Goal: Check status: Check status

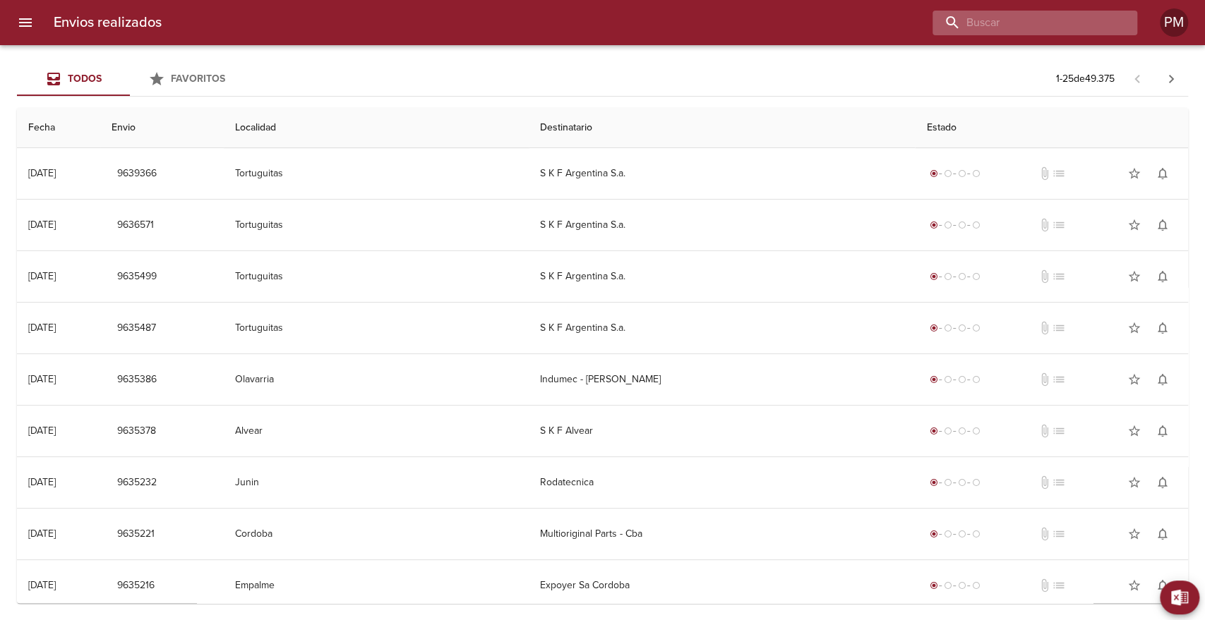
click at [1046, 19] on input "buscar" at bounding box center [1022, 23] width 181 height 25
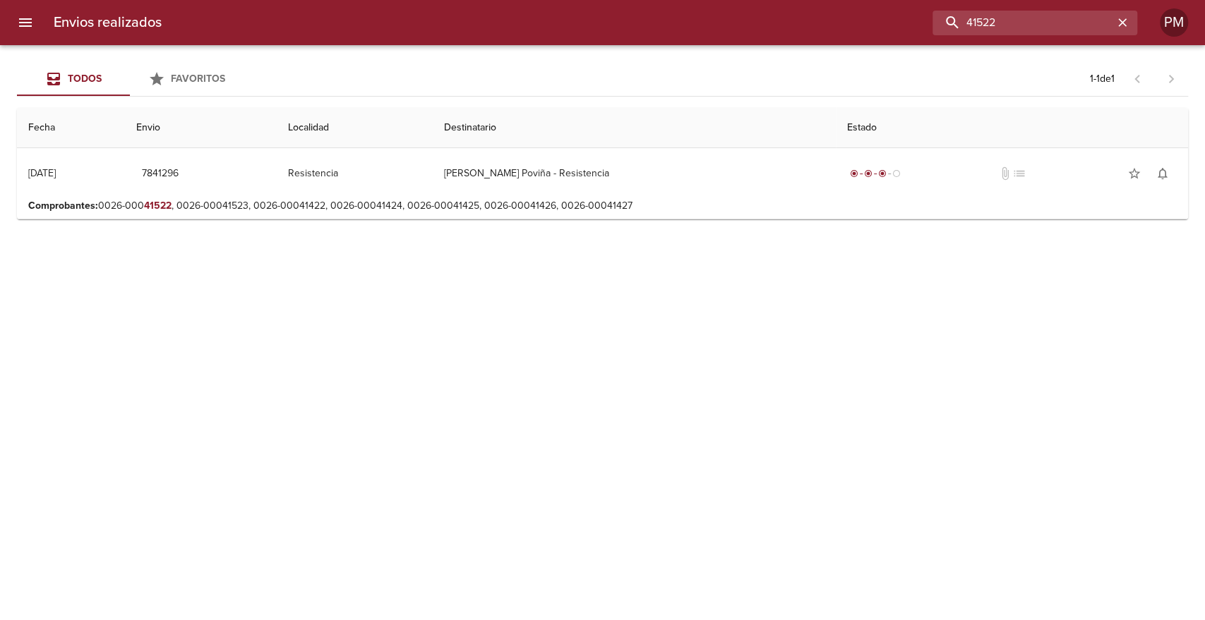
drag, startPoint x: 1003, startPoint y: 18, endPoint x: 920, endPoint y: 23, distance: 82.8
click at [920, 23] on div "41522" at bounding box center [655, 23] width 964 height 25
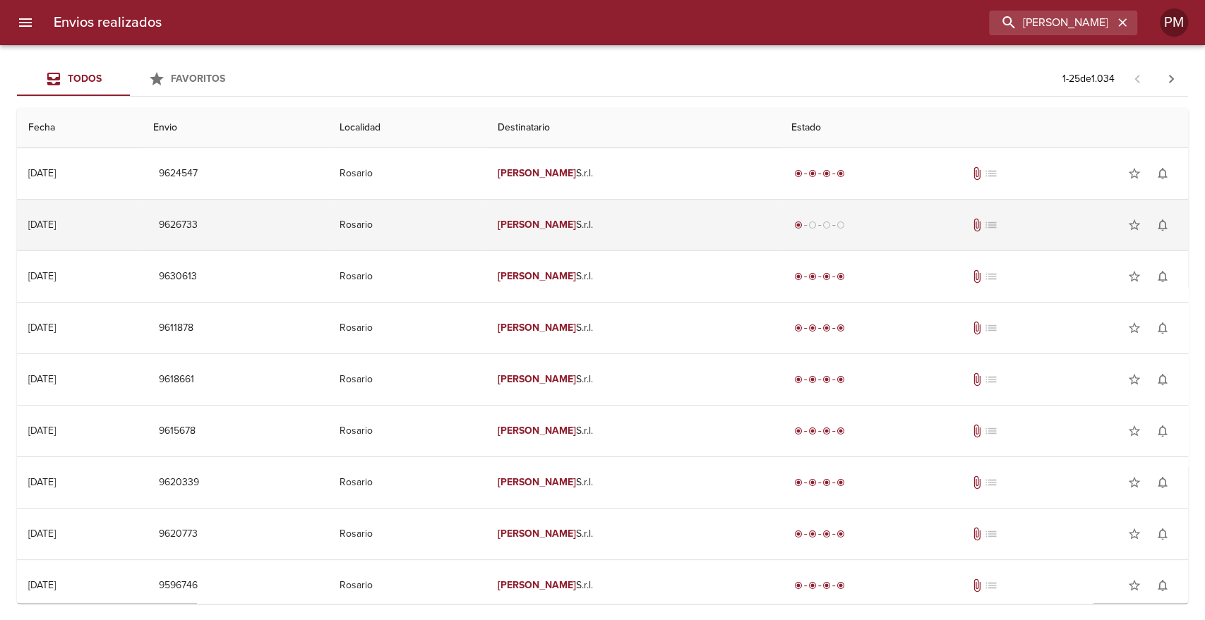
click at [576, 226] on em "[PERSON_NAME]" at bounding box center [537, 225] width 78 height 12
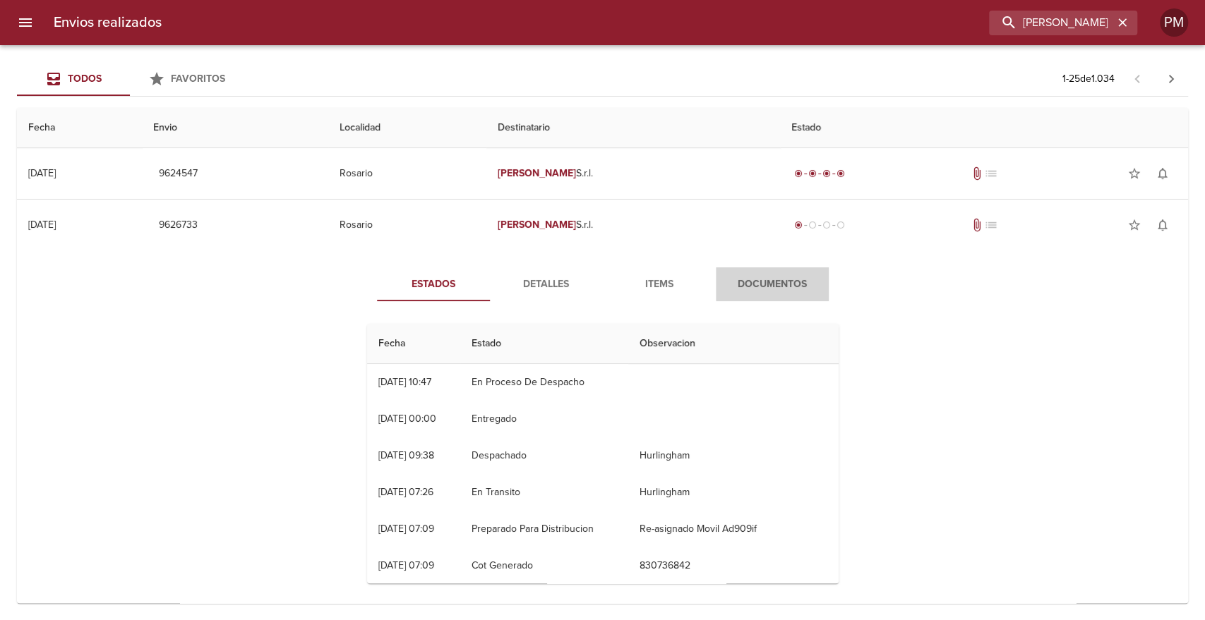
click at [779, 280] on span "Documentos" at bounding box center [772, 285] width 96 height 18
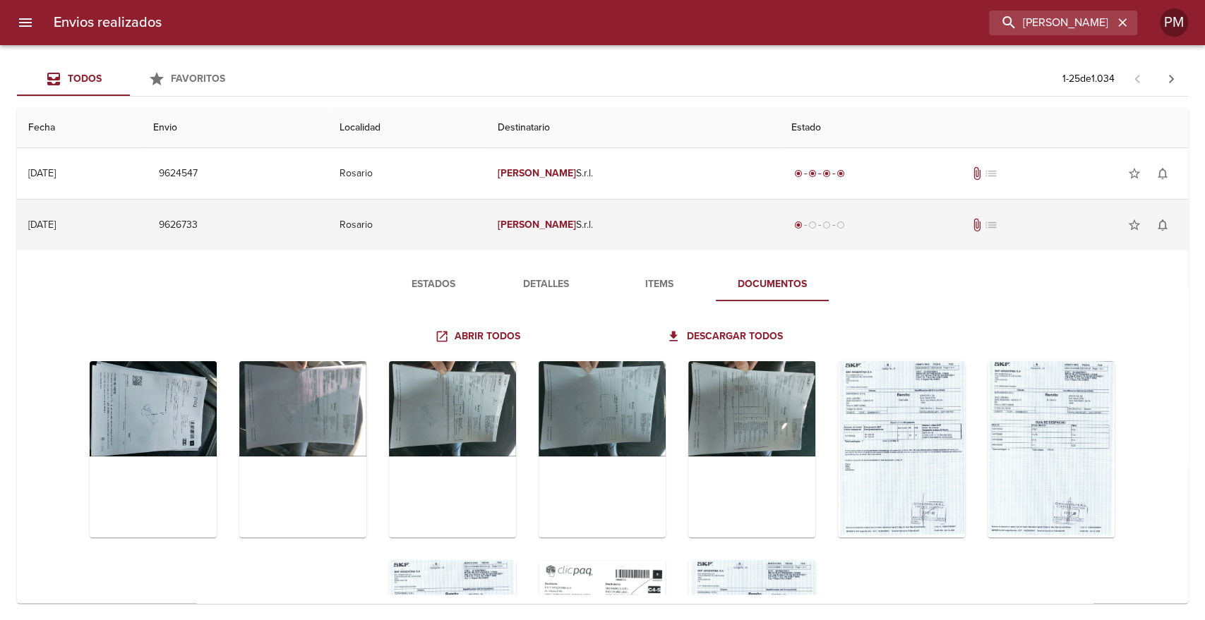
click at [642, 231] on td "[PERSON_NAME] S.r.l." at bounding box center [633, 225] width 294 height 51
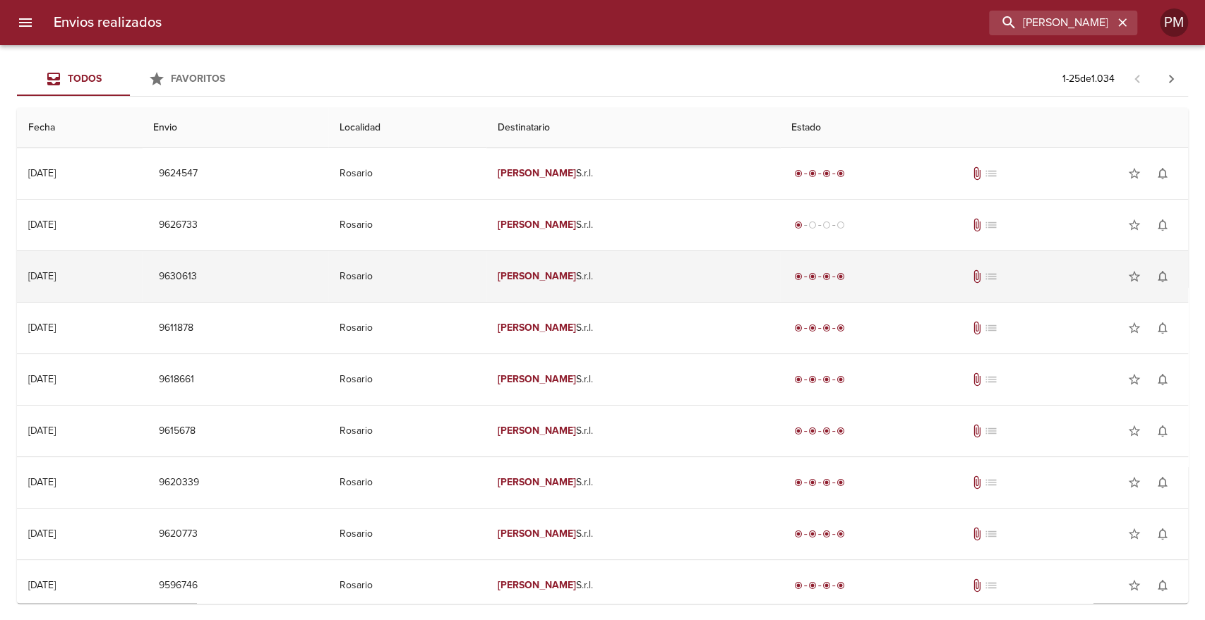
click at [642, 274] on td "[PERSON_NAME] S.r.l." at bounding box center [633, 276] width 294 height 51
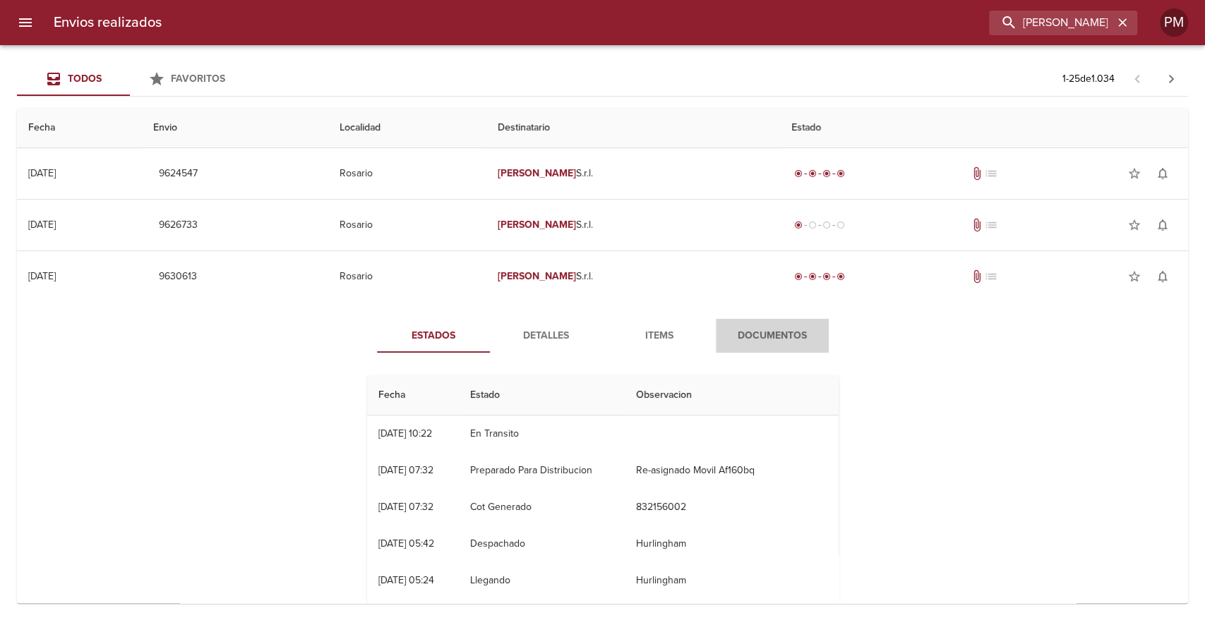
click at [774, 332] on span "Documentos" at bounding box center [772, 337] width 96 height 18
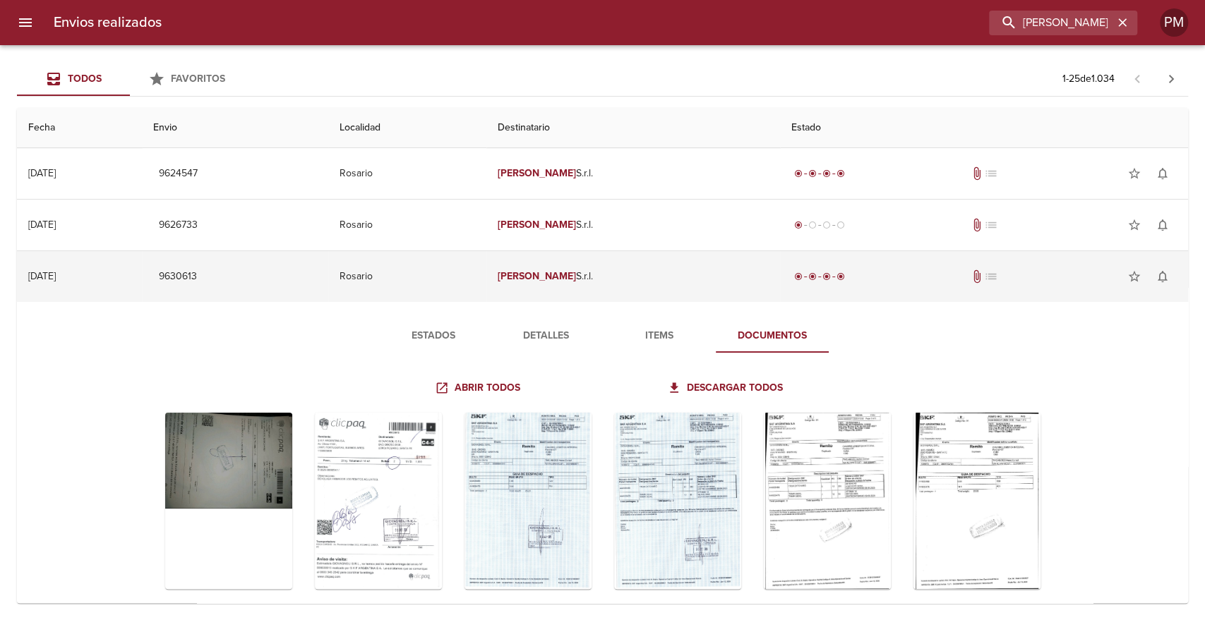
click at [641, 275] on td "[PERSON_NAME] S.r.l." at bounding box center [633, 276] width 294 height 51
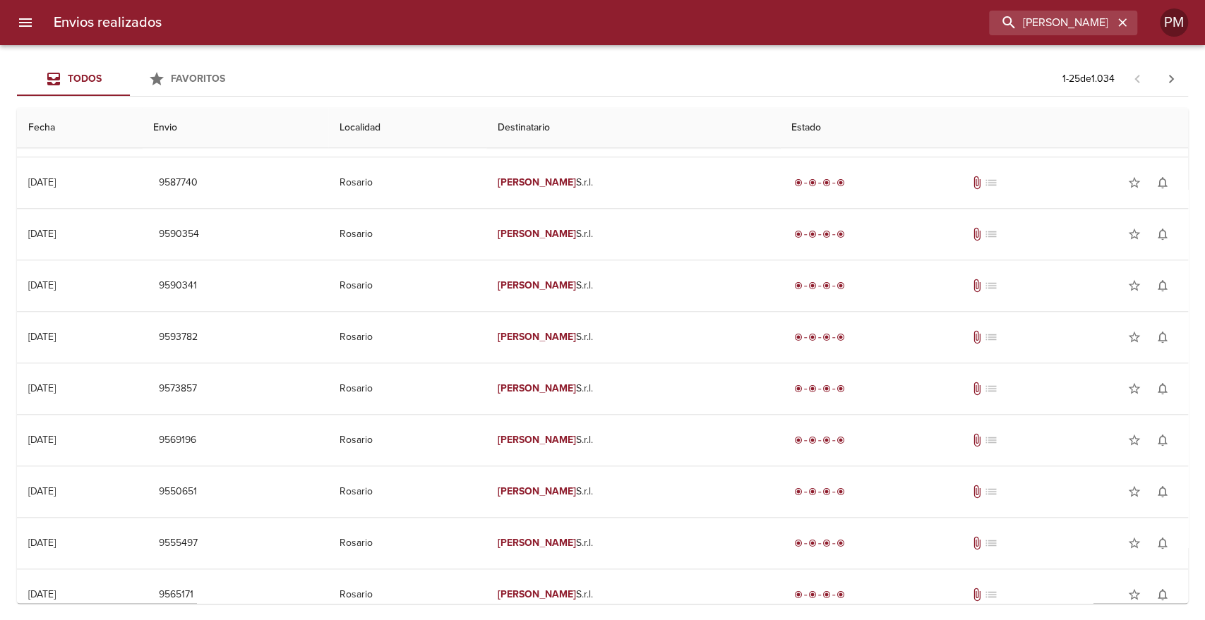
scroll to position [830, 0]
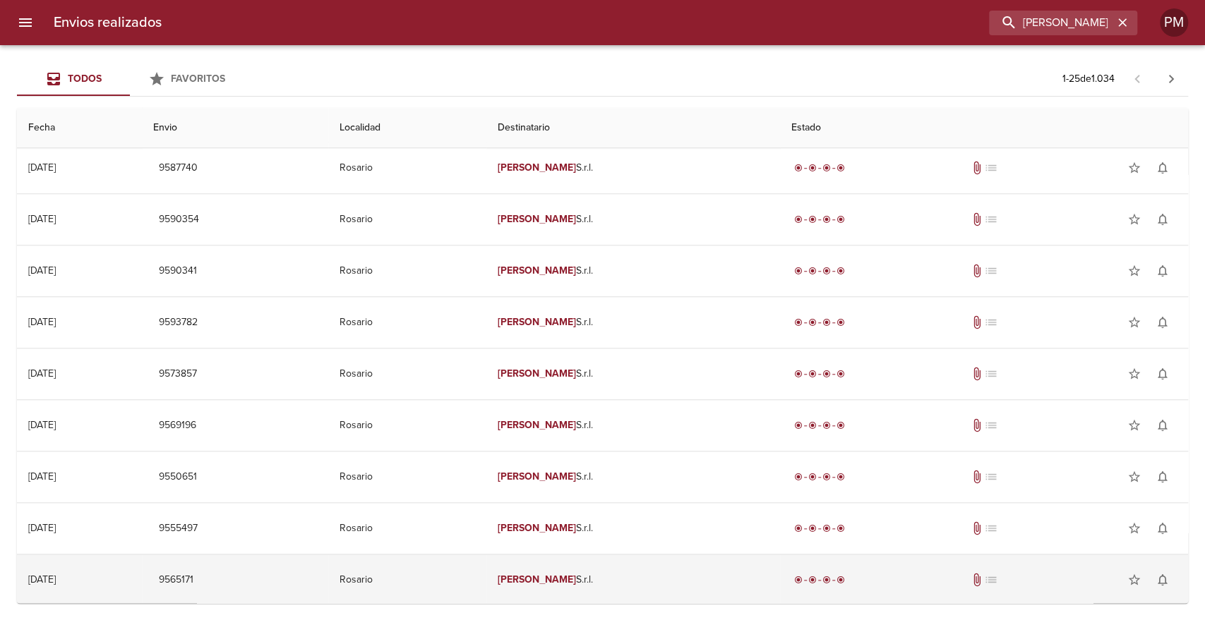
click at [639, 583] on td "[PERSON_NAME] S.r.l." at bounding box center [633, 580] width 294 height 51
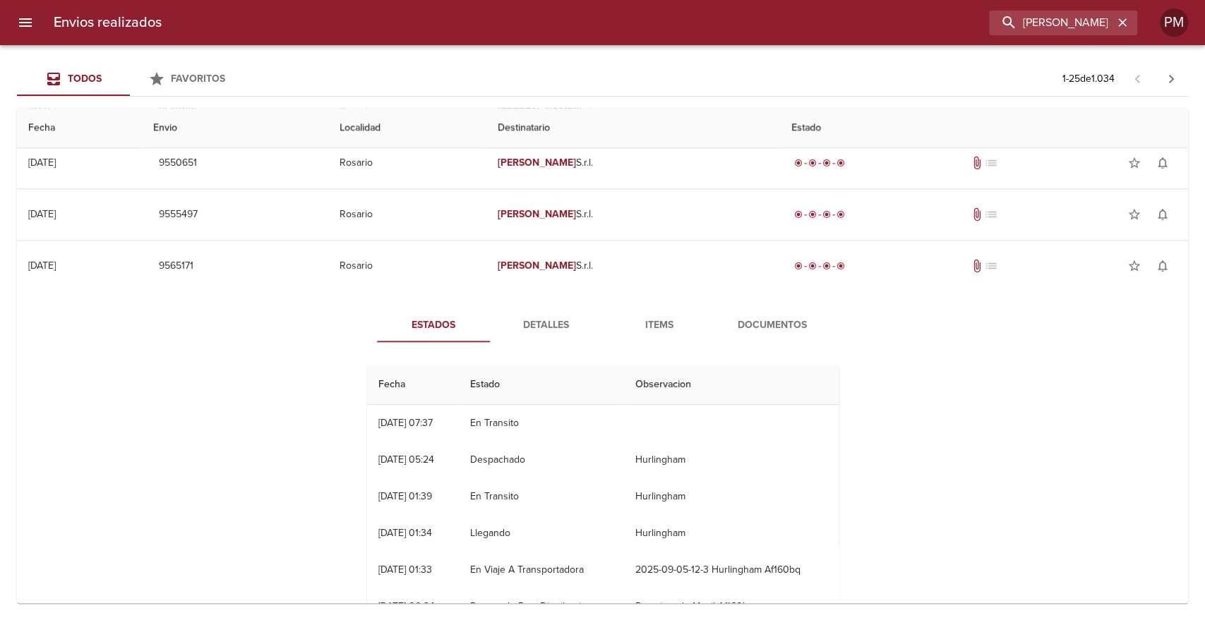
scroll to position [1175, 0]
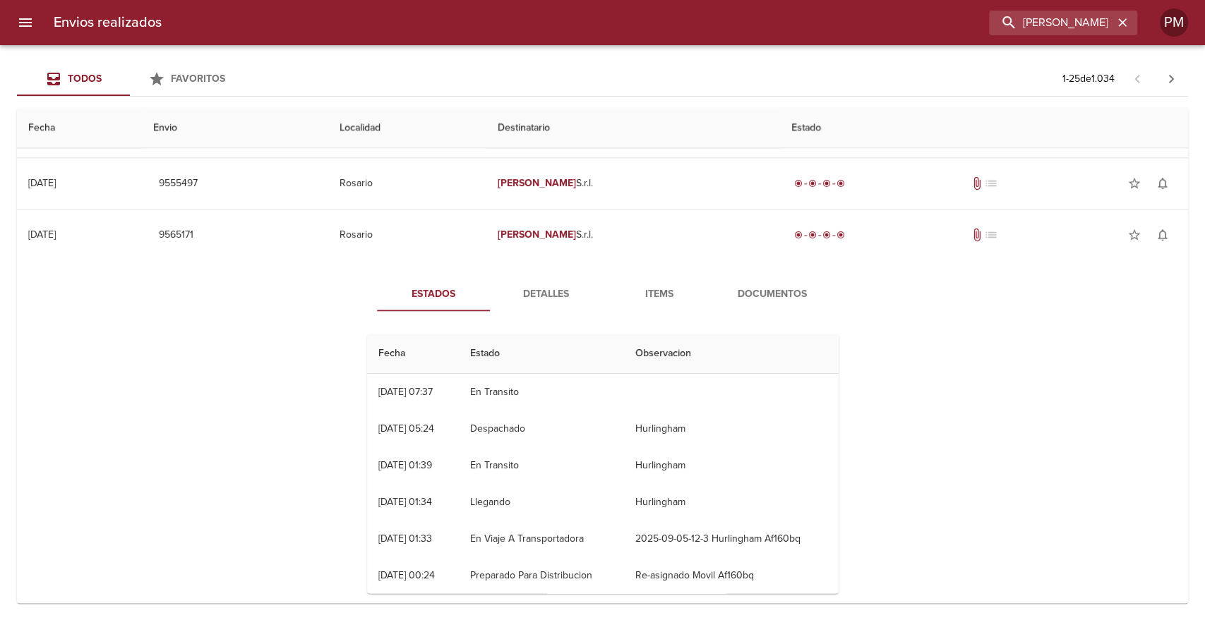
click at [528, 292] on span "Detalles" at bounding box center [546, 295] width 96 height 18
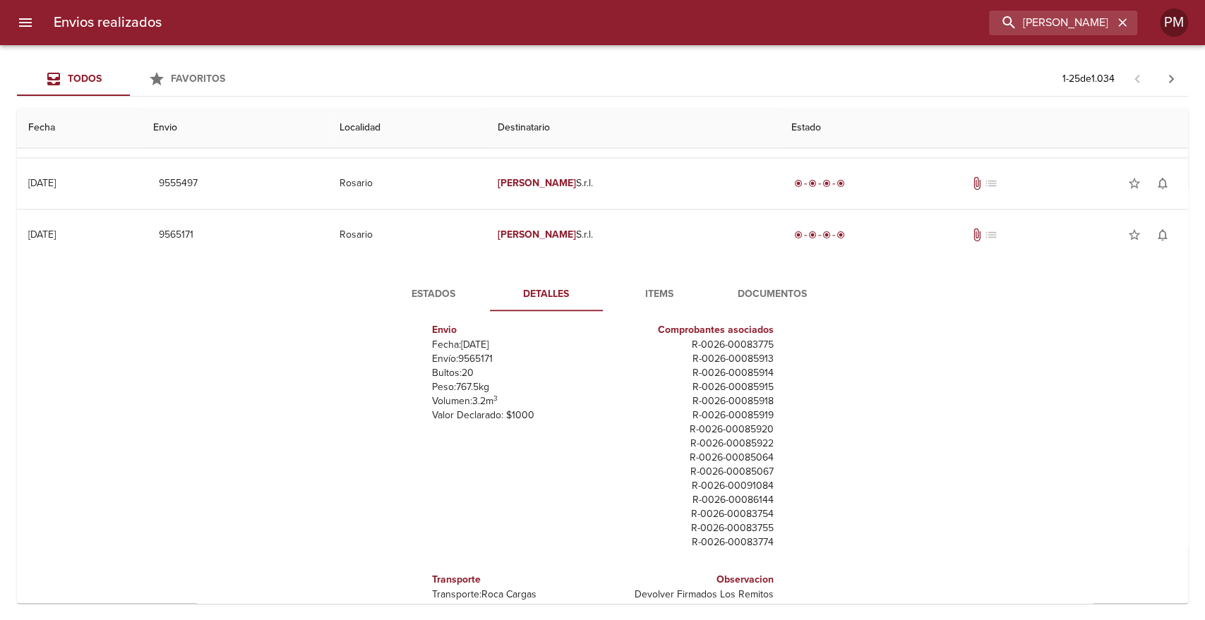
scroll to position [0, 0]
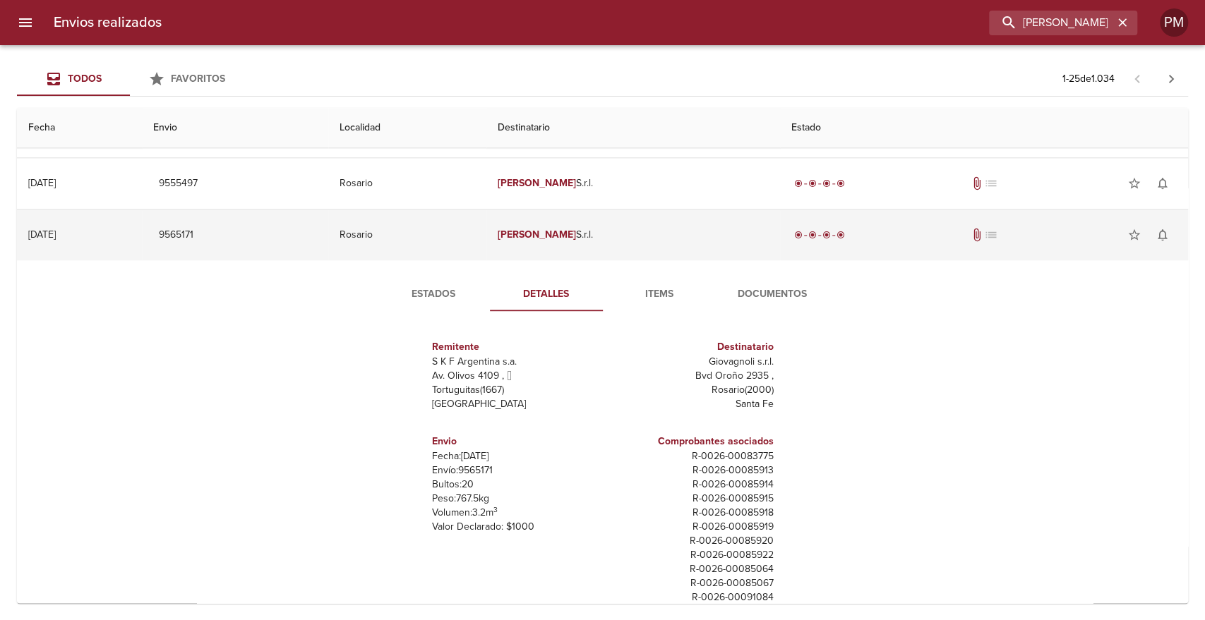
click at [582, 244] on td "[PERSON_NAME] S.r.l." at bounding box center [633, 235] width 294 height 51
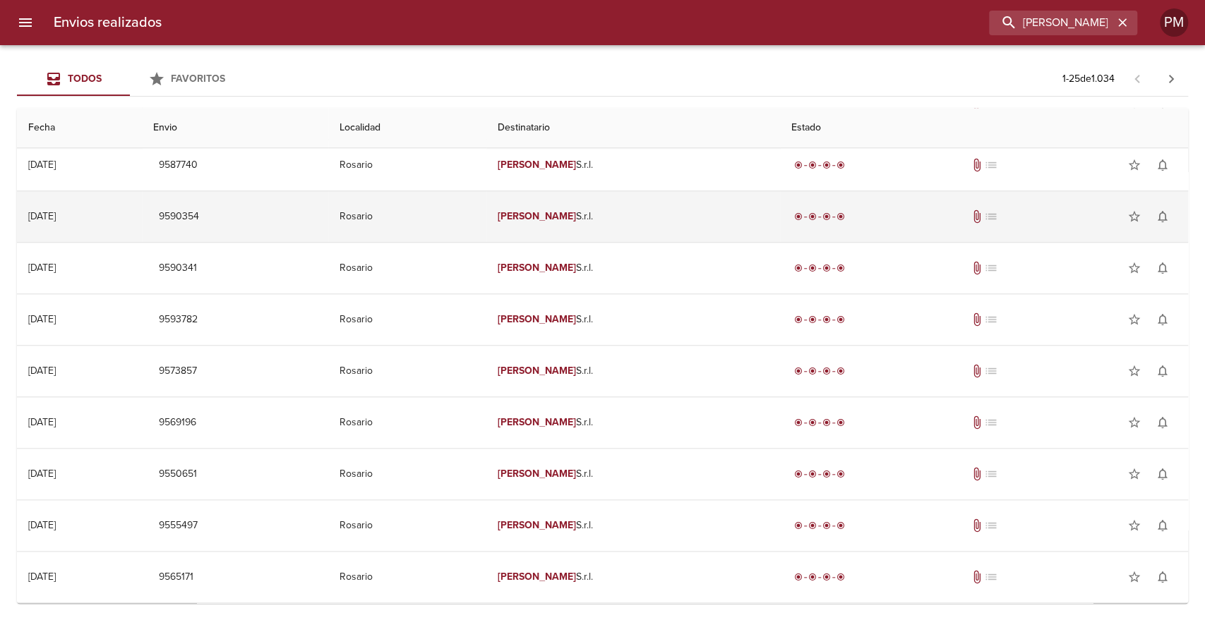
scroll to position [830, 0]
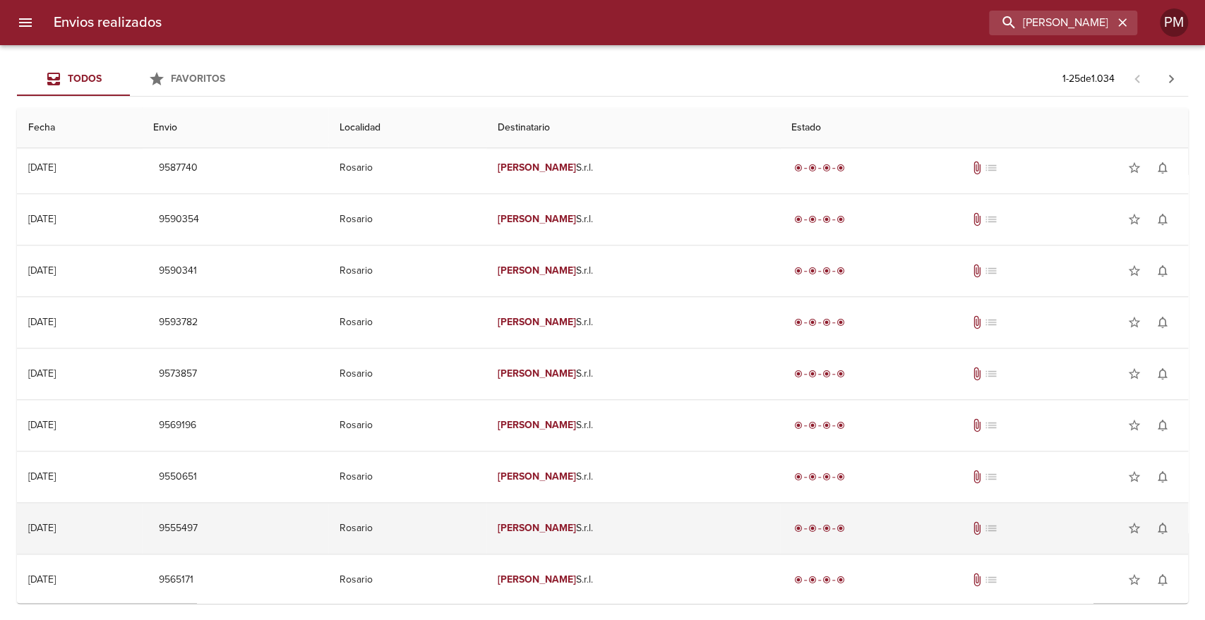
click at [576, 529] on em "Giovagnoli" at bounding box center [537, 528] width 78 height 12
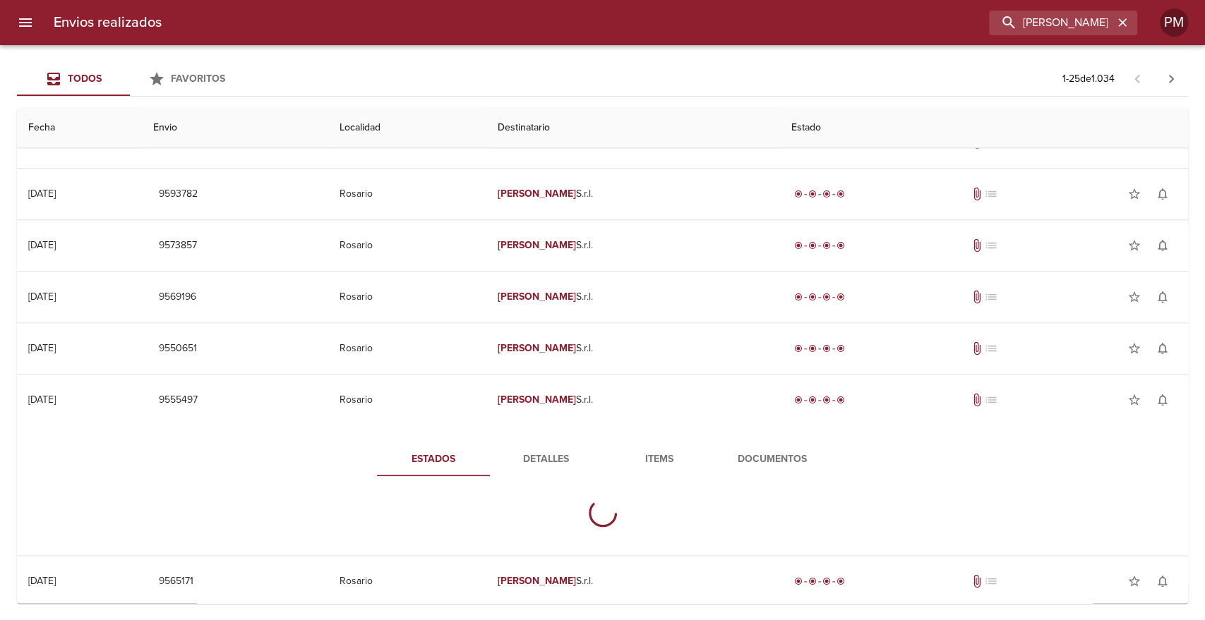
scroll to position [1175, 0]
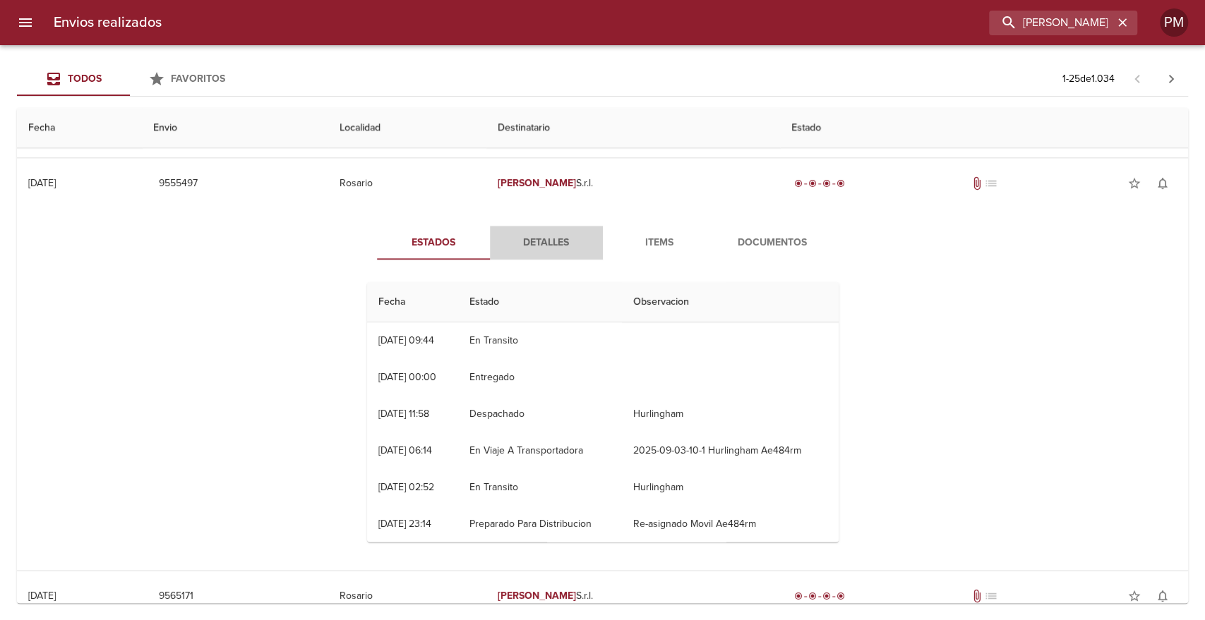
click at [543, 243] on span "Detalles" at bounding box center [546, 243] width 96 height 18
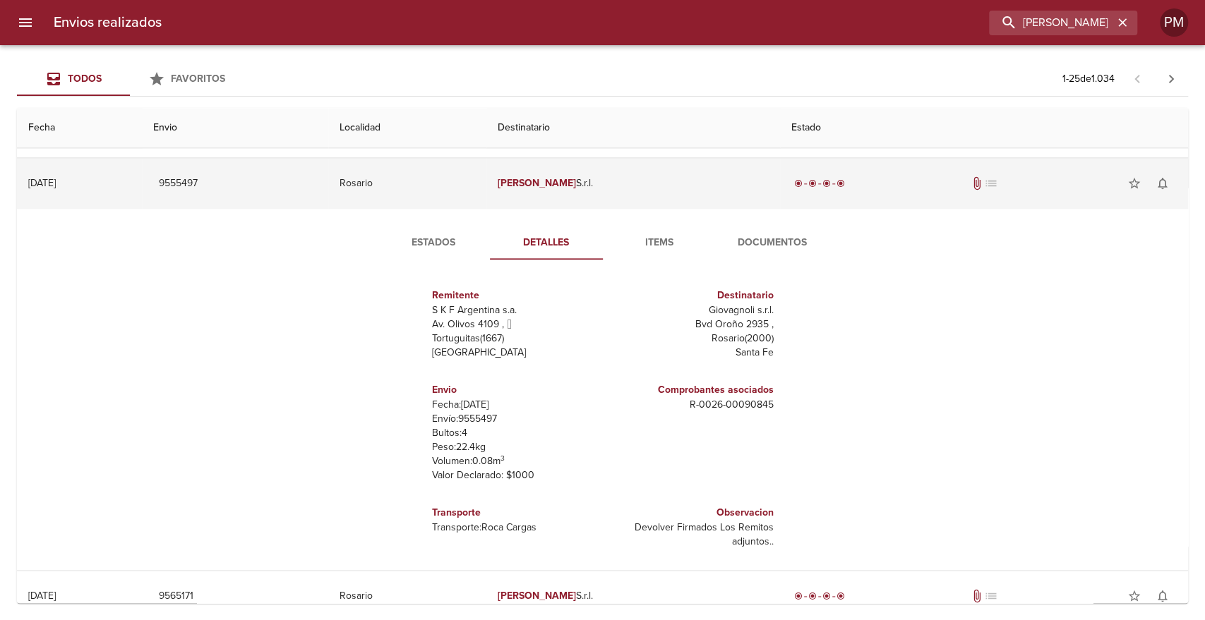
click at [560, 188] on td "Giovagnoli S.r.l." at bounding box center [633, 183] width 294 height 51
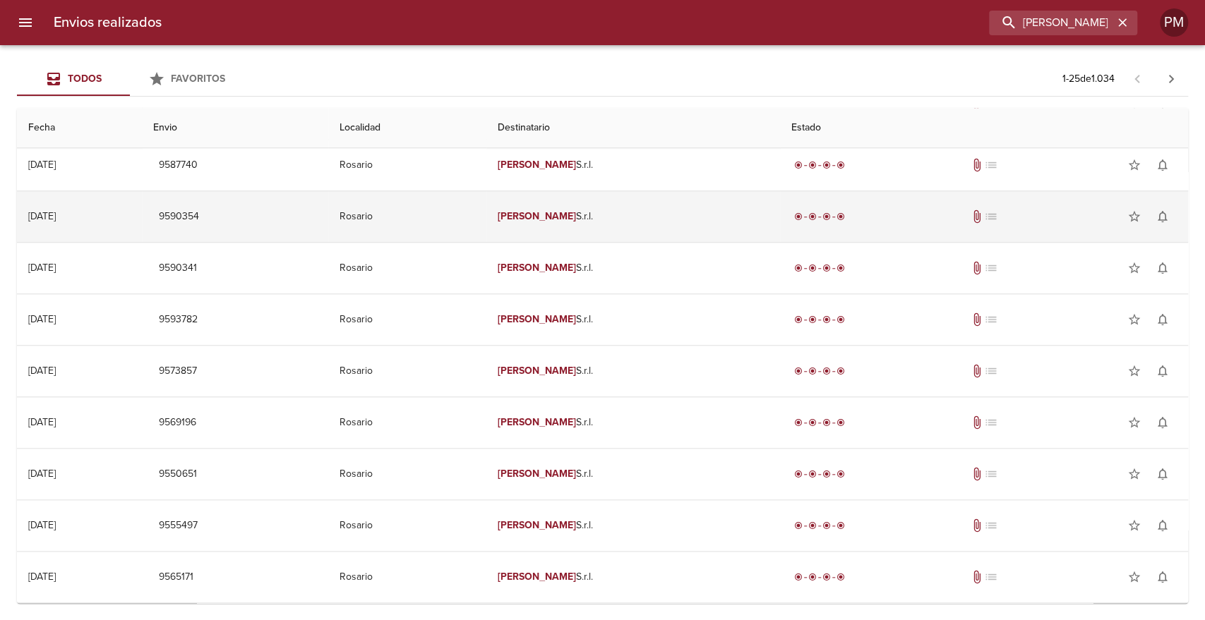
scroll to position [830, 0]
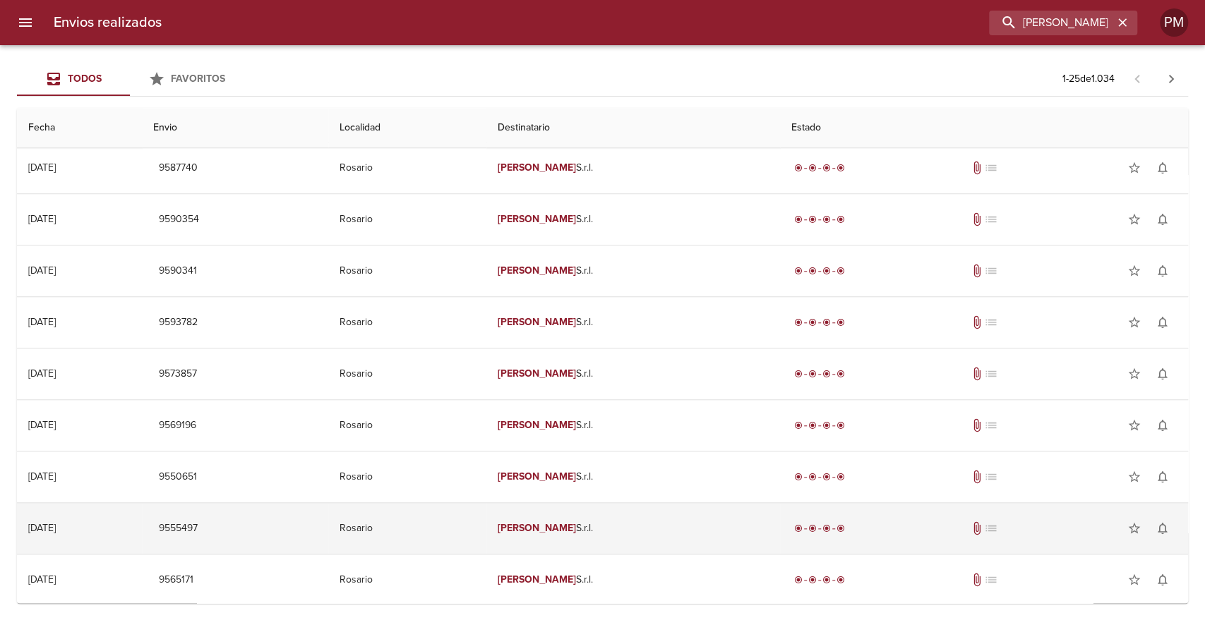
click at [582, 513] on td "Giovagnoli S.r.l." at bounding box center [633, 528] width 294 height 51
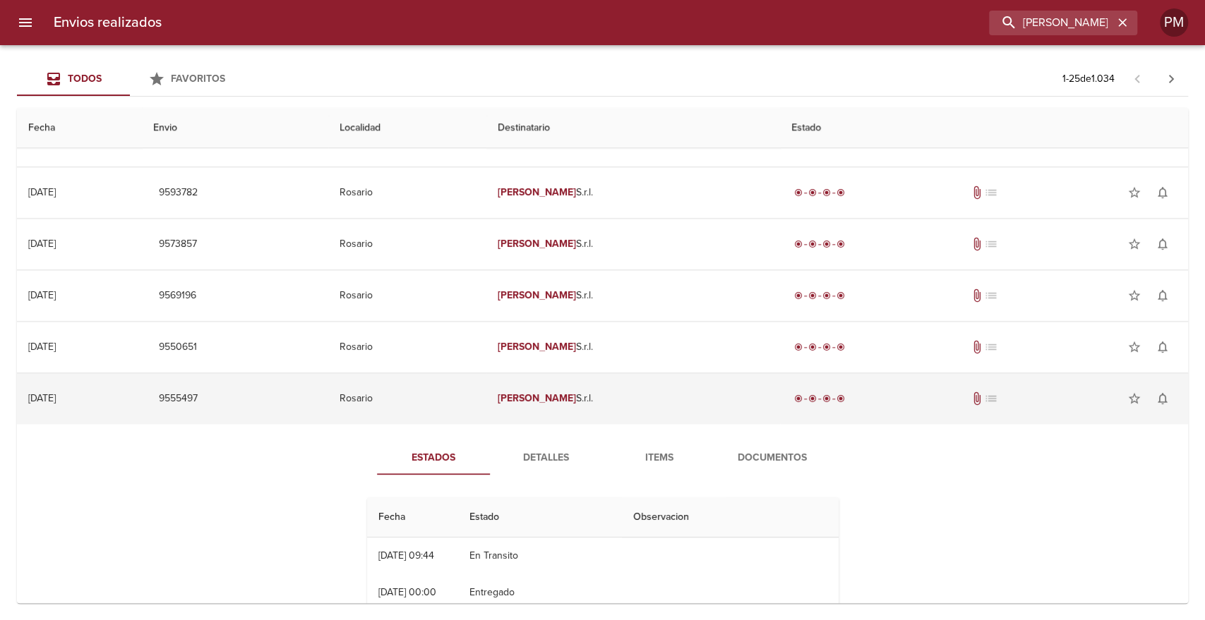
scroll to position [1175, 0]
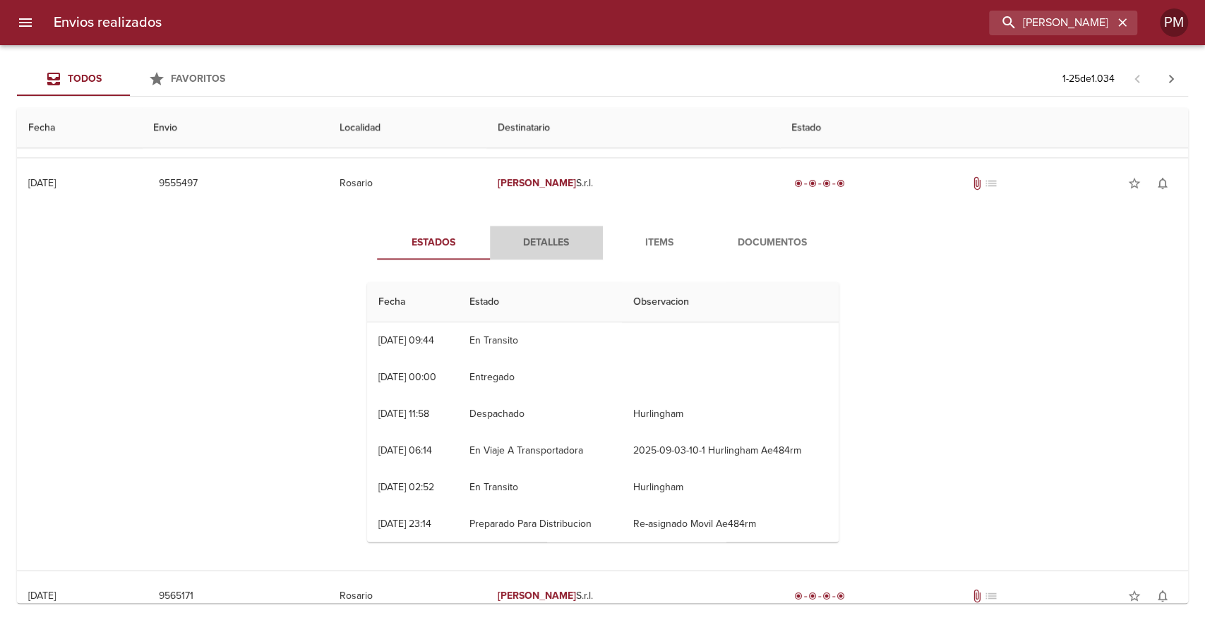
click at [557, 245] on span "Detalles" at bounding box center [546, 243] width 96 height 18
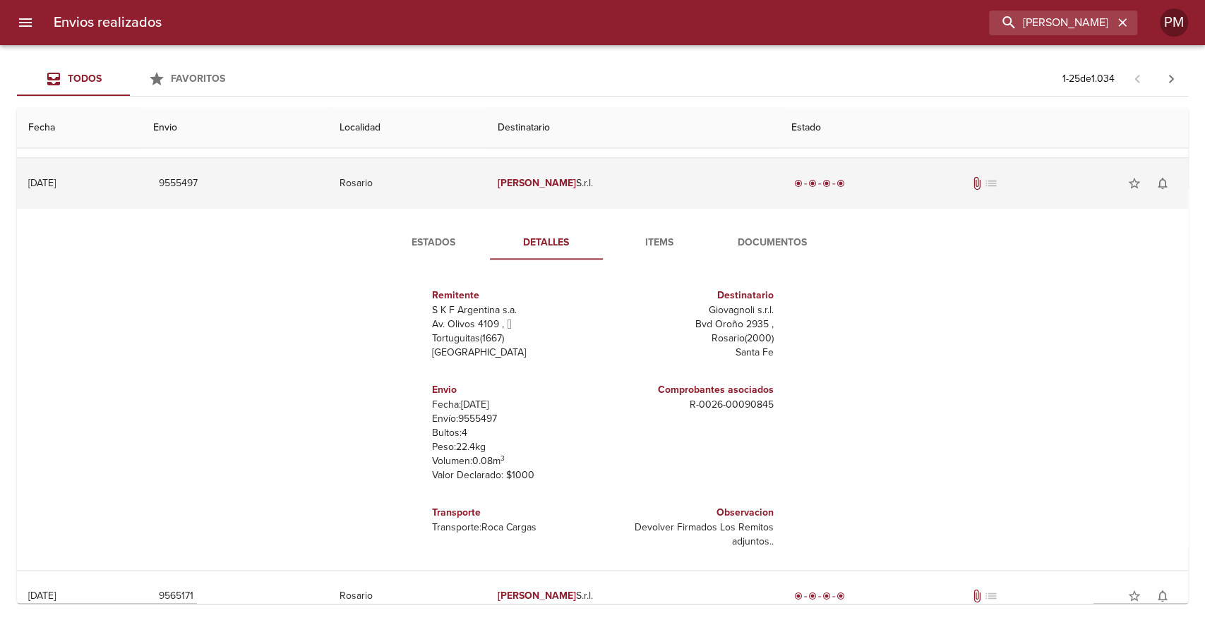
click at [328, 189] on td "9555497" at bounding box center [235, 183] width 186 height 51
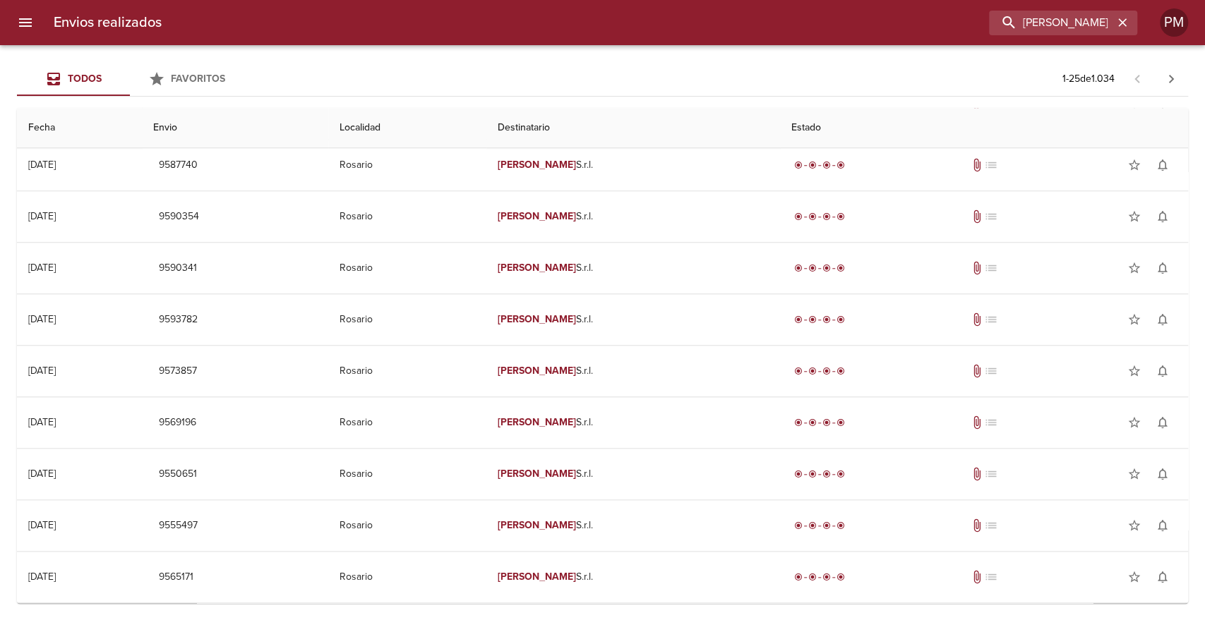
scroll to position [830, 0]
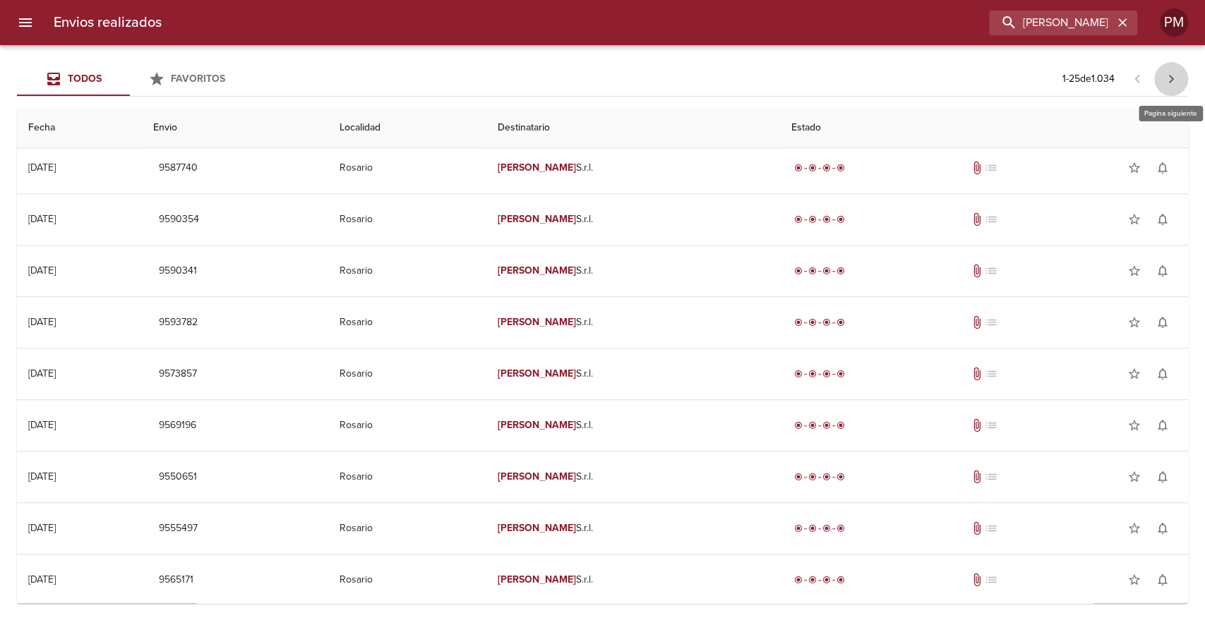
click at [1175, 83] on icon "button" at bounding box center [1171, 79] width 17 height 17
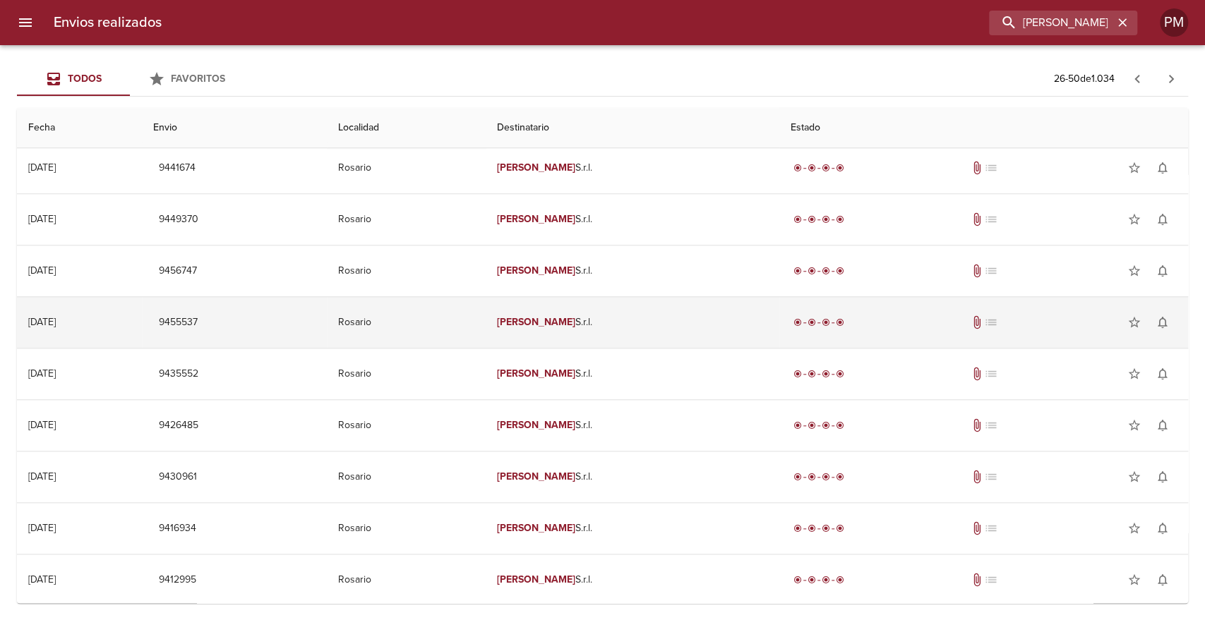
scroll to position [0, 0]
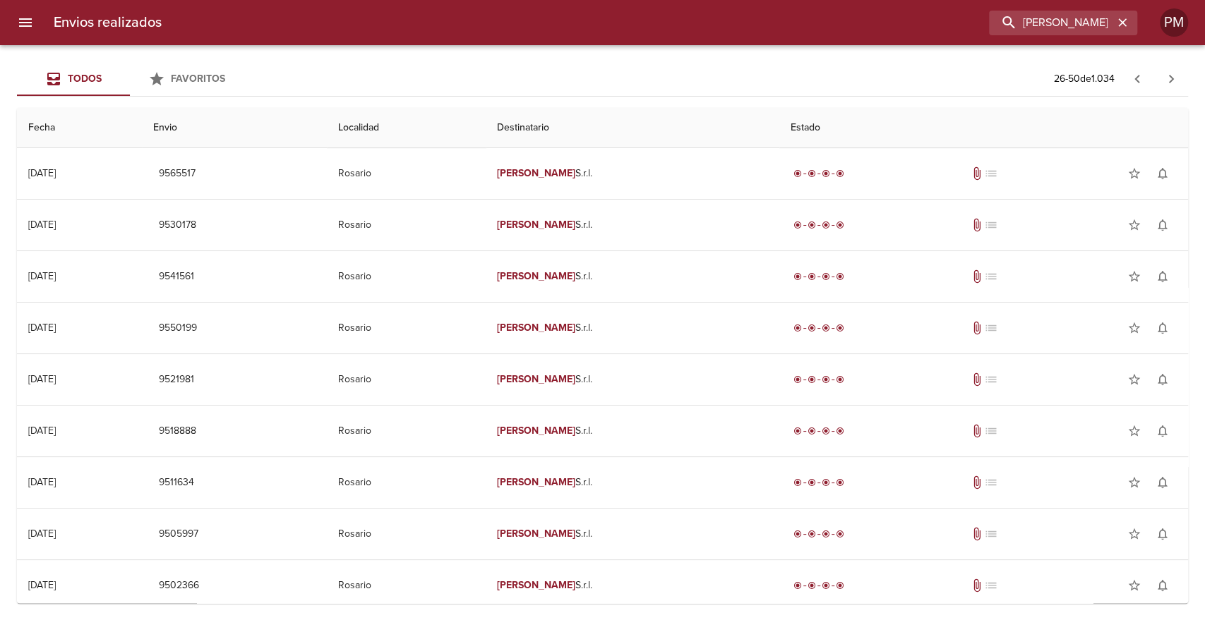
click at [1199, 426] on div "Todos Favoritos 26 - 50 de 1.034 Fecha Envio Localidad Destinatario Estado 04/0…" at bounding box center [602, 332] width 1205 height 575
click at [1198, 423] on div "Todos Favoritos 26 - 50 de 1.034 Fecha Envio Localidad Destinatario Estado 04/0…" at bounding box center [602, 332] width 1205 height 575
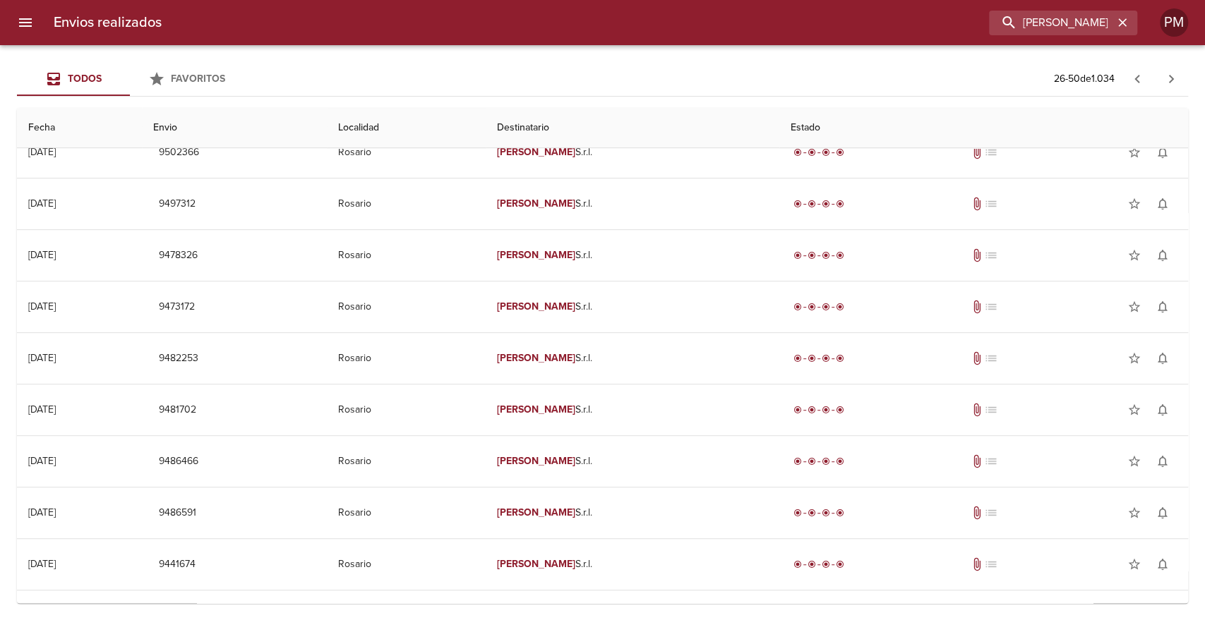
scroll to position [830, 0]
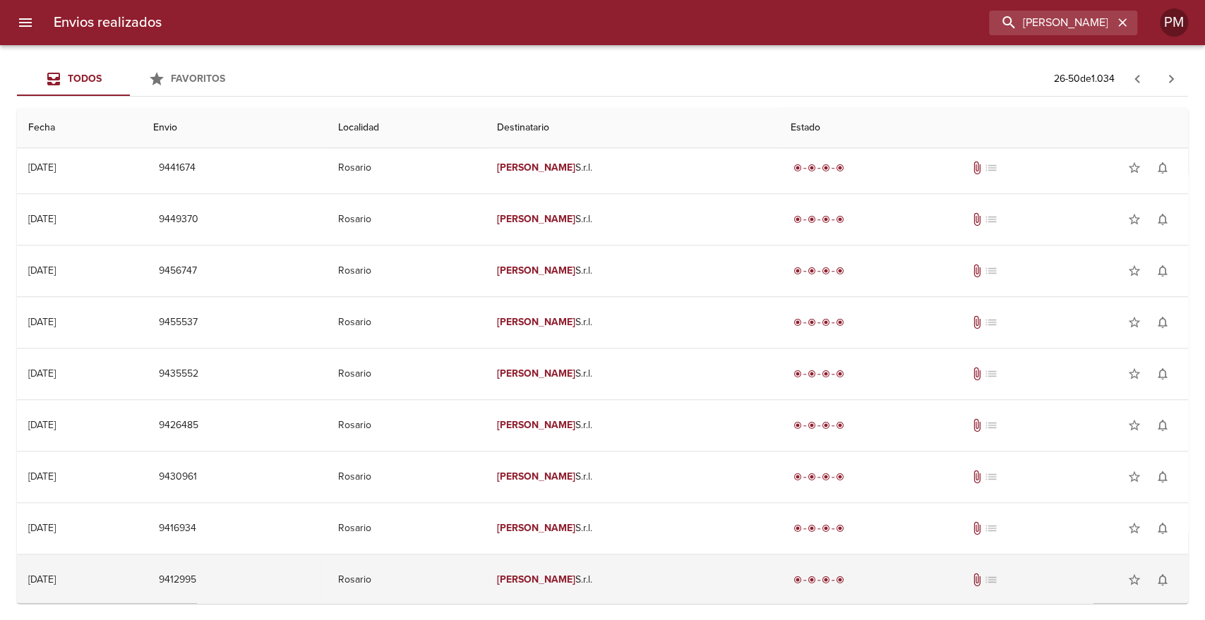
click at [572, 565] on td "Giovagnoli S.r.l." at bounding box center [633, 580] width 294 height 51
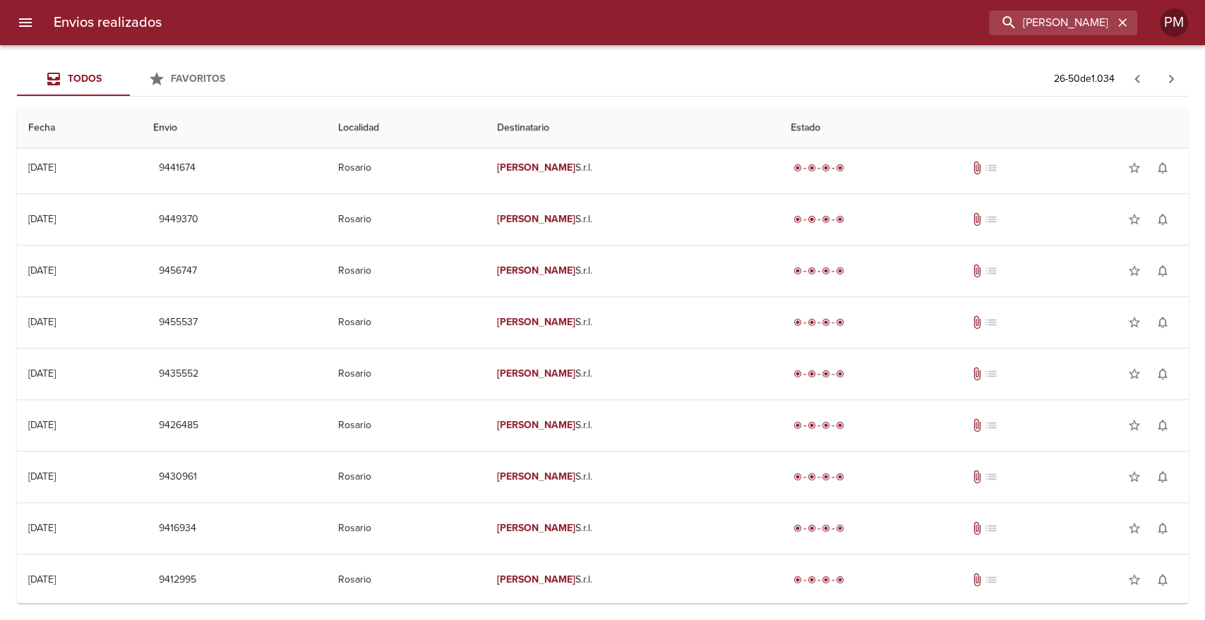
scroll to position [1191, 0]
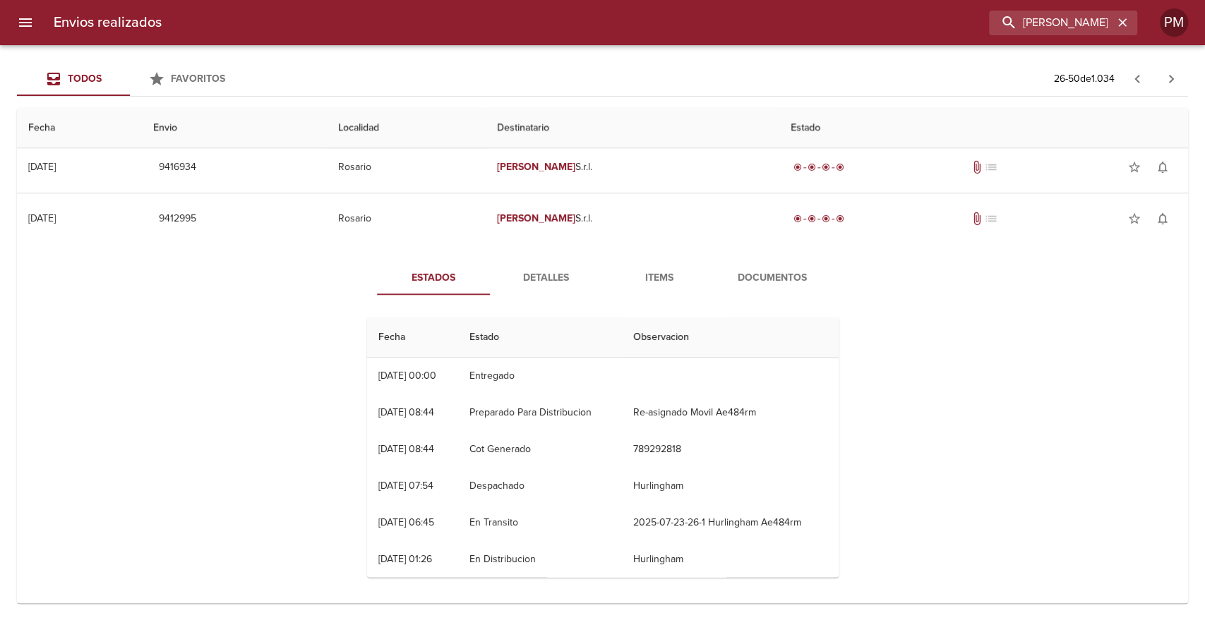
click at [544, 270] on span "Detalles" at bounding box center [546, 279] width 96 height 18
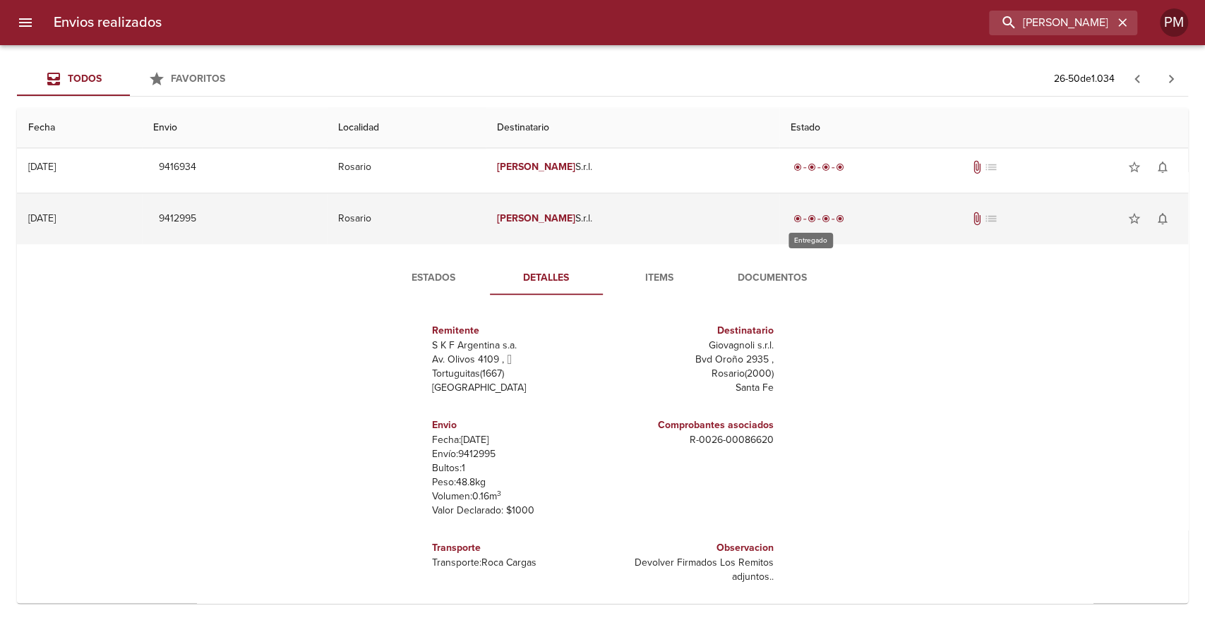
click at [822, 219] on span "radio_button_checked" at bounding box center [826, 219] width 8 height 8
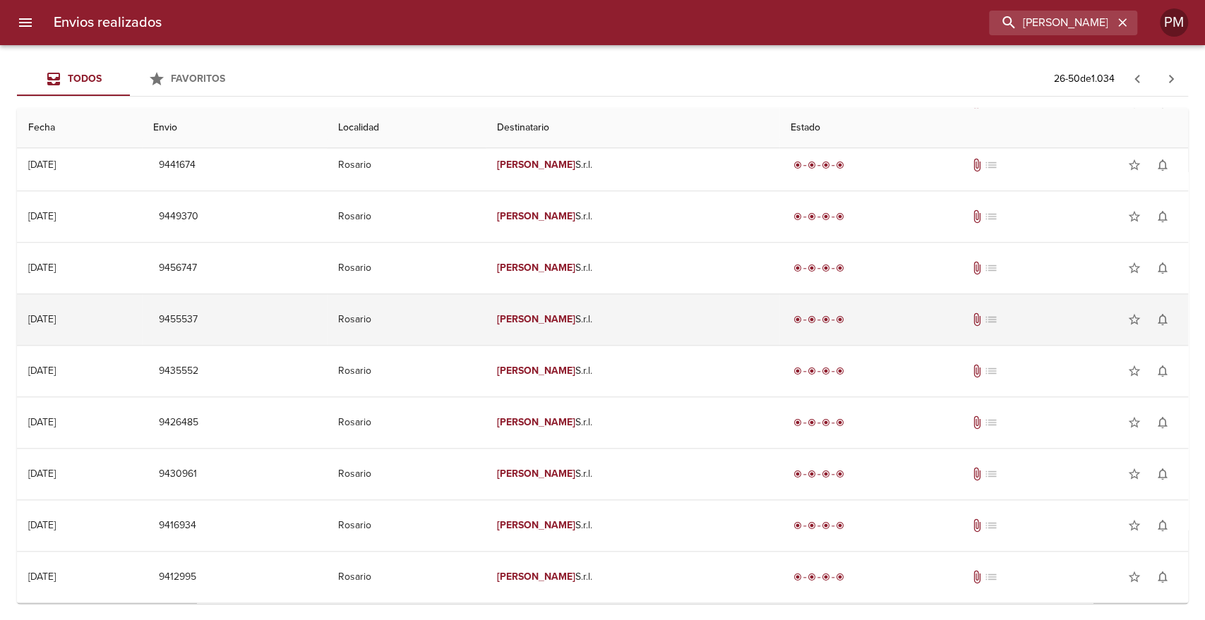
scroll to position [830, 0]
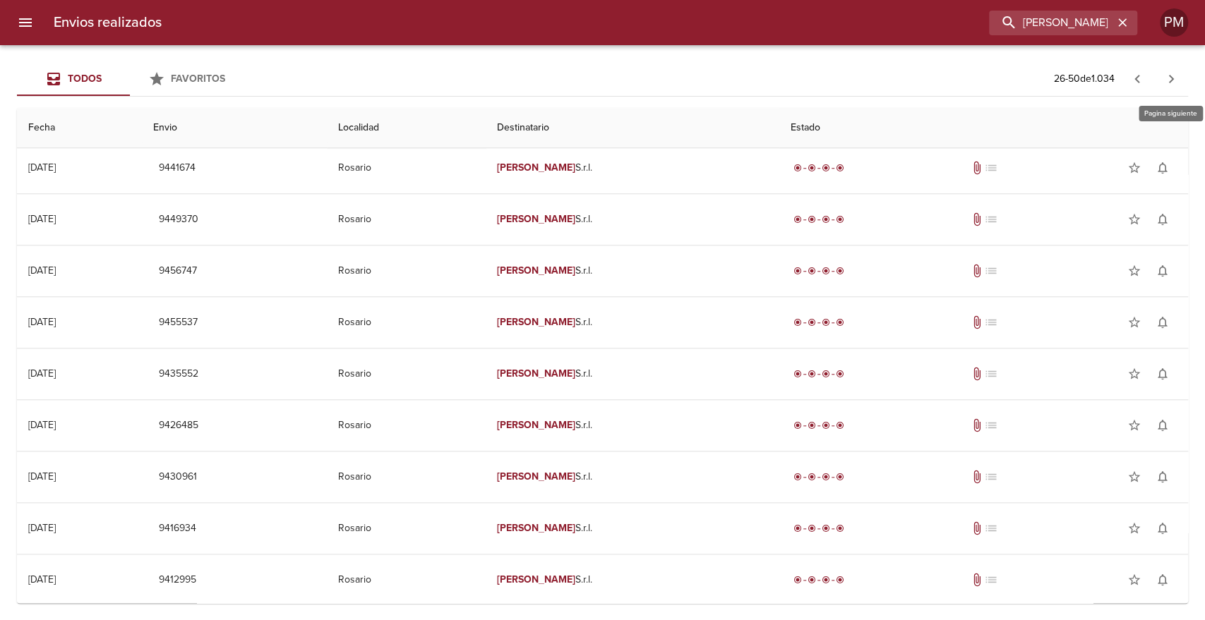
click at [1166, 78] on icon "button" at bounding box center [1171, 79] width 17 height 17
click at [1177, 78] on icon "button" at bounding box center [1171, 79] width 17 height 17
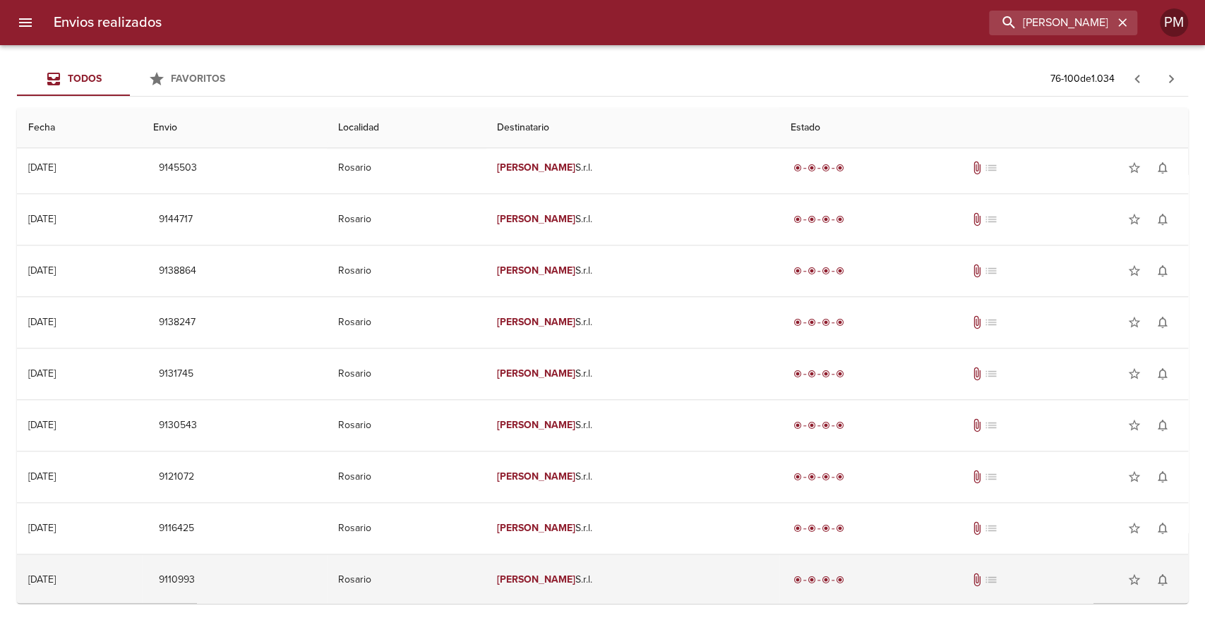
click at [737, 575] on td "Giovagnoli S.r.l." at bounding box center [633, 580] width 294 height 51
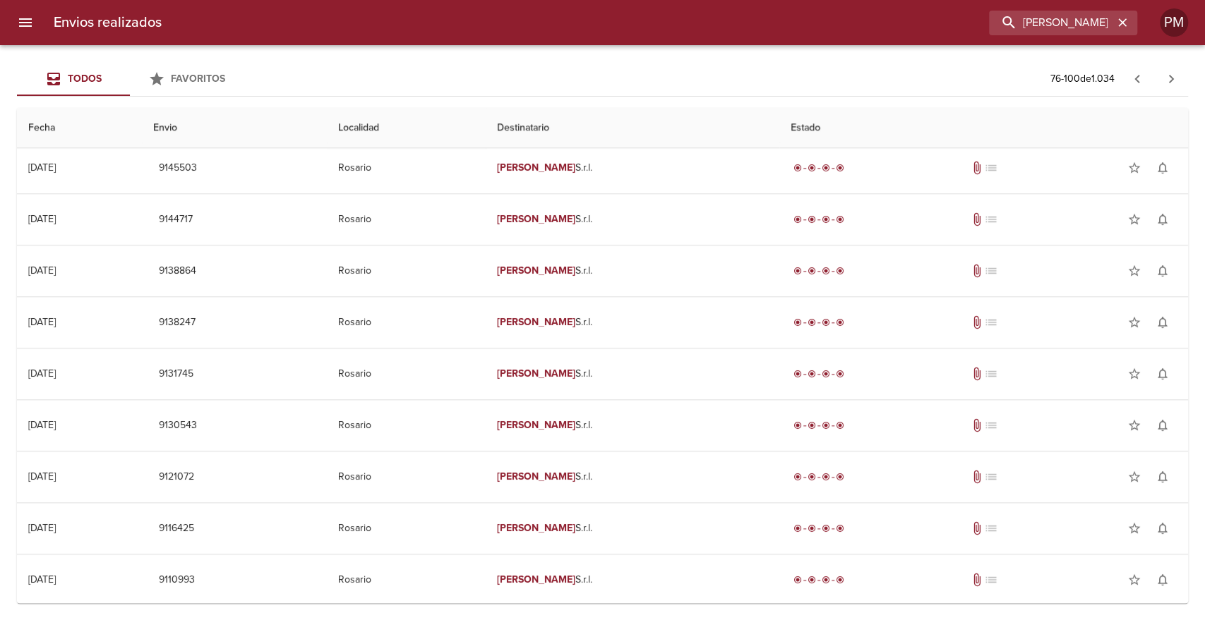
scroll to position [1191, 0]
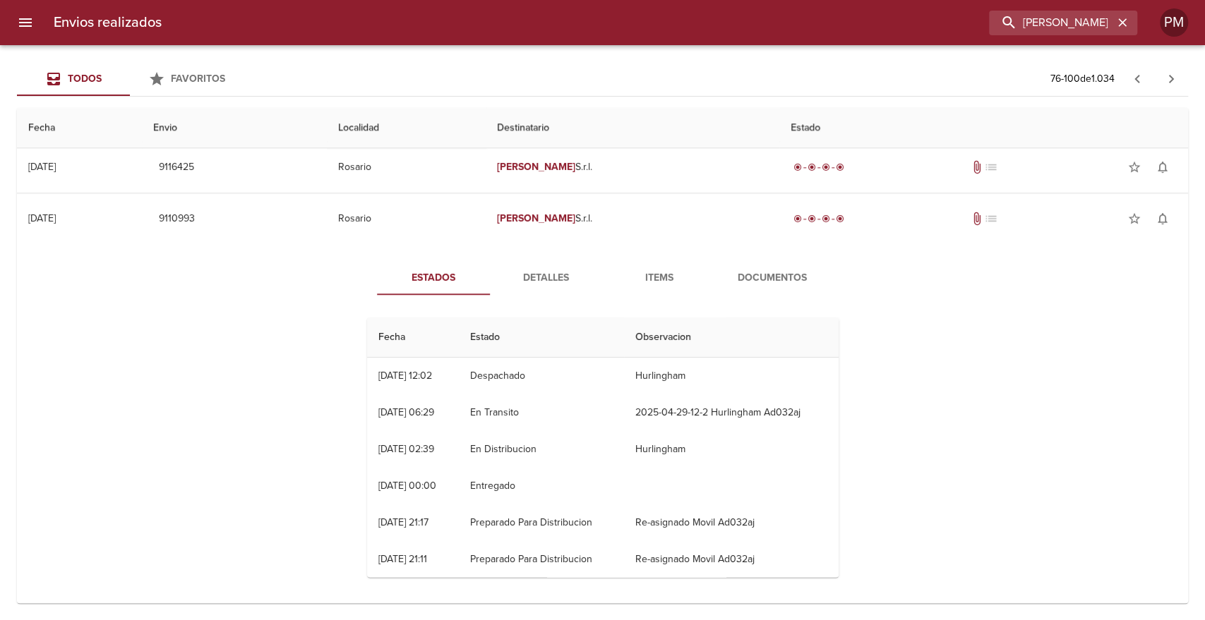
click at [549, 277] on span "Detalles" at bounding box center [546, 279] width 96 height 18
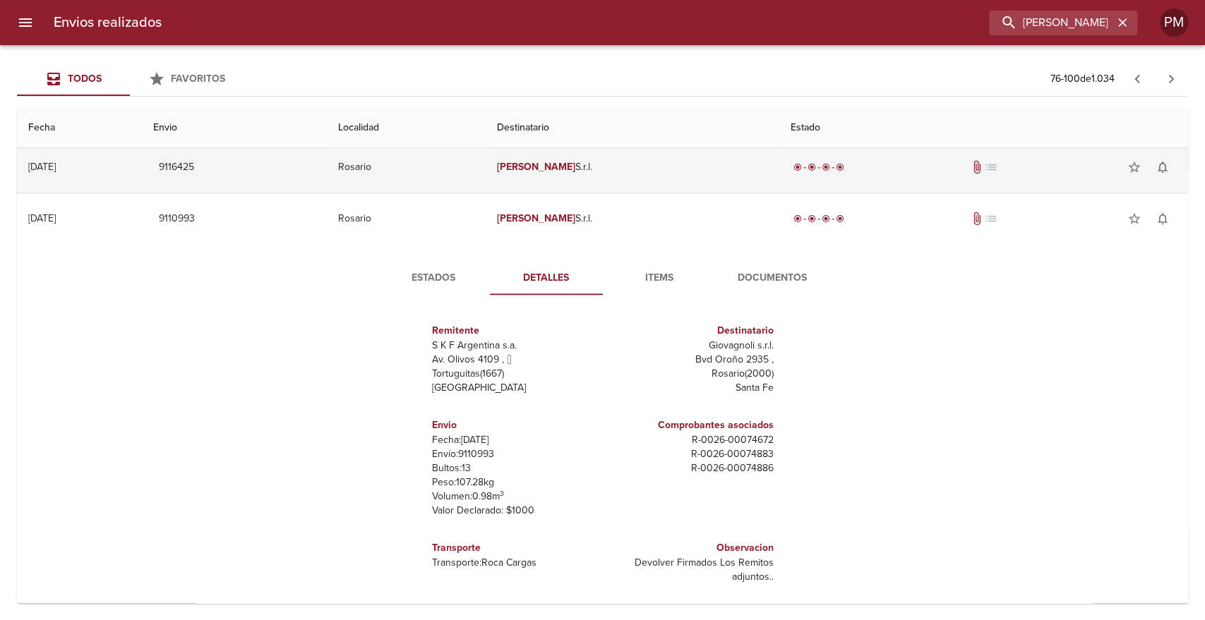
click at [582, 173] on td "Giovagnoli S.r.l." at bounding box center [633, 167] width 294 height 51
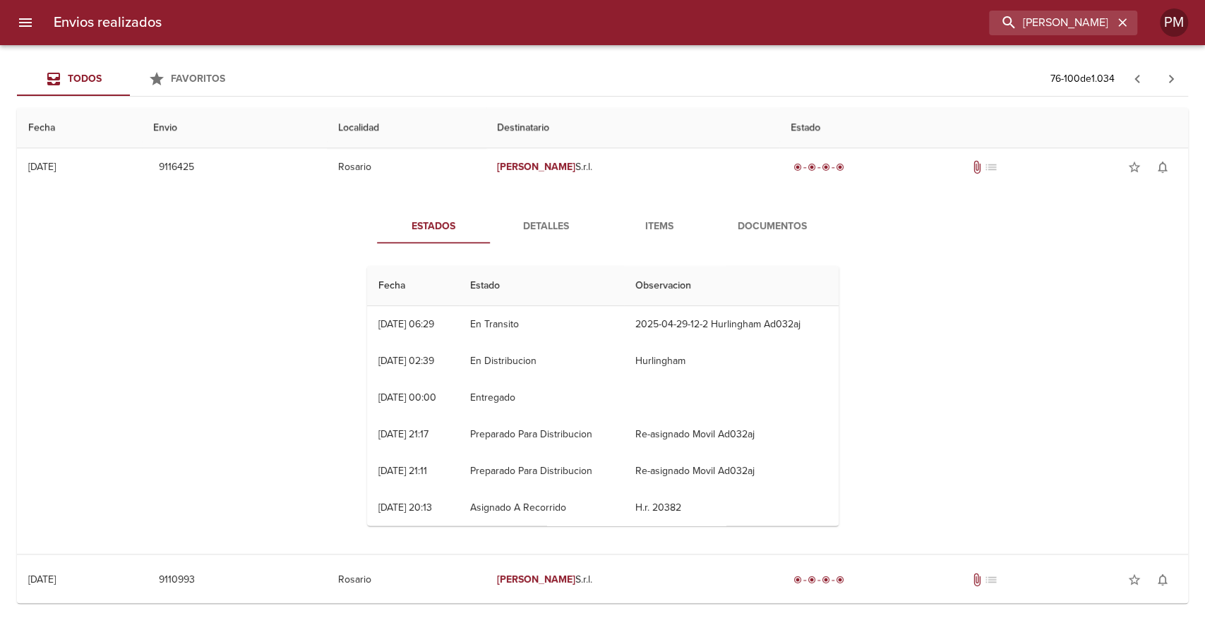
click at [529, 219] on span "Detalles" at bounding box center [546, 227] width 96 height 18
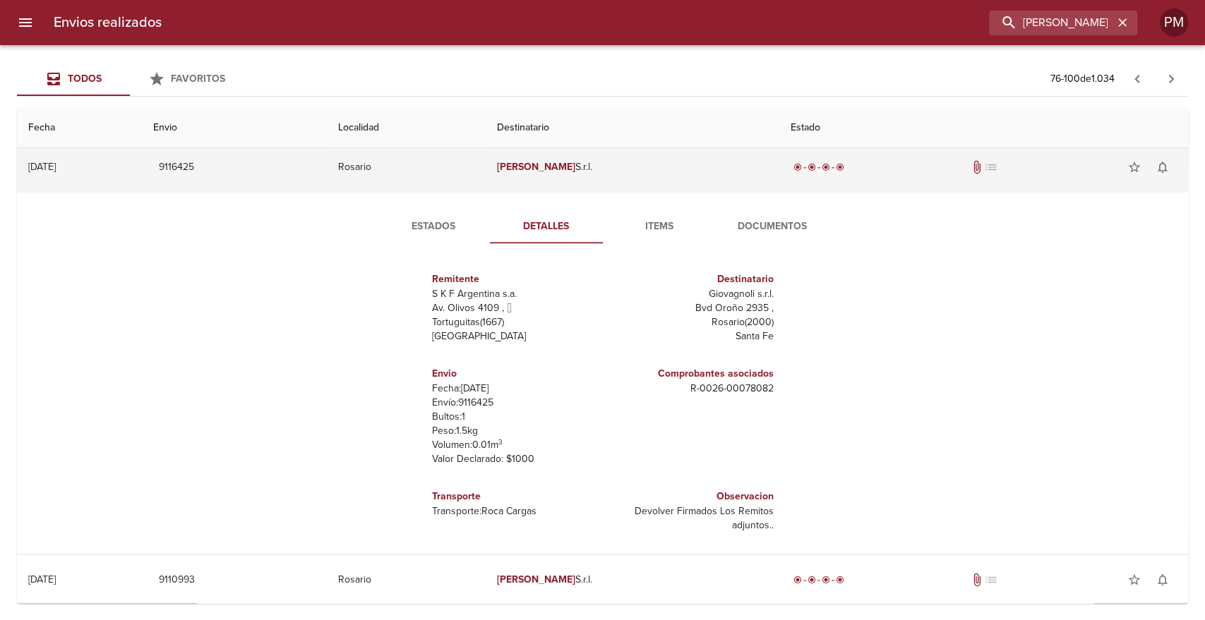
click at [572, 178] on td "Giovagnoli S.r.l." at bounding box center [633, 167] width 294 height 51
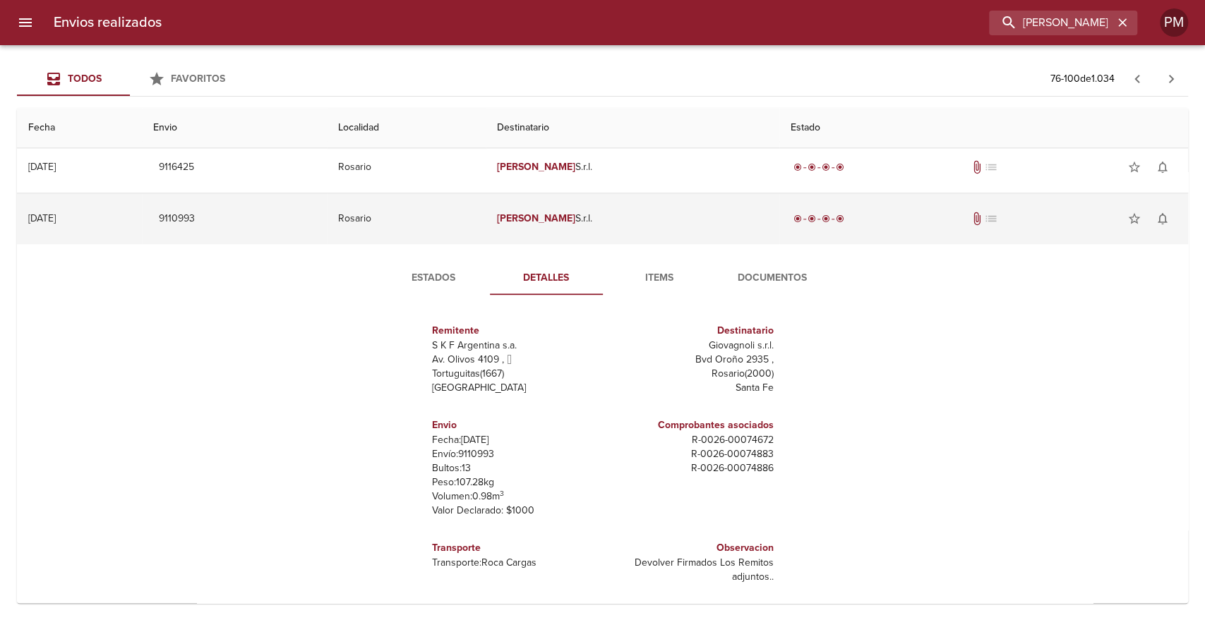
click at [593, 223] on td "Giovagnoli S.r.l." at bounding box center [633, 218] width 294 height 51
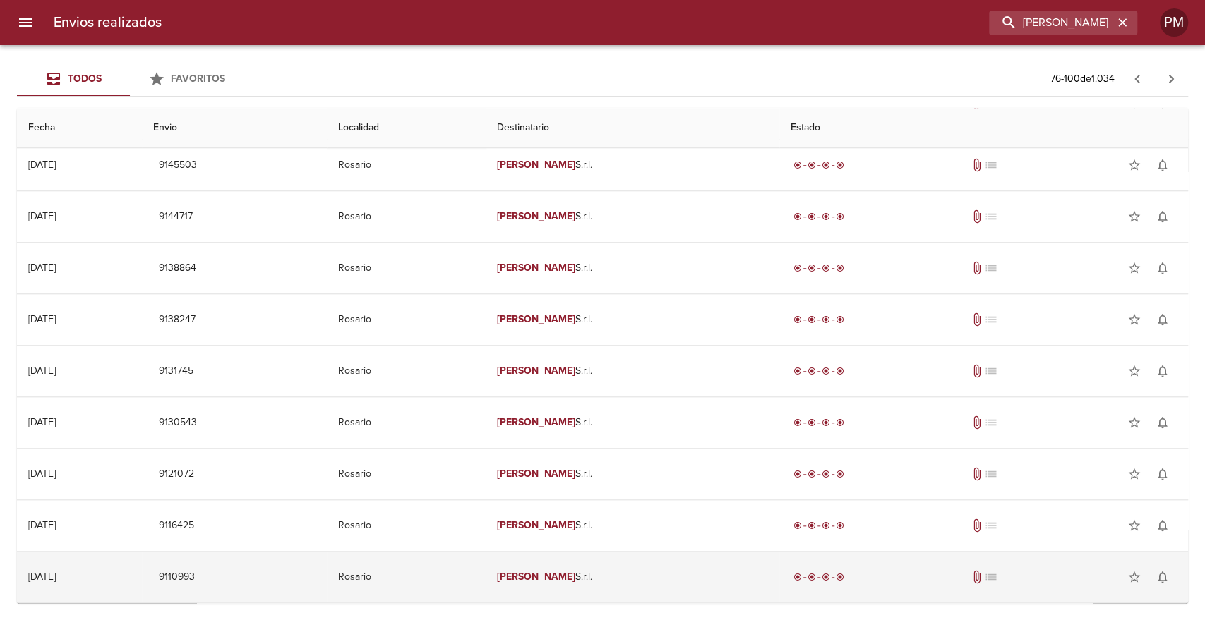
scroll to position [830, 0]
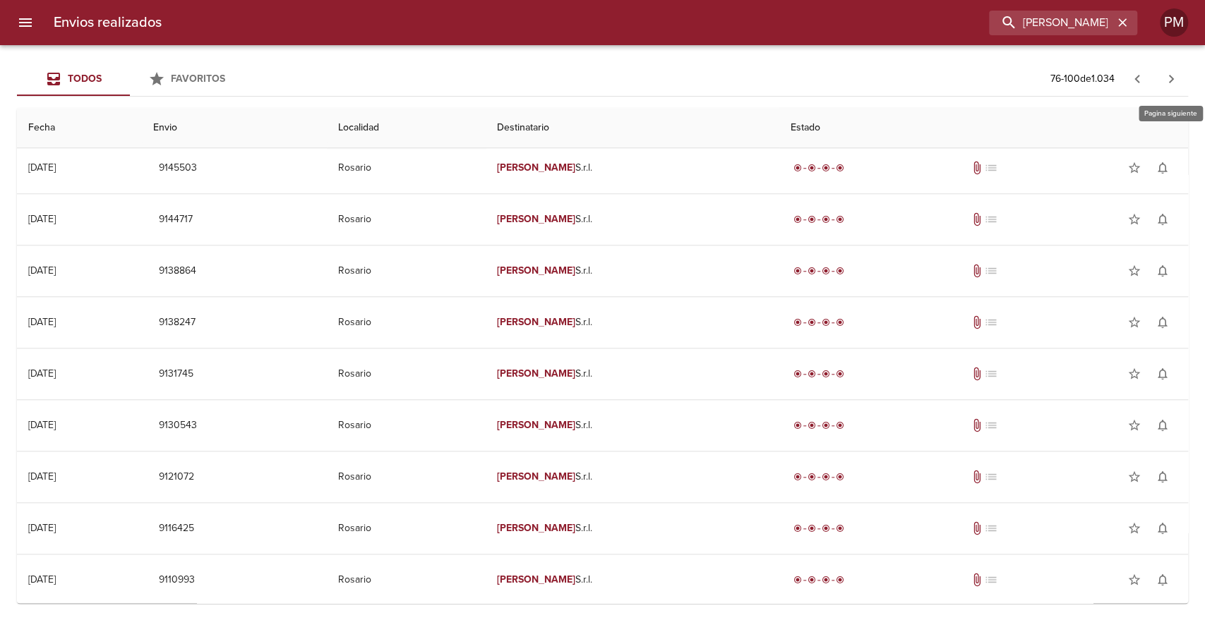
click at [1166, 77] on icon "button" at bounding box center [1171, 79] width 17 height 17
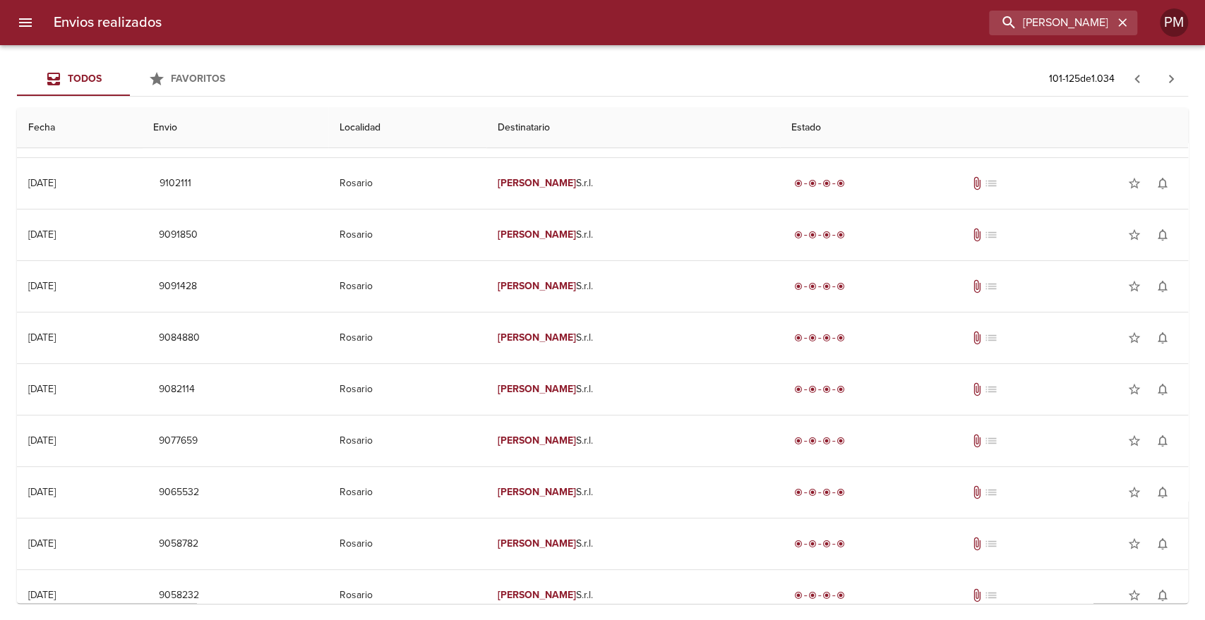
scroll to position [157, 0]
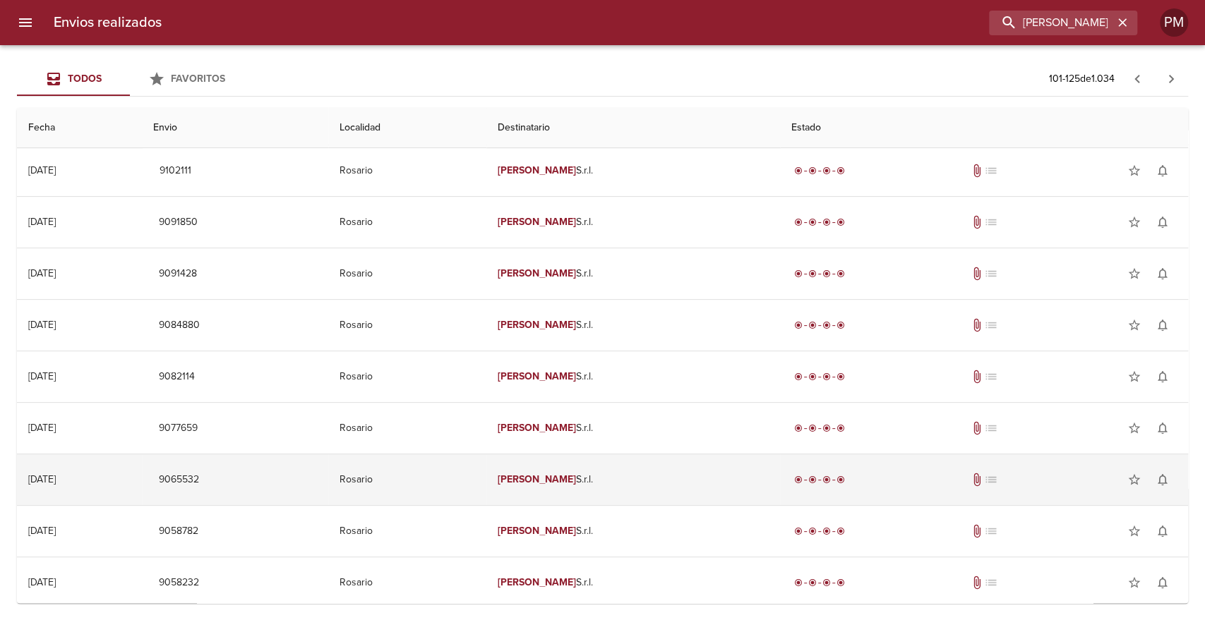
click at [627, 476] on td "Giovagnoli S.r.l." at bounding box center [633, 480] width 294 height 51
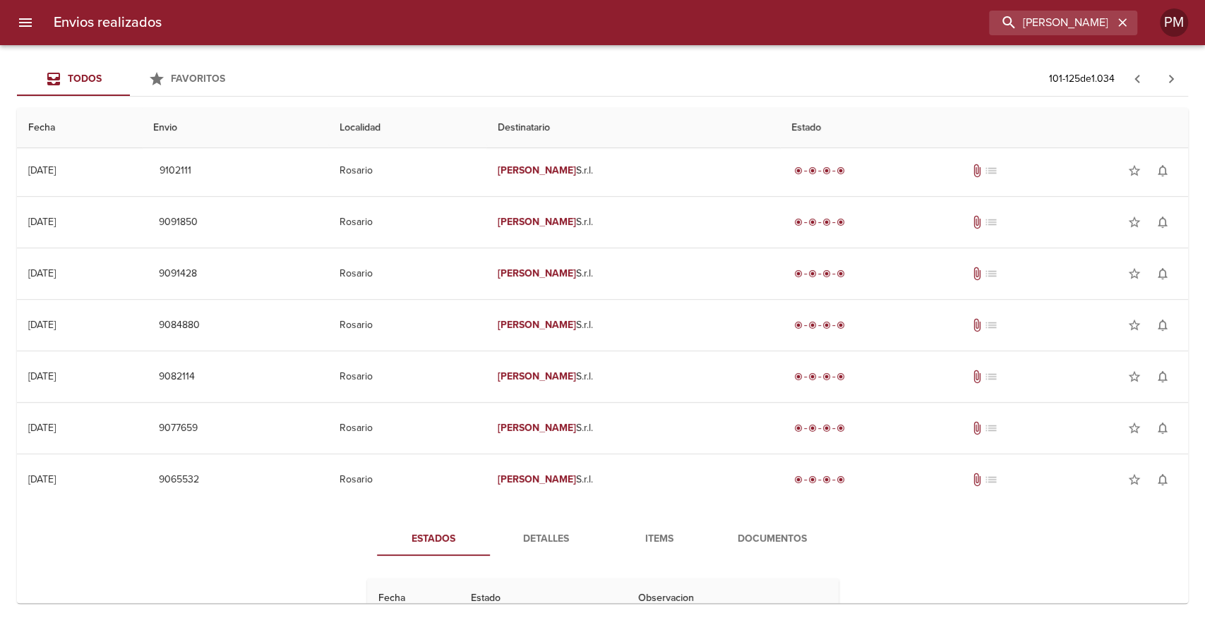
click at [540, 531] on span "Detalles" at bounding box center [546, 540] width 96 height 18
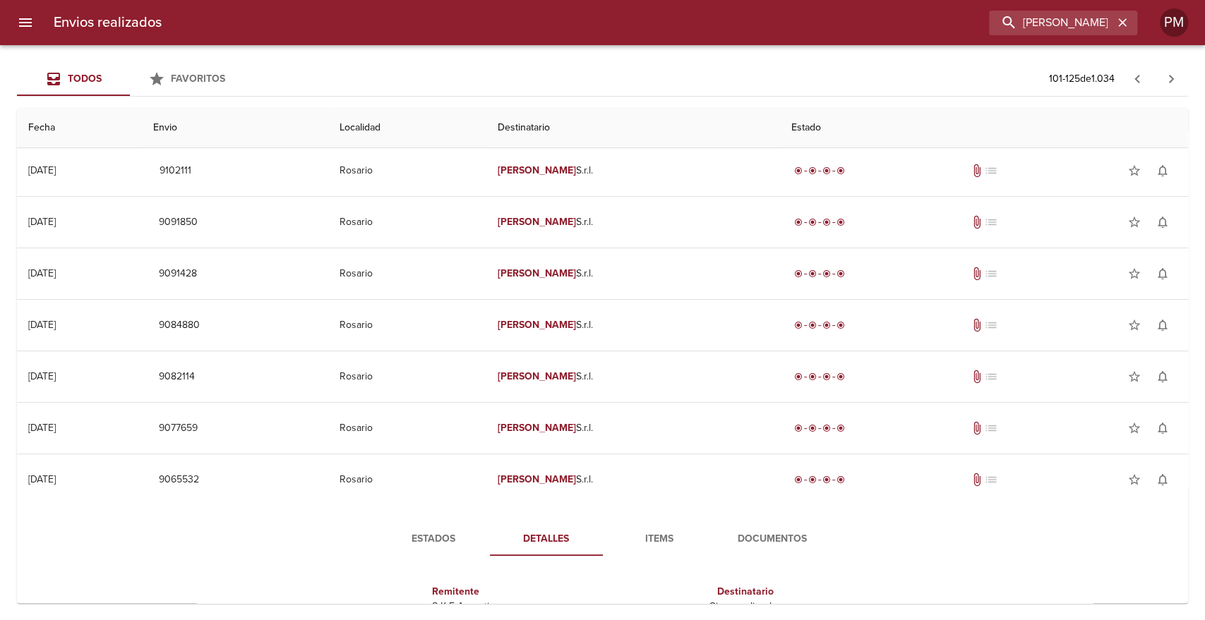
click at [1194, 524] on div "Todos Favoritos 101 - 125 de 1.034 Fecha Envio Localidad Destinatario Estado 25…" at bounding box center [602, 332] width 1205 height 575
click at [1188, 526] on div "Todos Favoritos 101 - 125 de 1.034 Fecha Envio Localidad Destinatario Estado 25…" at bounding box center [602, 332] width 1205 height 575
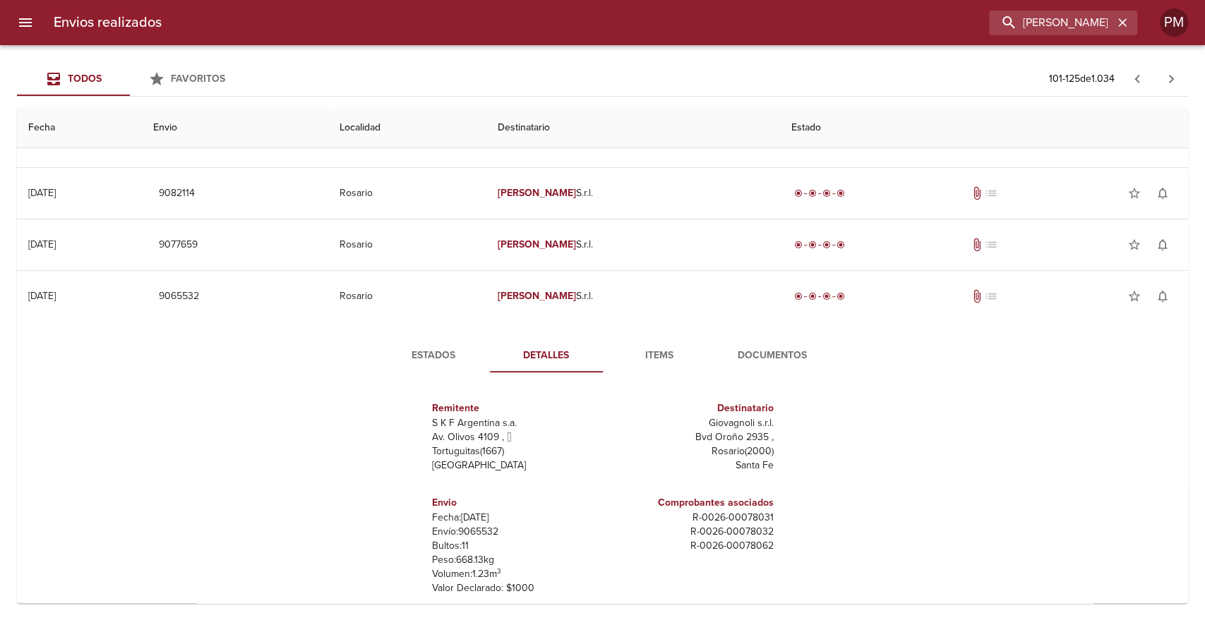
scroll to position [344, 0]
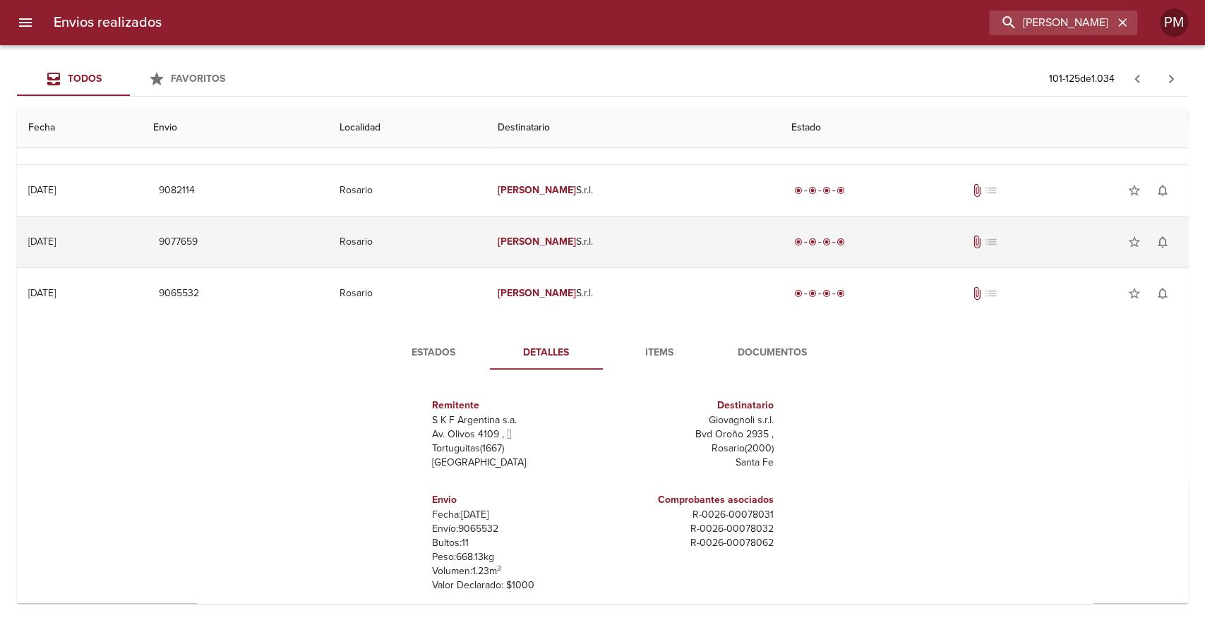
click at [581, 232] on td "Giovagnoli S.r.l." at bounding box center [633, 242] width 294 height 51
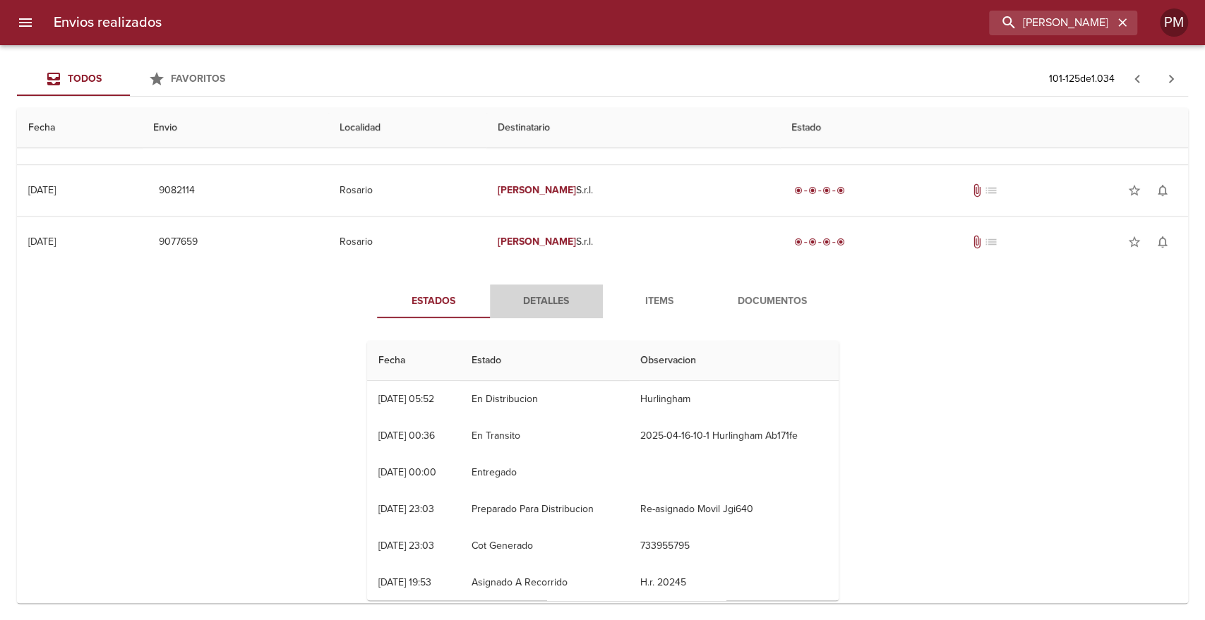
click at [542, 300] on span "Detalles" at bounding box center [546, 302] width 96 height 18
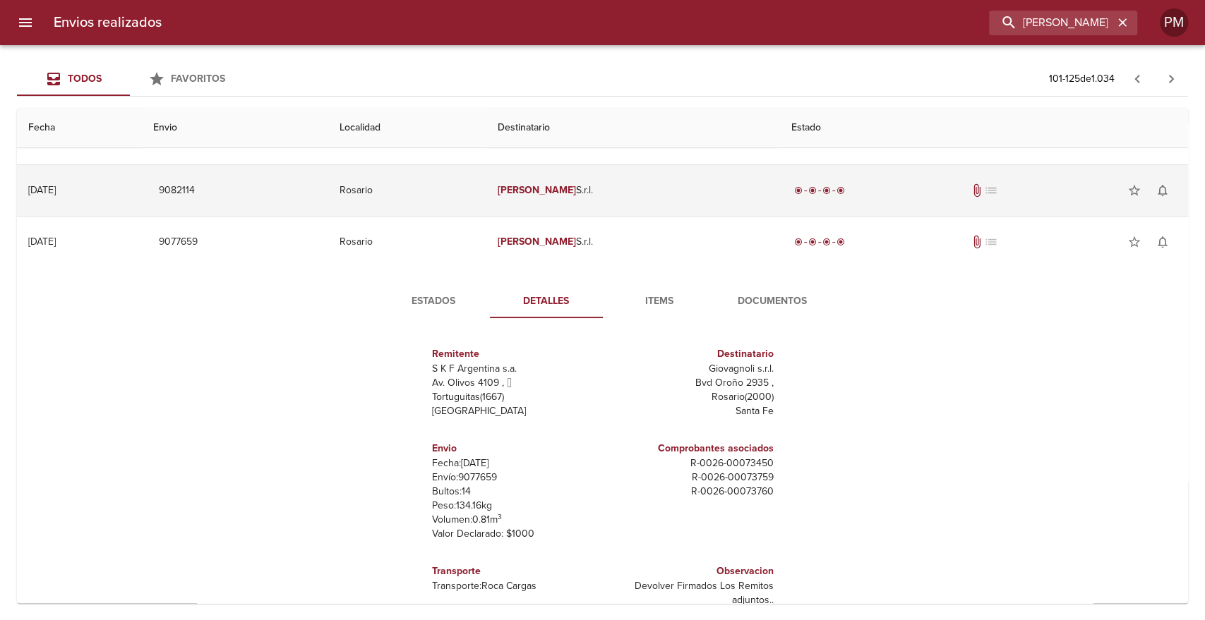
click at [550, 200] on td "Giovagnoli S.r.l." at bounding box center [633, 190] width 294 height 51
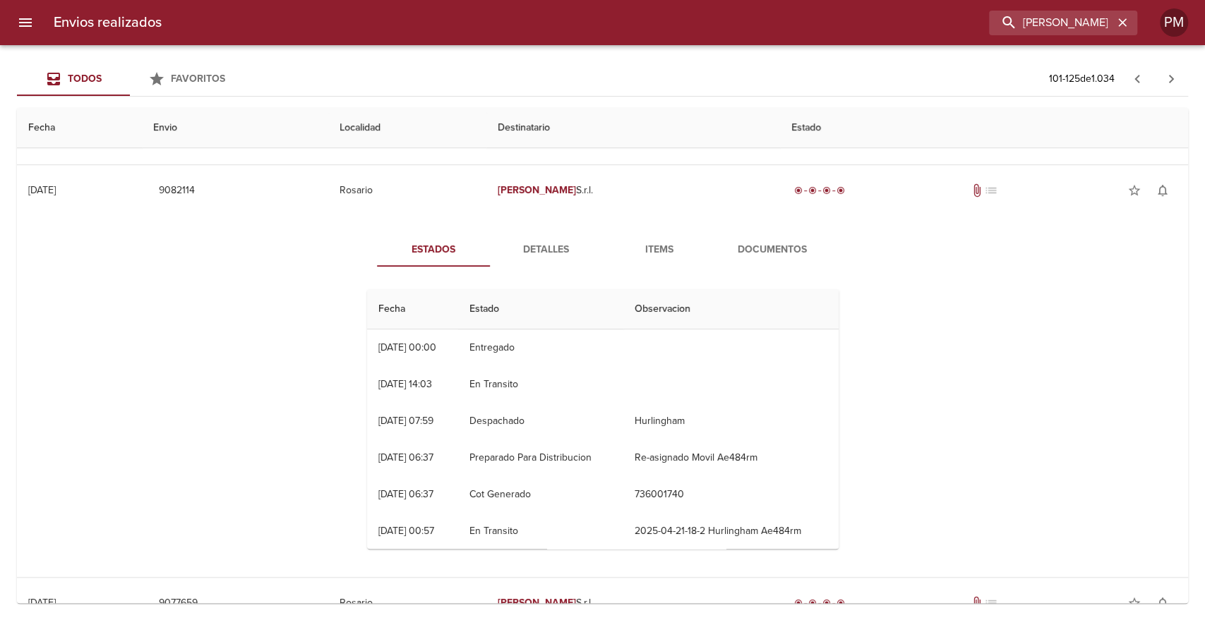
click at [545, 252] on span "Detalles" at bounding box center [546, 250] width 96 height 18
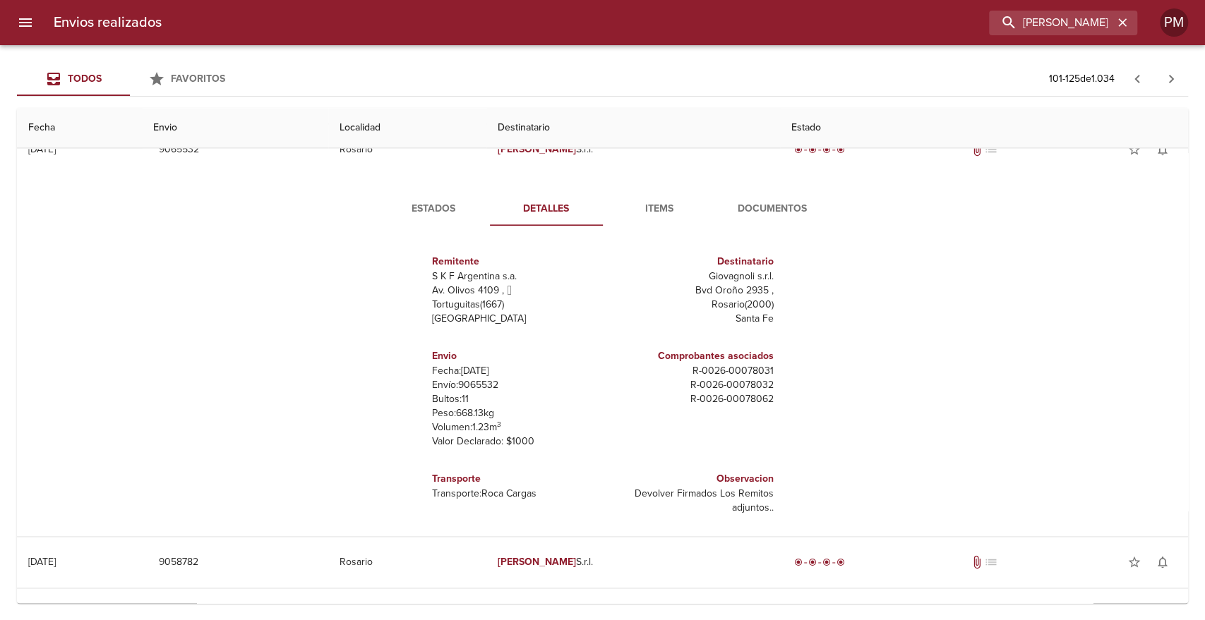
scroll to position [1644, 0]
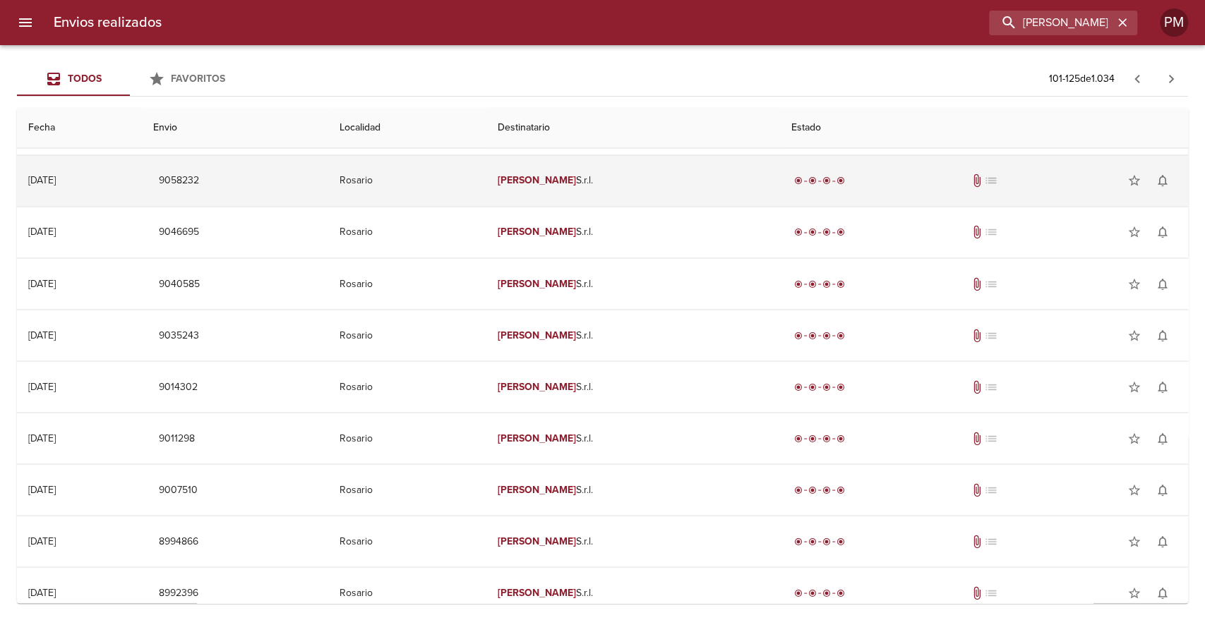
click at [460, 187] on td "Rosario" at bounding box center [407, 180] width 158 height 51
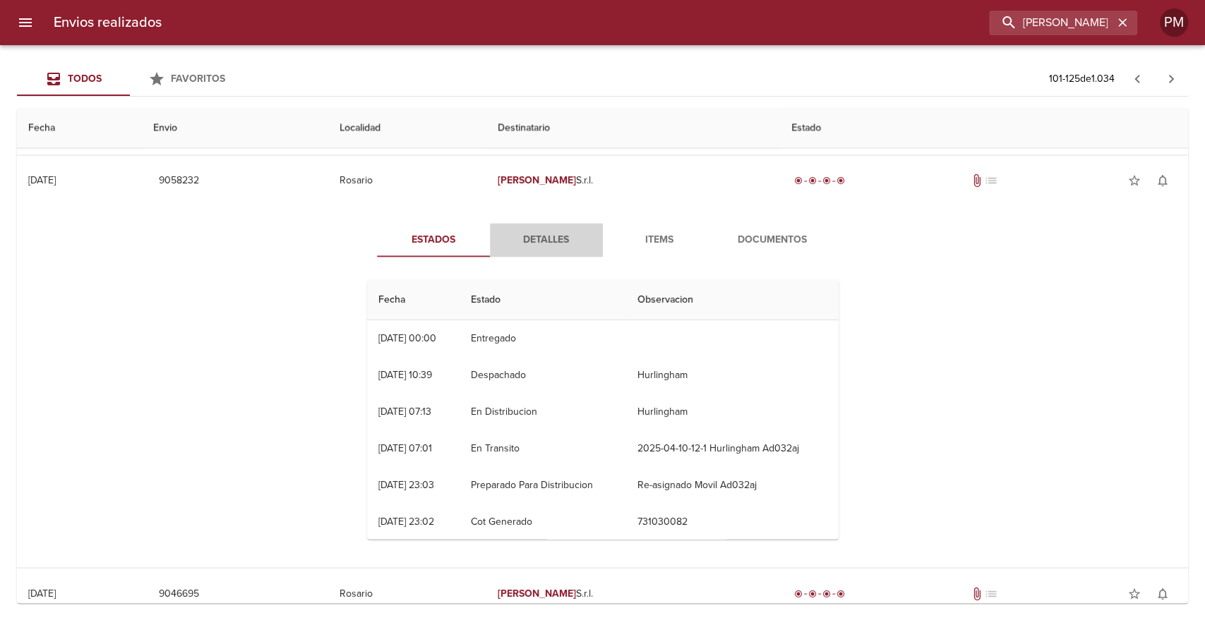
click at [543, 236] on span "Detalles" at bounding box center [546, 241] width 96 height 18
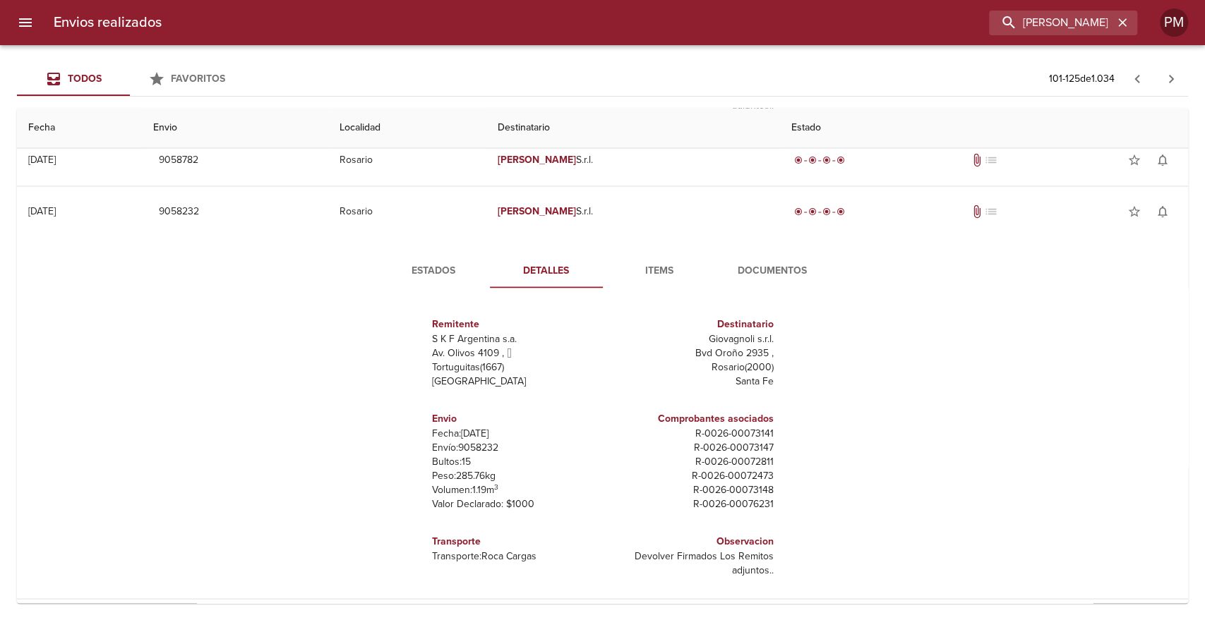
scroll to position [1581, 0]
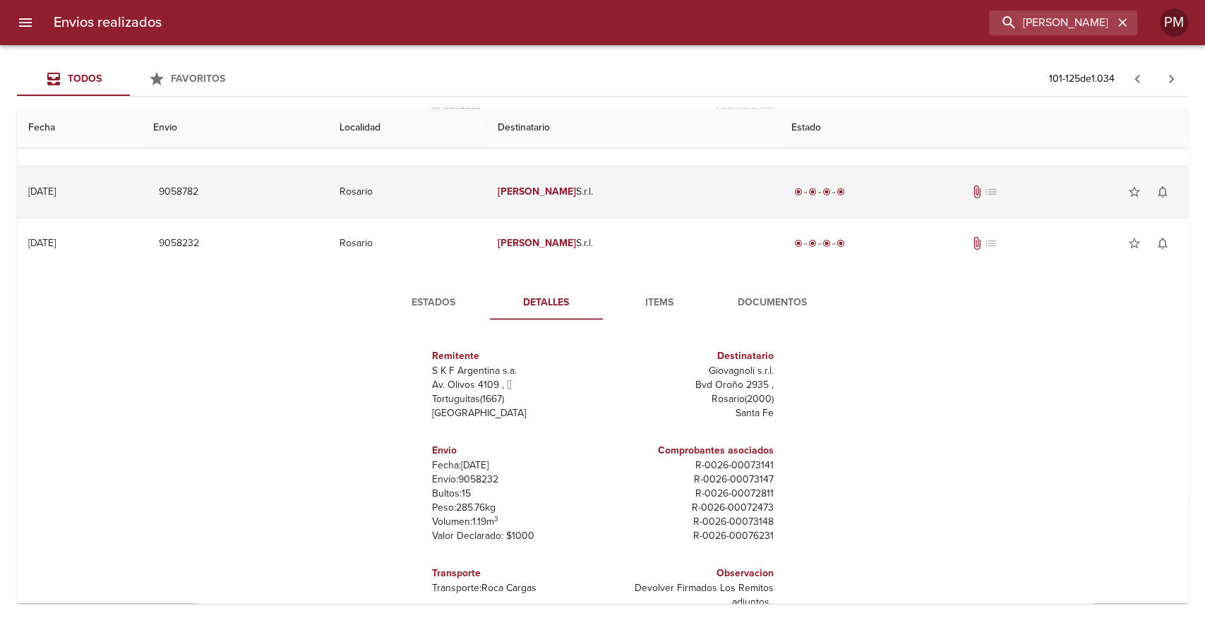
click at [709, 196] on td "Giovagnoli S.r.l." at bounding box center [633, 192] width 294 height 51
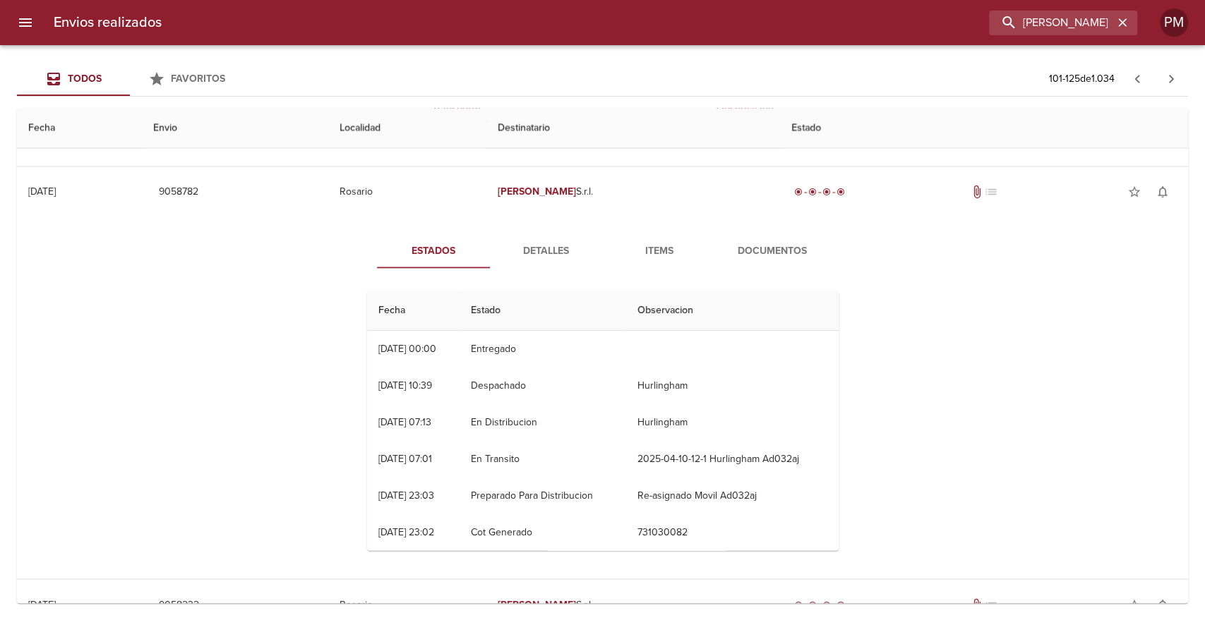
click at [539, 253] on span "Detalles" at bounding box center [546, 252] width 96 height 18
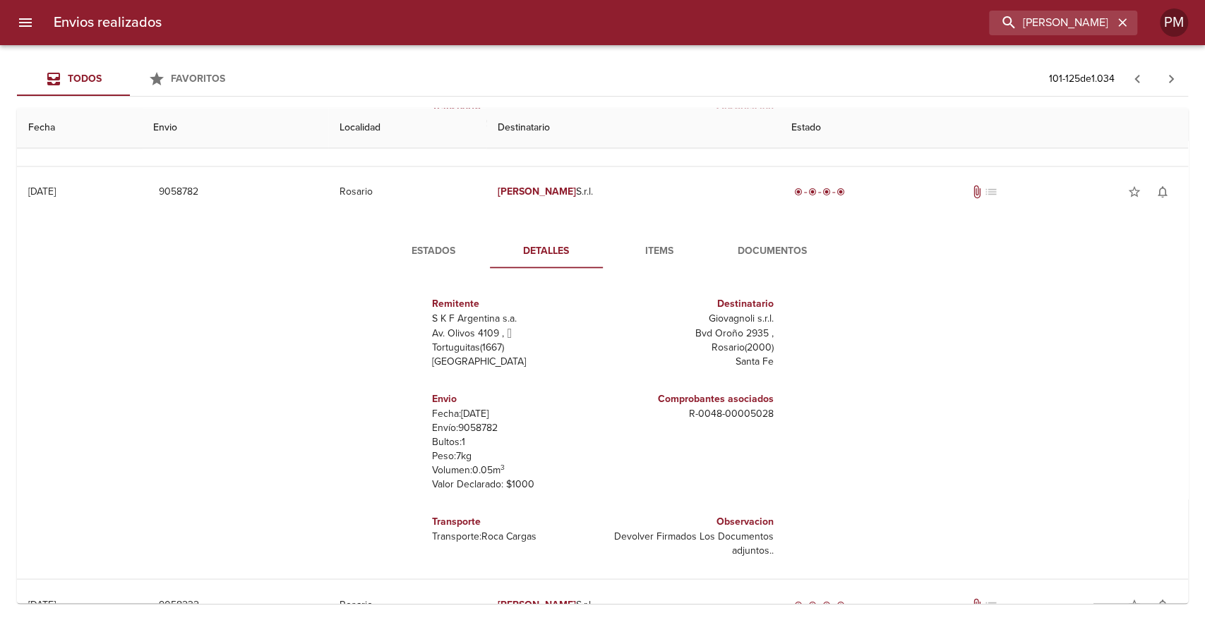
click at [764, 248] on span "Documentos" at bounding box center [772, 252] width 96 height 18
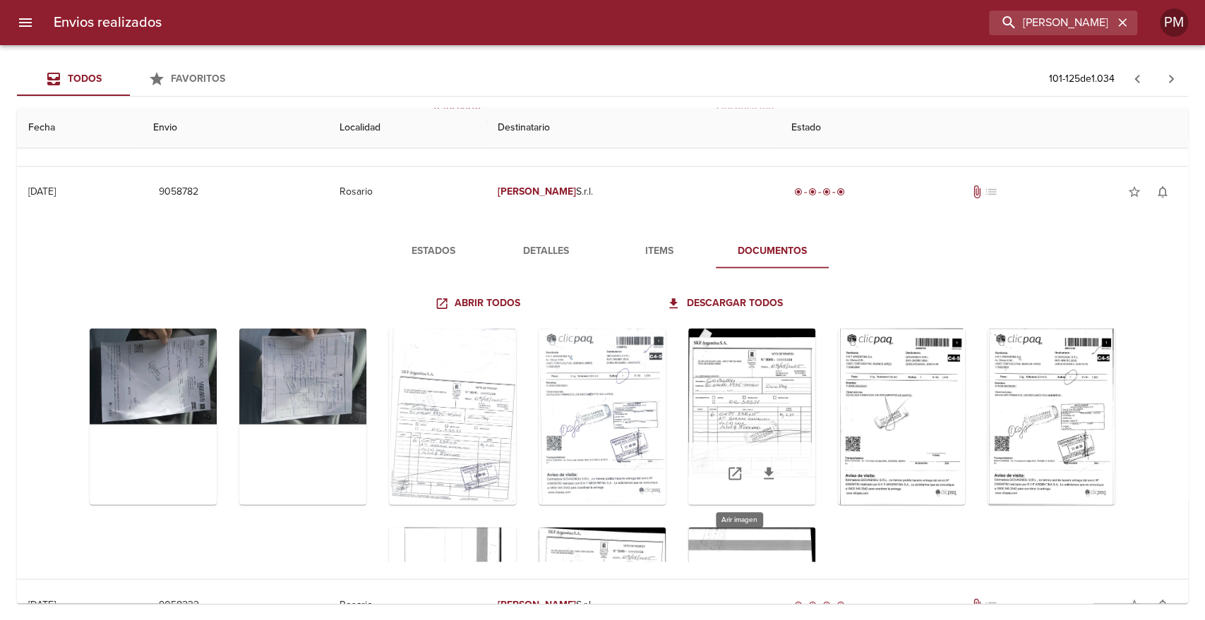
click at [752, 404] on div "Tabla de envíos del cliente" at bounding box center [751, 416] width 127 height 176
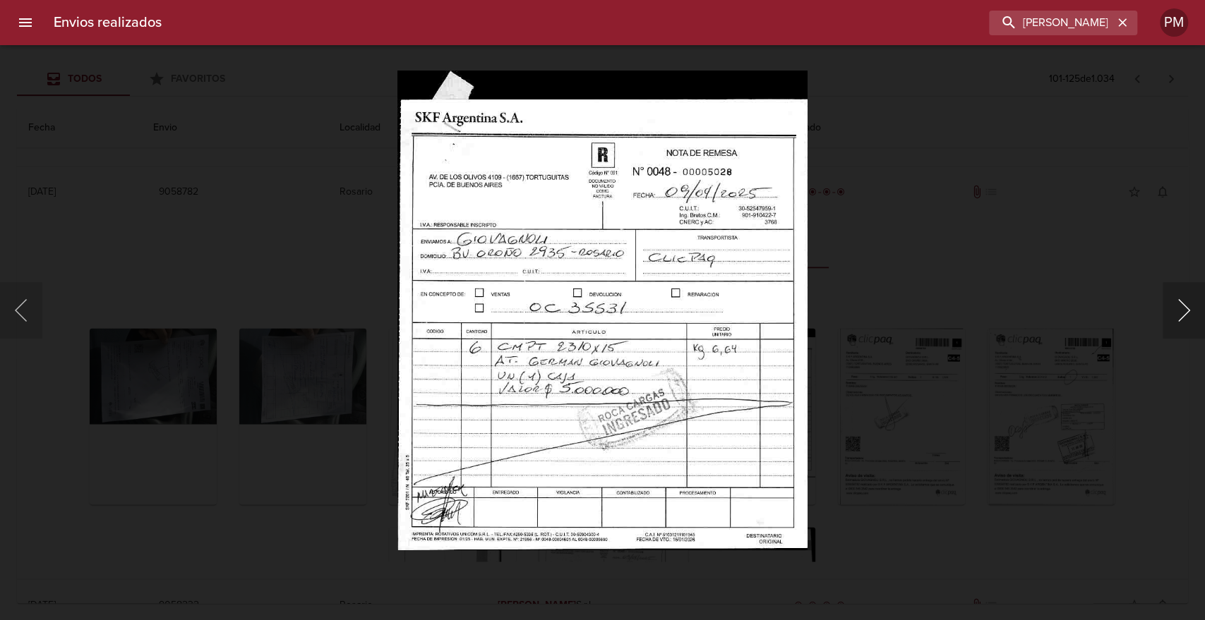
click at [1172, 308] on button "Siguiente" at bounding box center [1184, 310] width 42 height 56
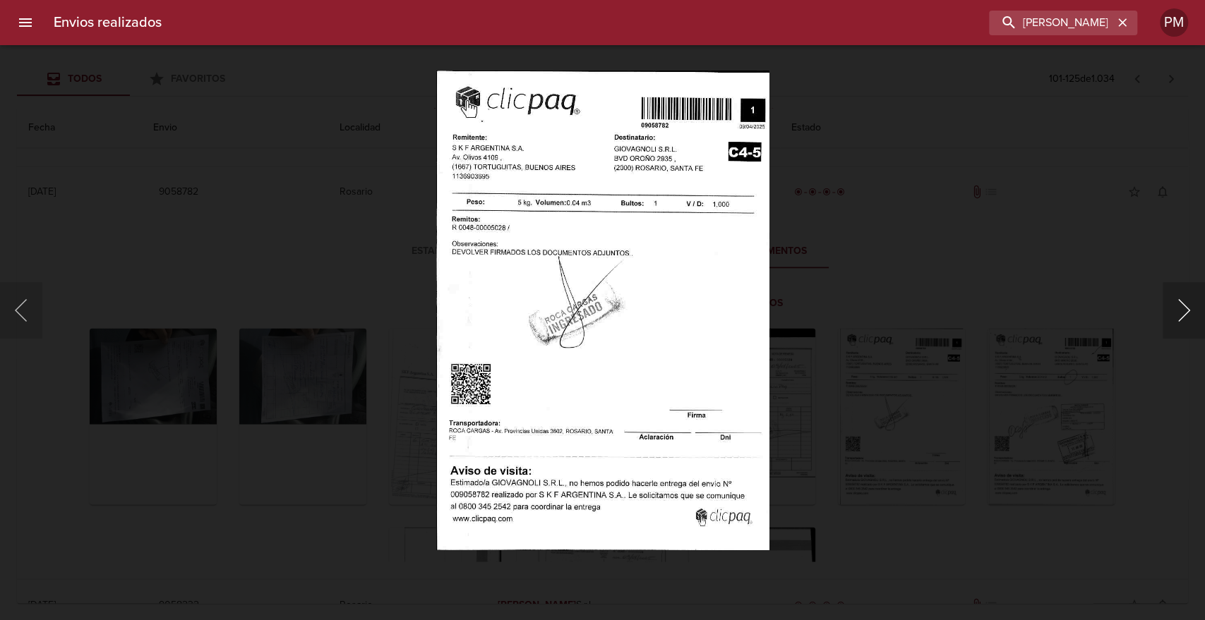
click at [1172, 308] on button "Siguiente" at bounding box center [1184, 310] width 42 height 56
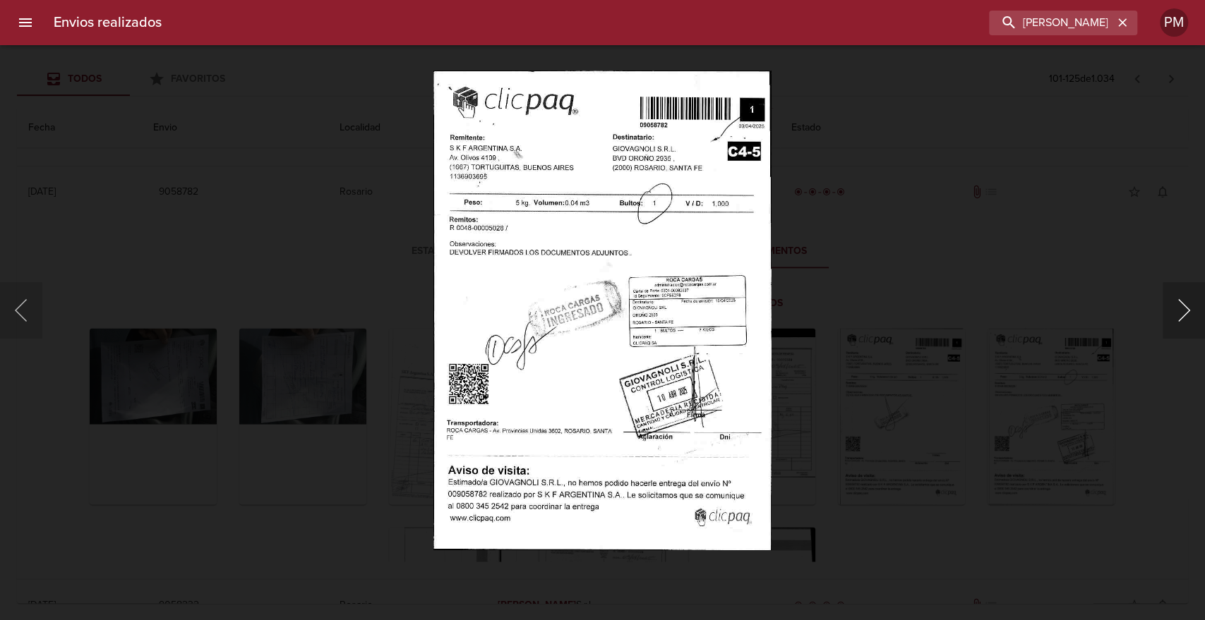
click at [1170, 307] on button "Siguiente" at bounding box center [1184, 310] width 42 height 56
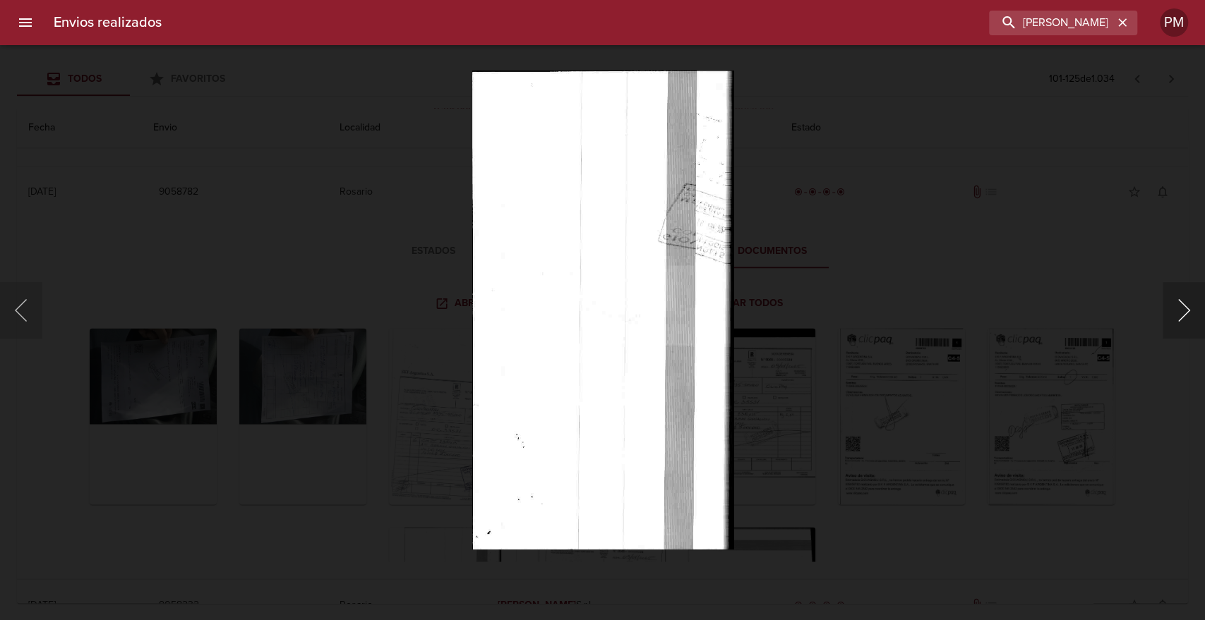
click at [1169, 307] on button "Siguiente" at bounding box center [1184, 310] width 42 height 56
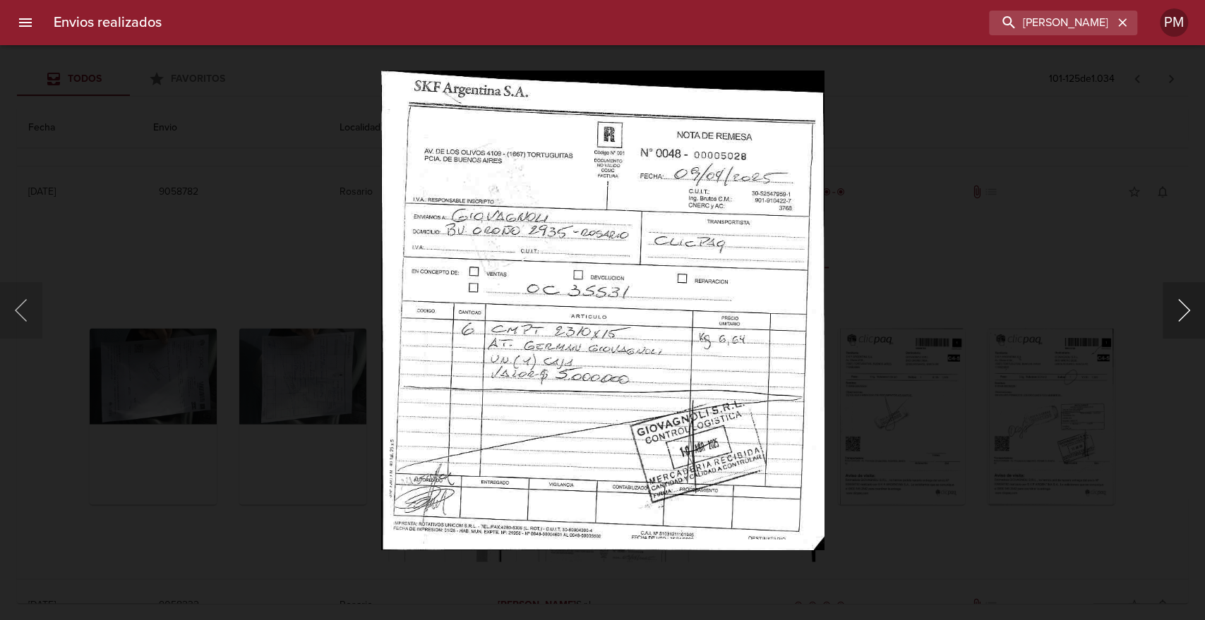
click at [1169, 307] on button "Siguiente" at bounding box center [1184, 310] width 42 height 56
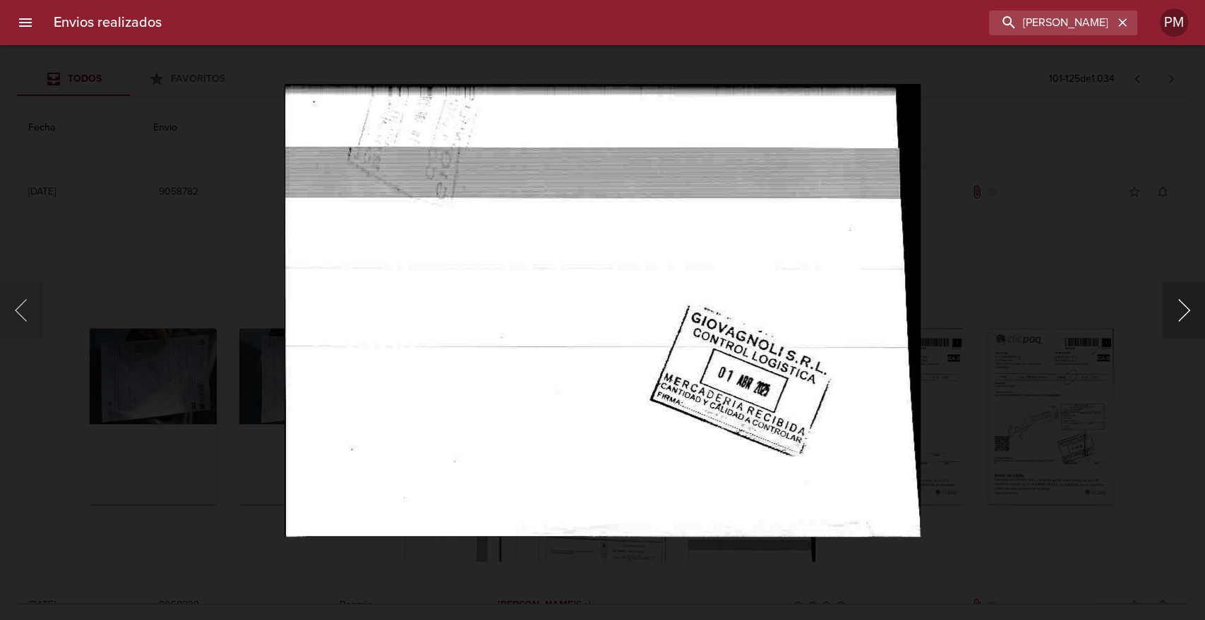
click at [1169, 308] on button "Siguiente" at bounding box center [1184, 310] width 42 height 56
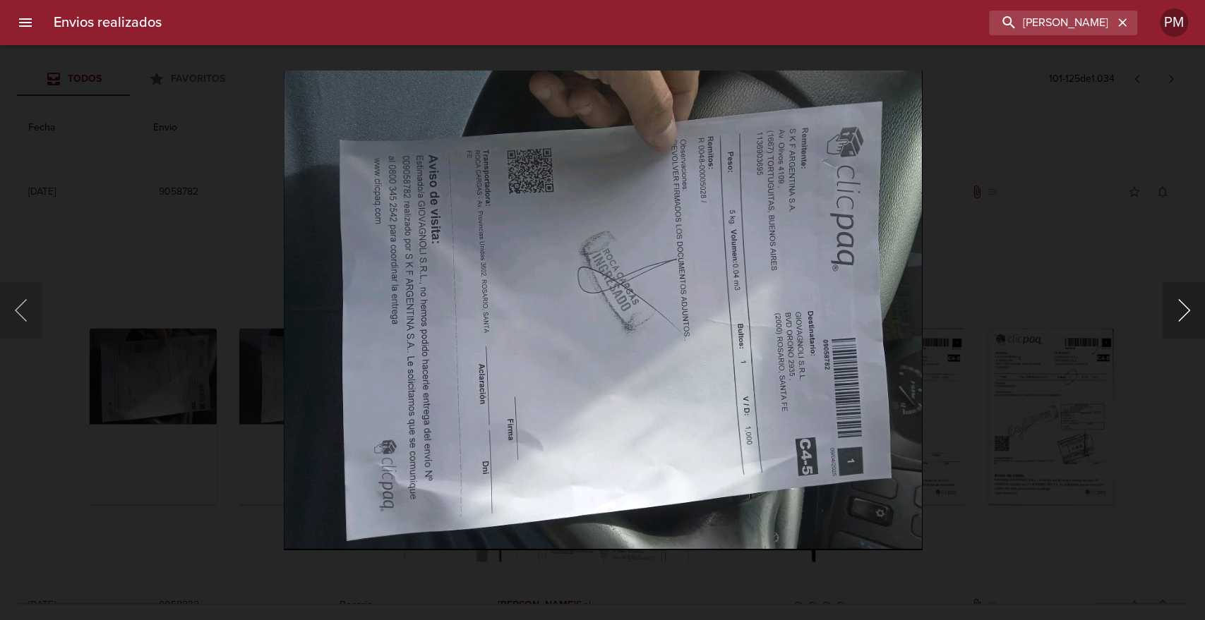
click at [1169, 308] on button "Siguiente" at bounding box center [1184, 310] width 42 height 56
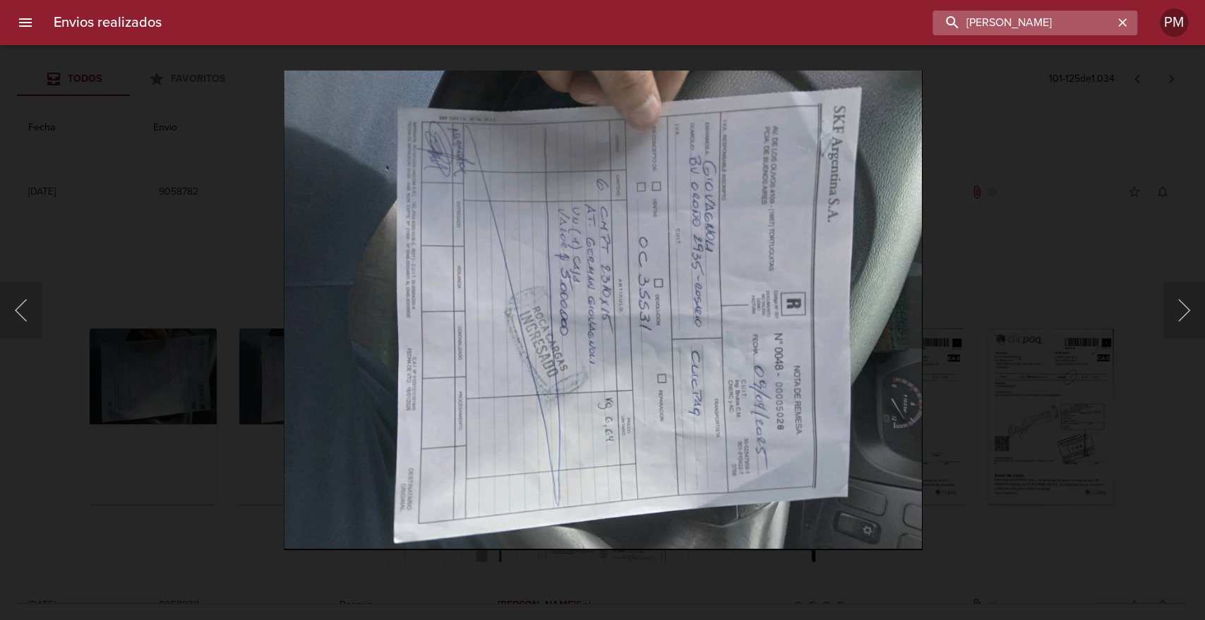
drag, startPoint x: 1083, startPoint y: 24, endPoint x: 949, endPoint y: 30, distance: 134.3
click at [949, 30] on input "giovagnoli" at bounding box center [1022, 23] width 181 height 25
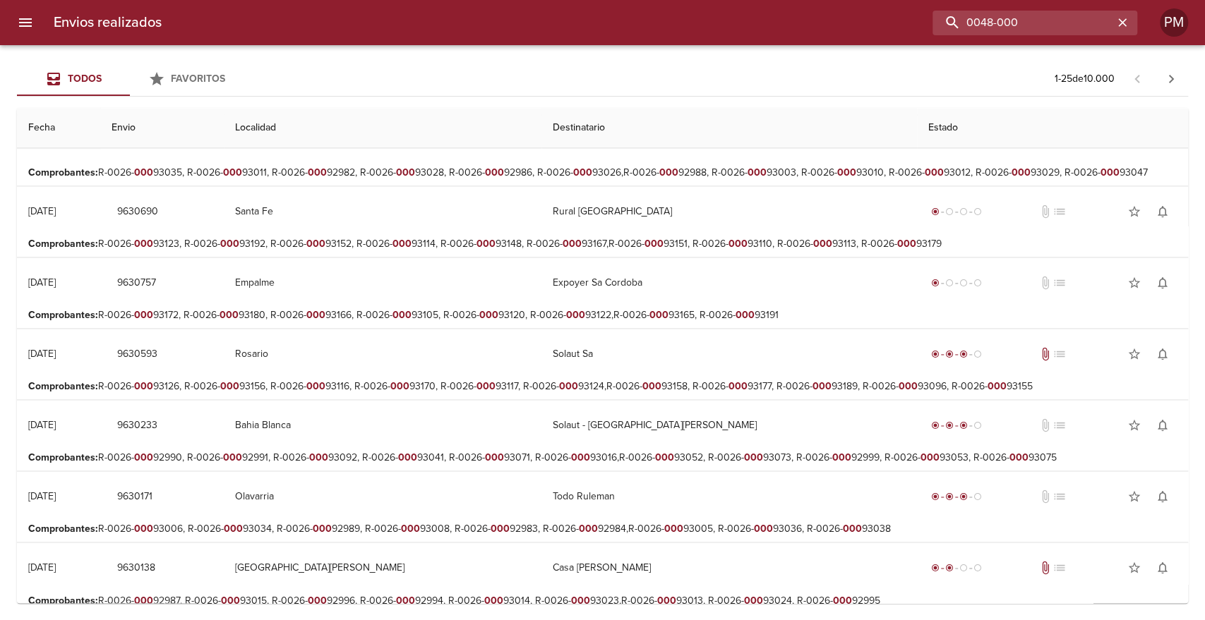
scroll to position [1325, 0]
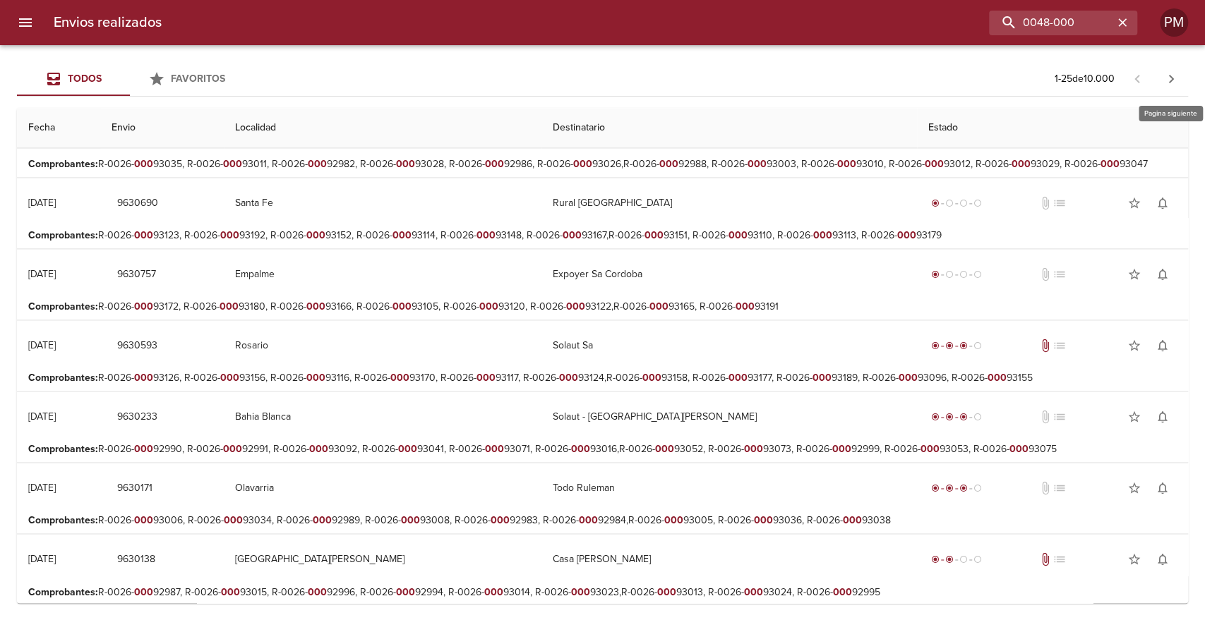
click at [1172, 78] on icon "button" at bounding box center [1171, 79] width 17 height 17
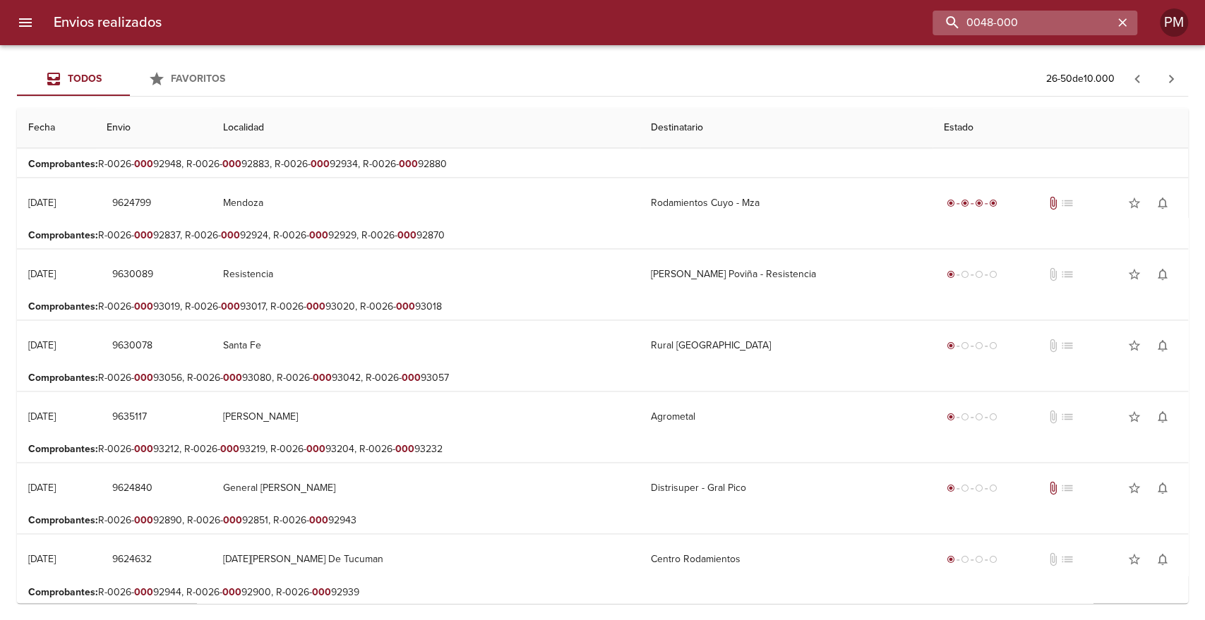
click at [1077, 18] on input "0048-000" at bounding box center [1022, 23] width 181 height 25
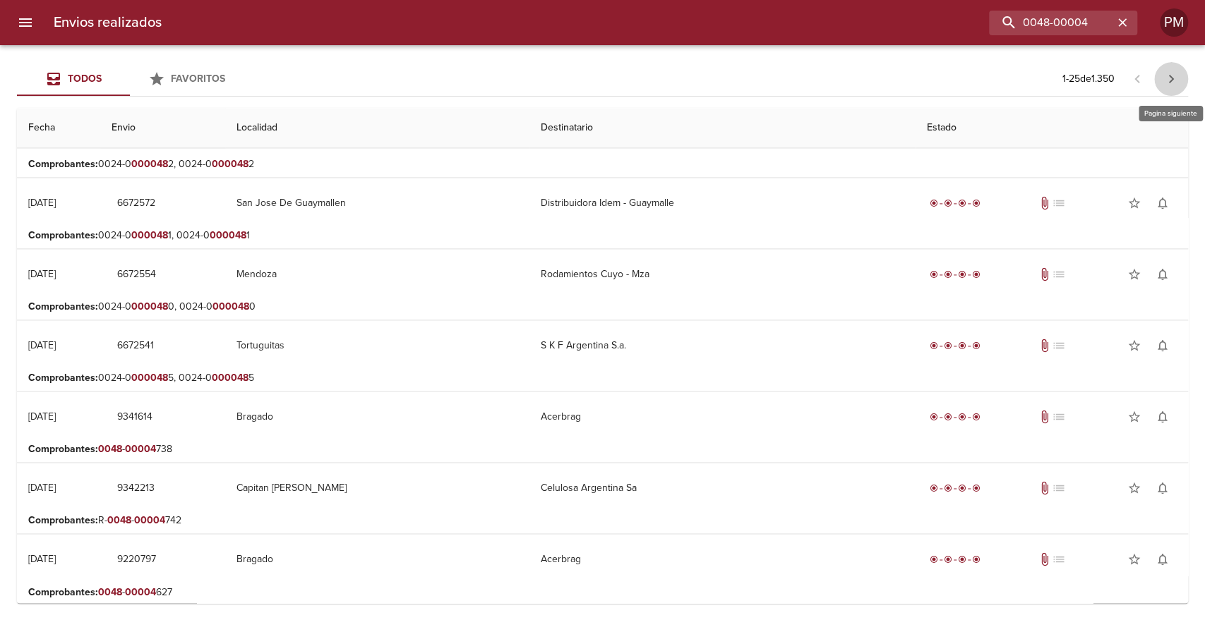
click at [1171, 80] on icon "button" at bounding box center [1171, 79] width 5 height 8
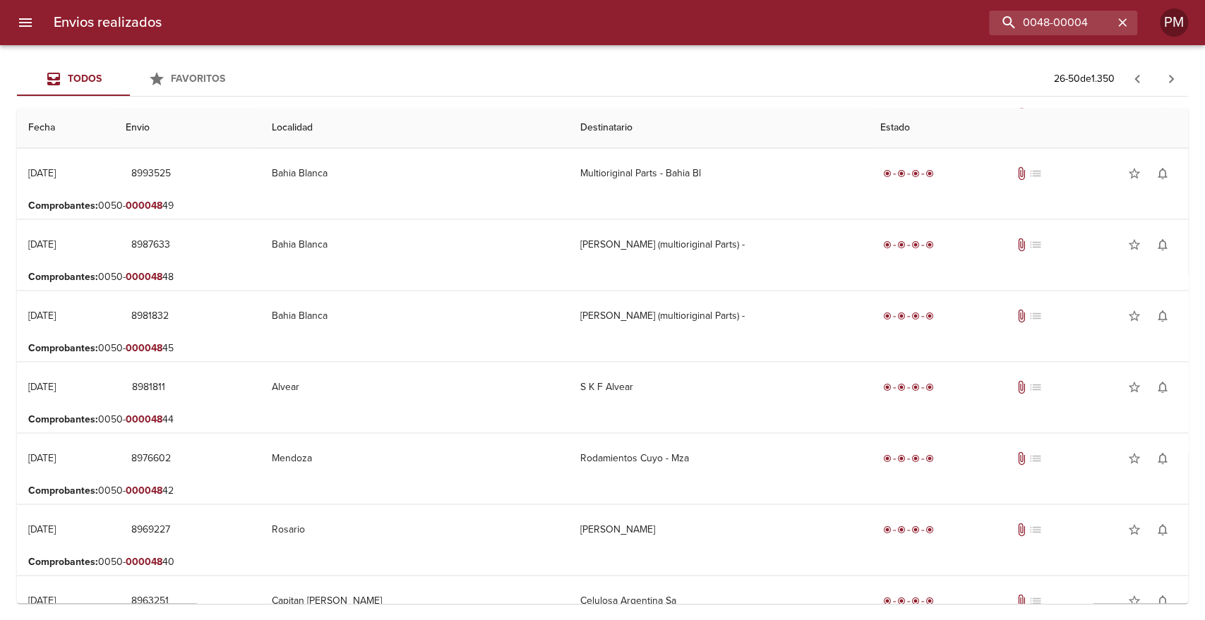
scroll to position [1332, 0]
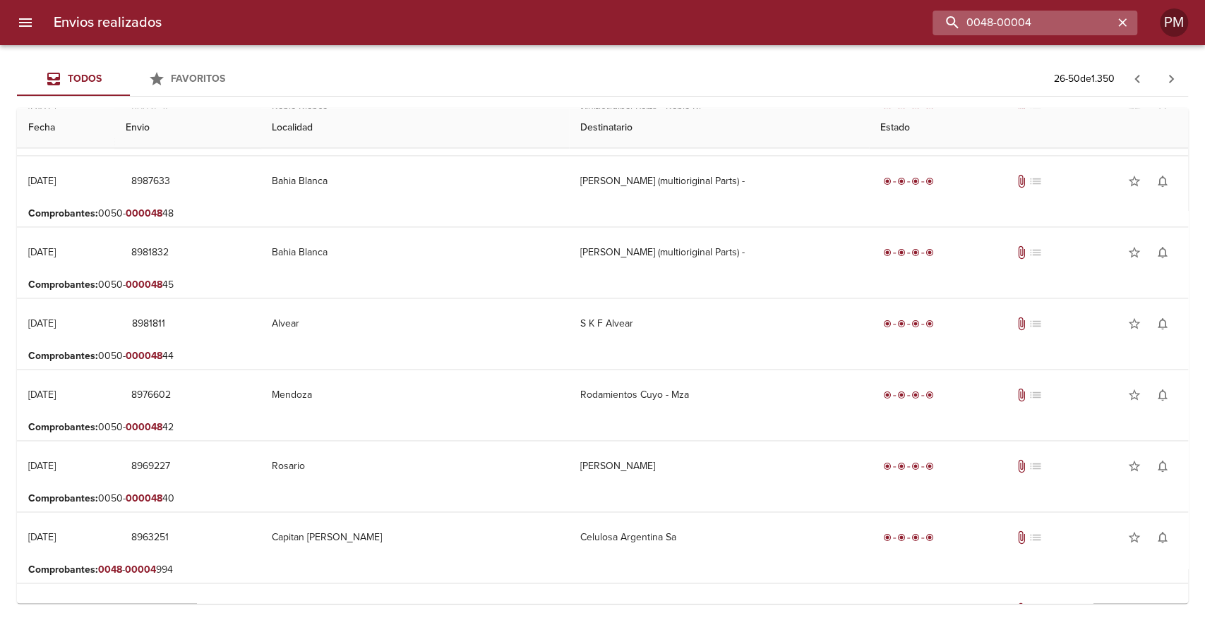
click at [1021, 17] on input "0048-00004" at bounding box center [1022, 23] width 181 height 25
type input "giovagnoli 0048-00004"
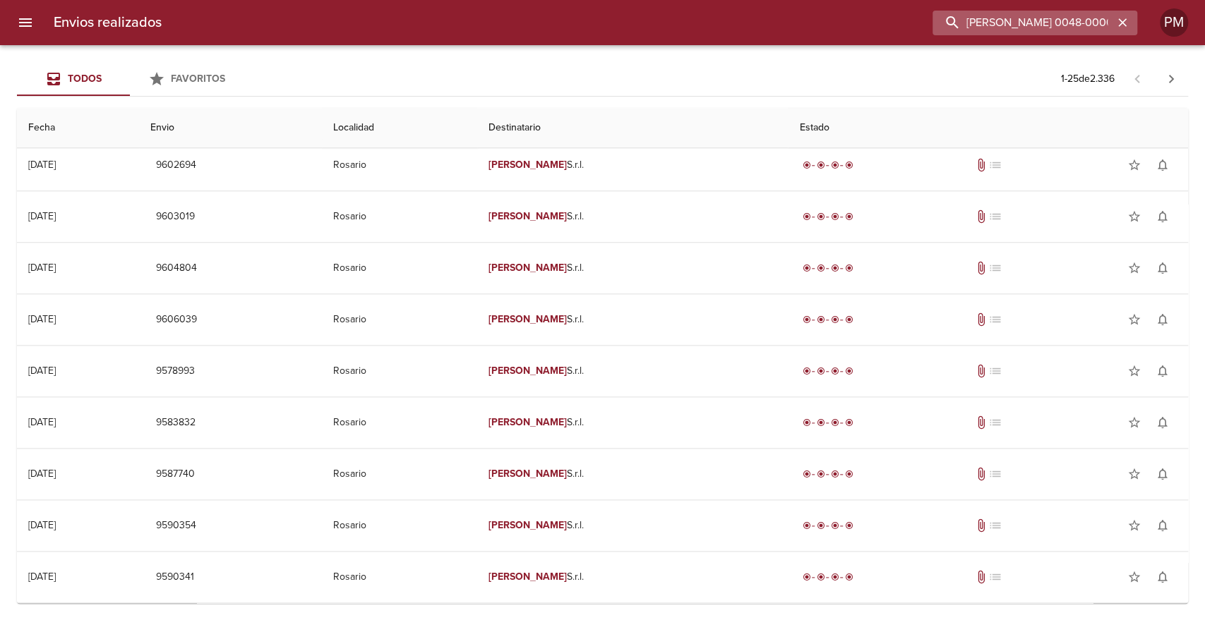
scroll to position [0, 0]
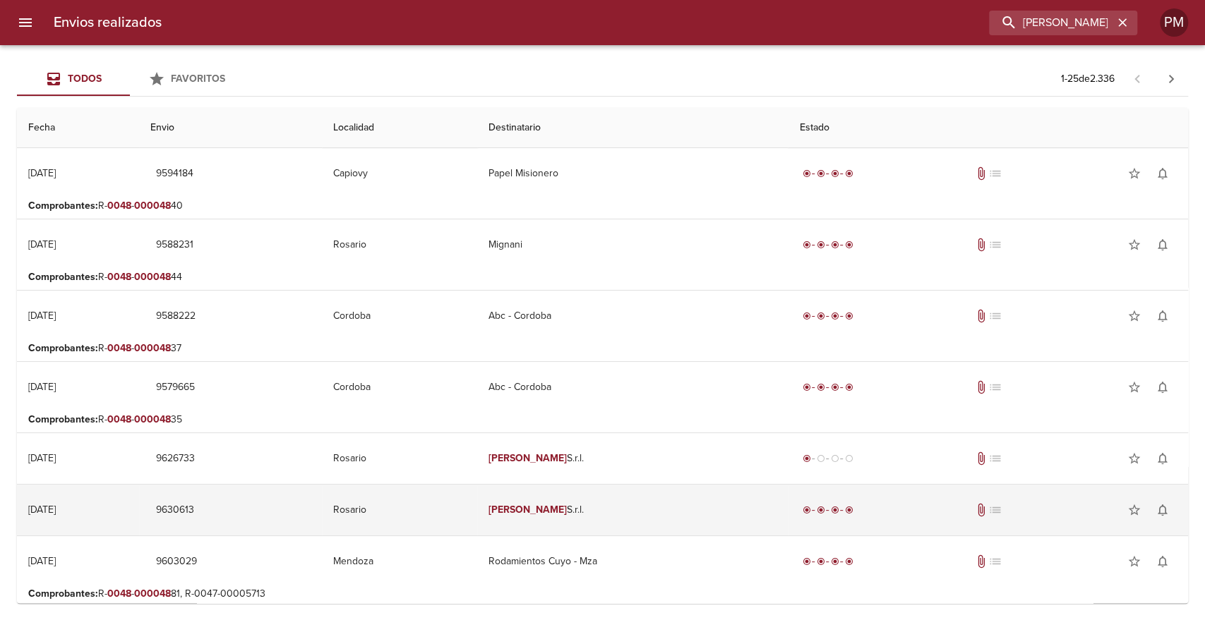
click at [565, 518] on td "Giovagnoli S.r.l." at bounding box center [632, 510] width 311 height 51
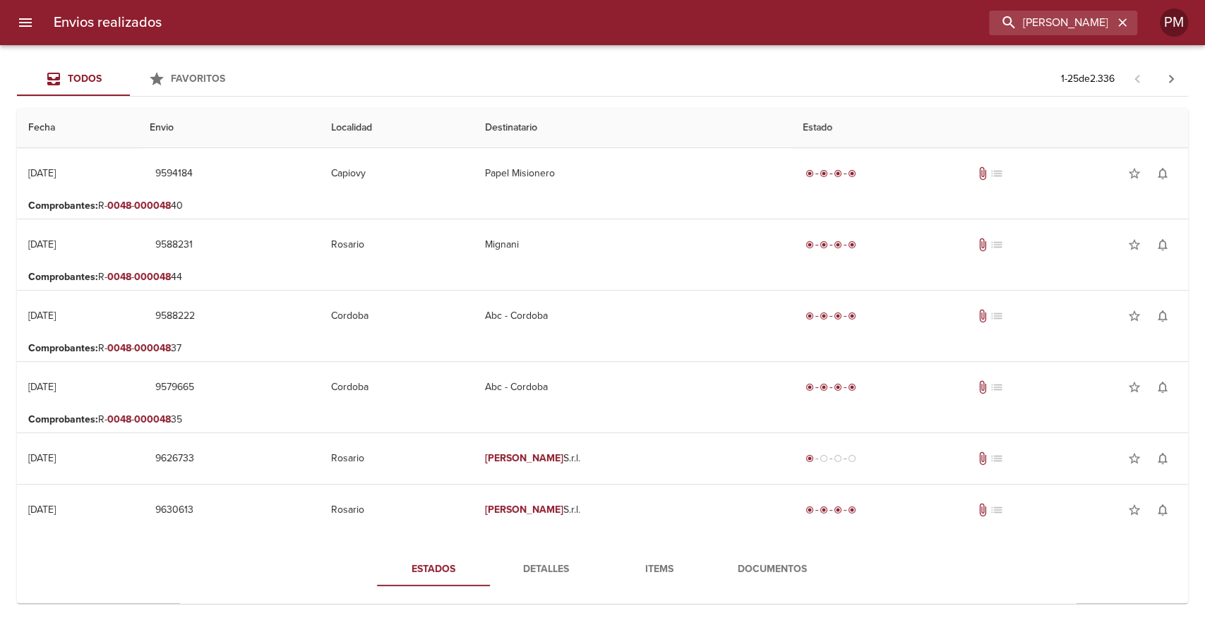
click at [551, 565] on span "Detalles" at bounding box center [546, 570] width 96 height 18
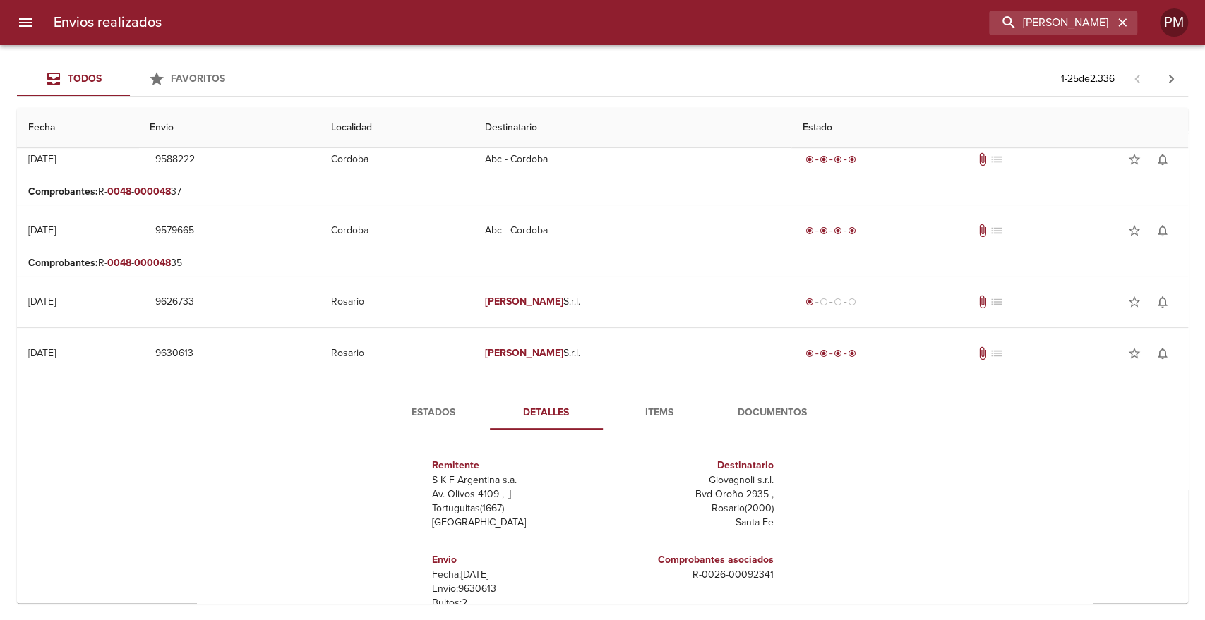
scroll to position [188, 0]
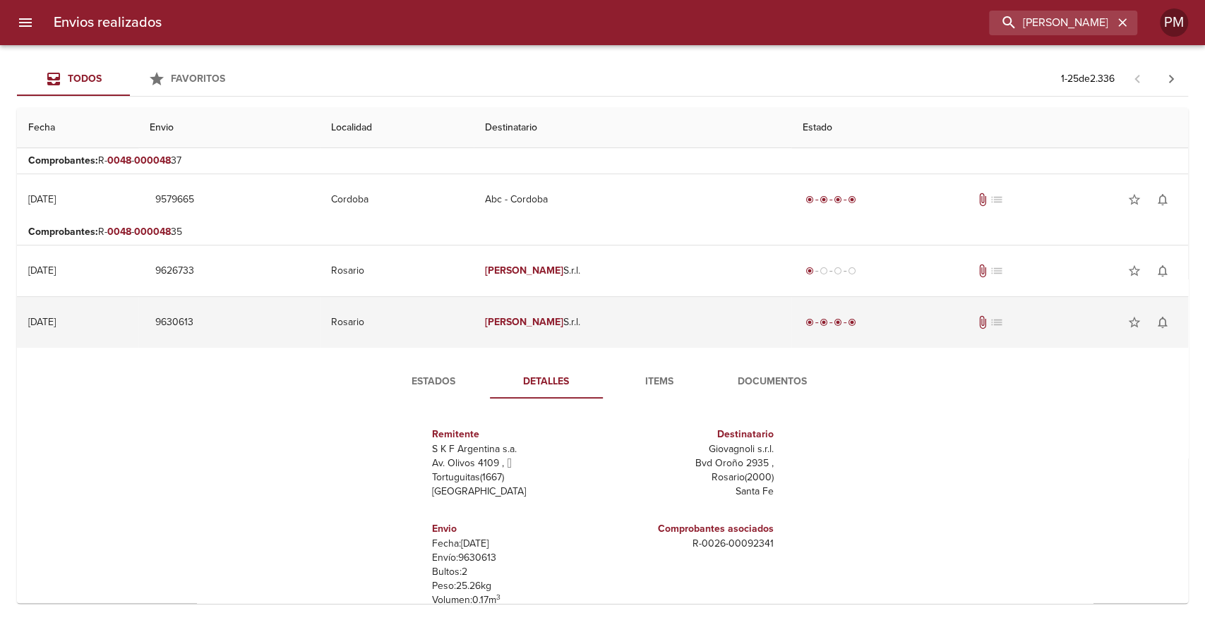
click at [553, 336] on td "Giovagnoli S.r.l." at bounding box center [633, 322] width 318 height 51
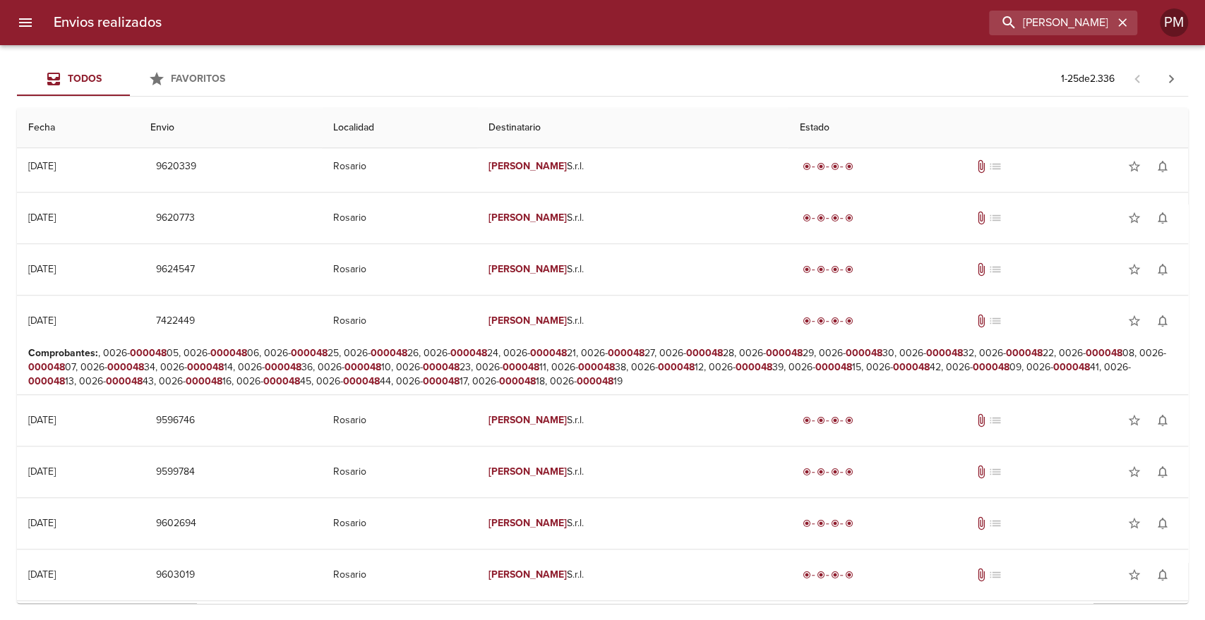
scroll to position [977, 0]
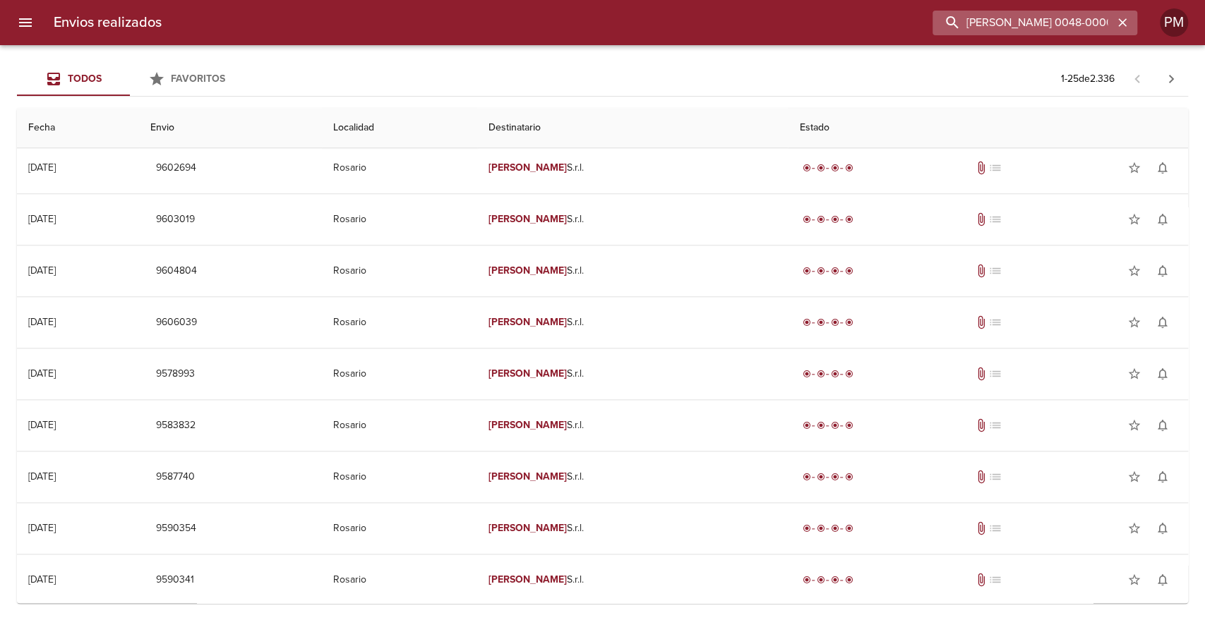
click at [1017, 16] on input "giovagnoli 0048-00004" at bounding box center [1022, 23] width 181 height 25
click at [1173, 80] on icon "button" at bounding box center [1171, 79] width 17 height 17
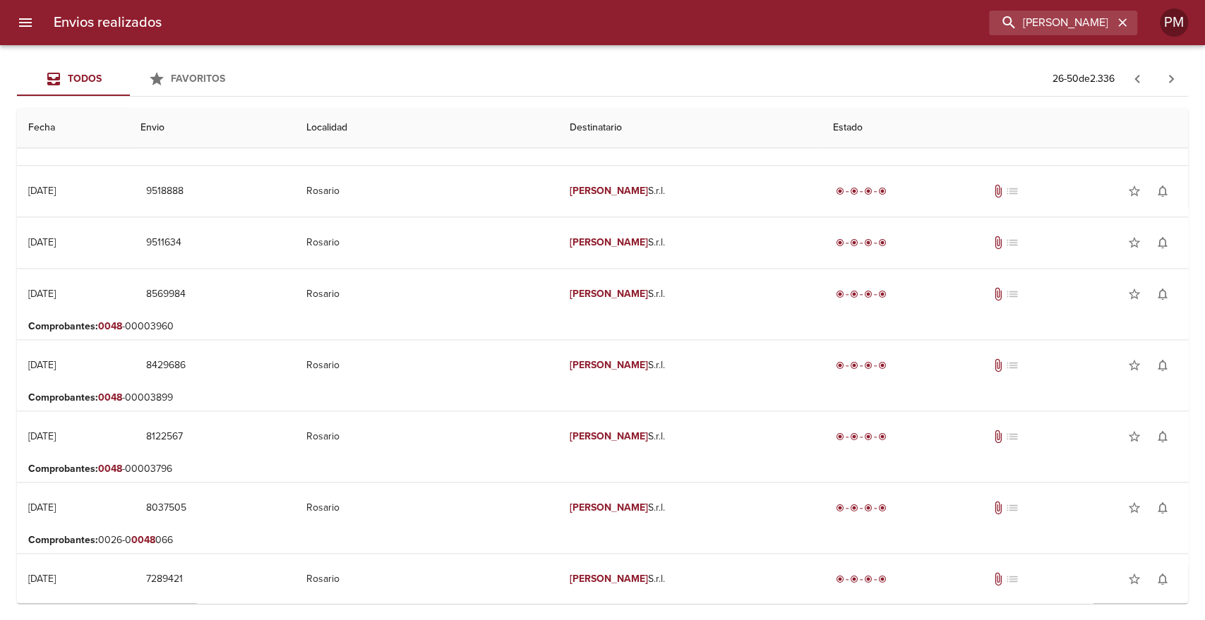
scroll to position [0, 0]
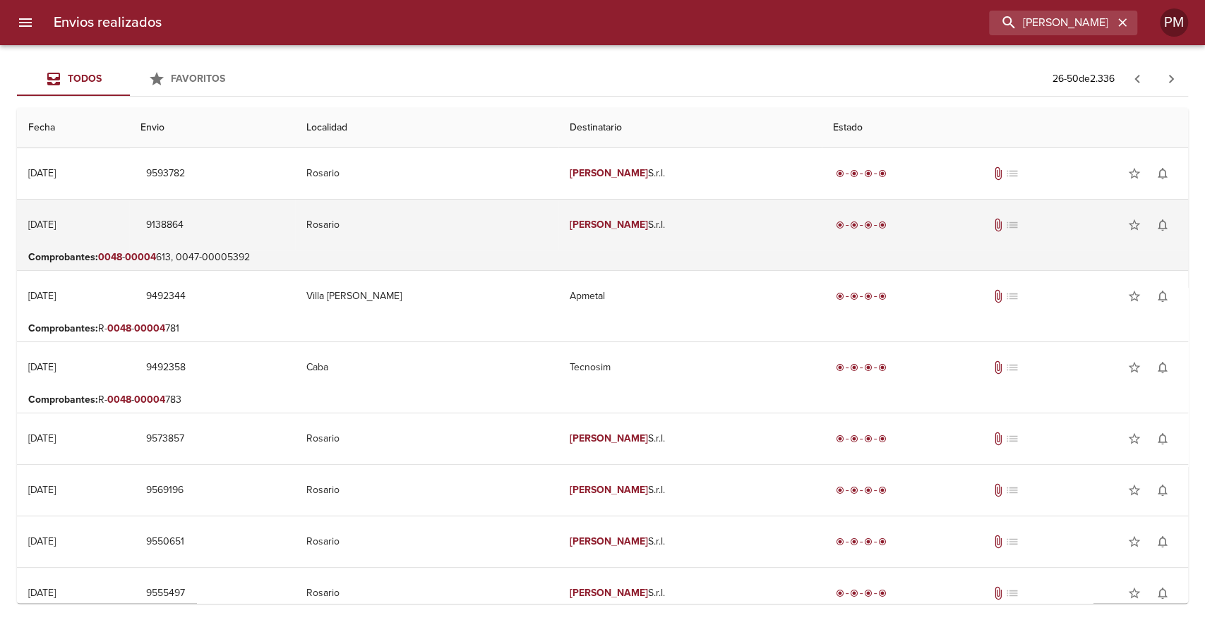
click at [601, 225] on td "Giovagnoli S.r.l." at bounding box center [689, 225] width 263 height 51
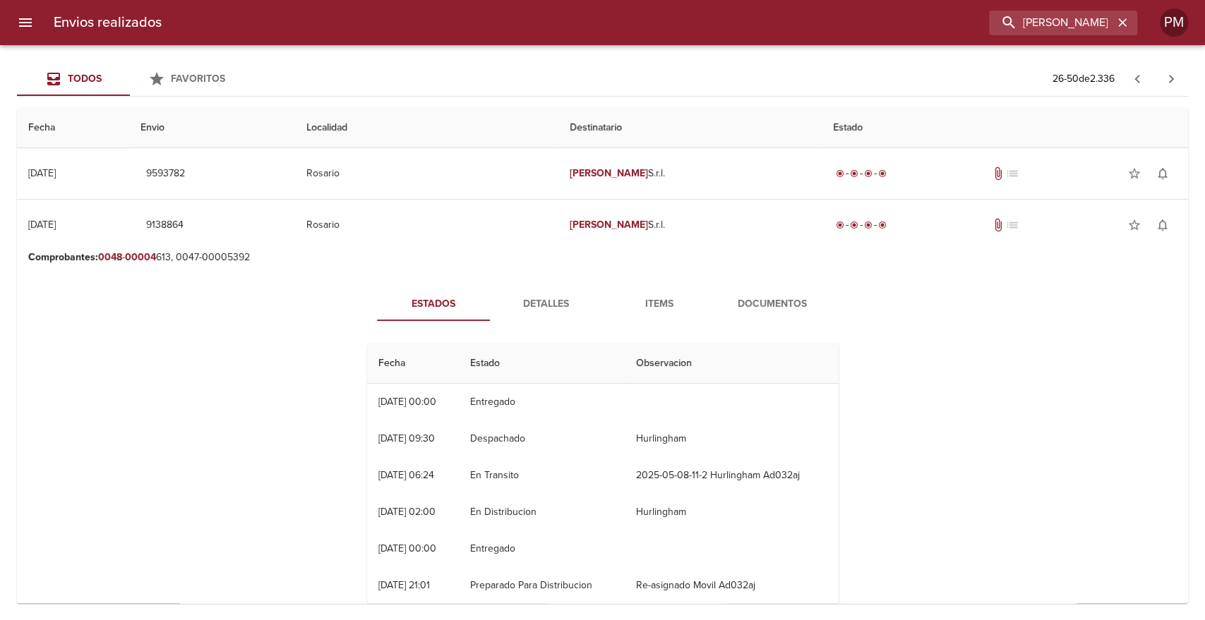
click at [759, 305] on span "Documentos" at bounding box center [772, 305] width 96 height 18
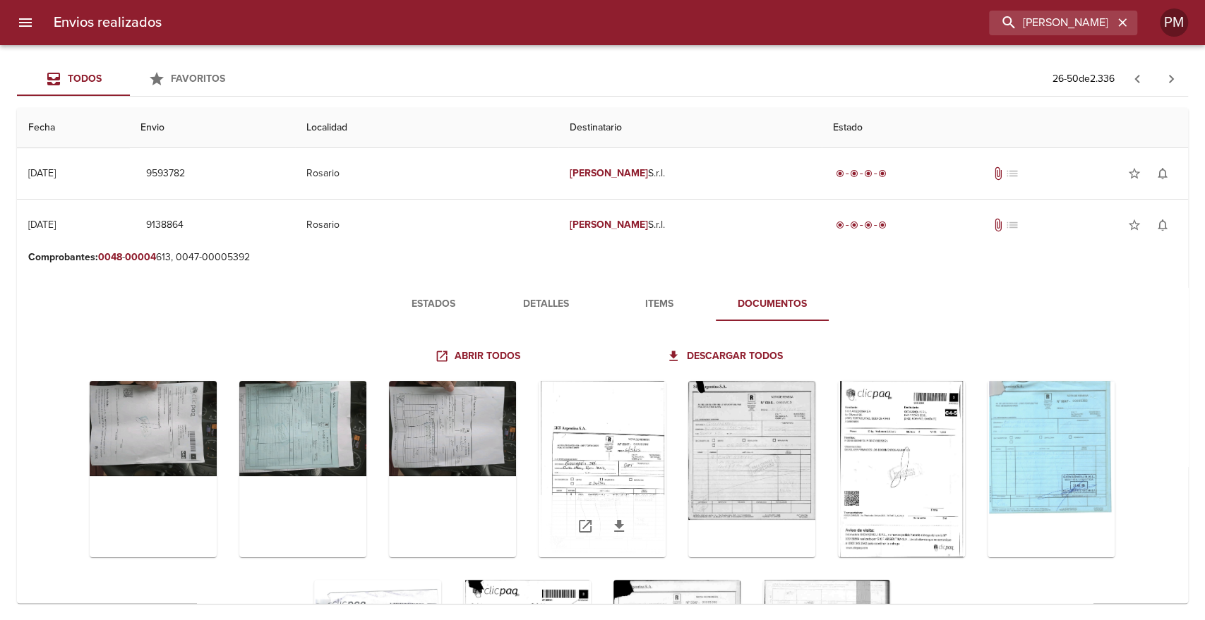
click at [576, 498] on div "Tabla de envíos del cliente" at bounding box center [602, 469] width 127 height 176
click at [582, 451] on div "Tabla de envíos del cliente" at bounding box center [602, 469] width 127 height 176
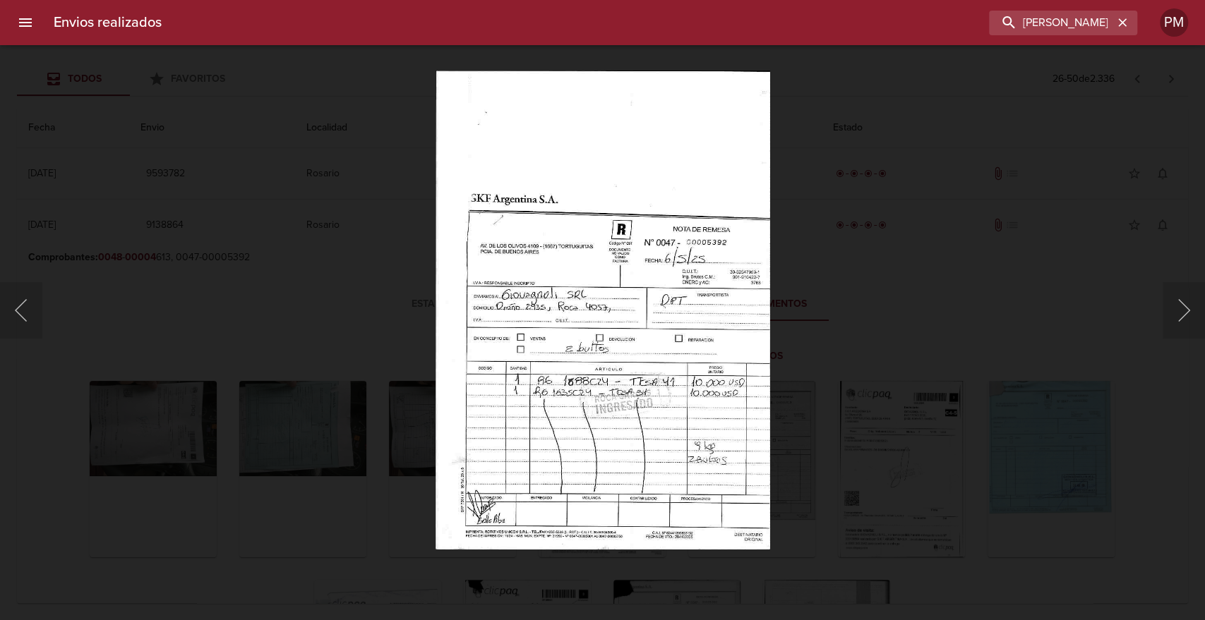
click at [641, 424] on img "Lightbox" at bounding box center [602, 310] width 335 height 479
click at [636, 421] on img "Lightbox" at bounding box center [602, 310] width 335 height 479
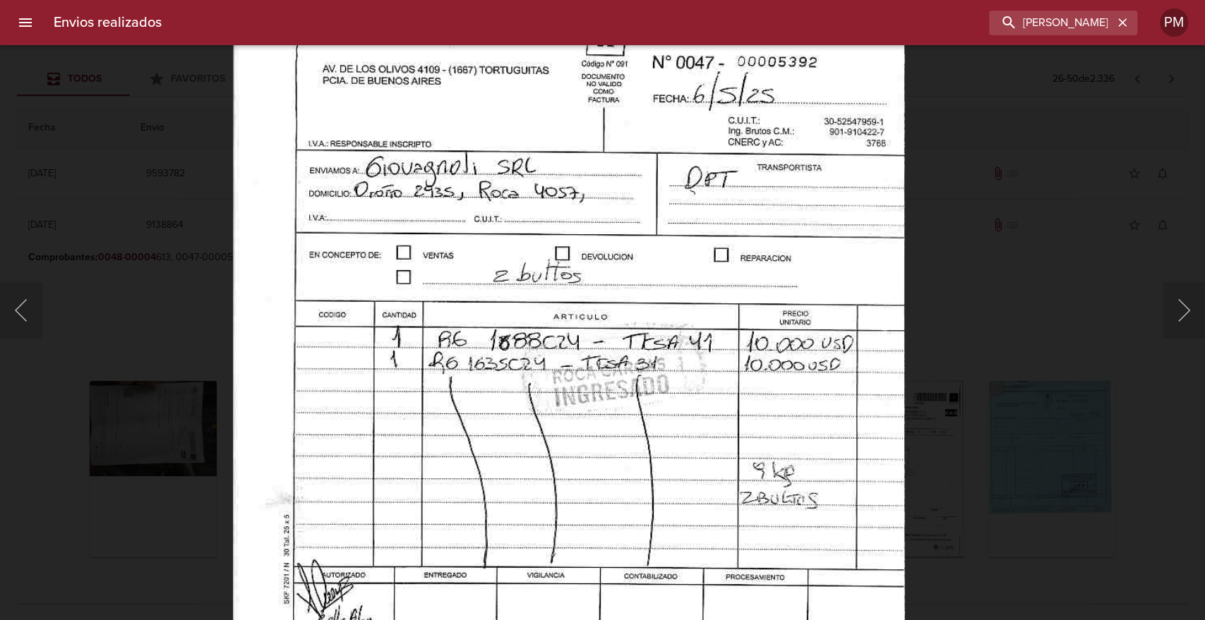
click at [636, 421] on img "Lightbox" at bounding box center [568, 198] width 673 height 963
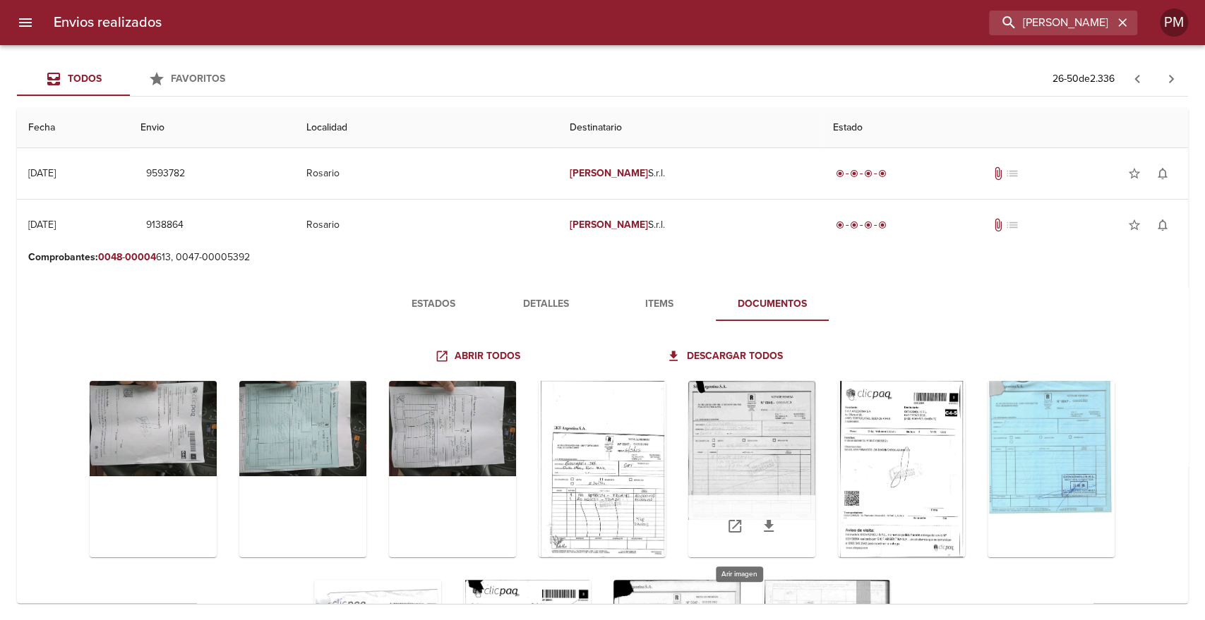
click at [751, 431] on div "Tabla de envíos del cliente" at bounding box center [751, 469] width 127 height 176
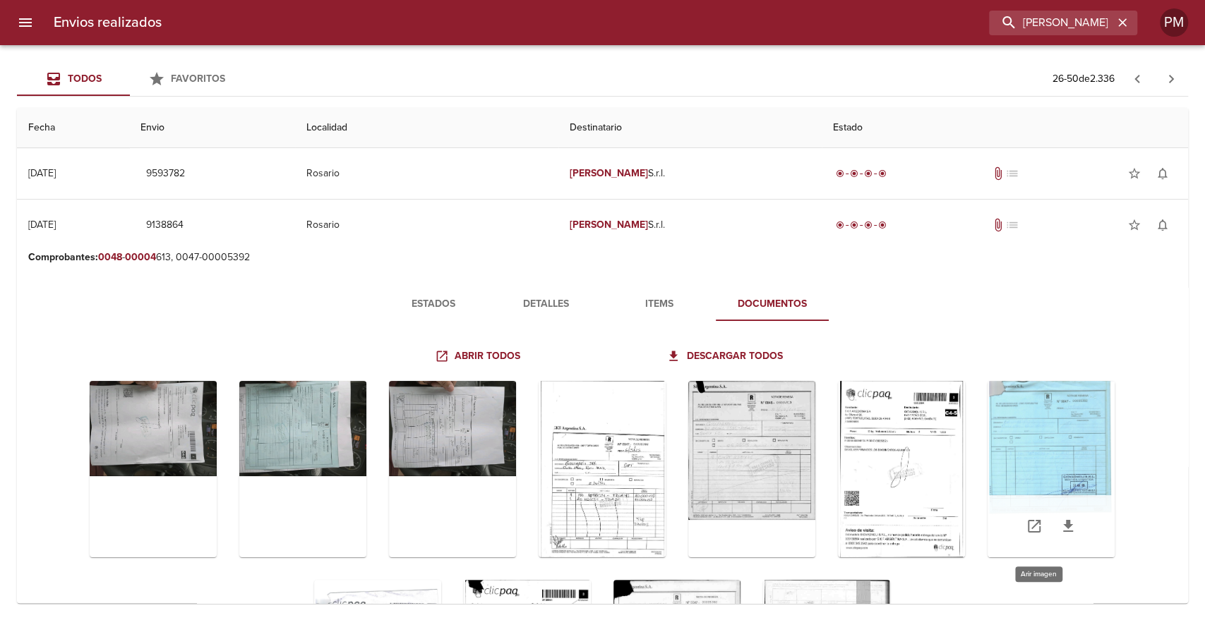
click at [997, 440] on div "Tabla de envíos del cliente" at bounding box center [1050, 469] width 127 height 176
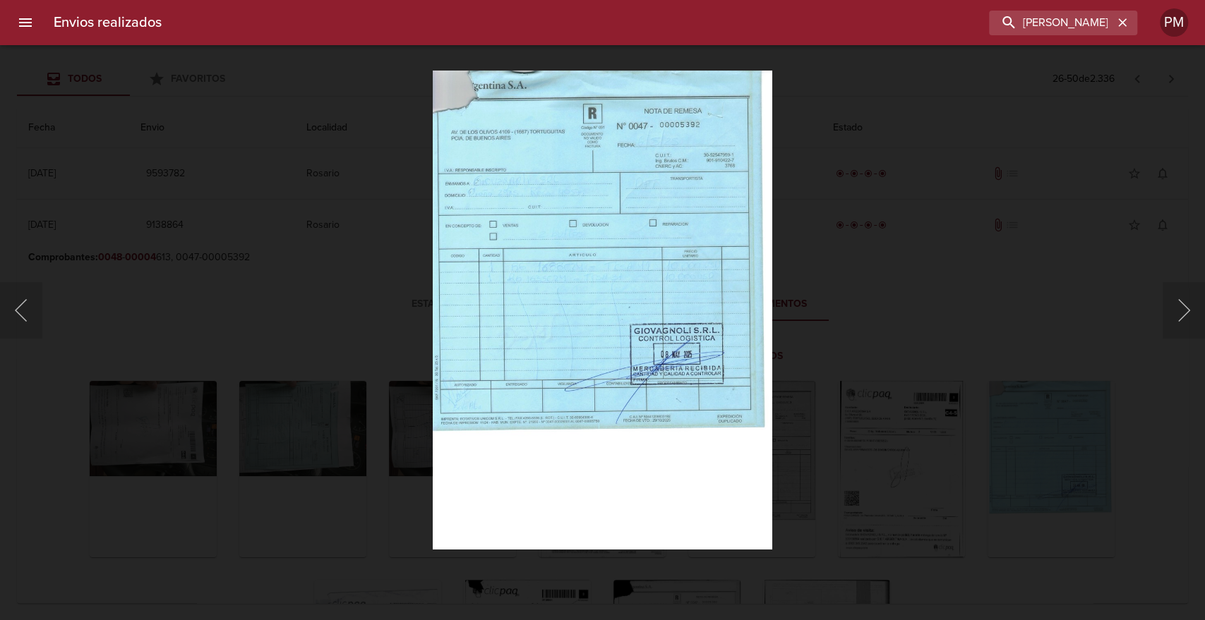
click at [644, 374] on img "Lightbox" at bounding box center [602, 310] width 339 height 479
click at [607, 377] on img "Lightbox" at bounding box center [602, 310] width 339 height 479
click at [607, 376] on img "Lightbox" at bounding box center [602, 310] width 339 height 479
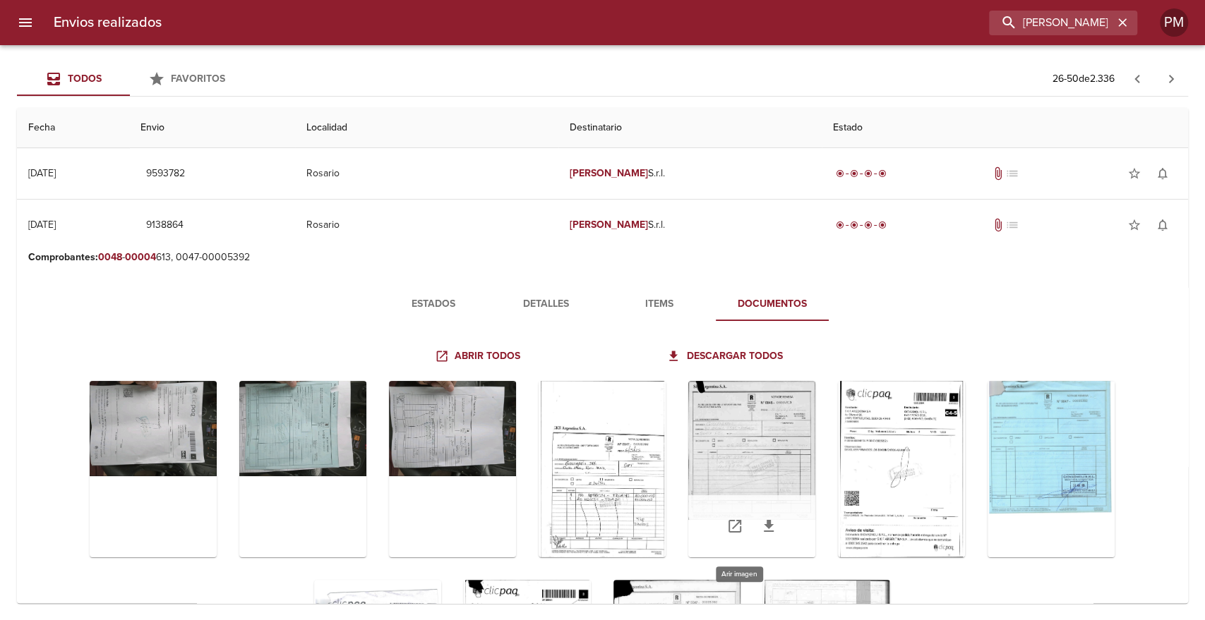
click at [738, 455] on div "Tabla de envíos del cliente" at bounding box center [751, 469] width 127 height 176
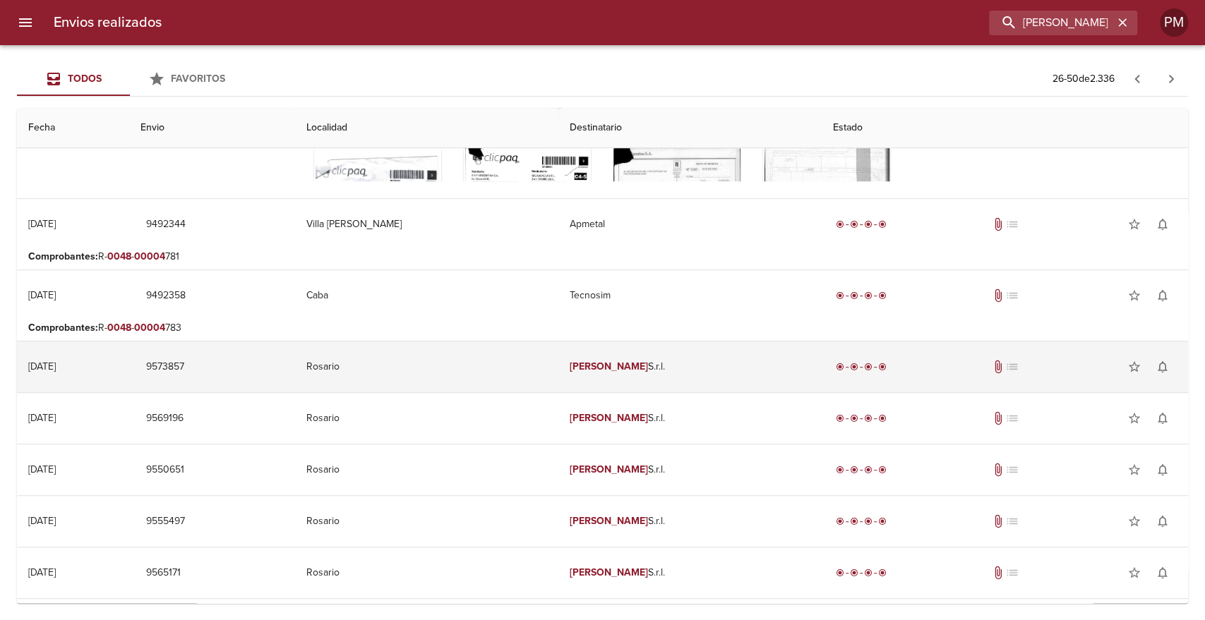
click at [655, 363] on td "[PERSON_NAME] S.r.l." at bounding box center [689, 367] width 263 height 51
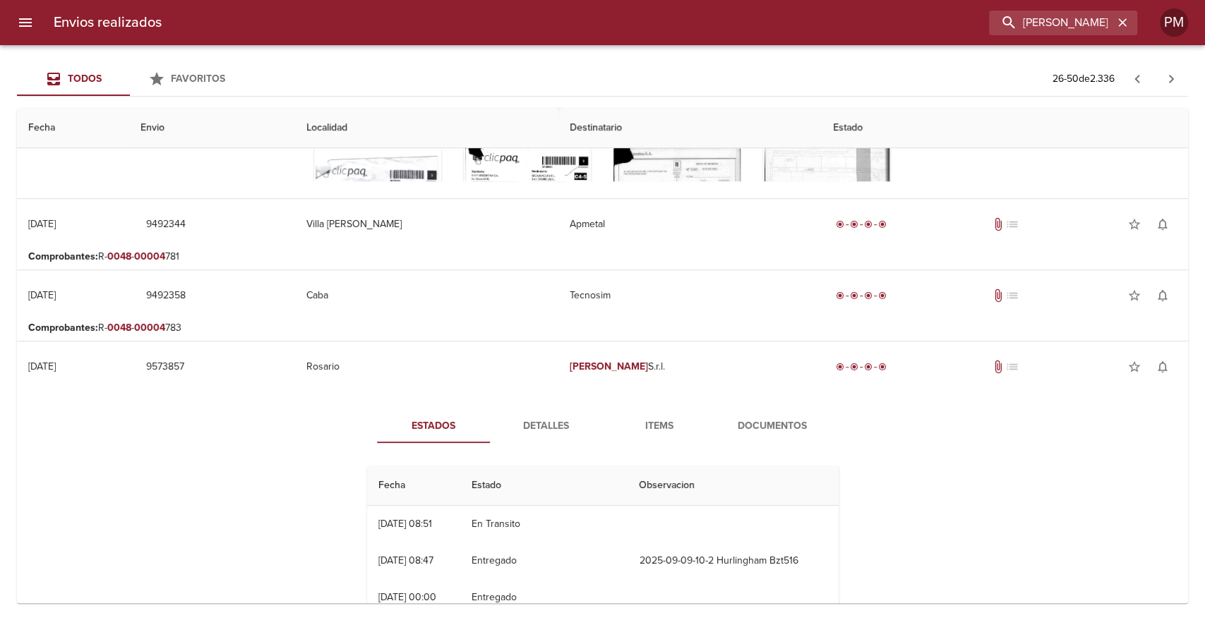
click at [757, 427] on span "Documentos" at bounding box center [772, 427] width 96 height 18
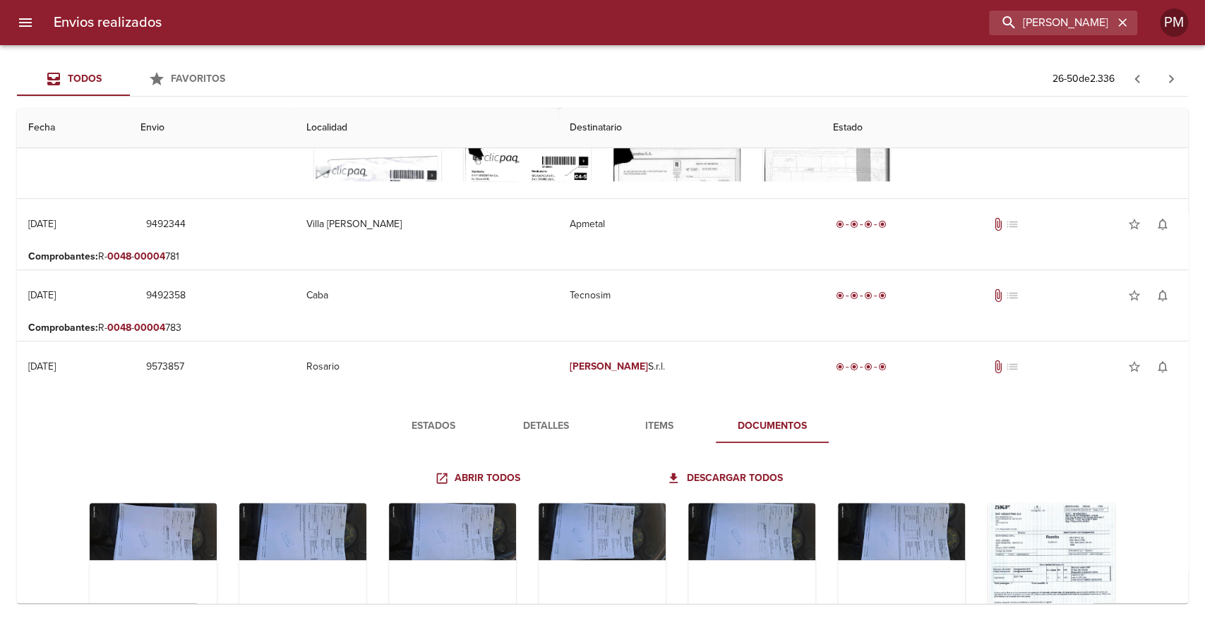
click at [547, 431] on span "Detalles" at bounding box center [546, 427] width 96 height 18
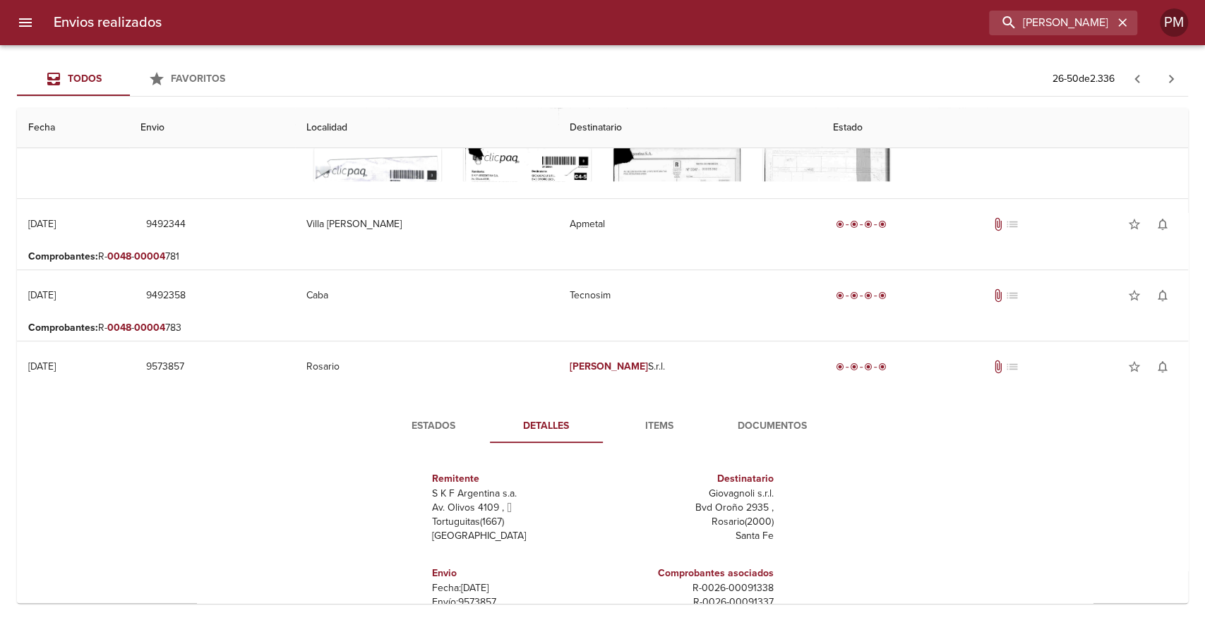
scroll to position [6, 0]
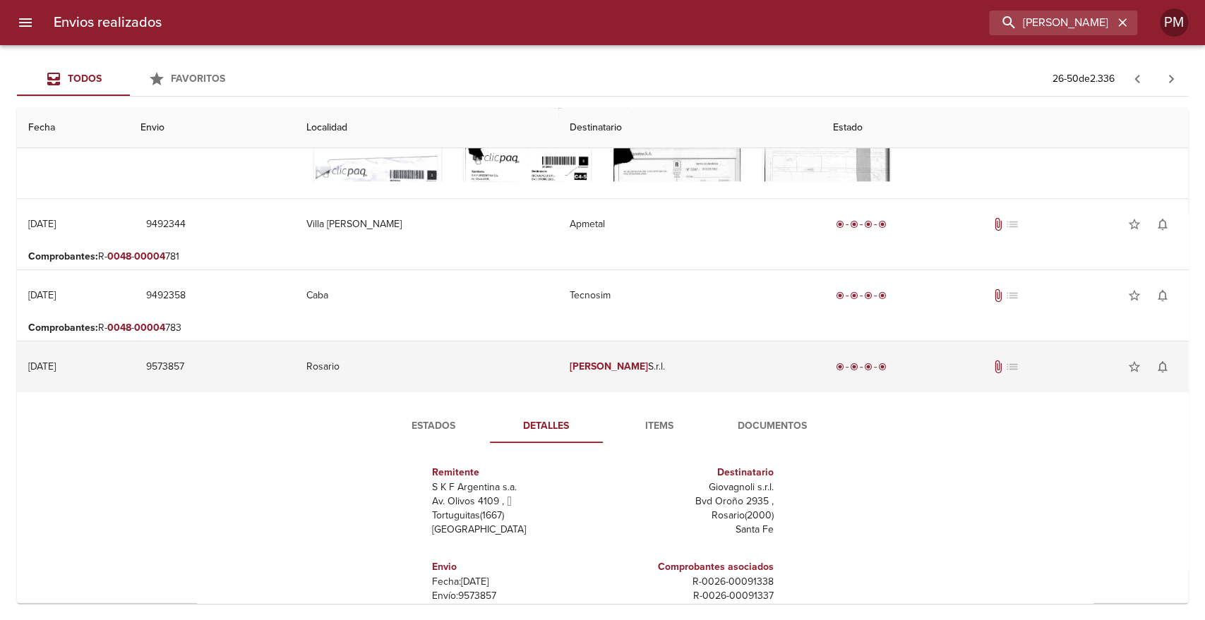
click at [580, 376] on td "[PERSON_NAME] S.r.l." at bounding box center [689, 367] width 263 height 51
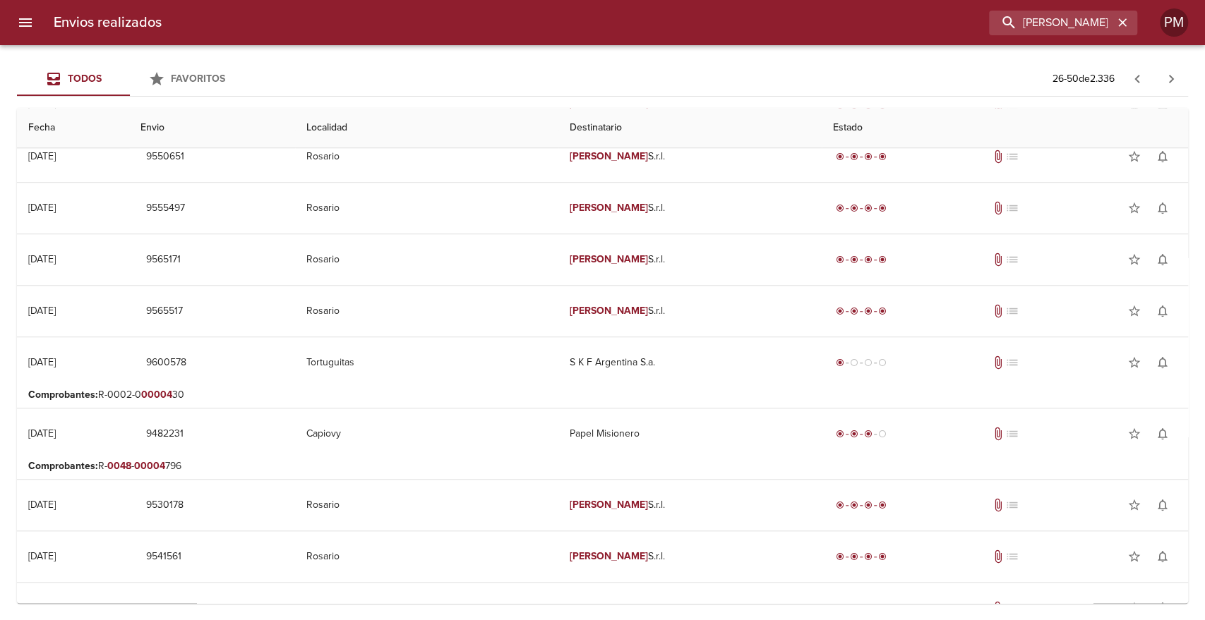
scroll to position [779, 0]
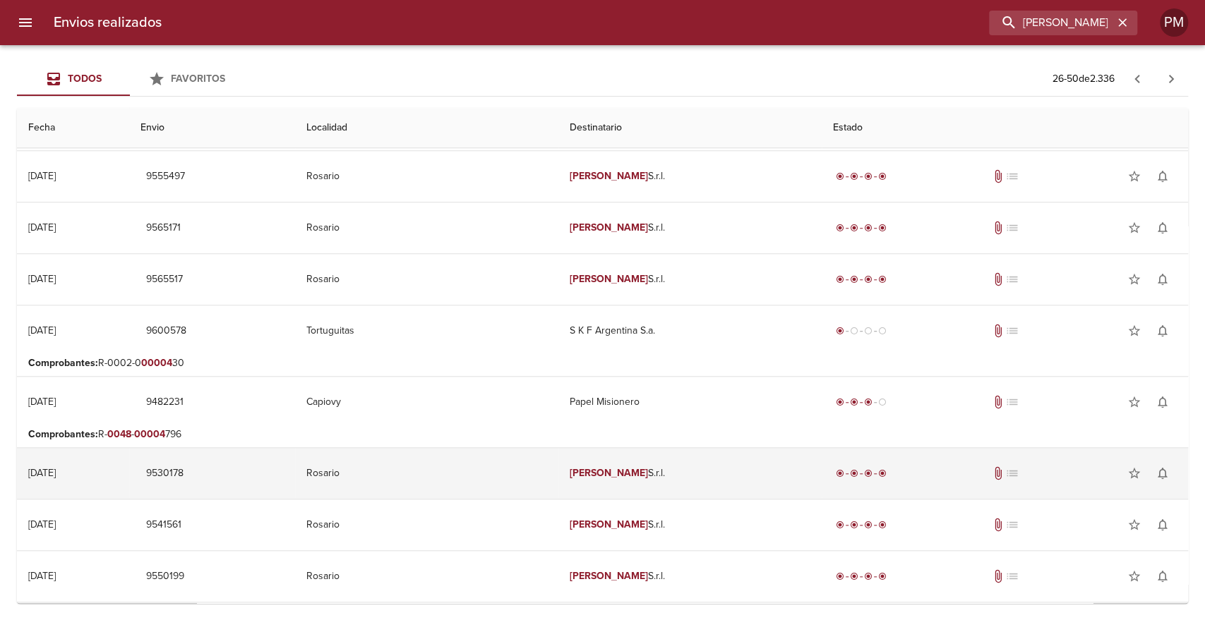
click at [686, 484] on td "[PERSON_NAME] S.r.l." at bounding box center [689, 473] width 263 height 51
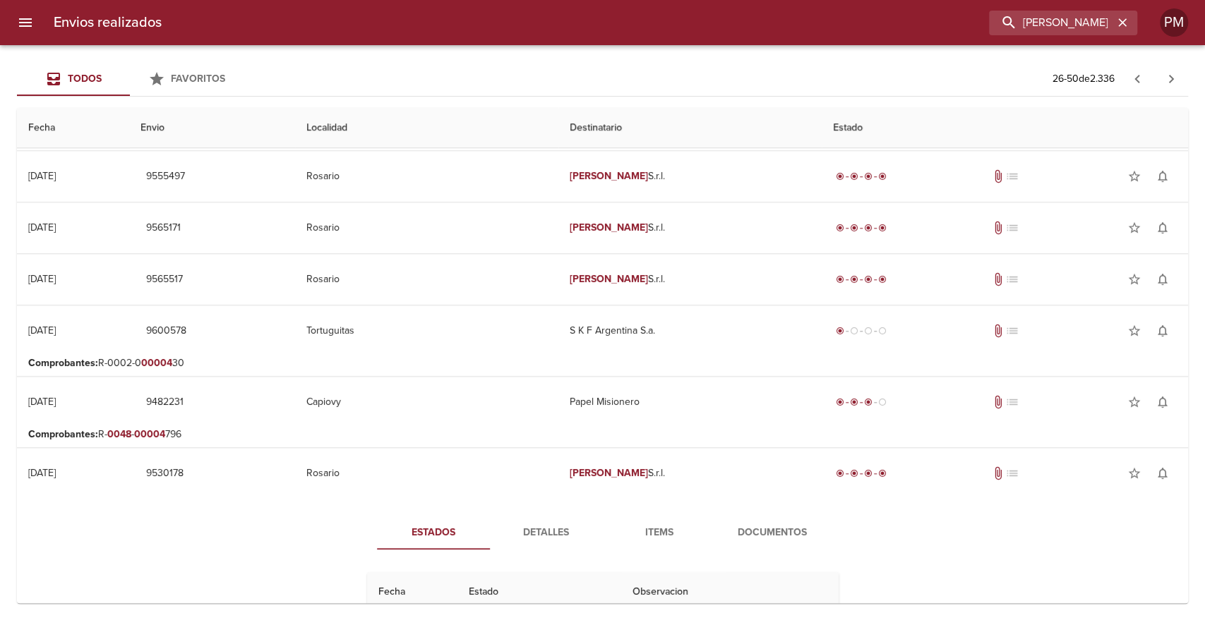
click at [531, 529] on span "Detalles" at bounding box center [546, 533] width 96 height 18
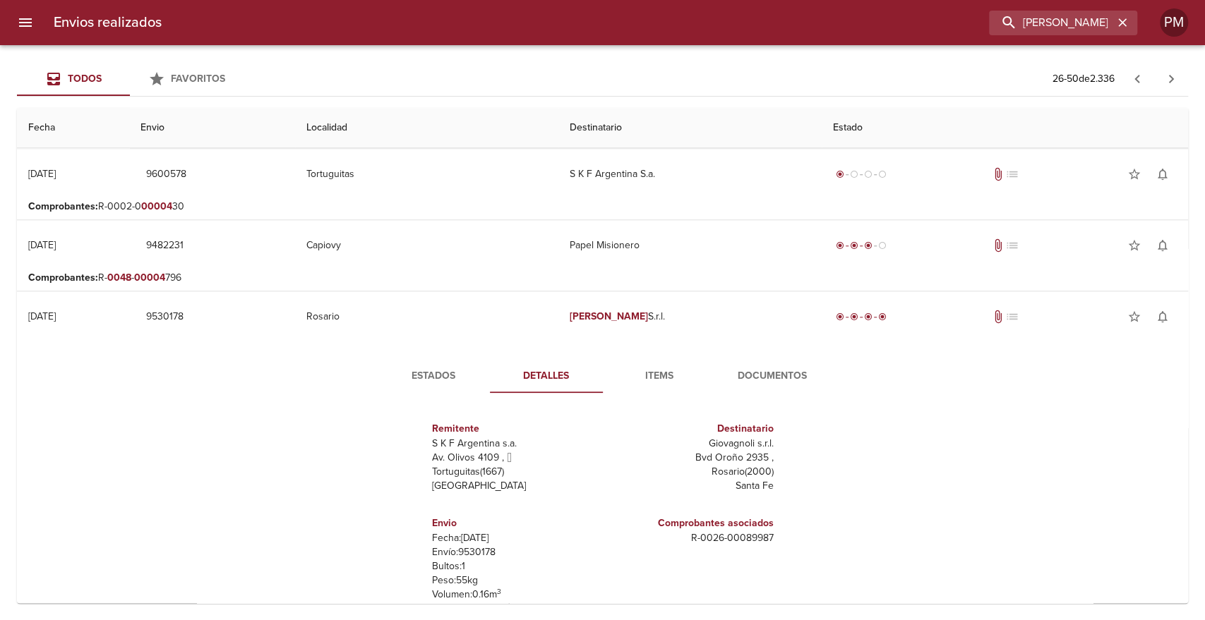
scroll to position [966, 0]
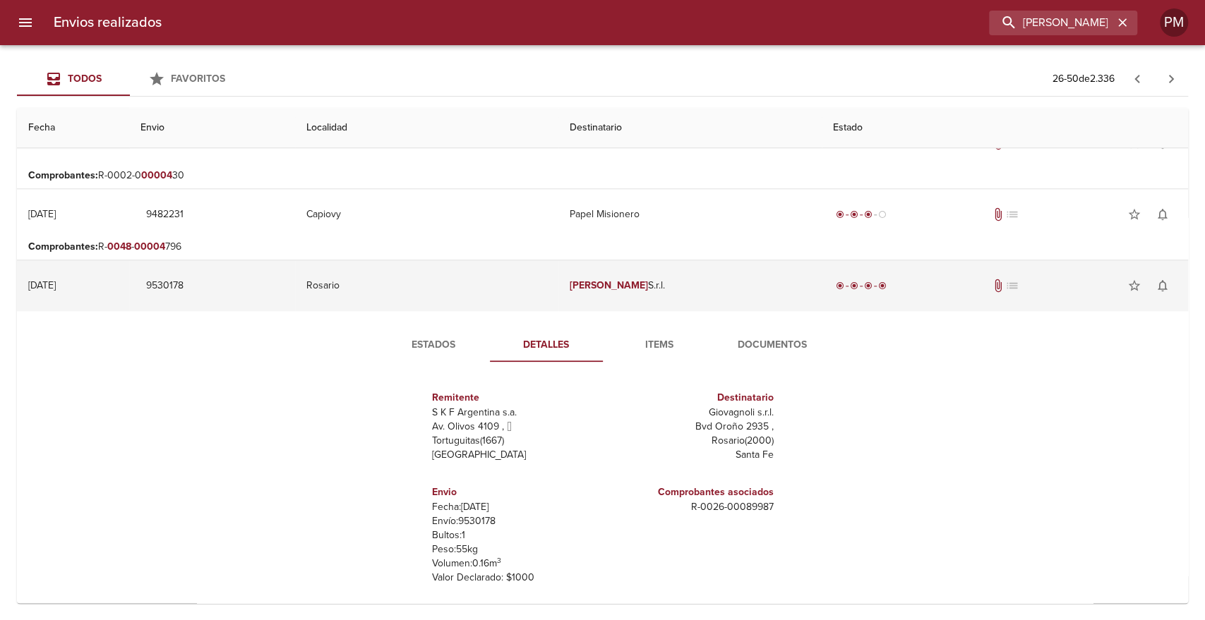
click at [493, 280] on td "Rosario" at bounding box center [426, 285] width 263 height 51
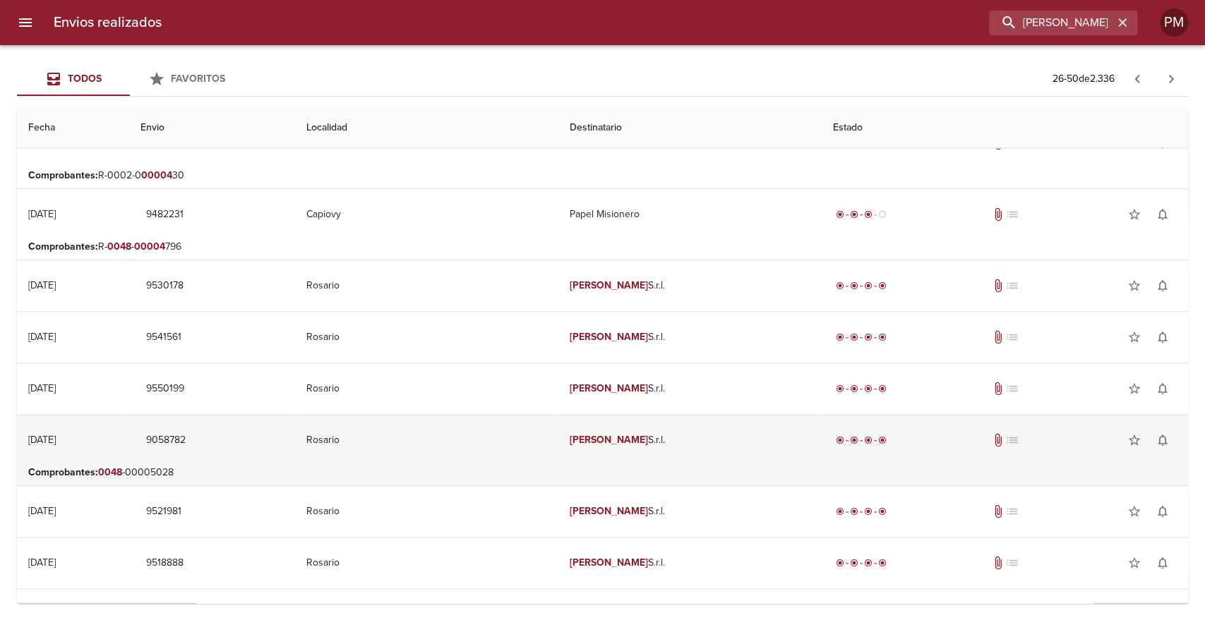
click at [558, 427] on td "[PERSON_NAME] S.r.l." at bounding box center [689, 440] width 263 height 51
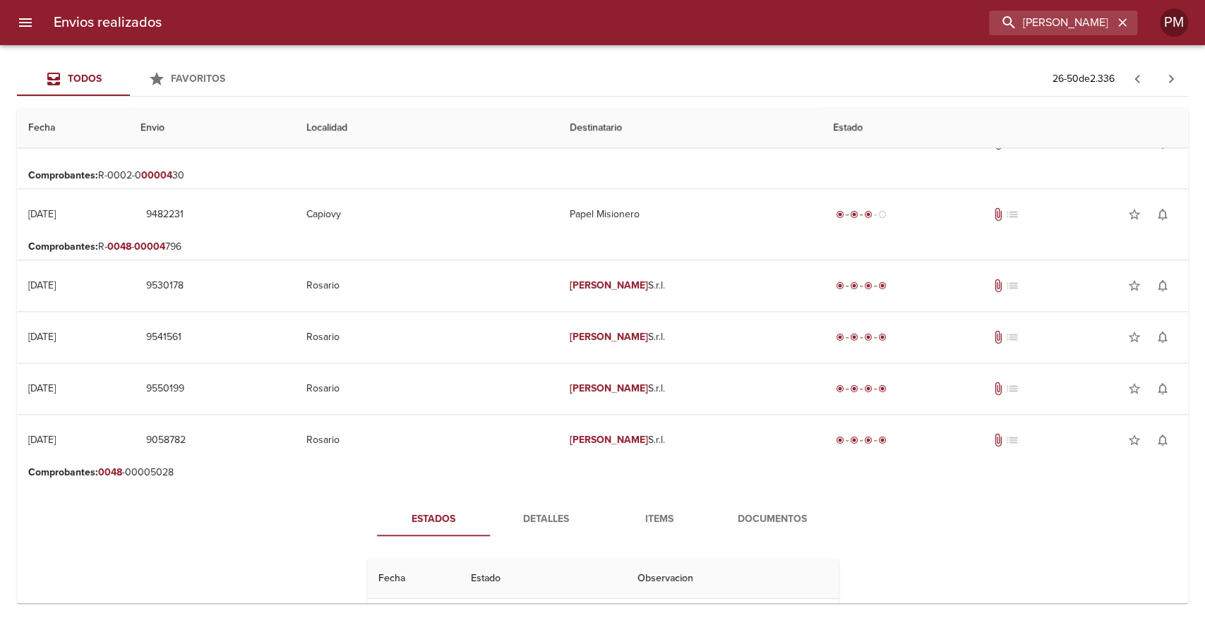
click at [751, 521] on span "Documentos" at bounding box center [772, 520] width 96 height 18
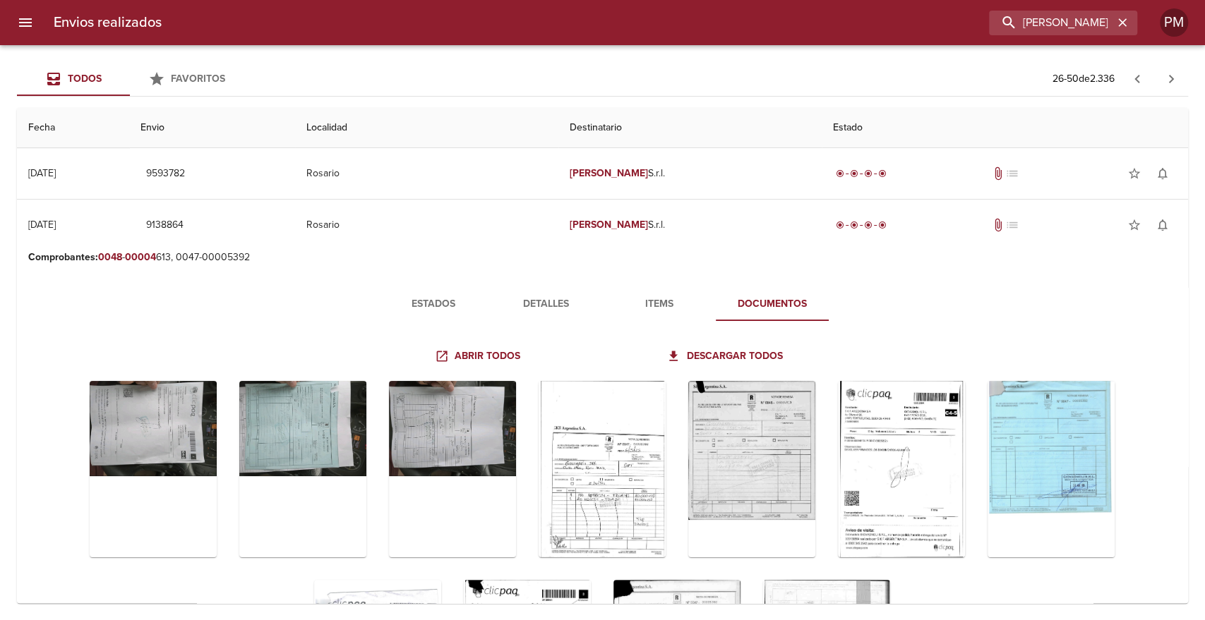
scroll to position [125, 0]
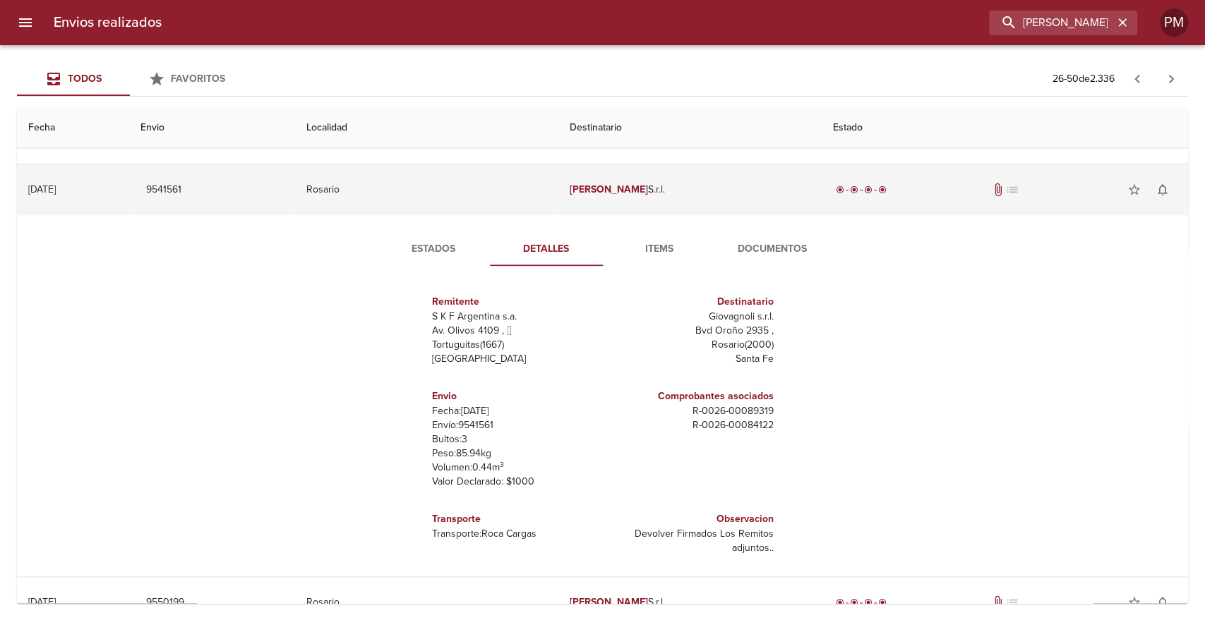
click at [571, 203] on td "[PERSON_NAME] S.r.l." at bounding box center [689, 189] width 263 height 51
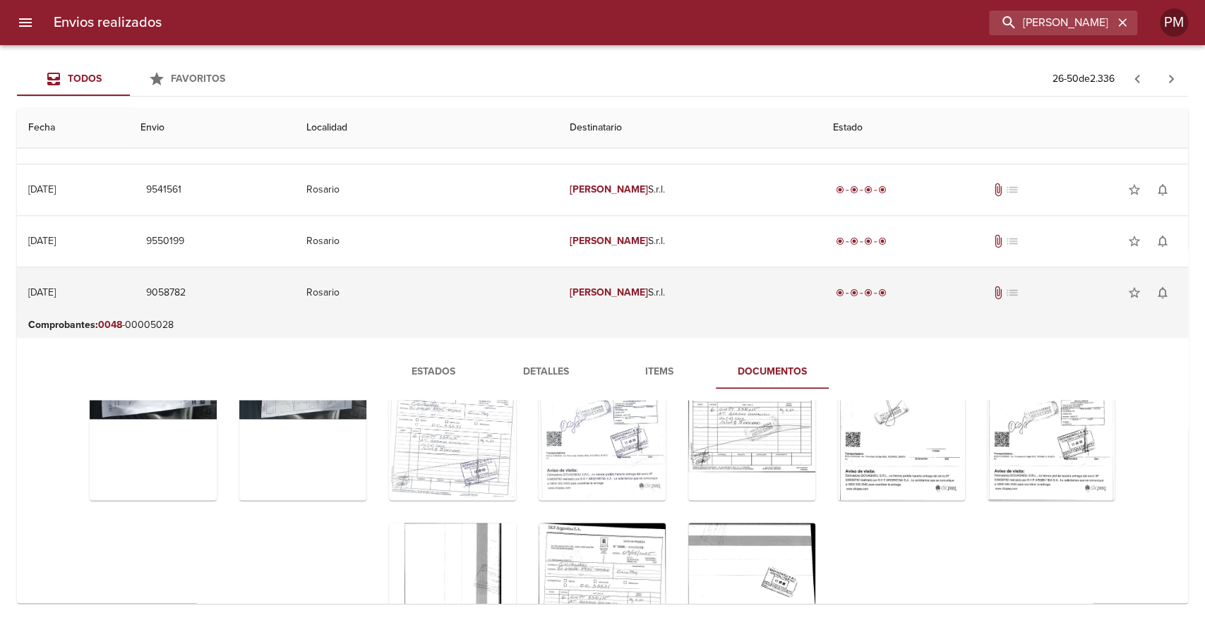
click at [638, 283] on td "[PERSON_NAME] S.r.l." at bounding box center [689, 293] width 263 height 51
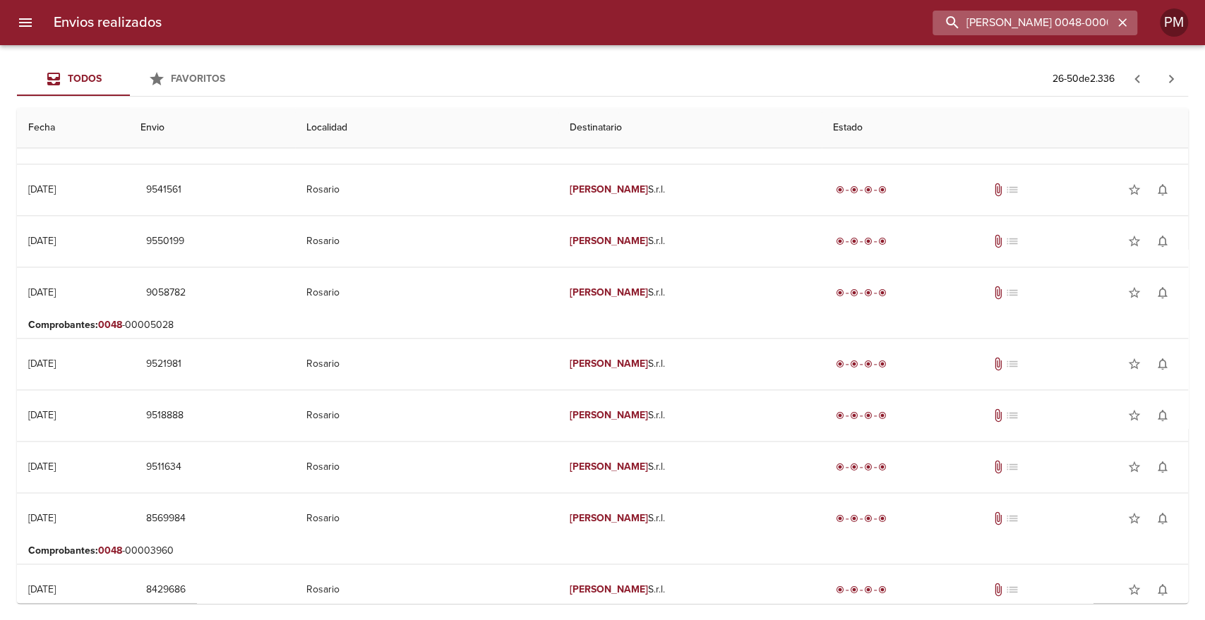
click at [1079, 17] on input "[PERSON_NAME] 0048-00004" at bounding box center [1022, 23] width 181 height 25
type input "[PERSON_NAME]"
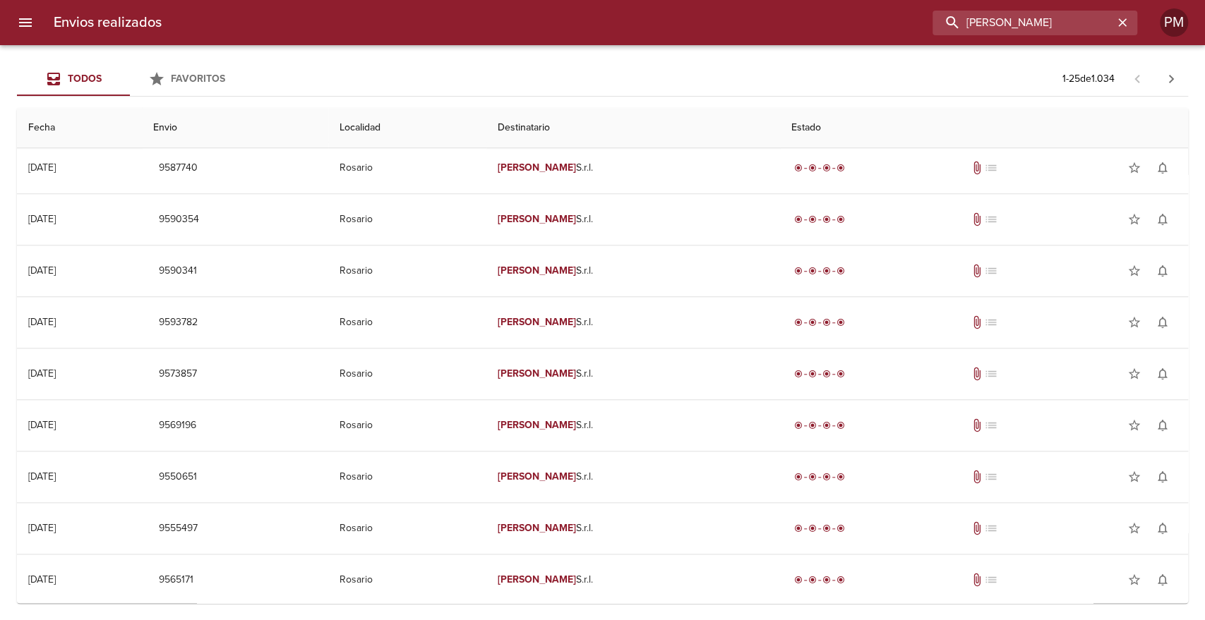
scroll to position [830, 0]
click at [1175, 76] on icon "button" at bounding box center [1171, 79] width 17 height 17
click at [1168, 80] on icon "button" at bounding box center [1171, 79] width 17 height 17
click at [1177, 80] on icon "button" at bounding box center [1171, 79] width 17 height 17
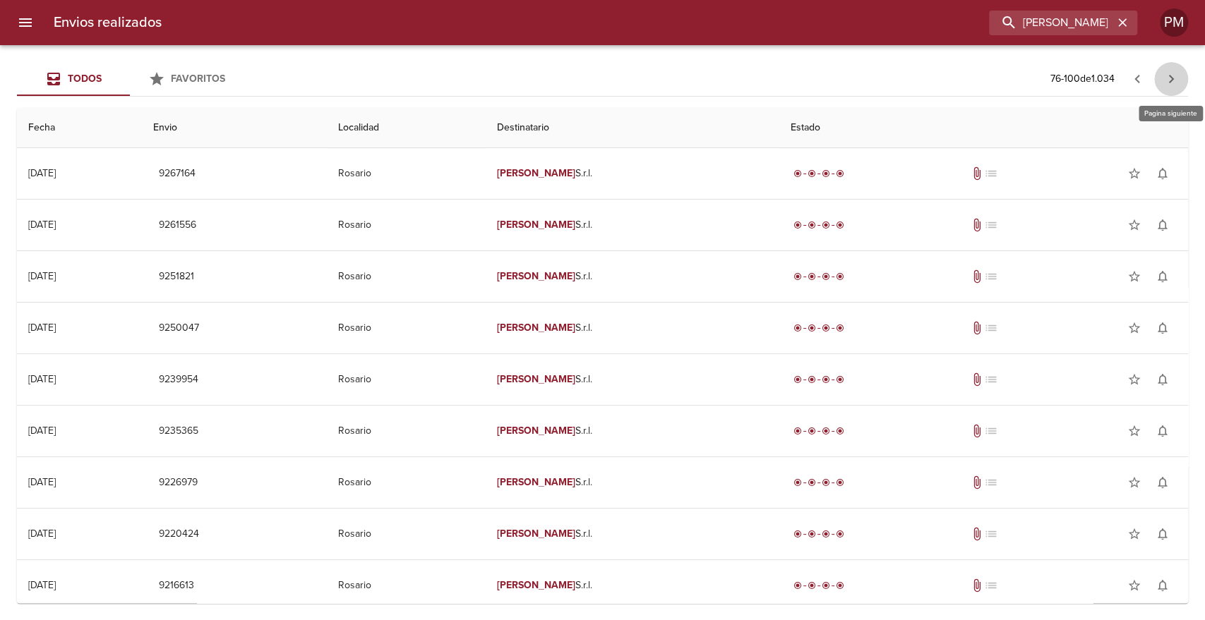
click at [1168, 78] on icon "button" at bounding box center [1171, 79] width 17 height 17
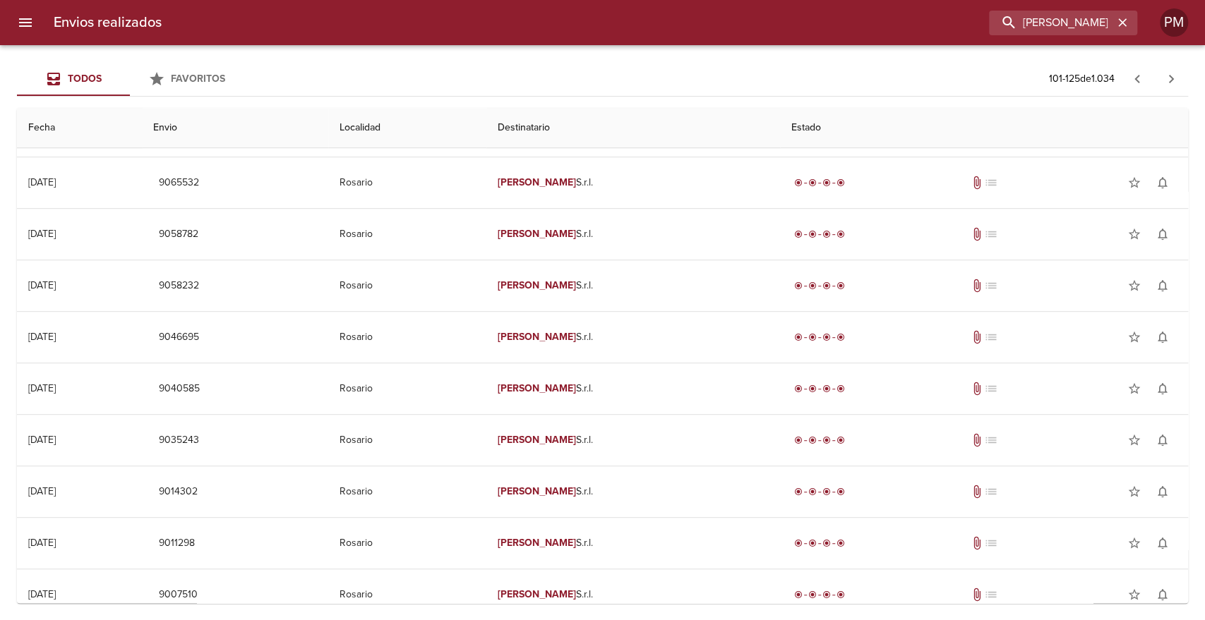
scroll to position [452, 0]
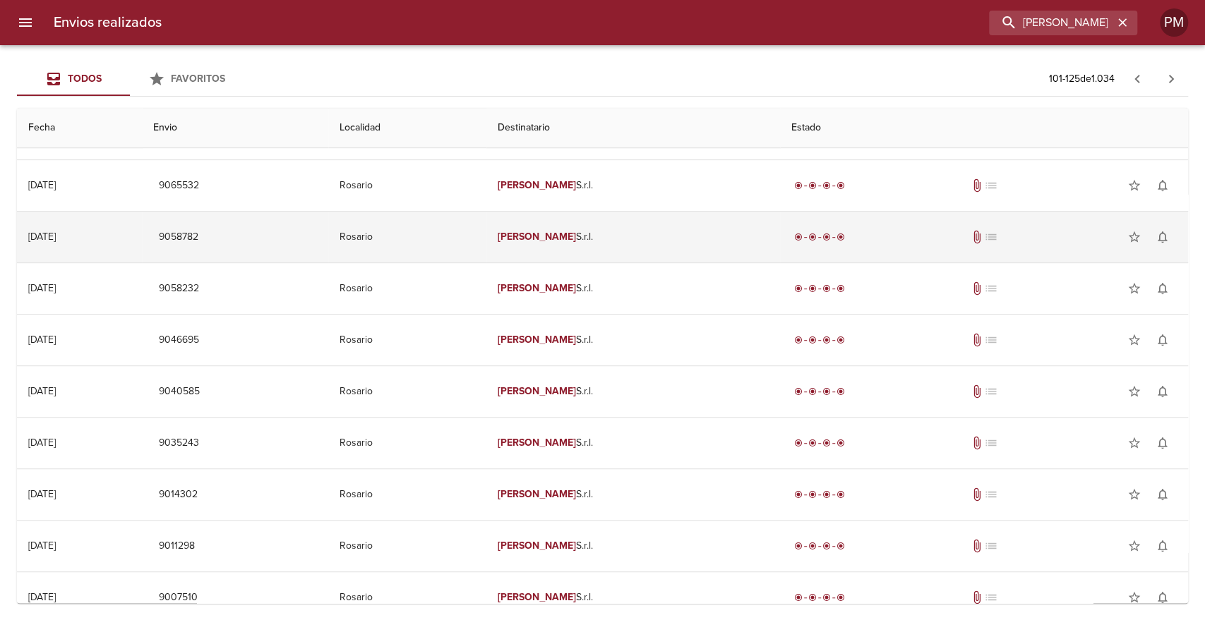
click at [486, 225] on td "Rosario" at bounding box center [407, 237] width 158 height 51
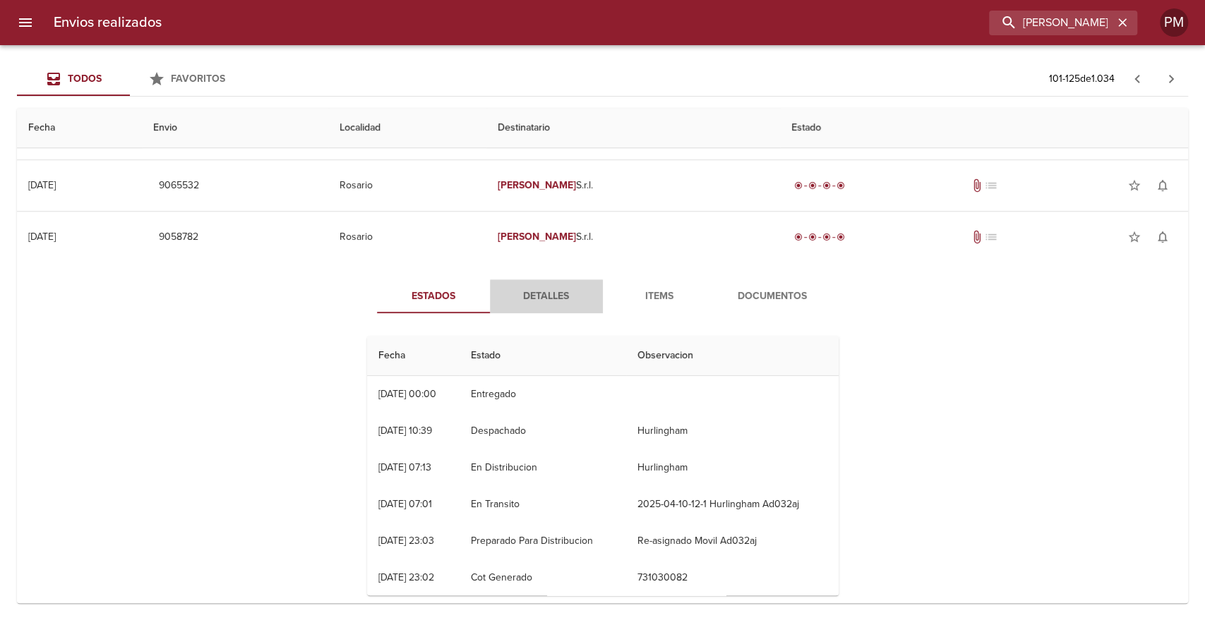
click at [543, 299] on span "Detalles" at bounding box center [546, 297] width 96 height 18
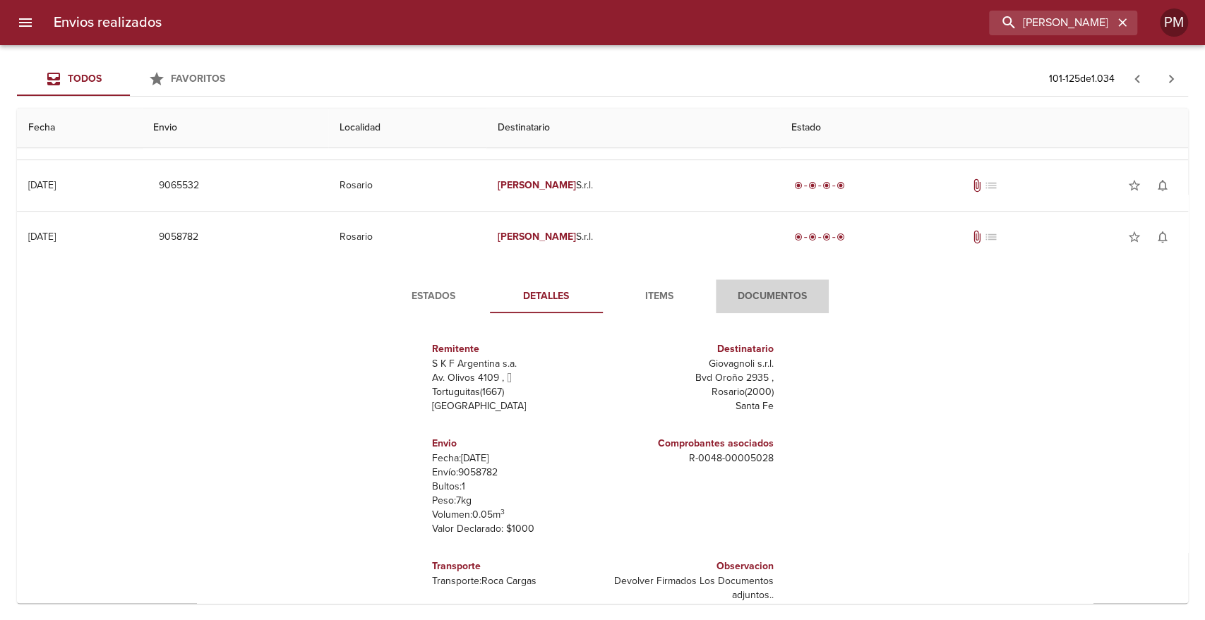
click at [755, 294] on span "Documentos" at bounding box center [772, 297] width 96 height 18
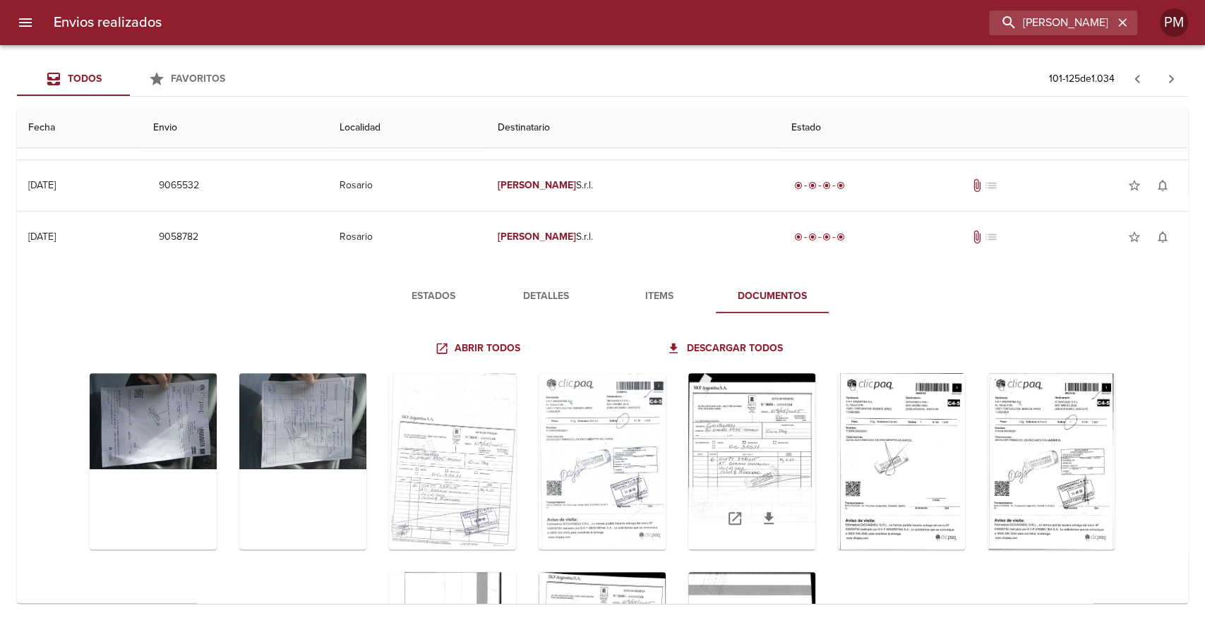
click at [733, 402] on div "Tabla de envíos del cliente" at bounding box center [751, 461] width 127 height 176
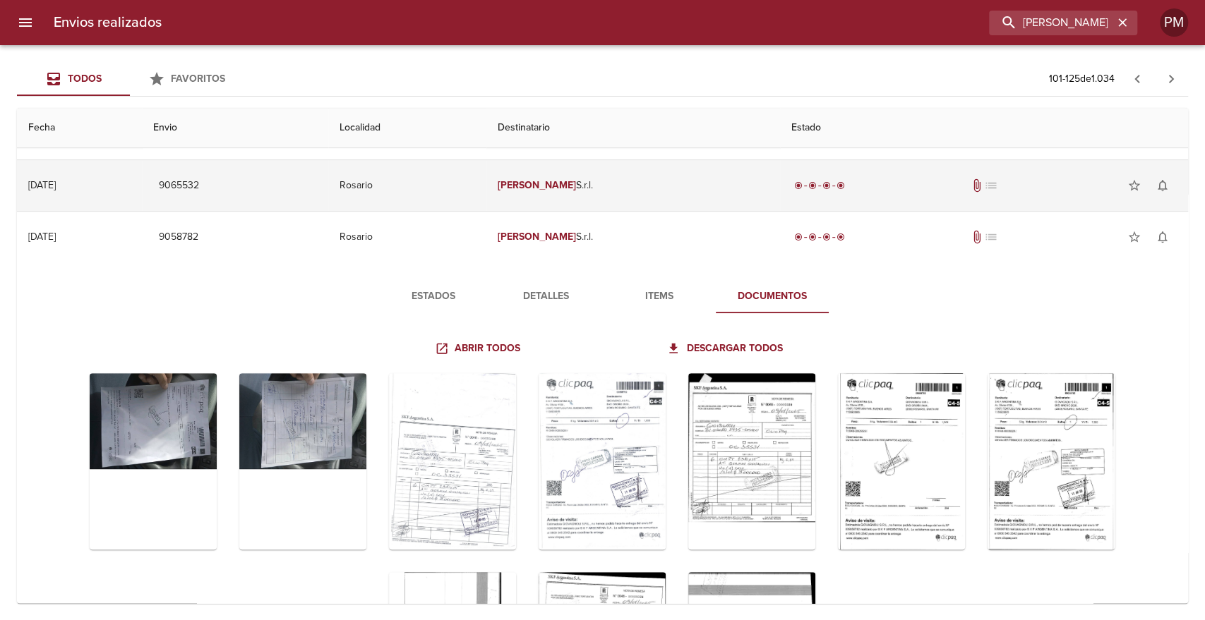
click at [594, 196] on td "[PERSON_NAME] S.r.l." at bounding box center [633, 185] width 294 height 51
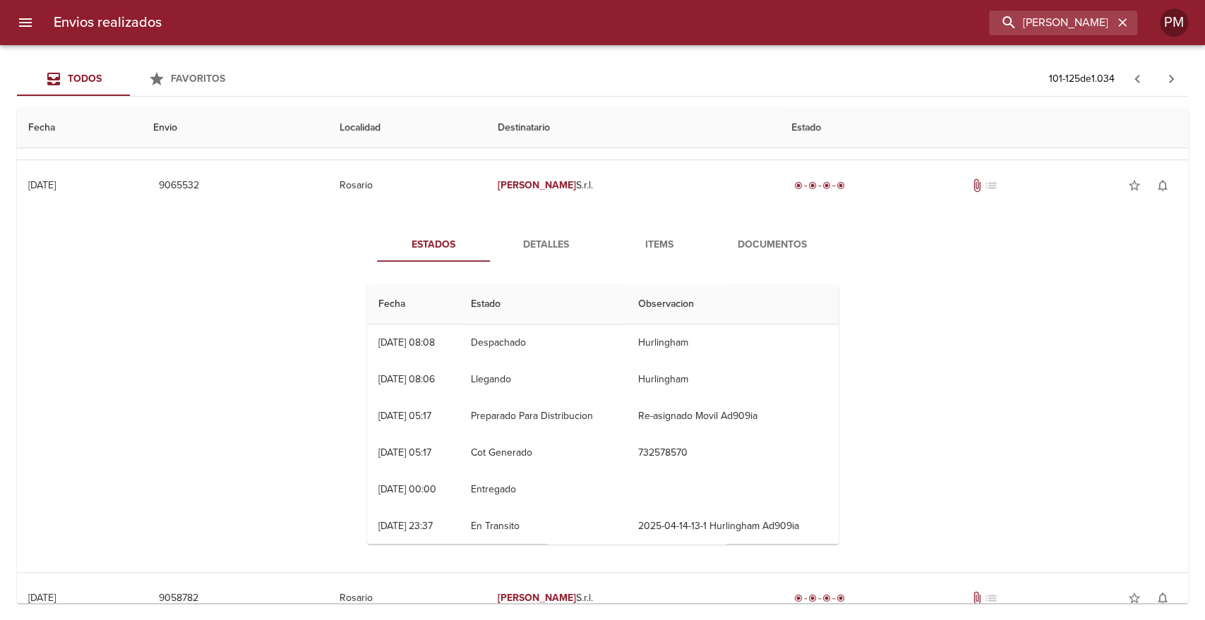
click at [557, 238] on span "Detalles" at bounding box center [546, 245] width 96 height 18
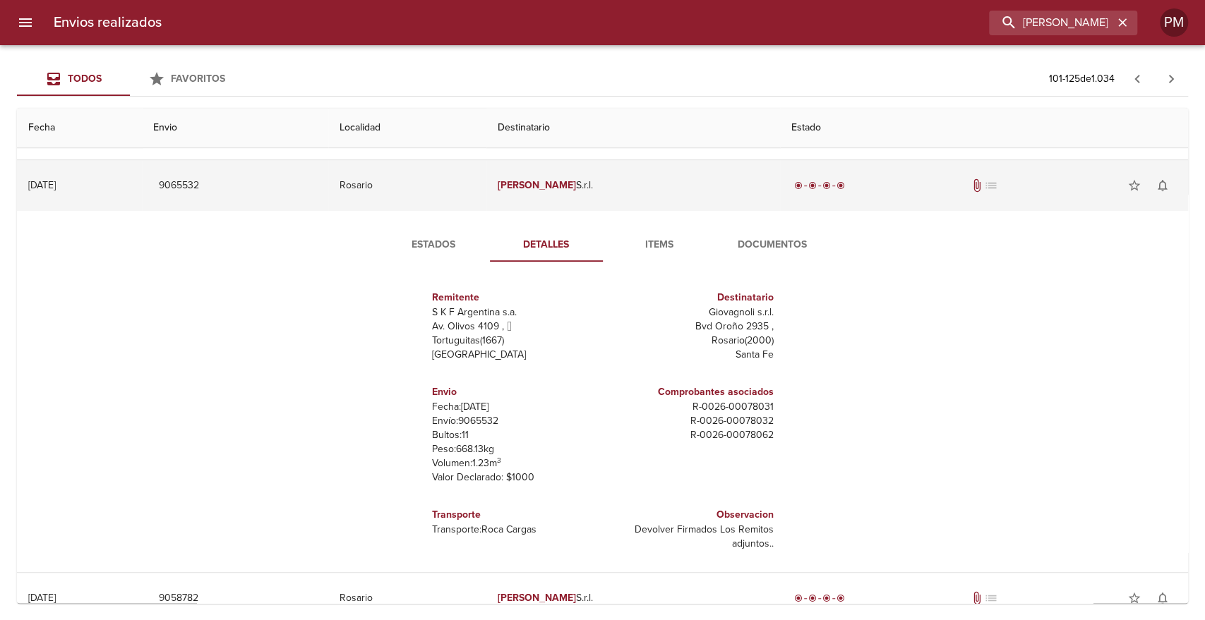
click at [576, 182] on em "[PERSON_NAME]" at bounding box center [537, 185] width 78 height 12
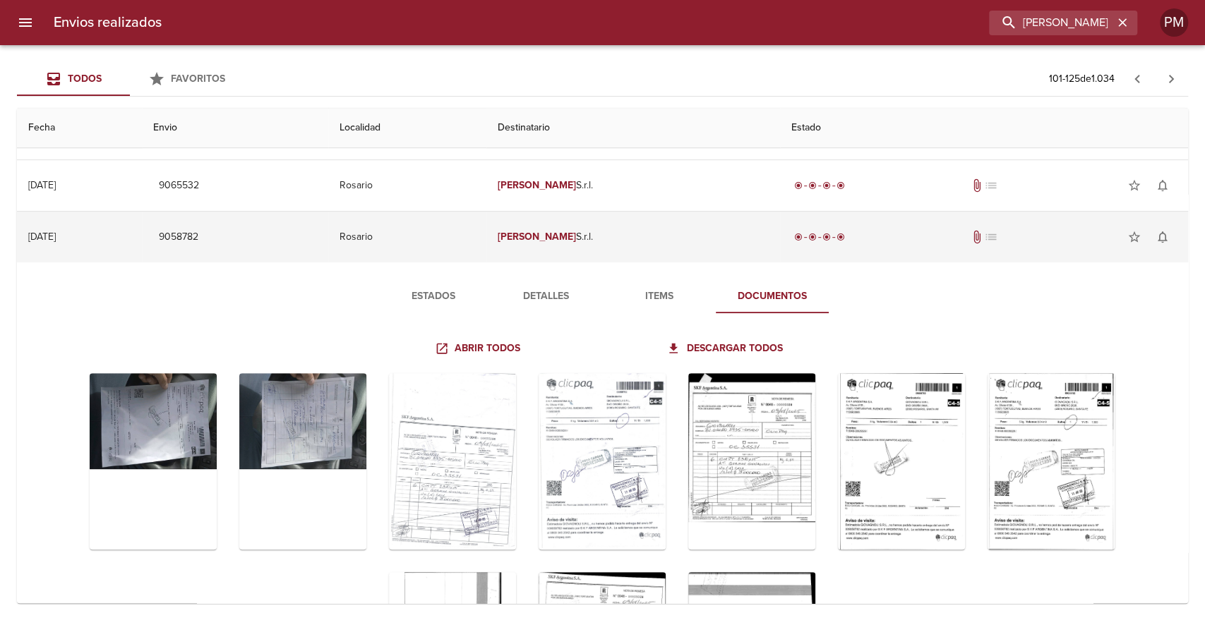
click at [576, 237] on em "[PERSON_NAME]" at bounding box center [537, 237] width 78 height 12
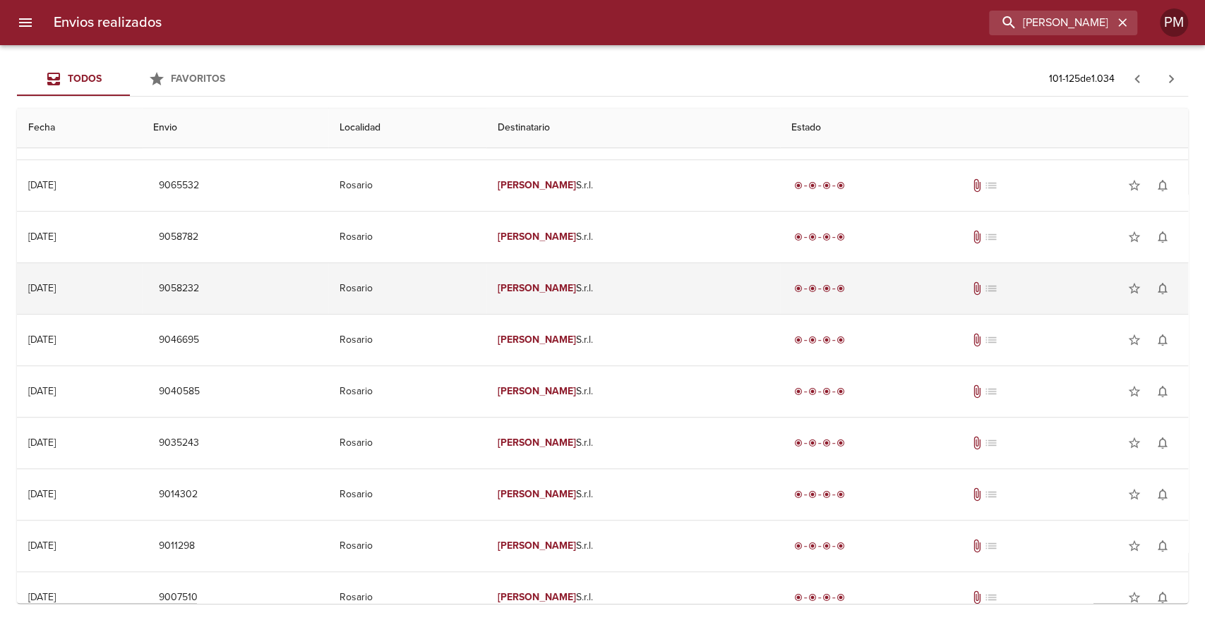
click at [582, 281] on td "[PERSON_NAME] S.r.l." at bounding box center [633, 288] width 294 height 51
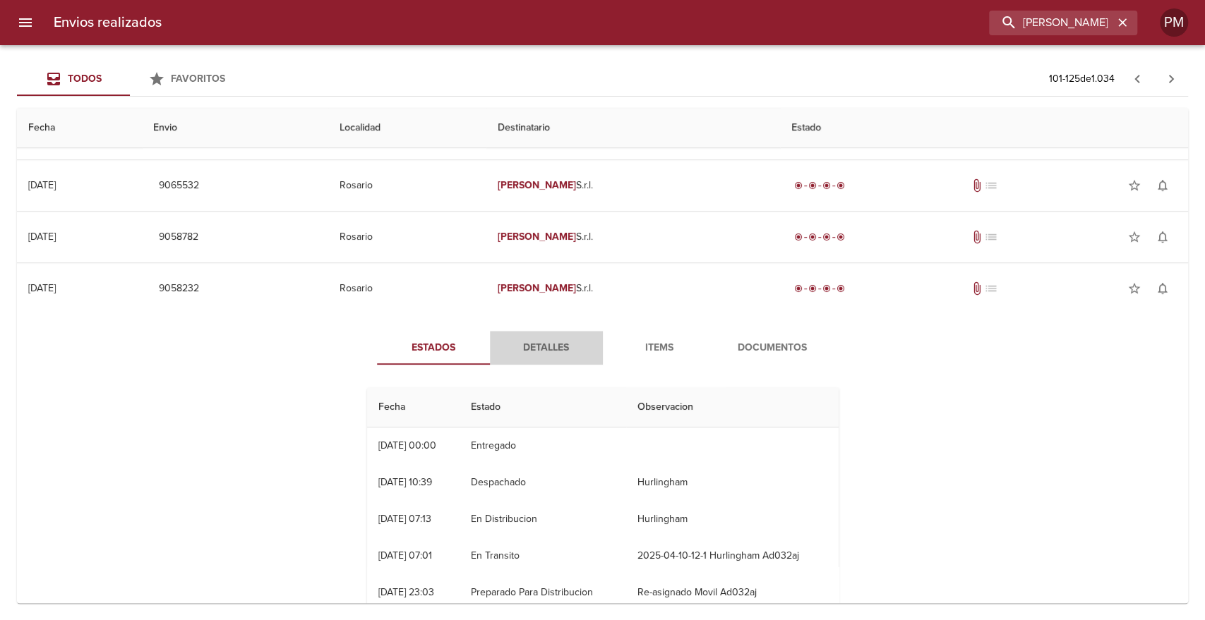
click at [559, 340] on span "Detalles" at bounding box center [546, 349] width 96 height 18
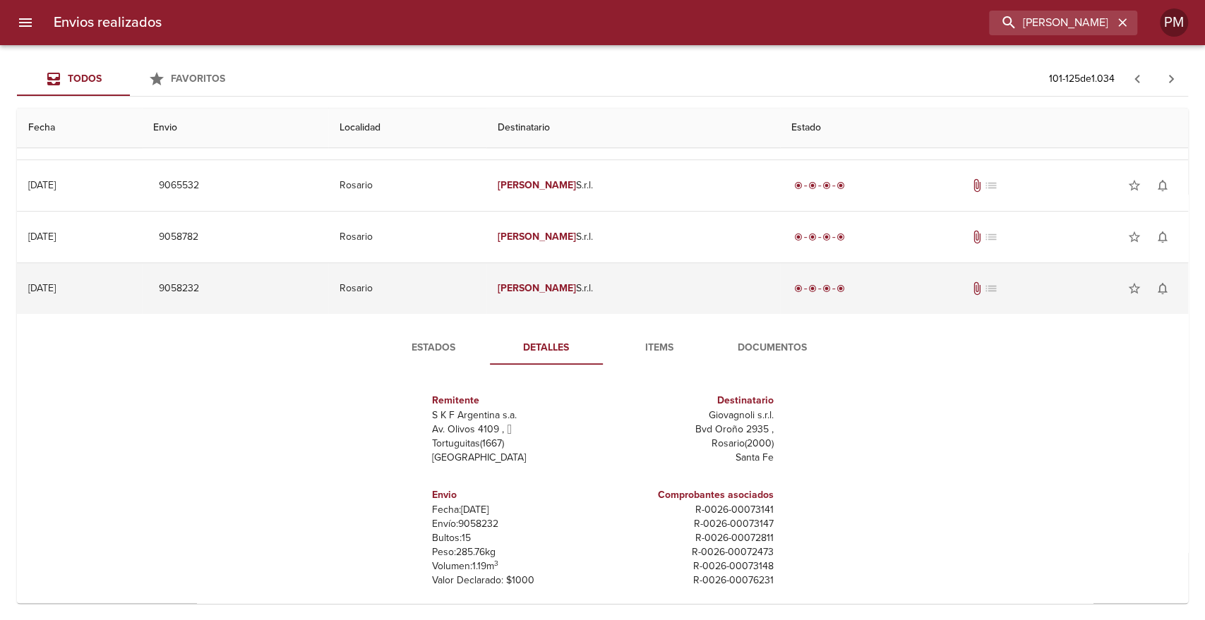
click at [571, 291] on em "[PERSON_NAME]" at bounding box center [537, 288] width 78 height 12
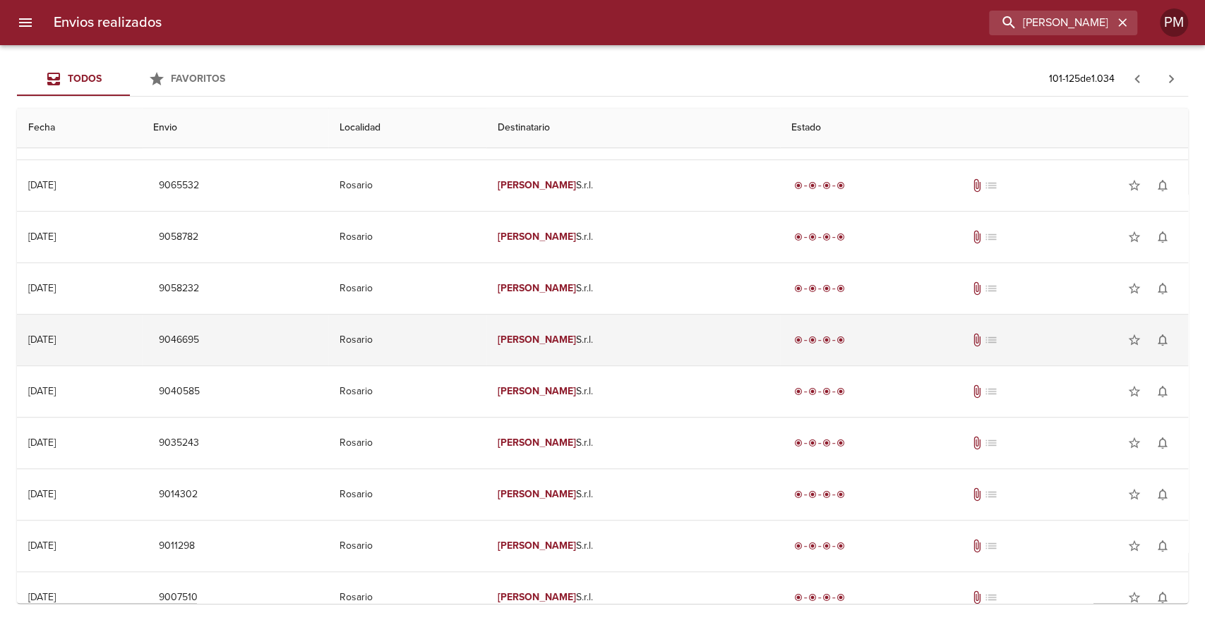
click at [572, 337] on em "[PERSON_NAME]" at bounding box center [537, 340] width 78 height 12
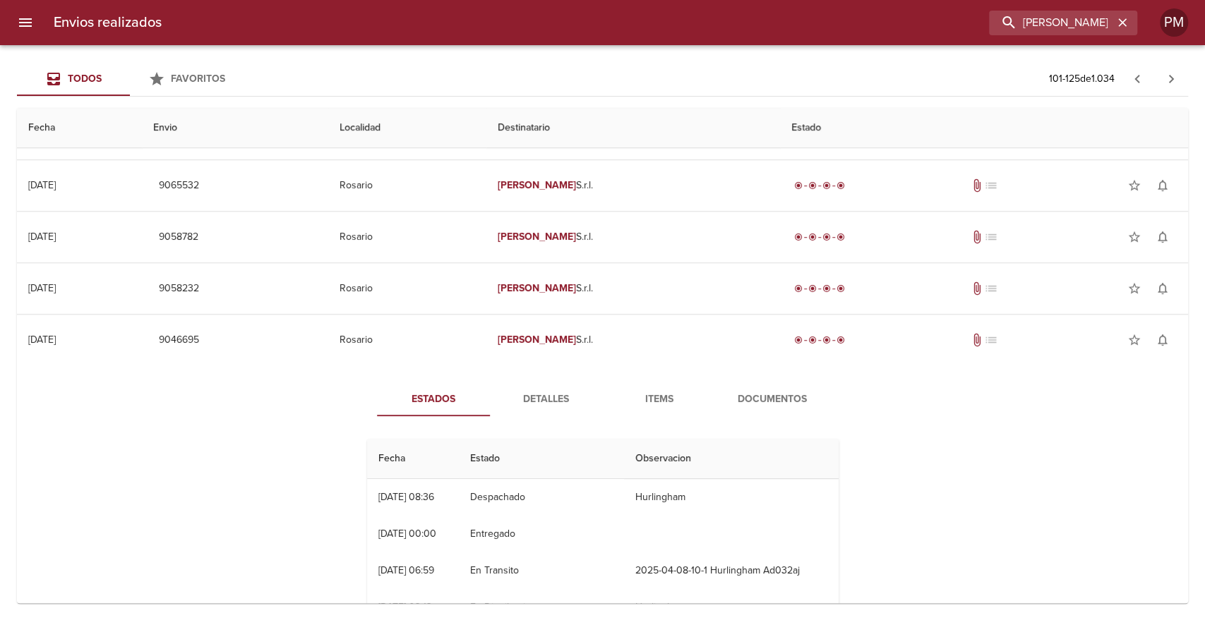
click at [539, 400] on span "Detalles" at bounding box center [546, 400] width 96 height 18
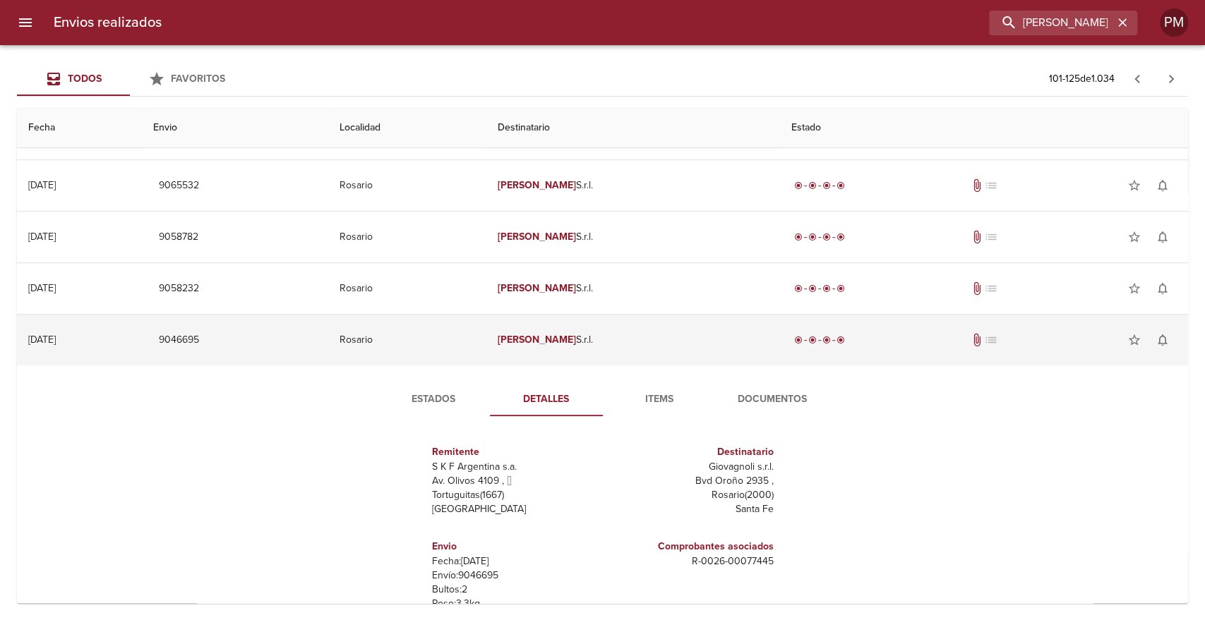
click at [486, 332] on td "Rosario" at bounding box center [407, 340] width 158 height 51
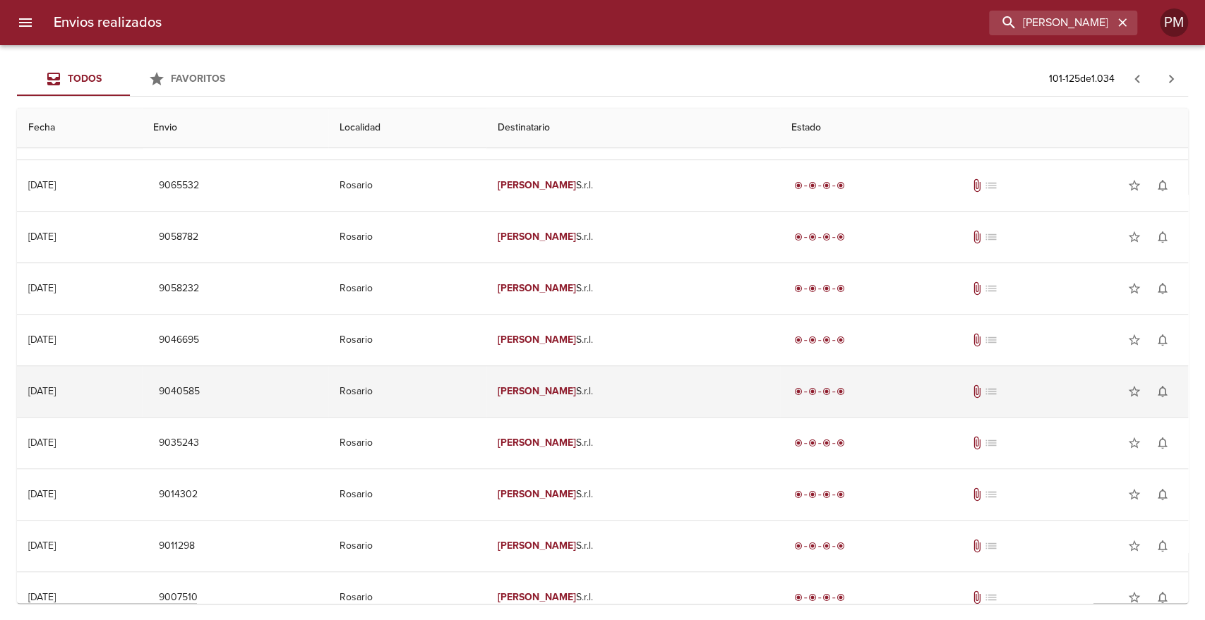
click at [486, 383] on td "Rosario" at bounding box center [407, 391] width 158 height 51
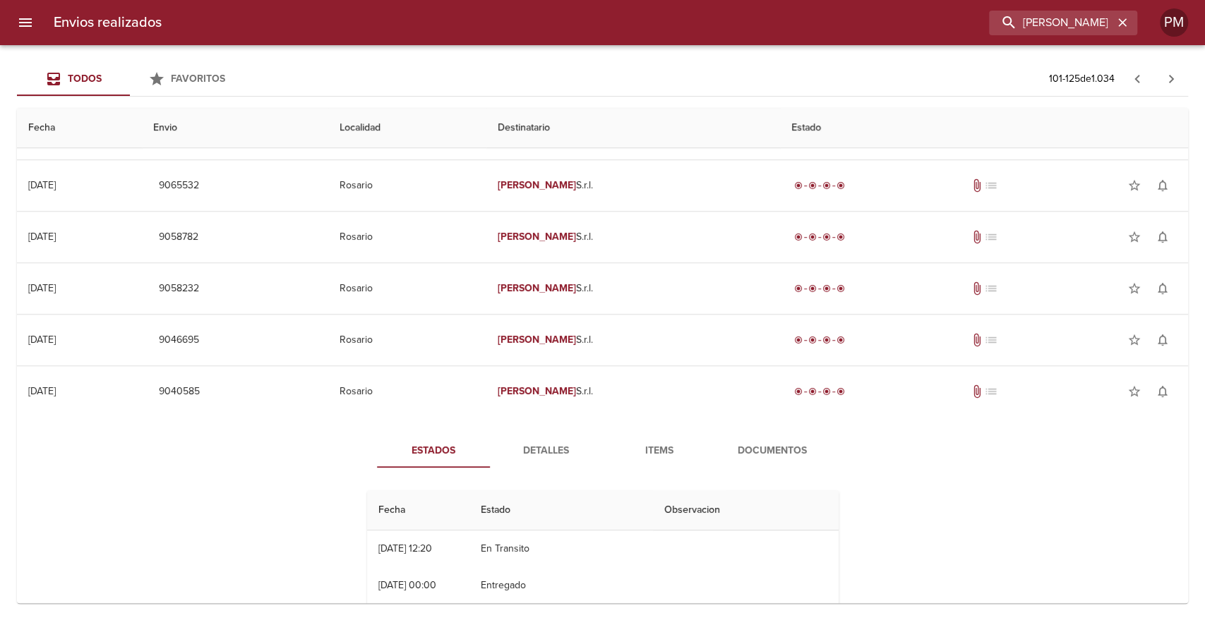
click at [537, 440] on button "Detalles" at bounding box center [546, 451] width 113 height 34
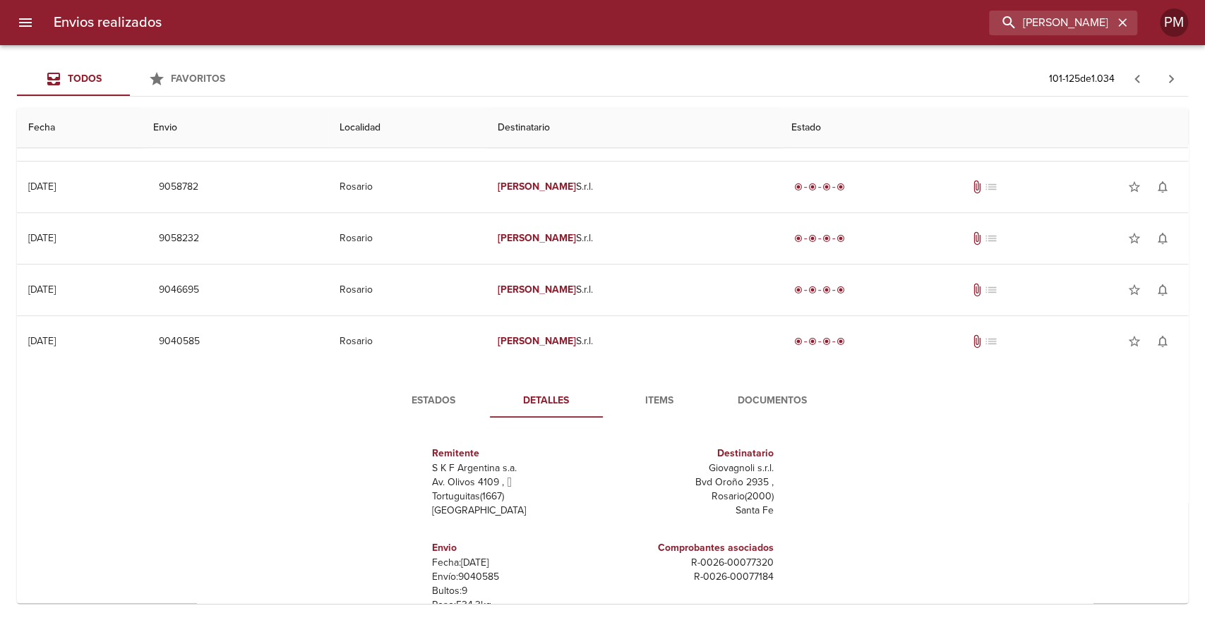
scroll to position [506, 0]
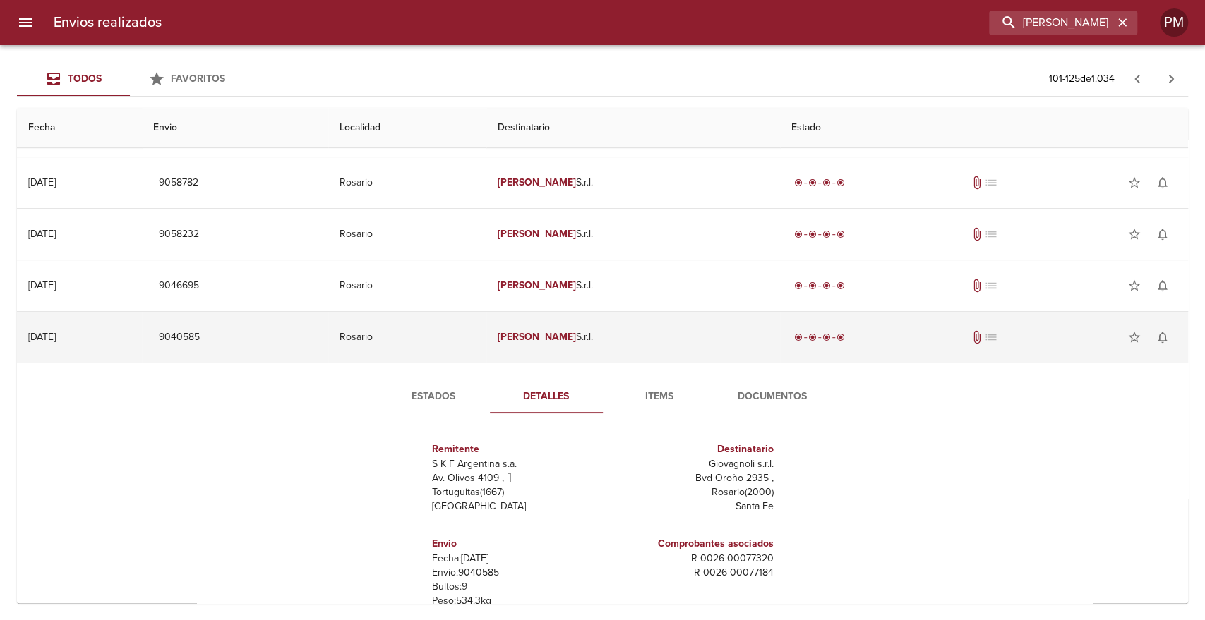
click at [328, 335] on td "9040585" at bounding box center [235, 337] width 186 height 51
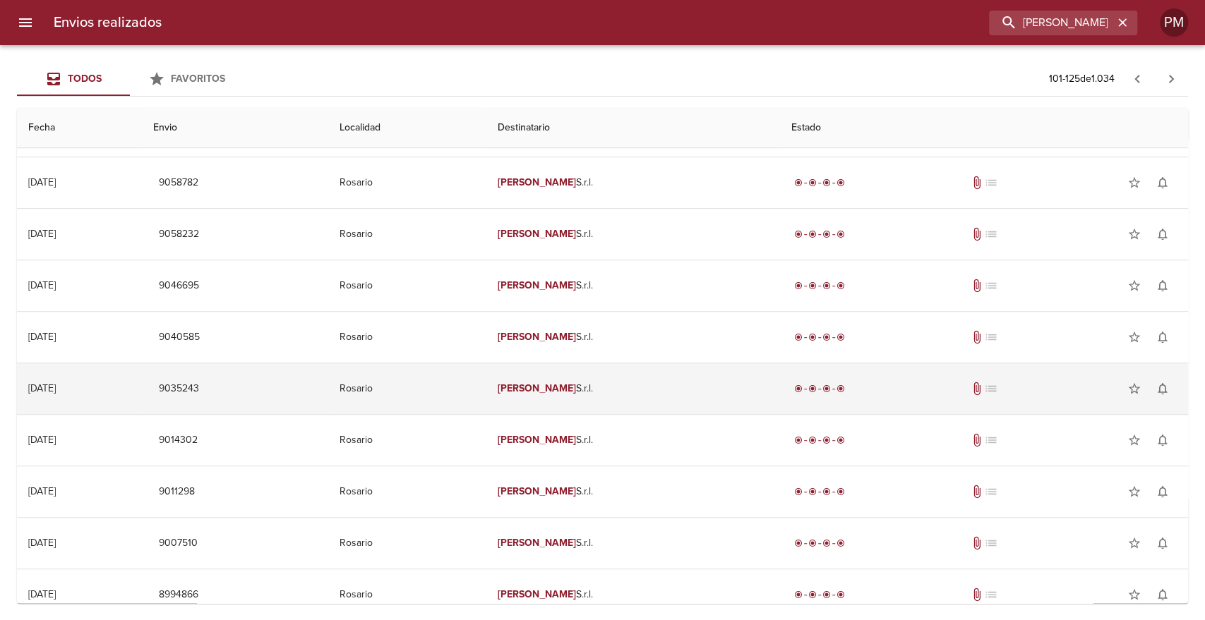
click at [328, 394] on td "9035243" at bounding box center [235, 389] width 186 height 51
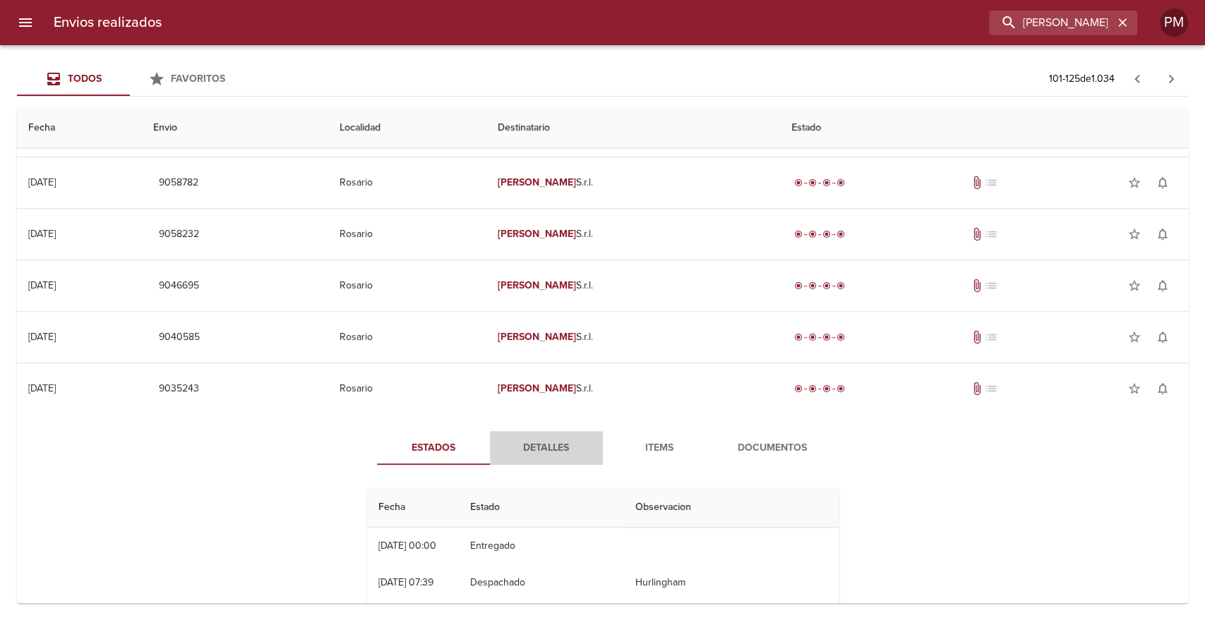
click at [541, 443] on span "Detalles" at bounding box center [546, 449] width 96 height 18
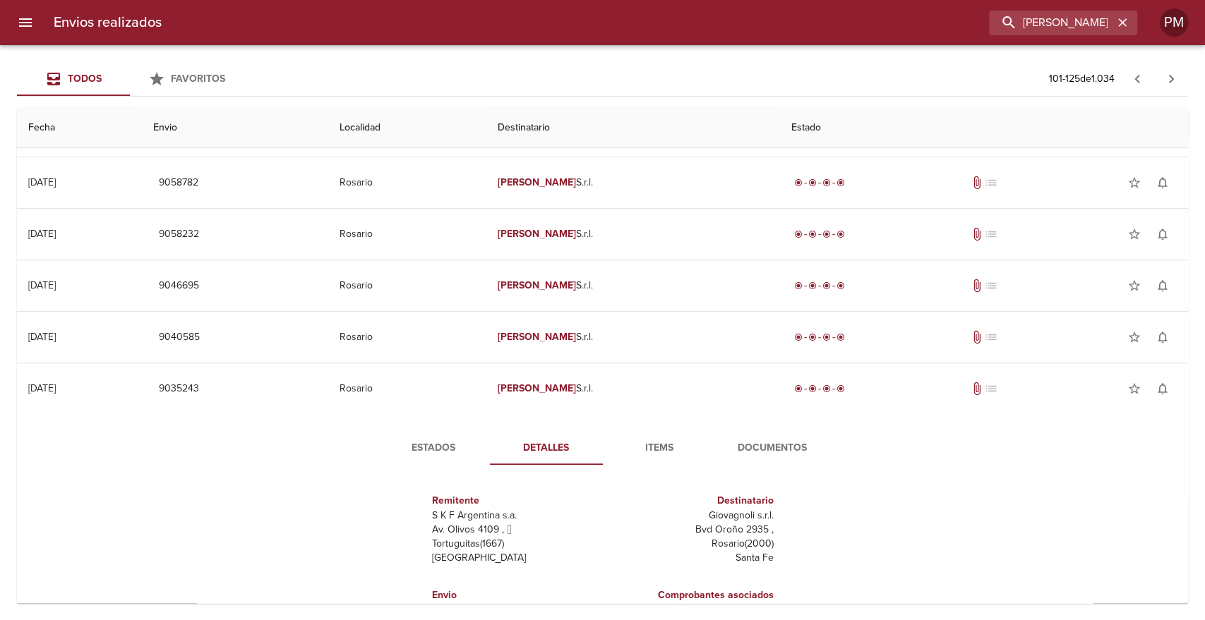
scroll to position [537, 0]
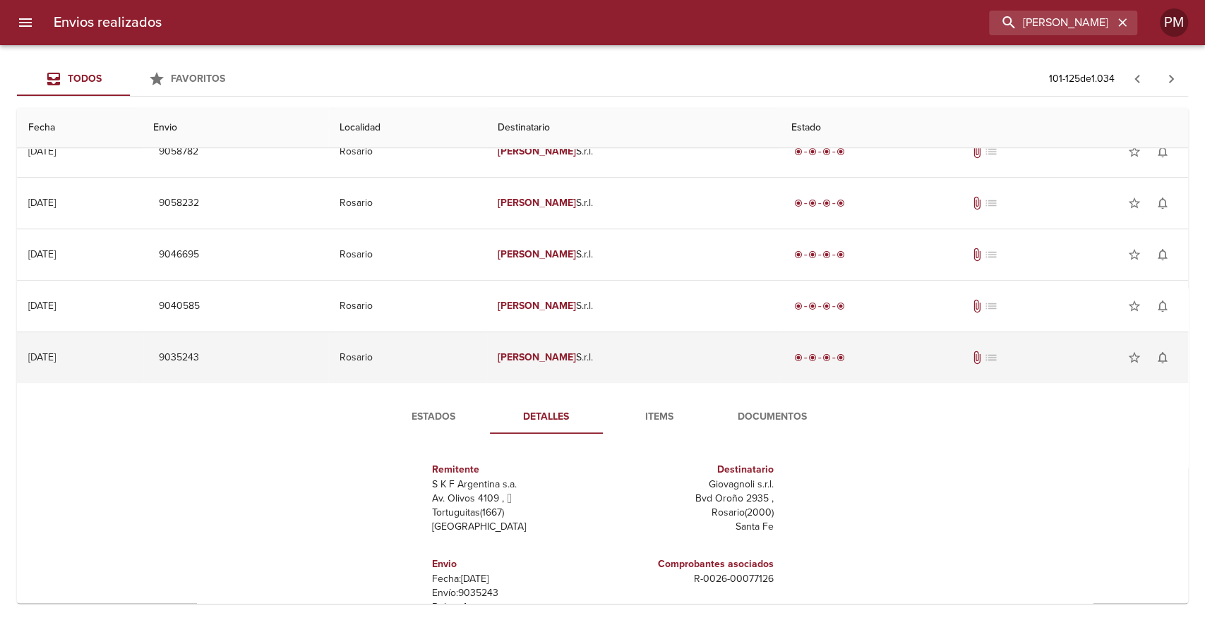
click at [604, 347] on td "Giovagnoli S.r.l." at bounding box center [633, 357] width 294 height 51
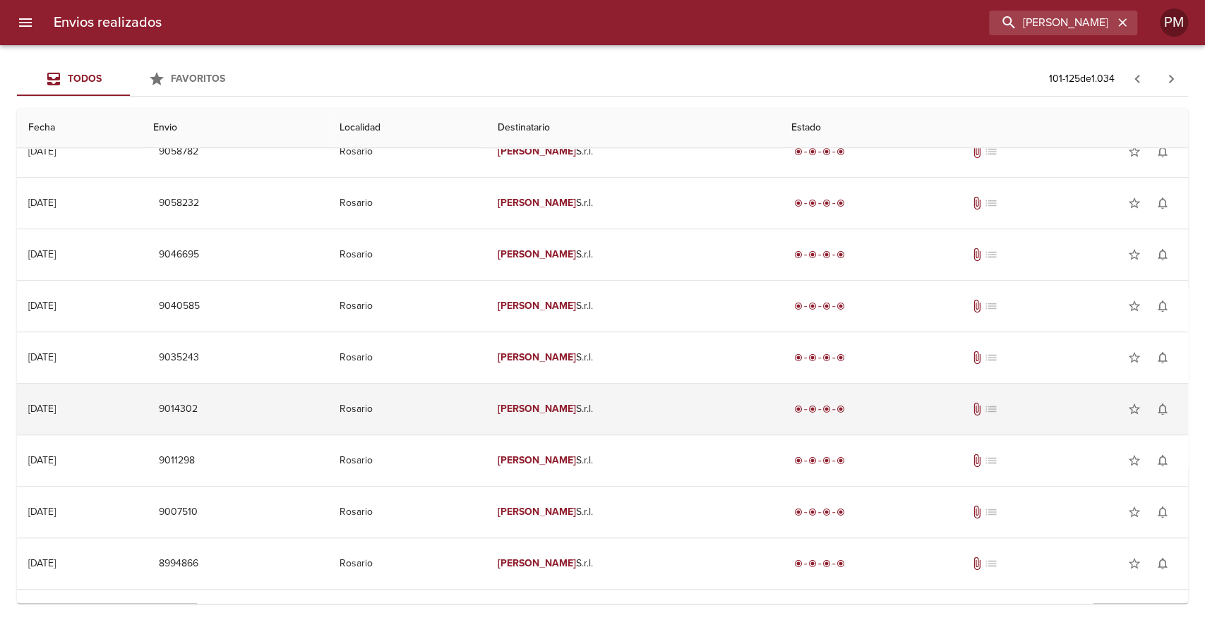
click at [586, 397] on td "Giovagnoli S.r.l." at bounding box center [633, 409] width 294 height 51
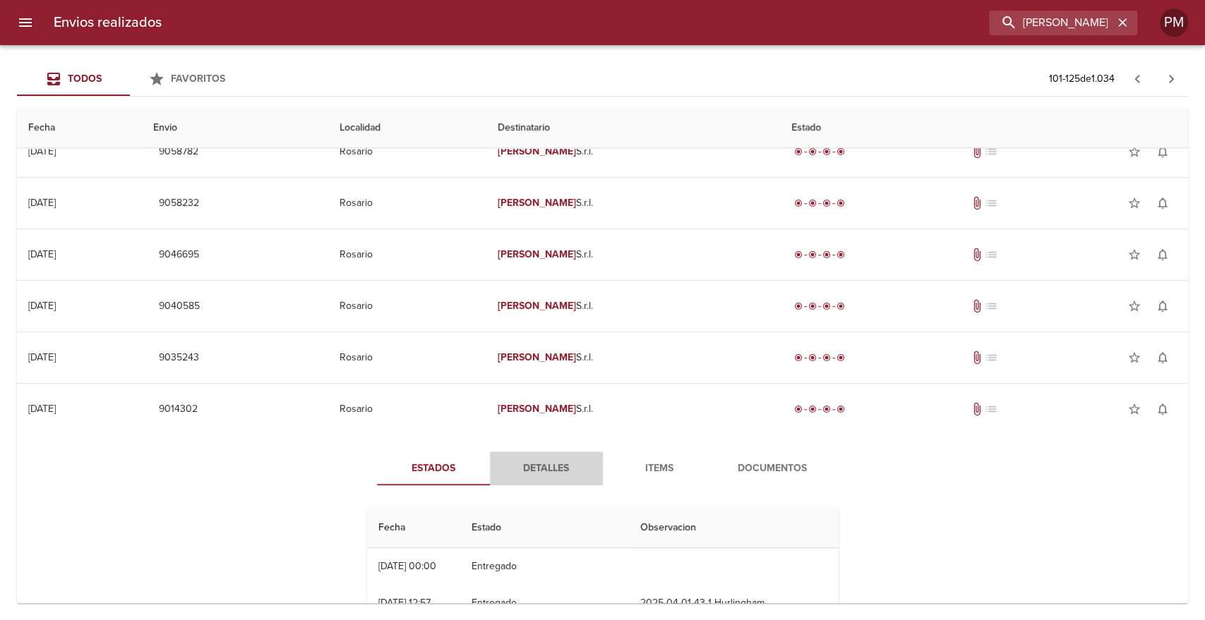
click at [566, 466] on span "Detalles" at bounding box center [546, 469] width 96 height 18
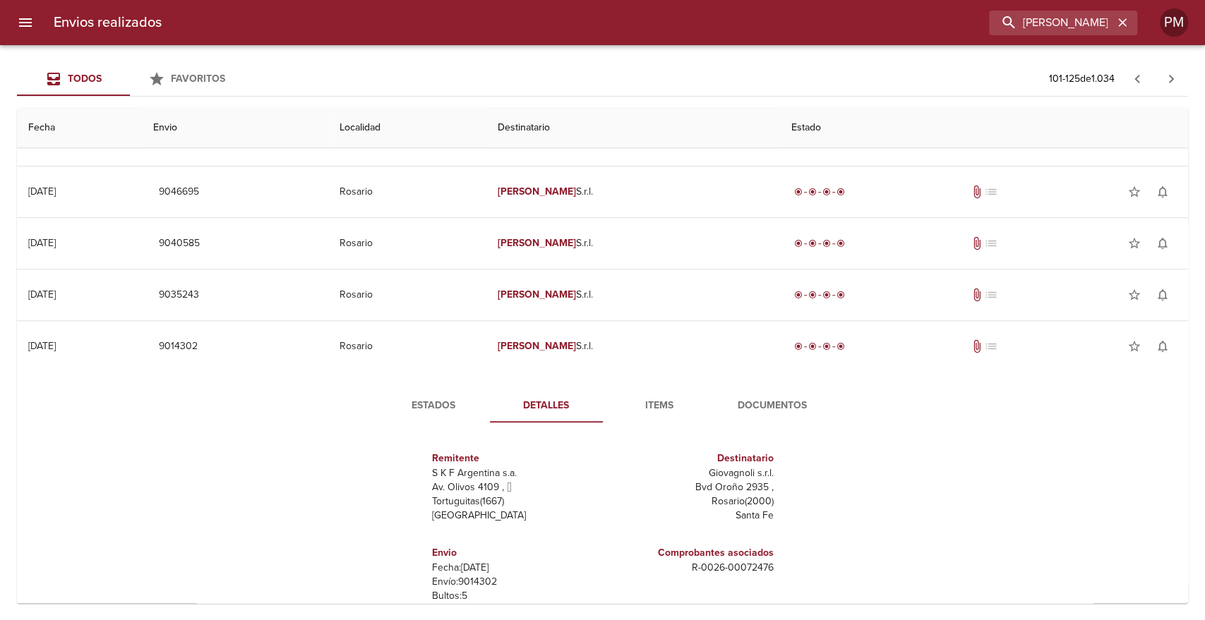
scroll to position [632, 0]
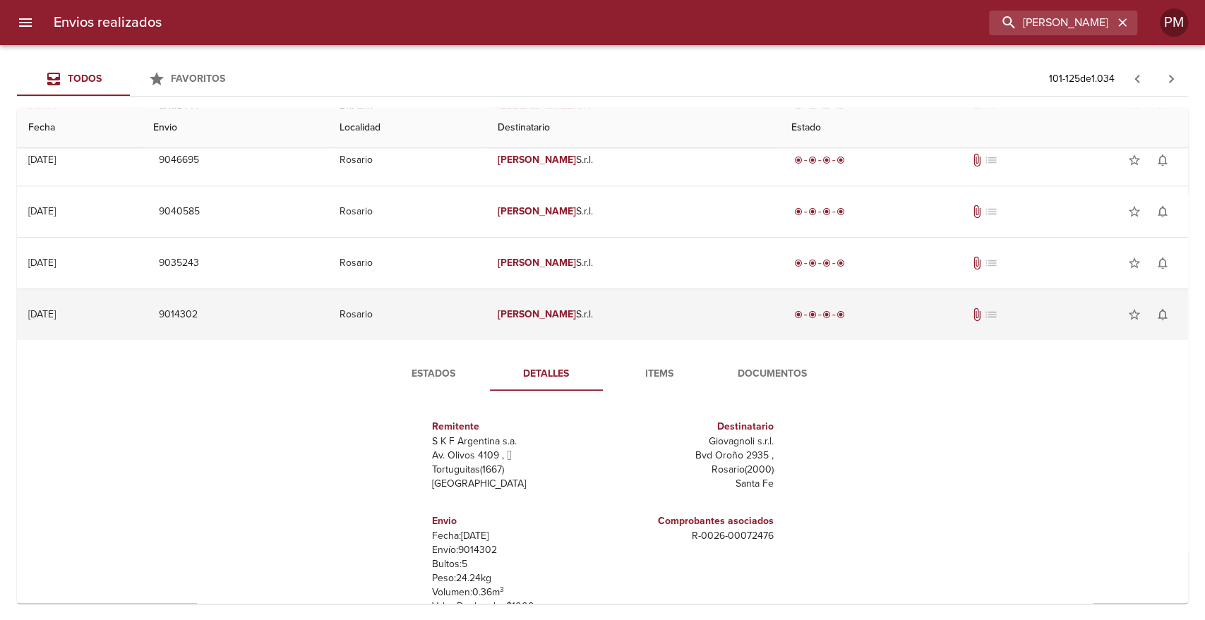
click at [577, 305] on td "Giovagnoli S.r.l." at bounding box center [633, 314] width 294 height 51
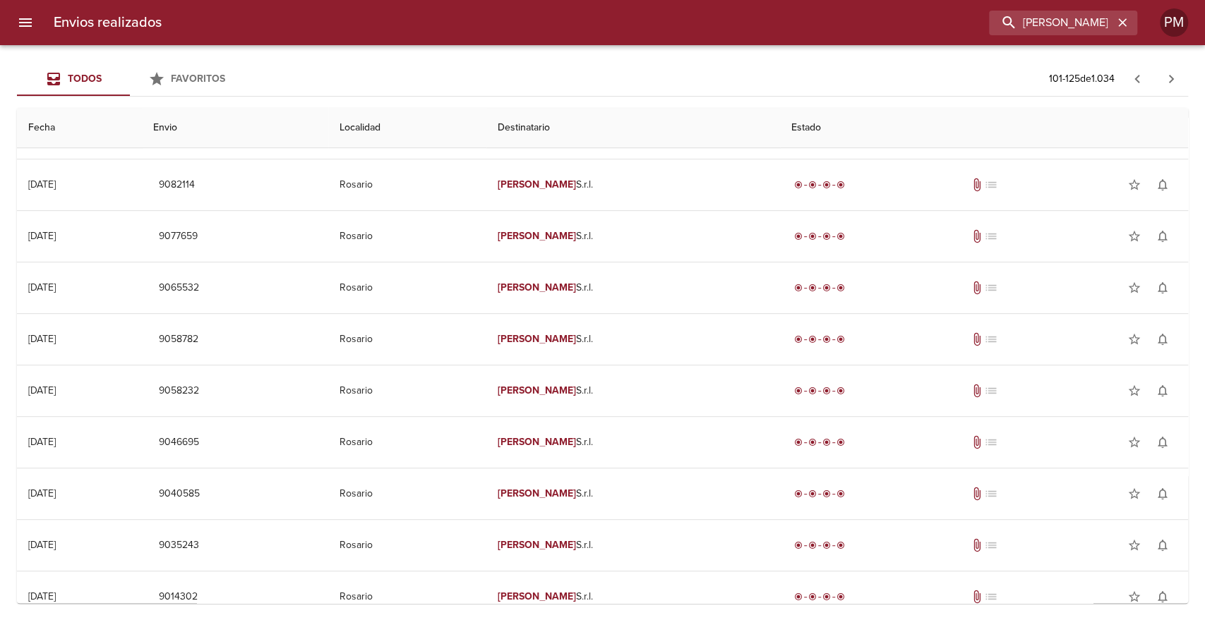
scroll to position [318, 0]
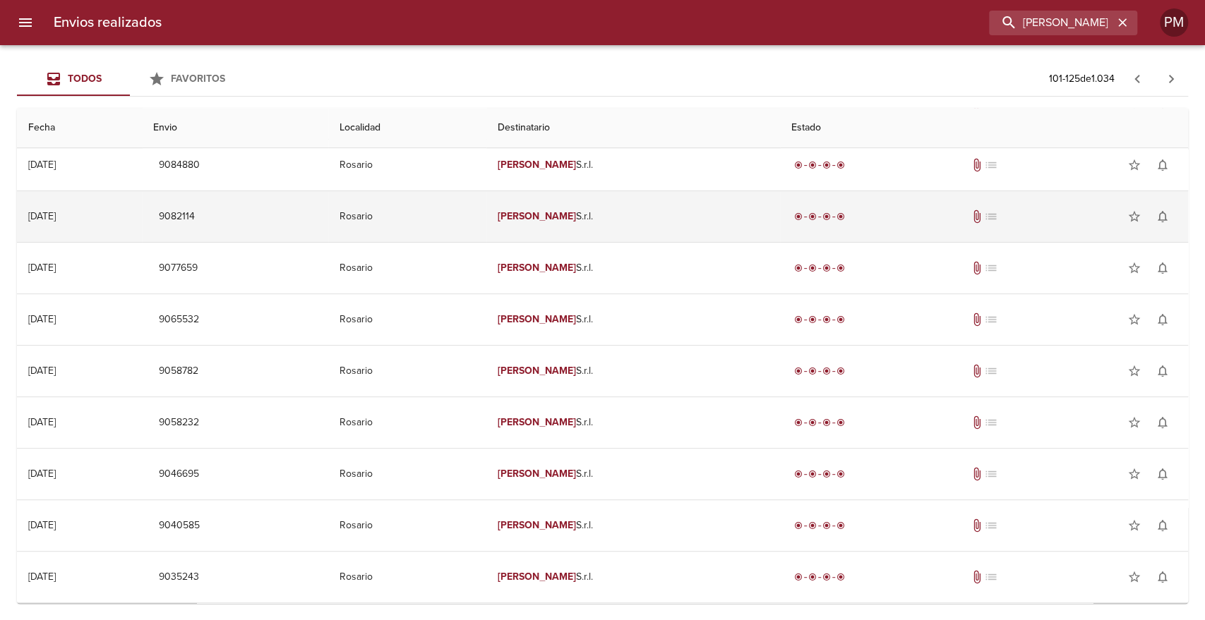
click at [486, 224] on td "Rosario" at bounding box center [407, 216] width 158 height 51
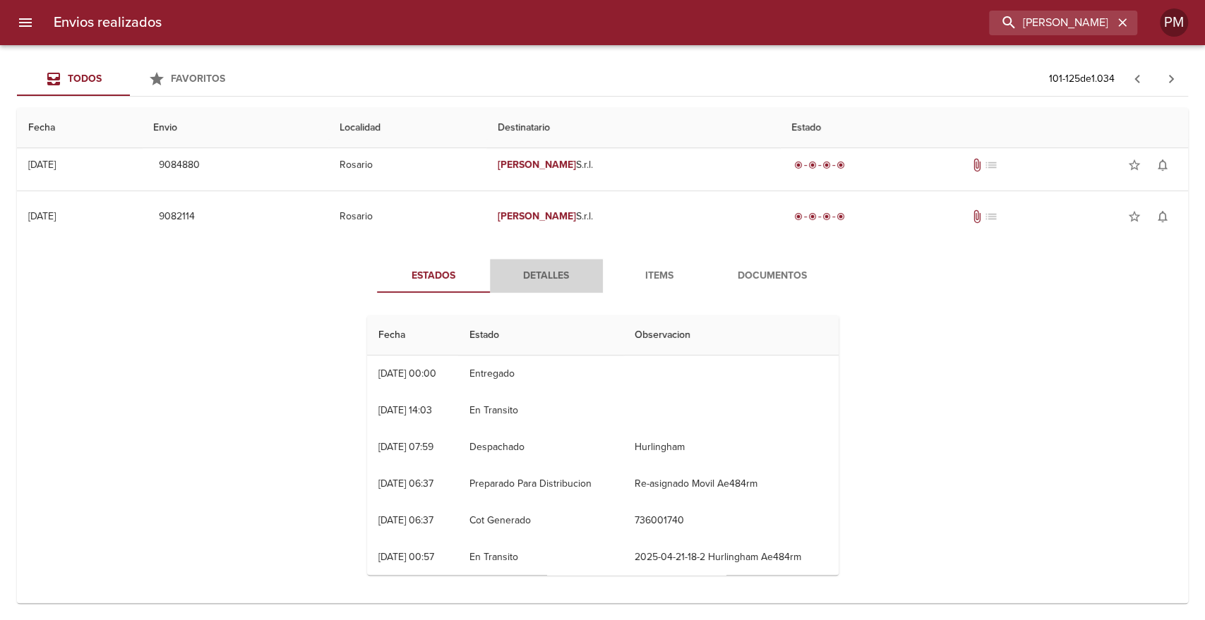
click at [534, 276] on span "Detalles" at bounding box center [546, 277] width 96 height 18
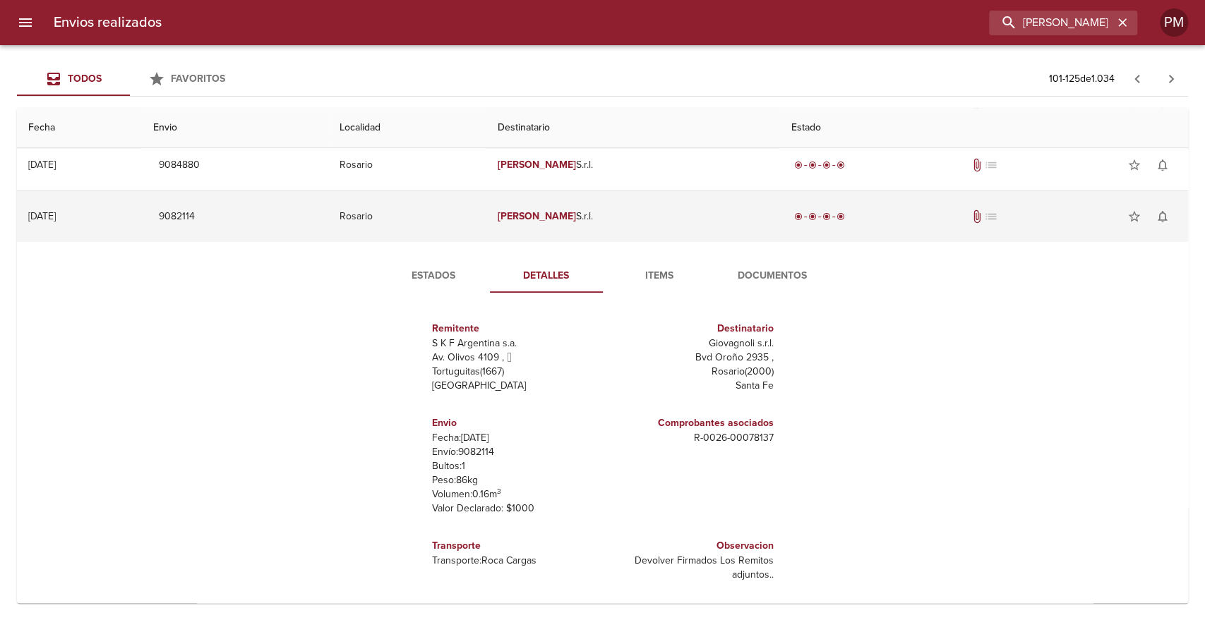
click at [486, 228] on td "Rosario" at bounding box center [407, 216] width 158 height 51
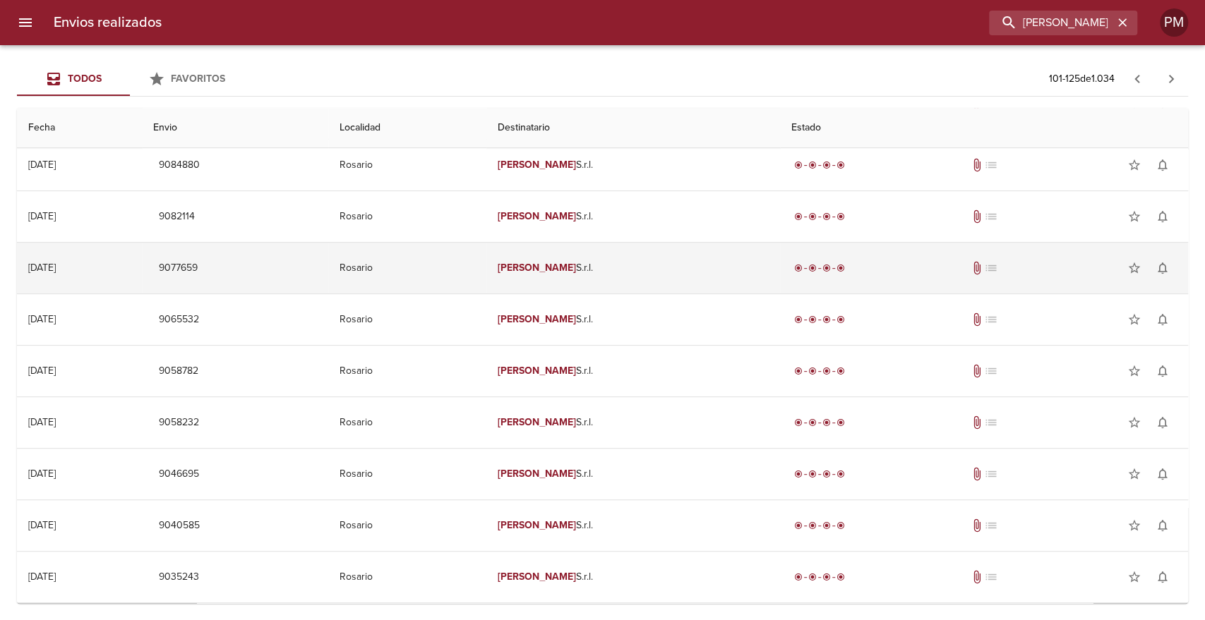
click at [486, 272] on td "Rosario" at bounding box center [407, 268] width 158 height 51
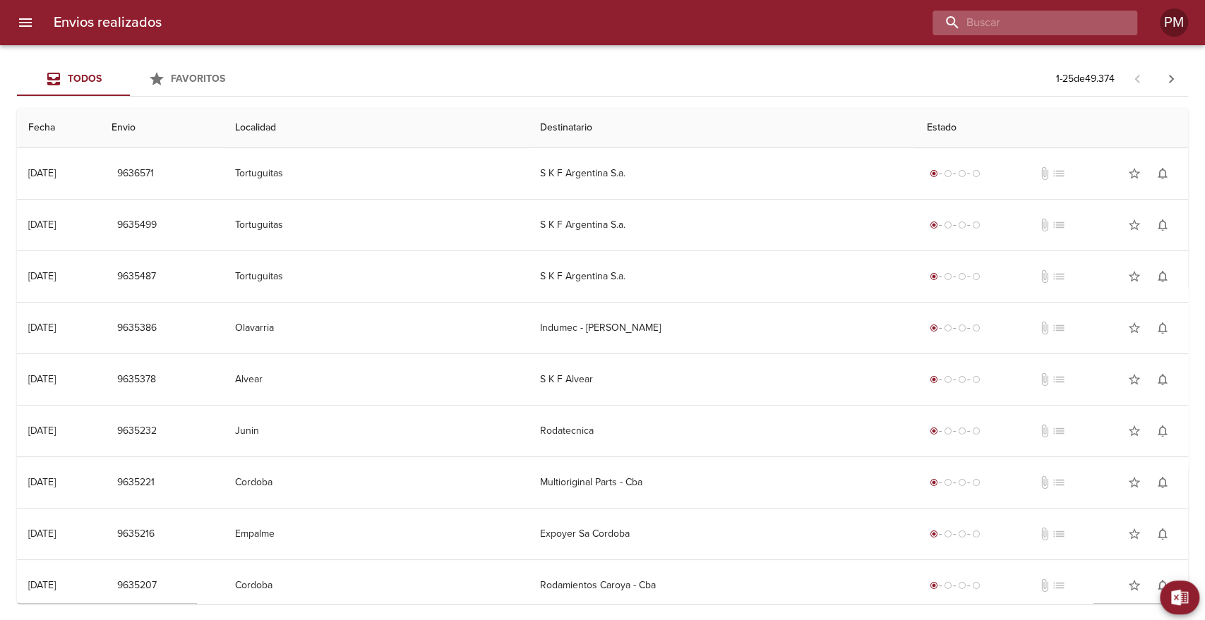
click at [1027, 15] on input "buscar" at bounding box center [1022, 23] width 181 height 25
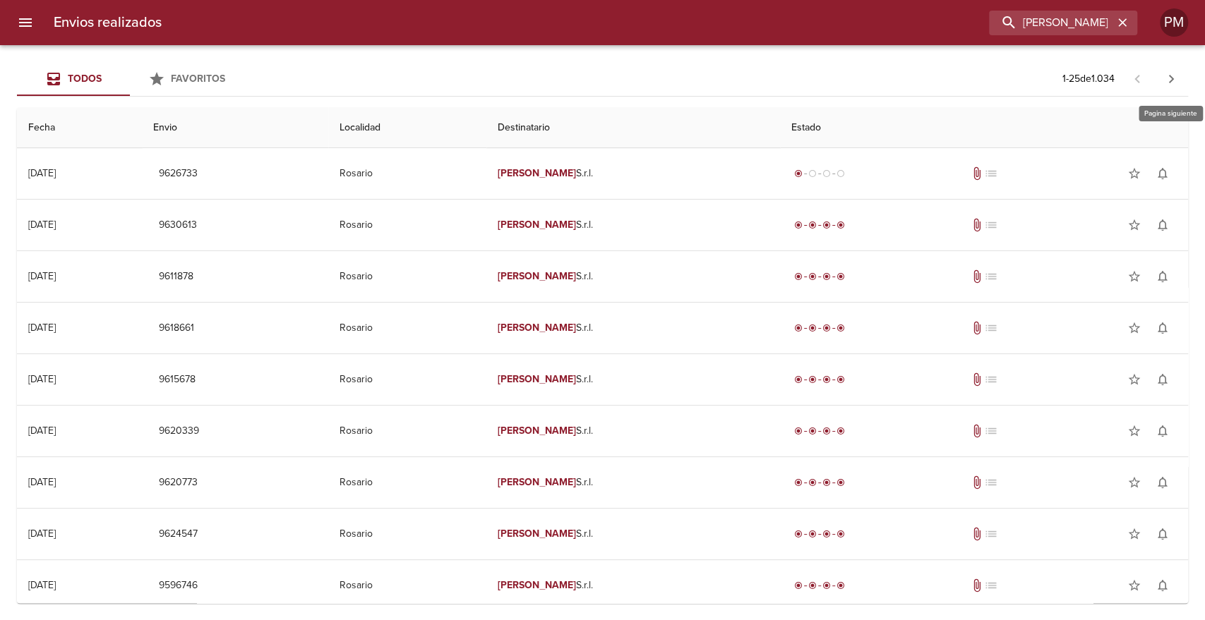
click at [1179, 77] on button "button" at bounding box center [1171, 79] width 34 height 34
click at [1172, 73] on icon "button" at bounding box center [1171, 79] width 17 height 17
click at [1172, 79] on icon "button" at bounding box center [1171, 79] width 5 height 8
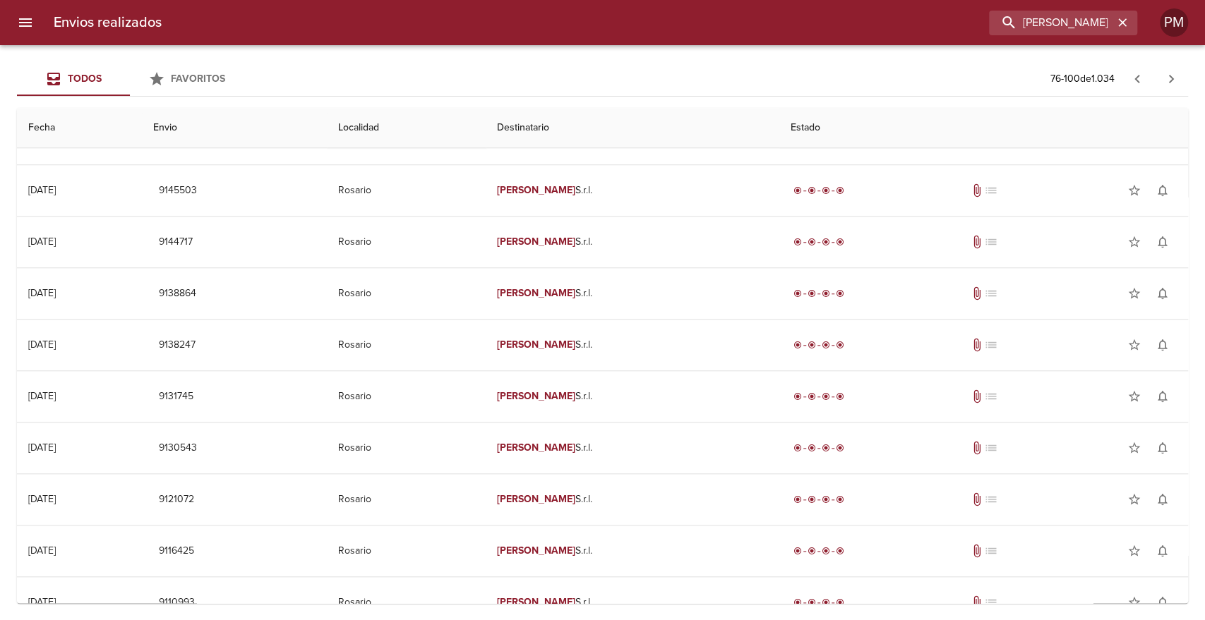
scroll to position [830, 0]
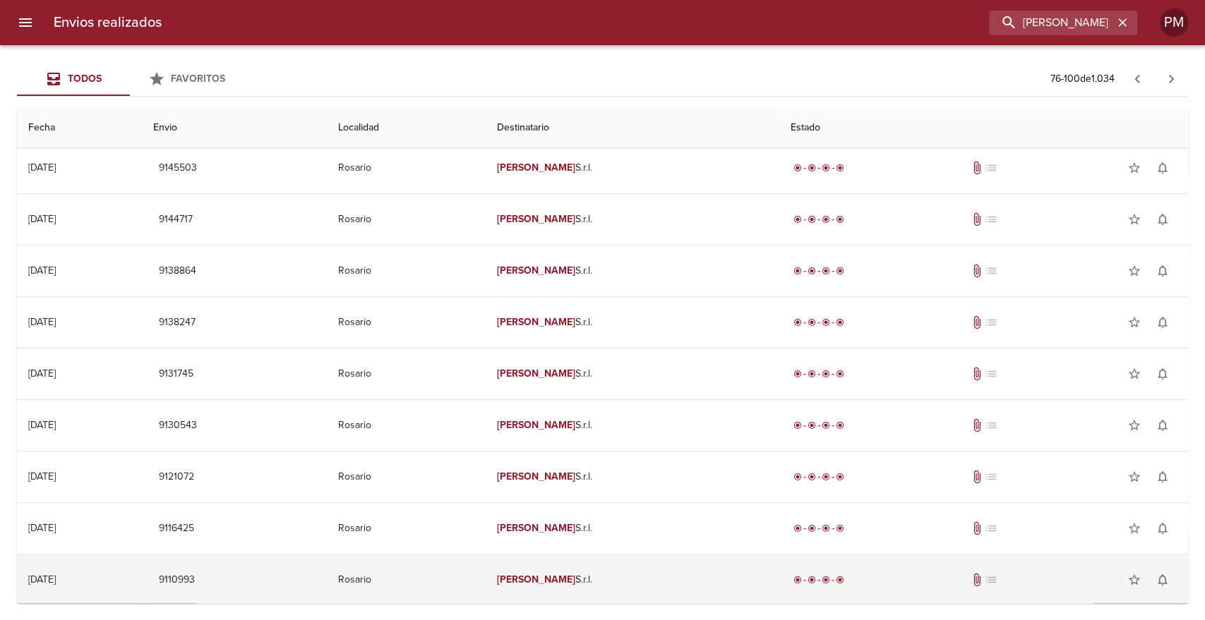
click at [446, 575] on td "Rosario" at bounding box center [406, 580] width 159 height 51
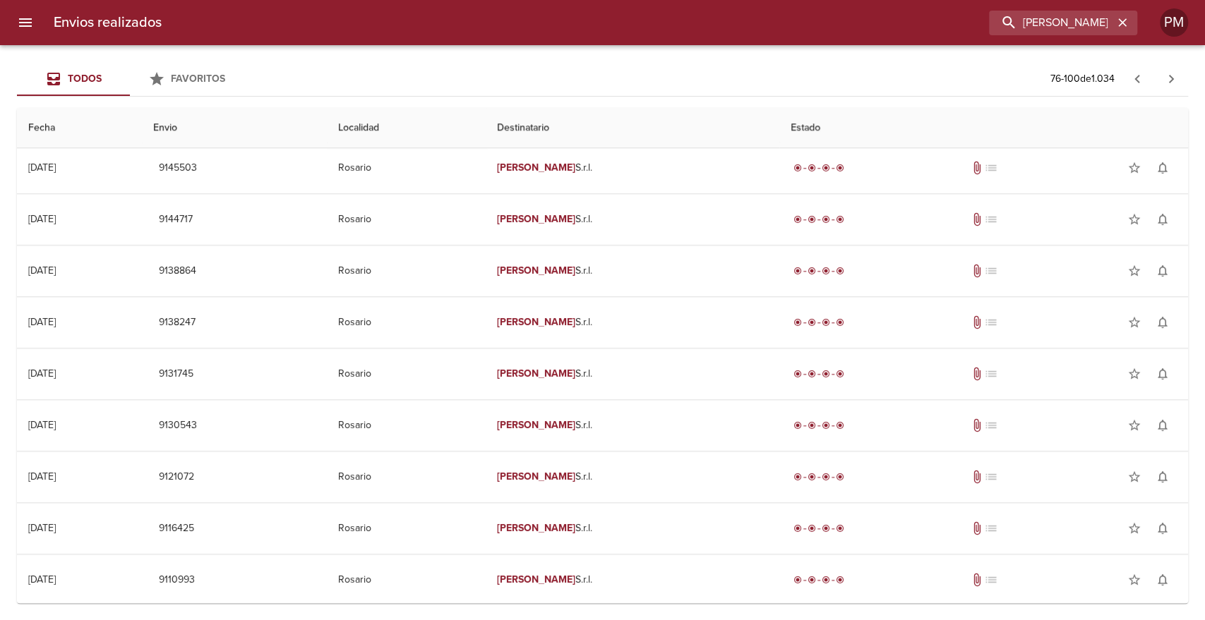
scroll to position [1191, 0]
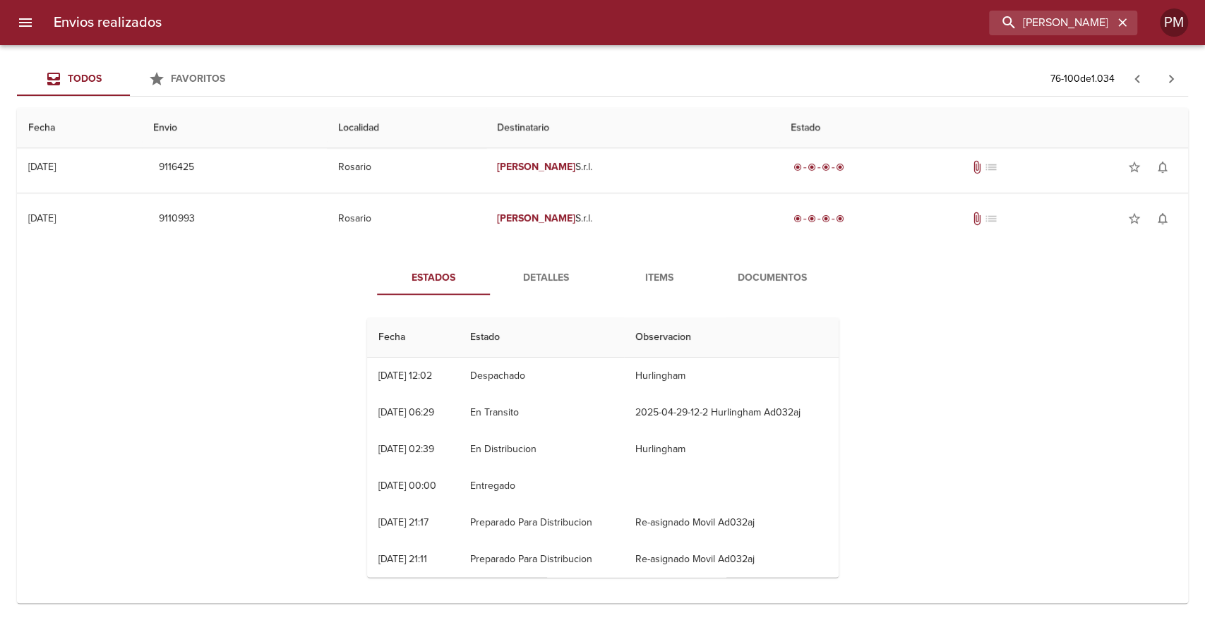
click at [551, 278] on span "Detalles" at bounding box center [546, 279] width 96 height 18
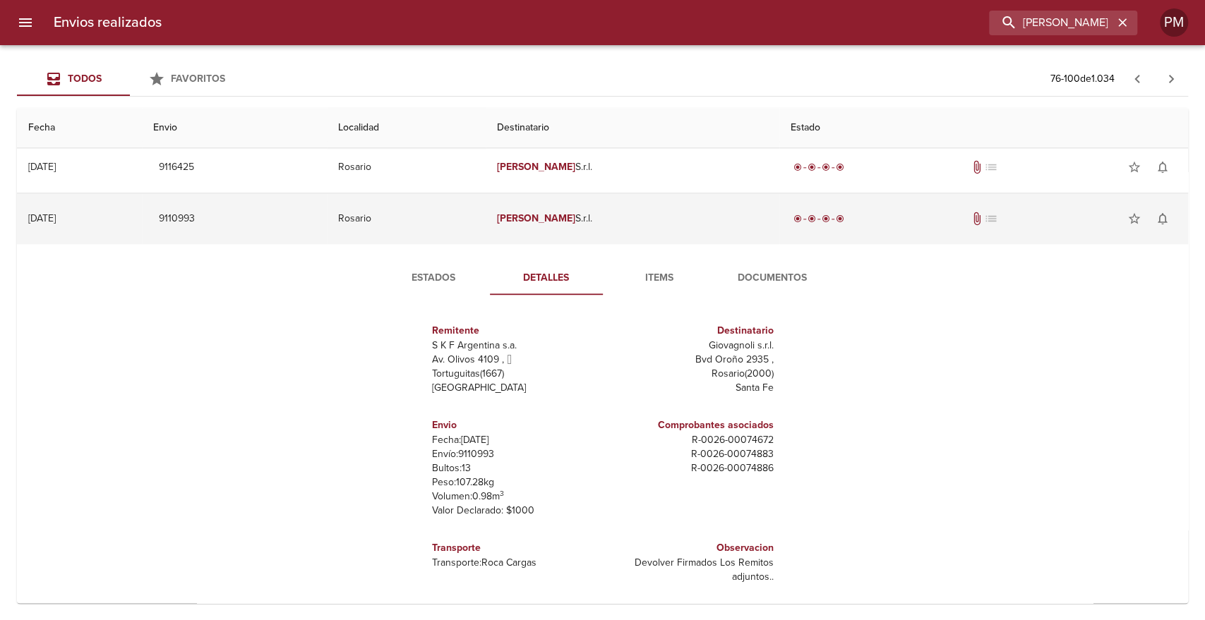
click at [644, 216] on td "Giovagnoli S.r.l." at bounding box center [633, 218] width 294 height 51
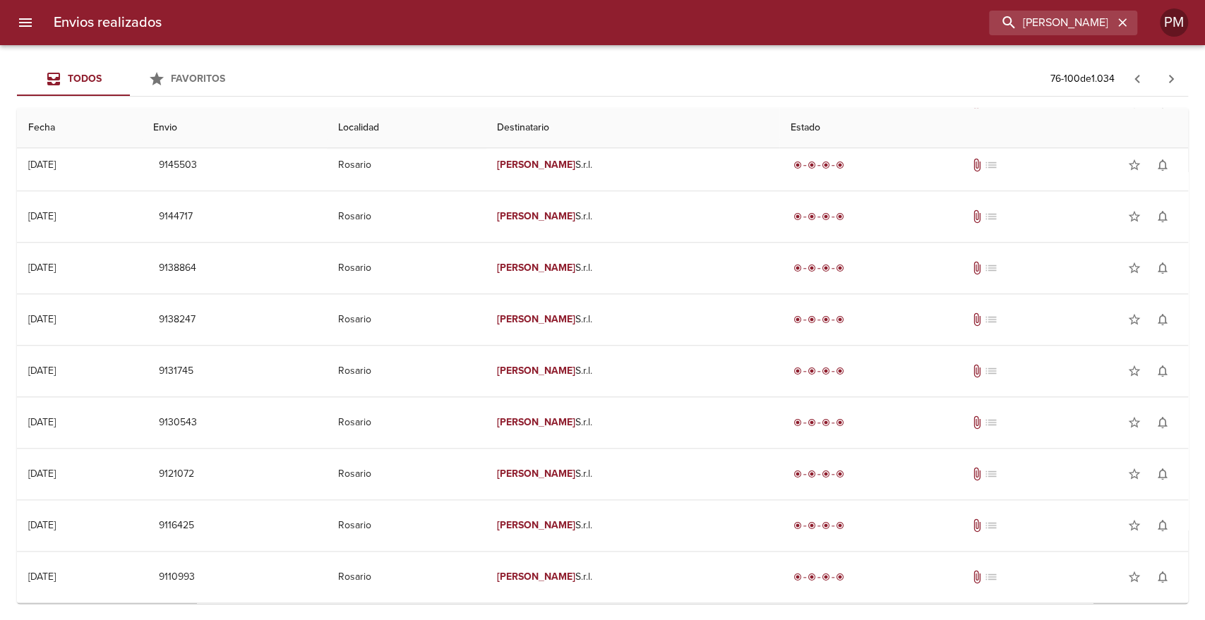
scroll to position [830, 0]
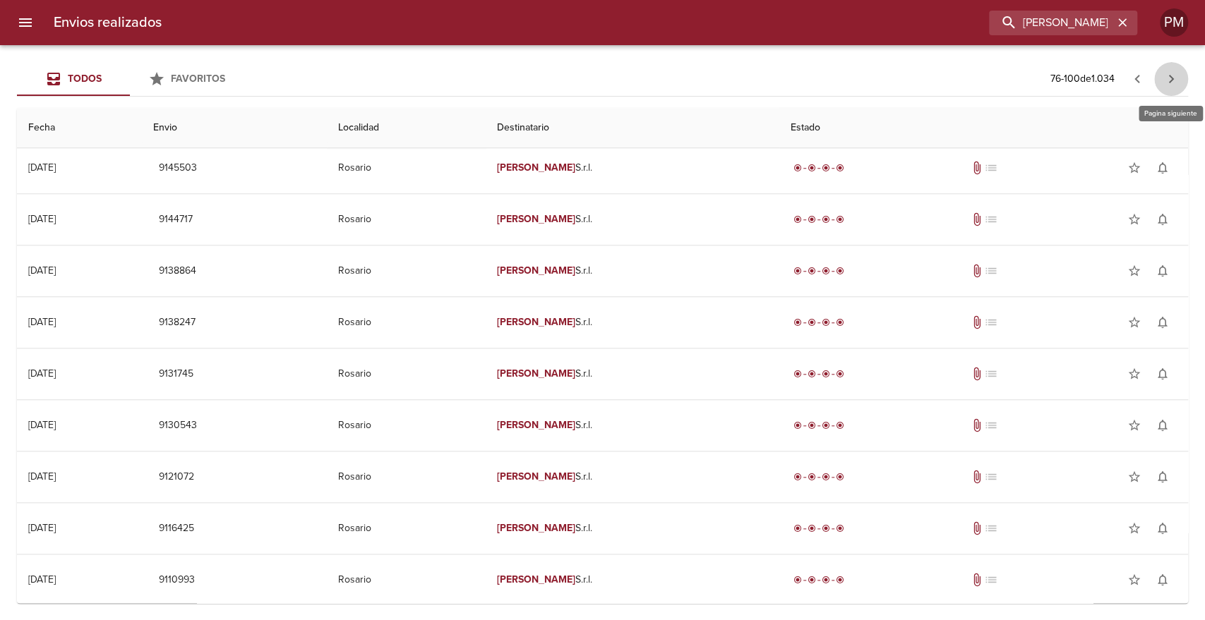
click at [1167, 77] on icon "button" at bounding box center [1171, 79] width 17 height 17
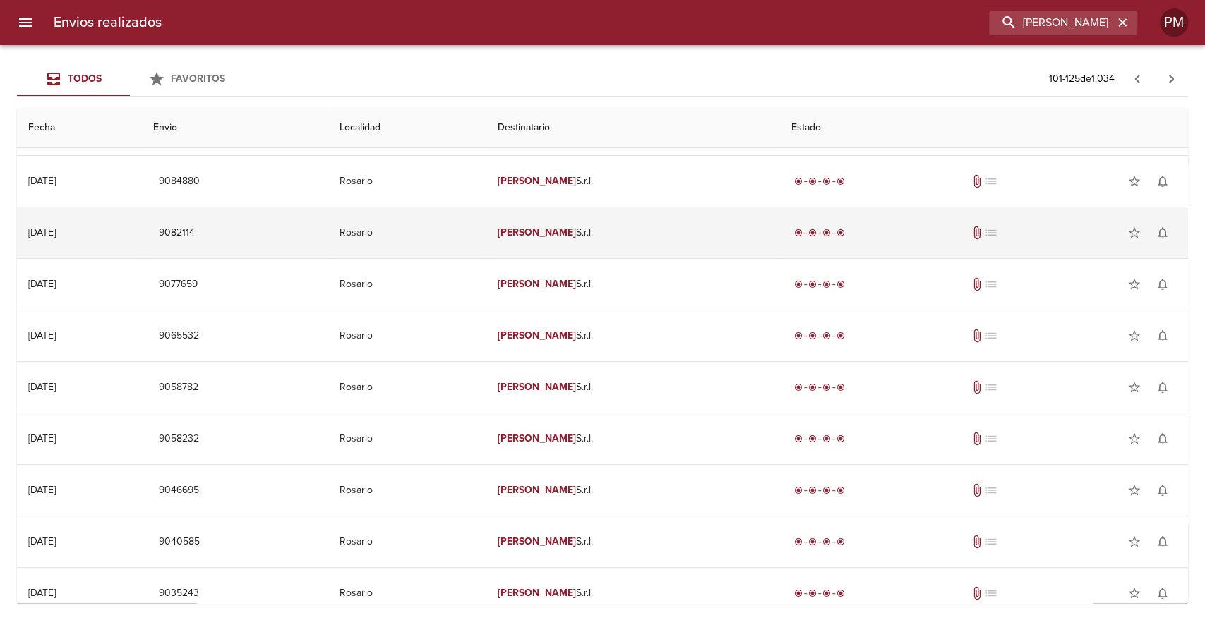
click at [455, 234] on td "Rosario" at bounding box center [407, 233] width 158 height 51
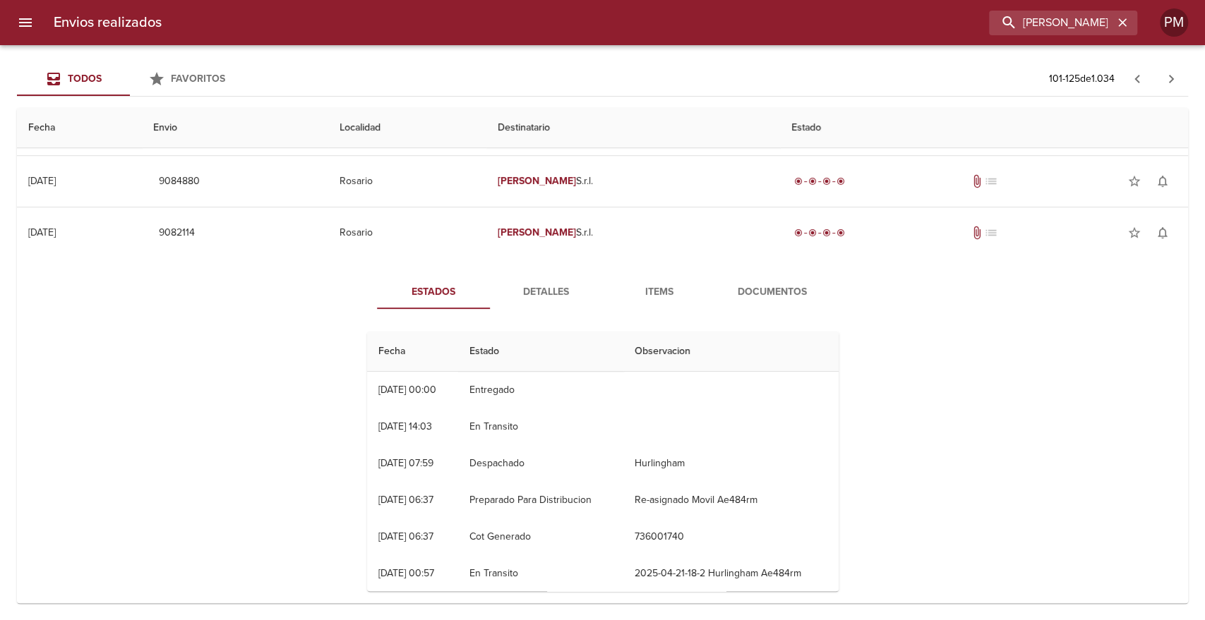
click at [537, 285] on span "Detalles" at bounding box center [546, 293] width 96 height 18
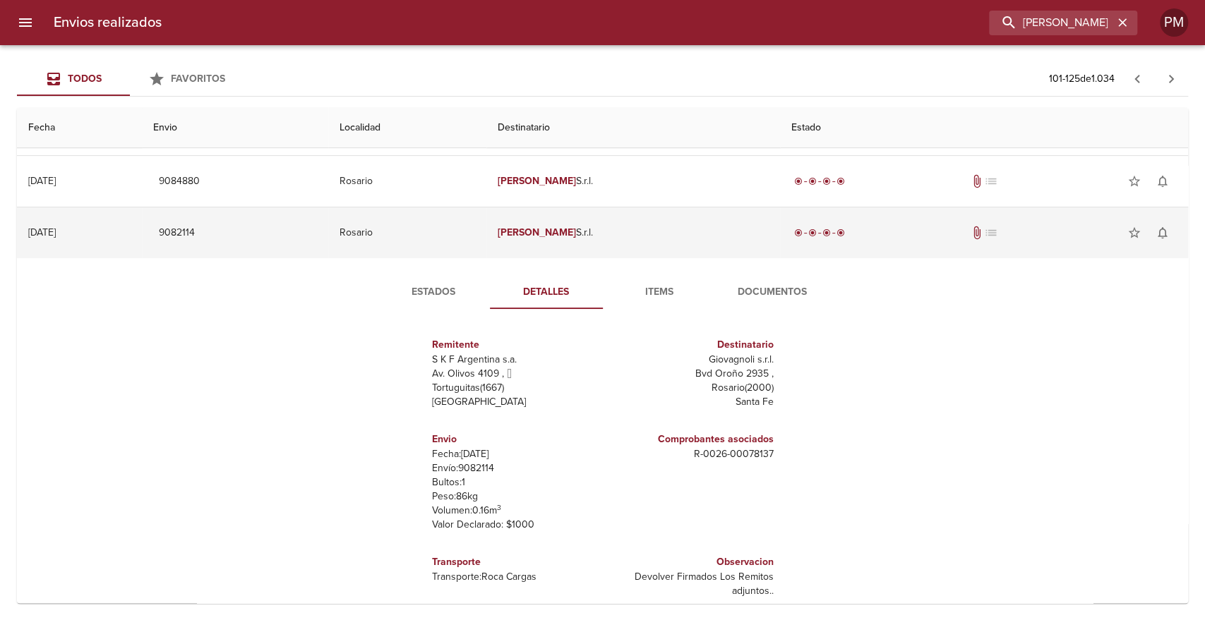
click at [486, 236] on td "Rosario" at bounding box center [407, 233] width 158 height 51
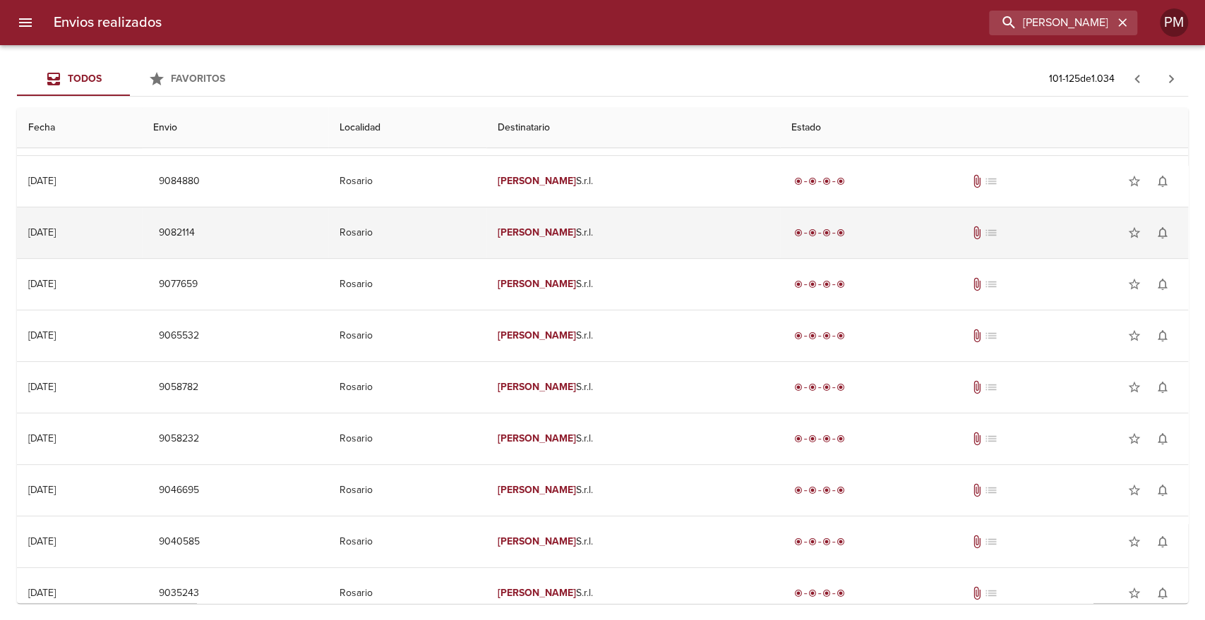
click at [486, 236] on td "Rosario" at bounding box center [407, 233] width 158 height 51
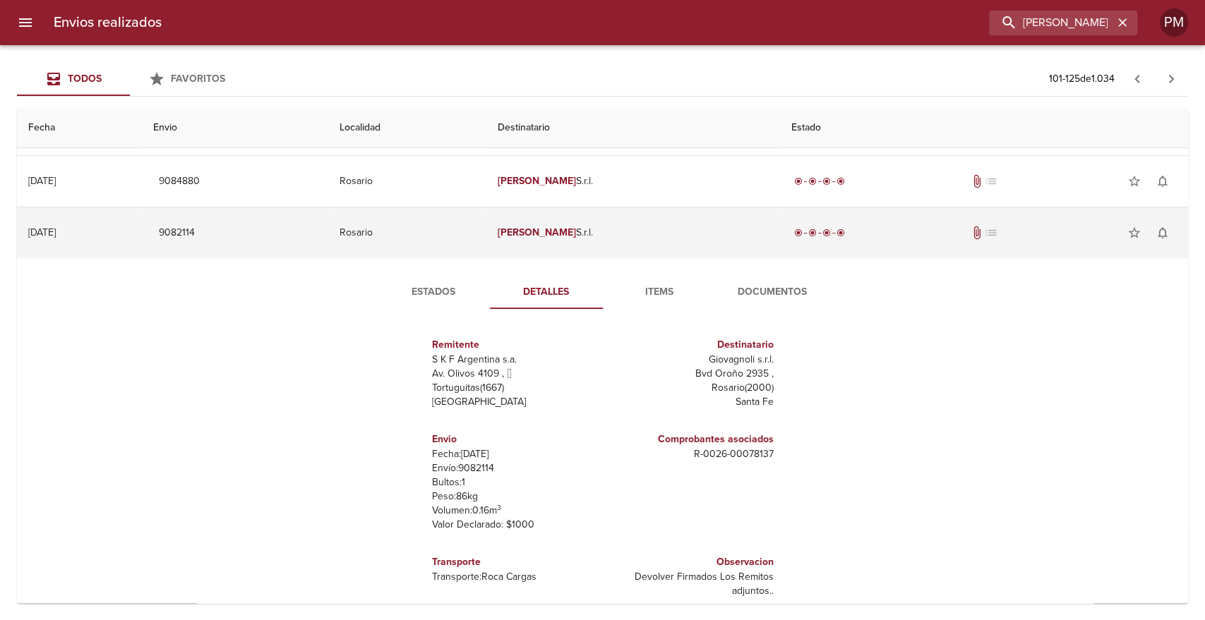
click at [486, 236] on td "Rosario" at bounding box center [407, 233] width 158 height 51
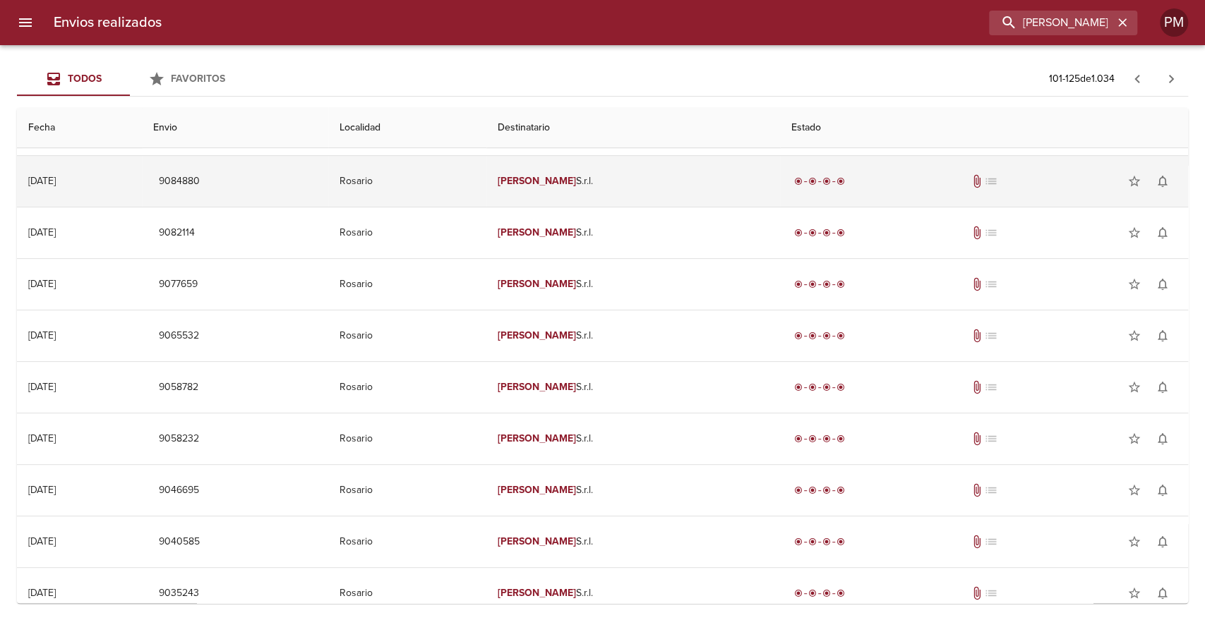
click at [546, 184] on tr "17/04/2025 17/04/2025 9084880 Rosario Giovagnoli S.r.l. radio_button_checked ra…" at bounding box center [602, 181] width 1171 height 51
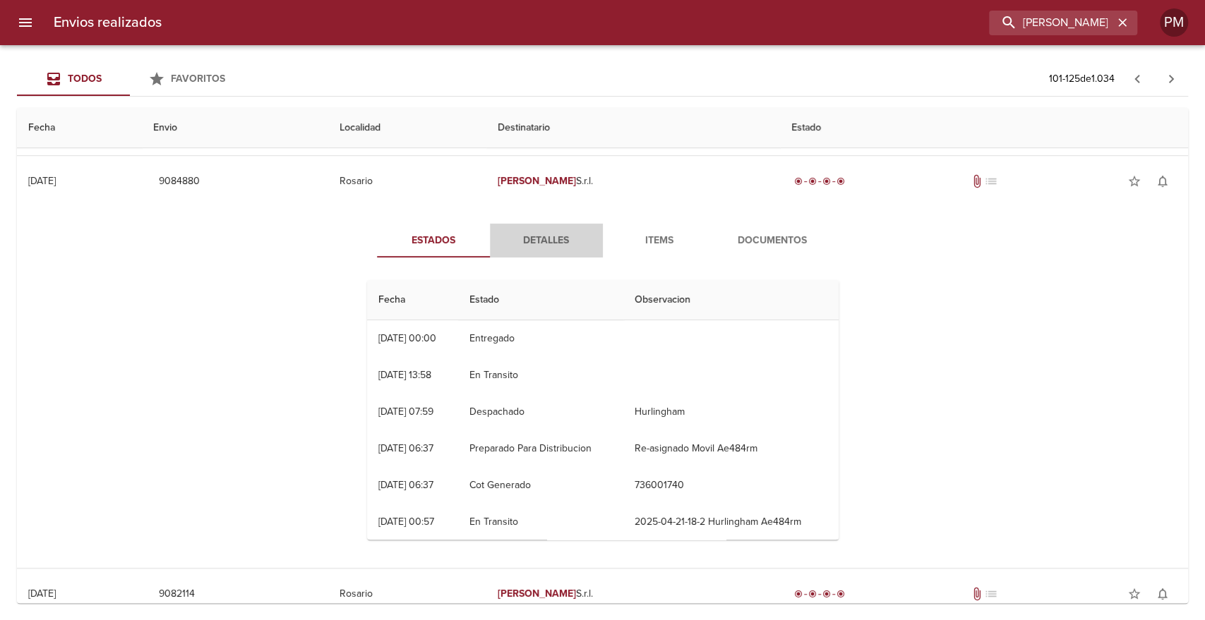
click at [536, 243] on span "Detalles" at bounding box center [546, 241] width 96 height 18
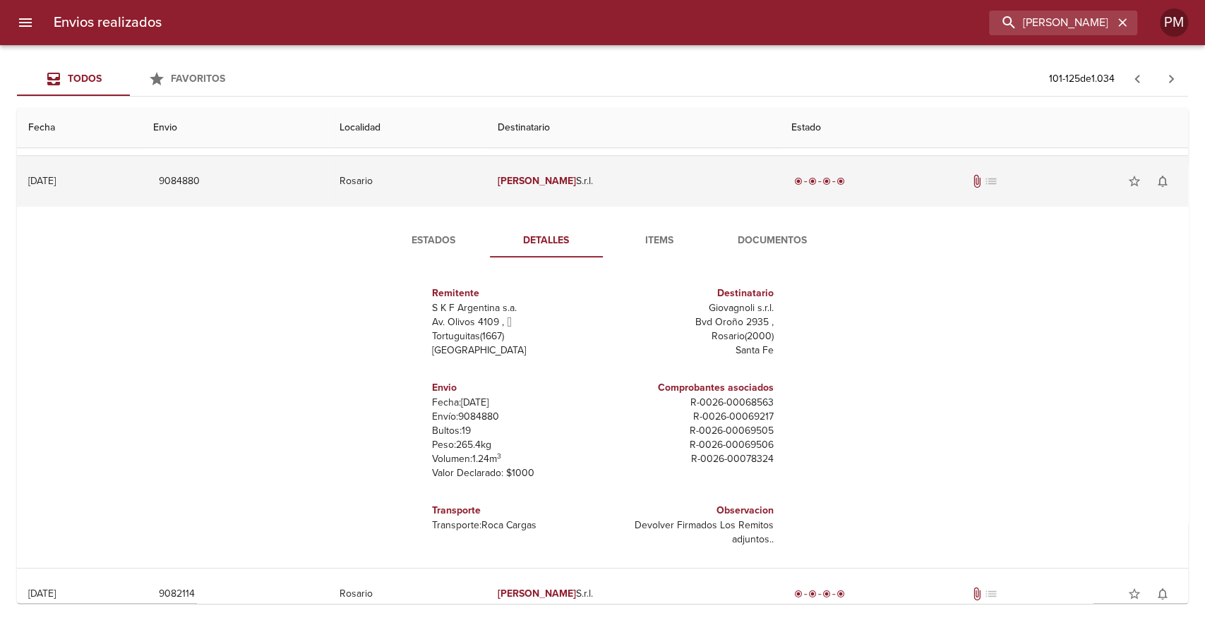
click at [486, 188] on td "Rosario" at bounding box center [407, 181] width 158 height 51
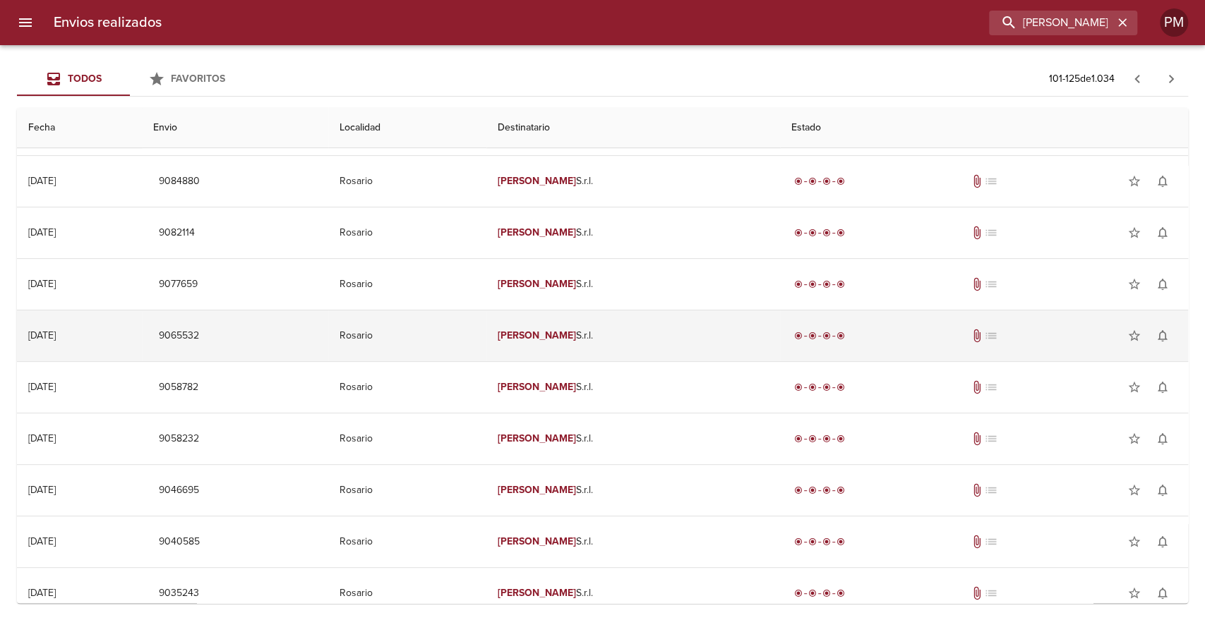
click at [486, 341] on td "Rosario" at bounding box center [407, 336] width 158 height 51
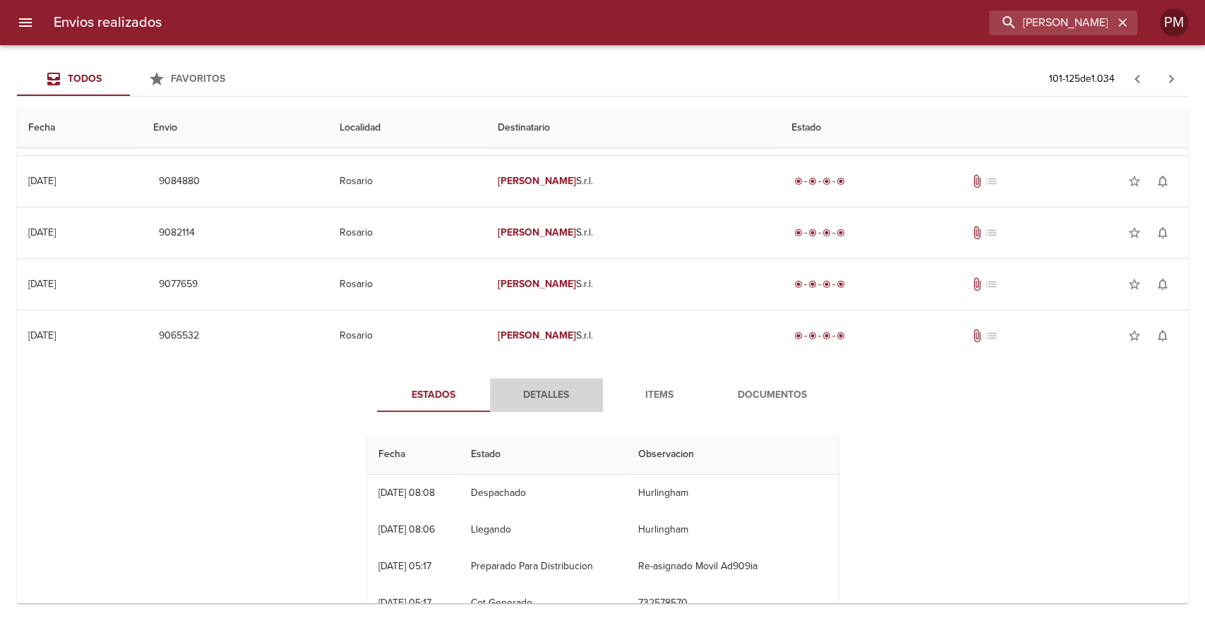
click at [539, 389] on span "Detalles" at bounding box center [546, 396] width 96 height 18
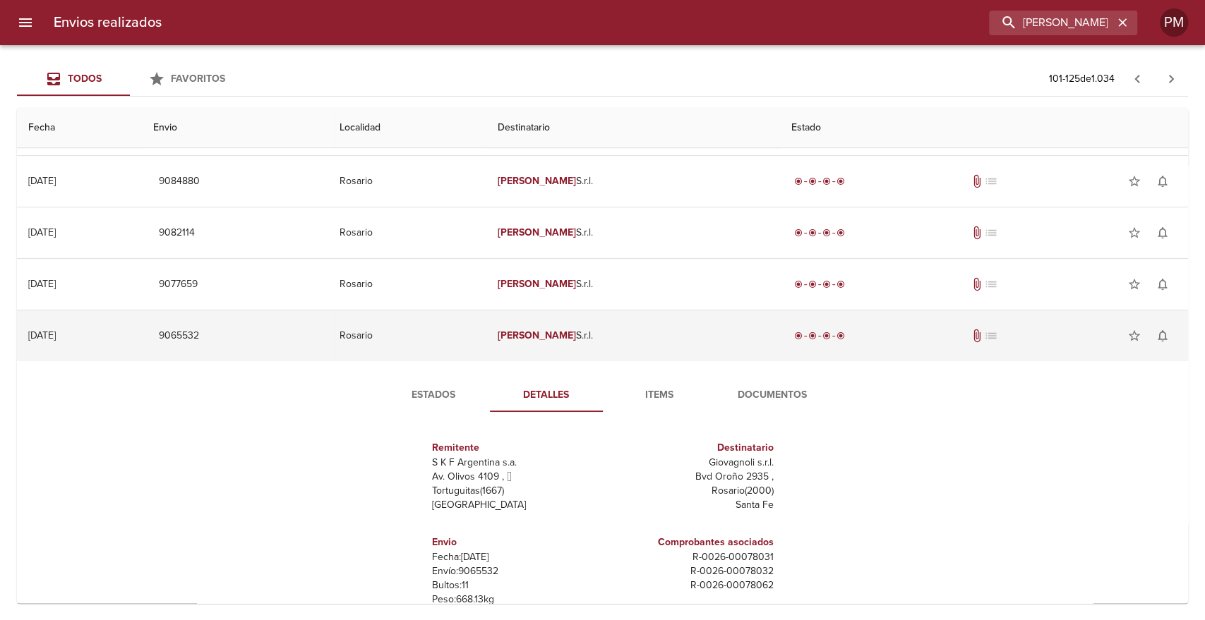
click at [486, 339] on td "Rosario" at bounding box center [407, 336] width 158 height 51
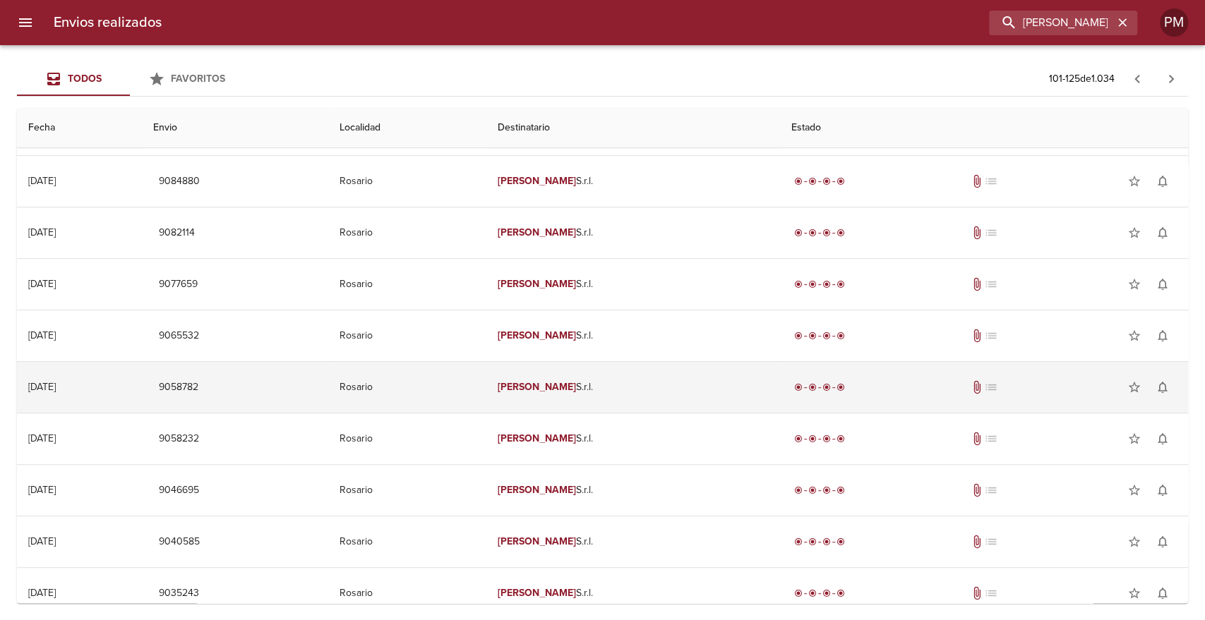
click at [486, 394] on td "Rosario" at bounding box center [407, 387] width 158 height 51
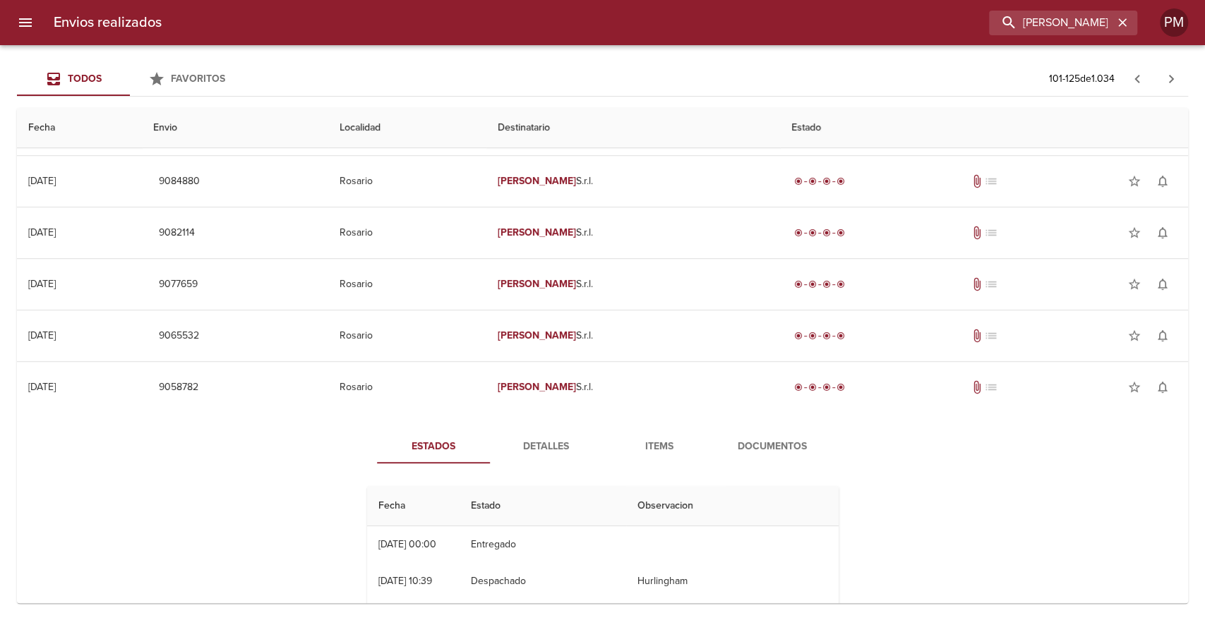
click at [552, 438] on span "Detalles" at bounding box center [546, 447] width 96 height 18
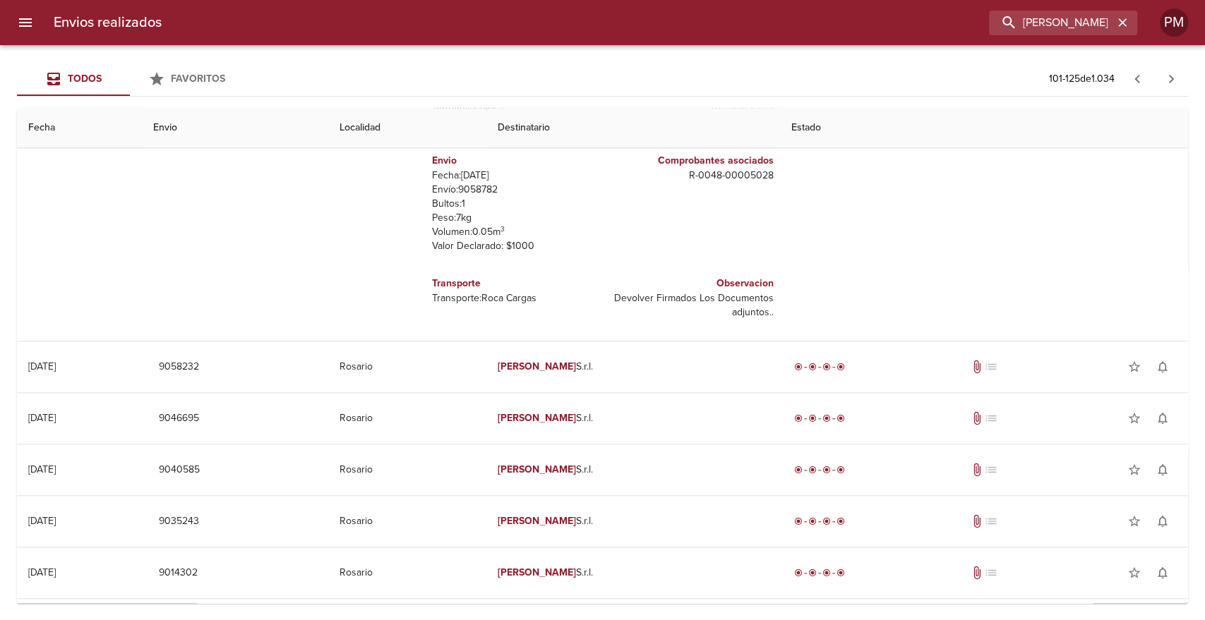
scroll to position [720, 0]
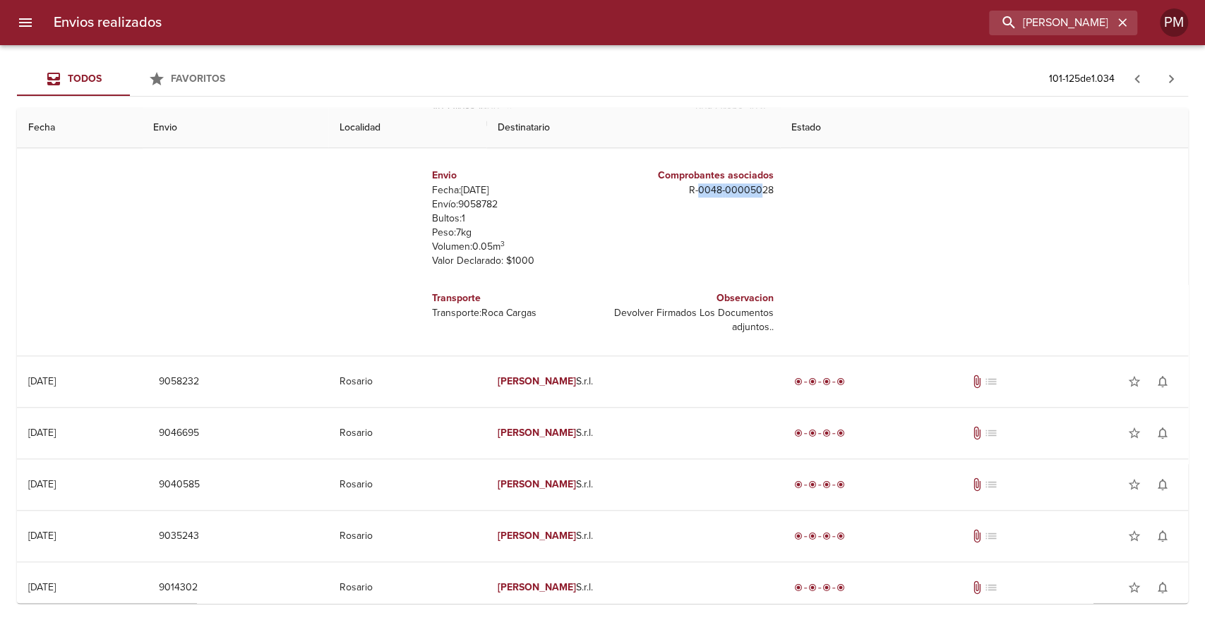
drag, startPoint x: 686, startPoint y: 188, endPoint x: 747, endPoint y: 185, distance: 61.5
click at [747, 185] on p "R - 0048 - 00005028" at bounding box center [690, 191] width 165 height 14
copy p "0048 - 000050"
click at [1028, 16] on input "giovAGNOLI" at bounding box center [1022, 23] width 181 height 25
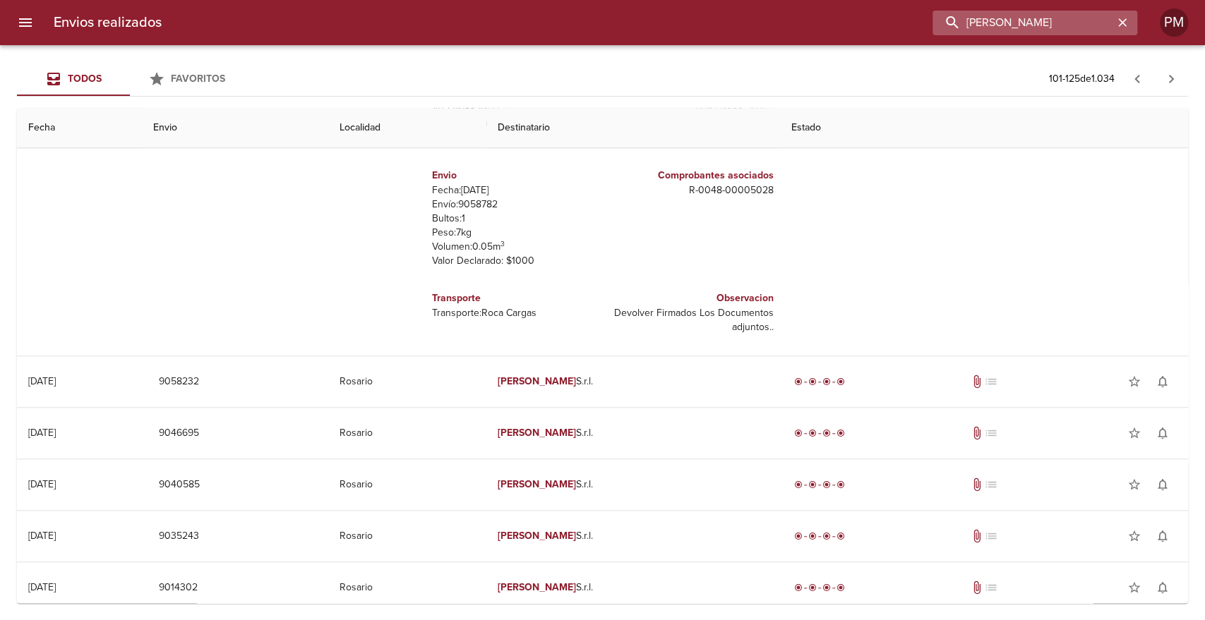
click at [1028, 16] on input "giovAGNOLI" at bounding box center [1022, 23] width 181 height 25
paste input "0048-000050"
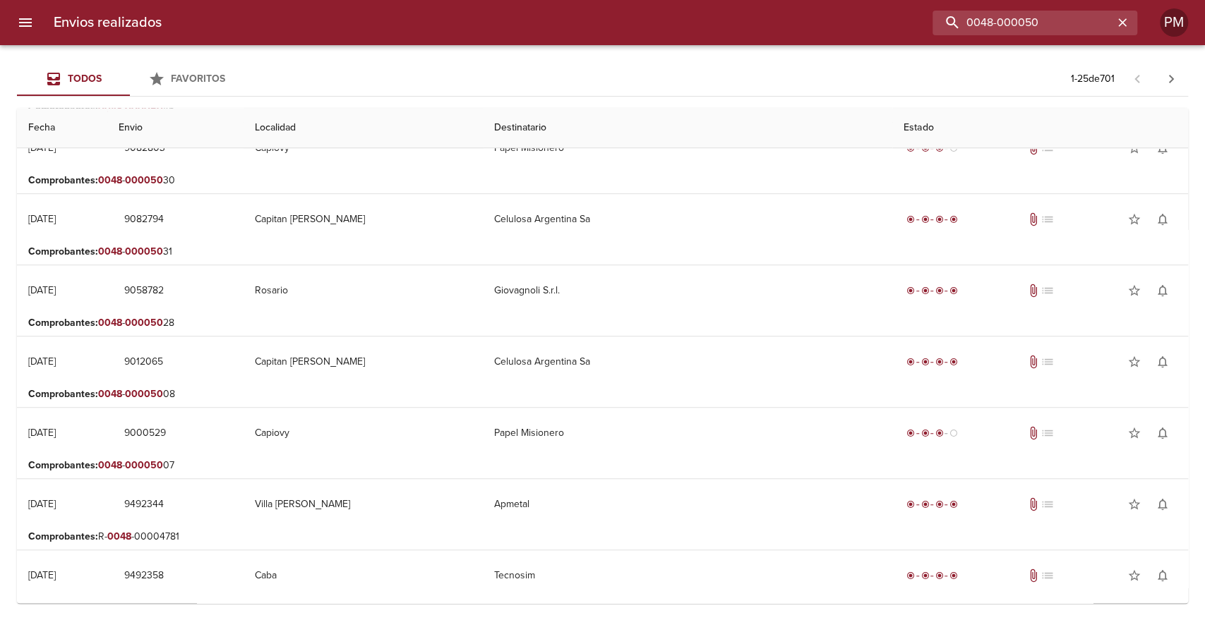
scroll to position [627, 0]
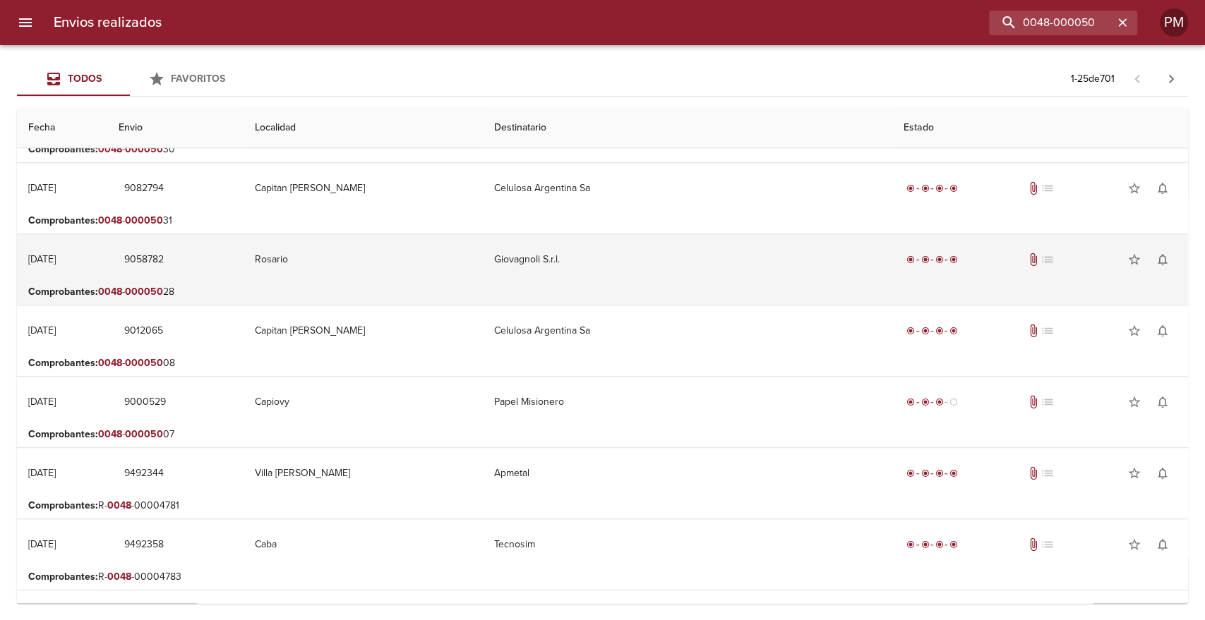
click at [662, 278] on td "Giovagnoli S.r.l." at bounding box center [687, 259] width 409 height 51
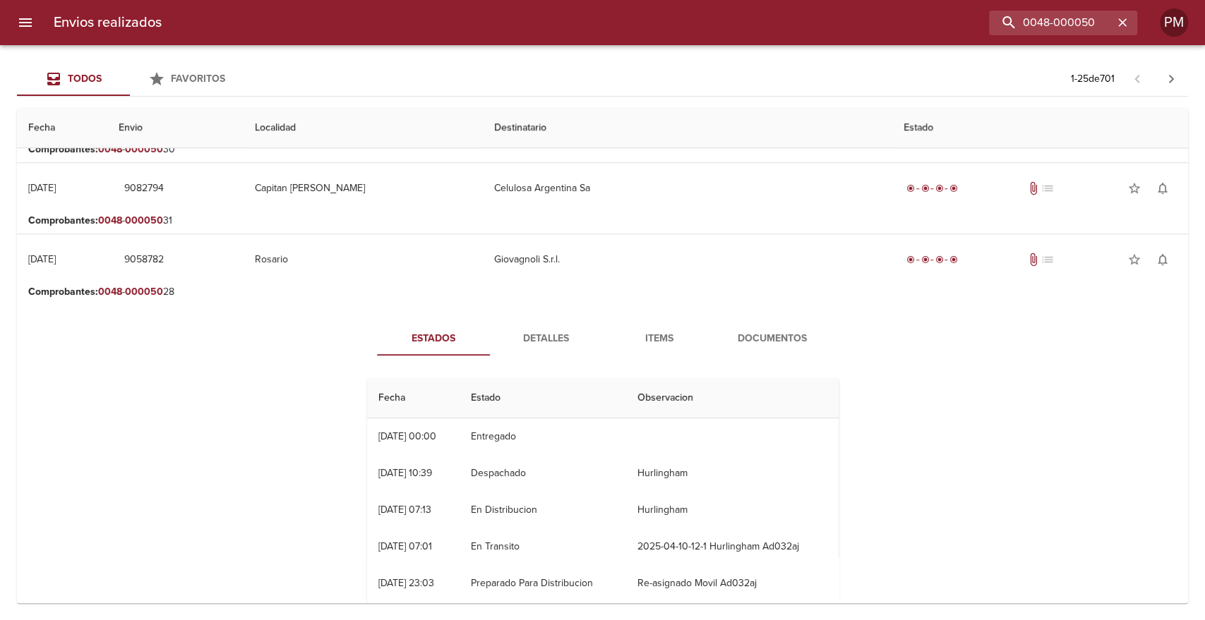
click at [751, 335] on span "Documentos" at bounding box center [772, 339] width 96 height 18
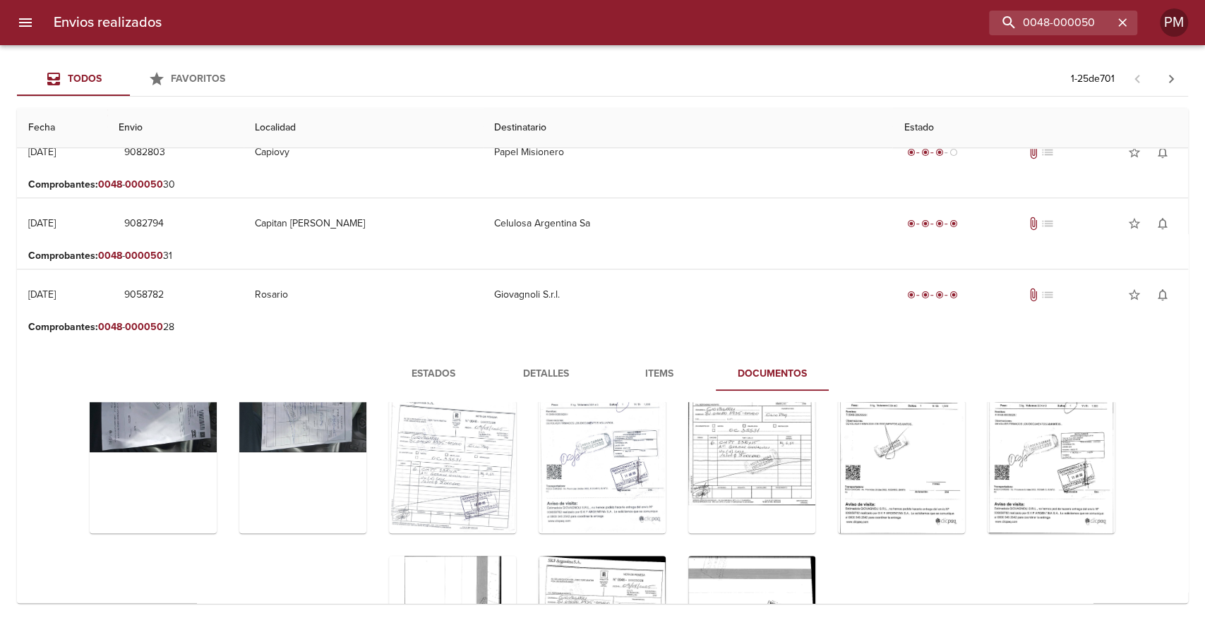
scroll to position [588, 0]
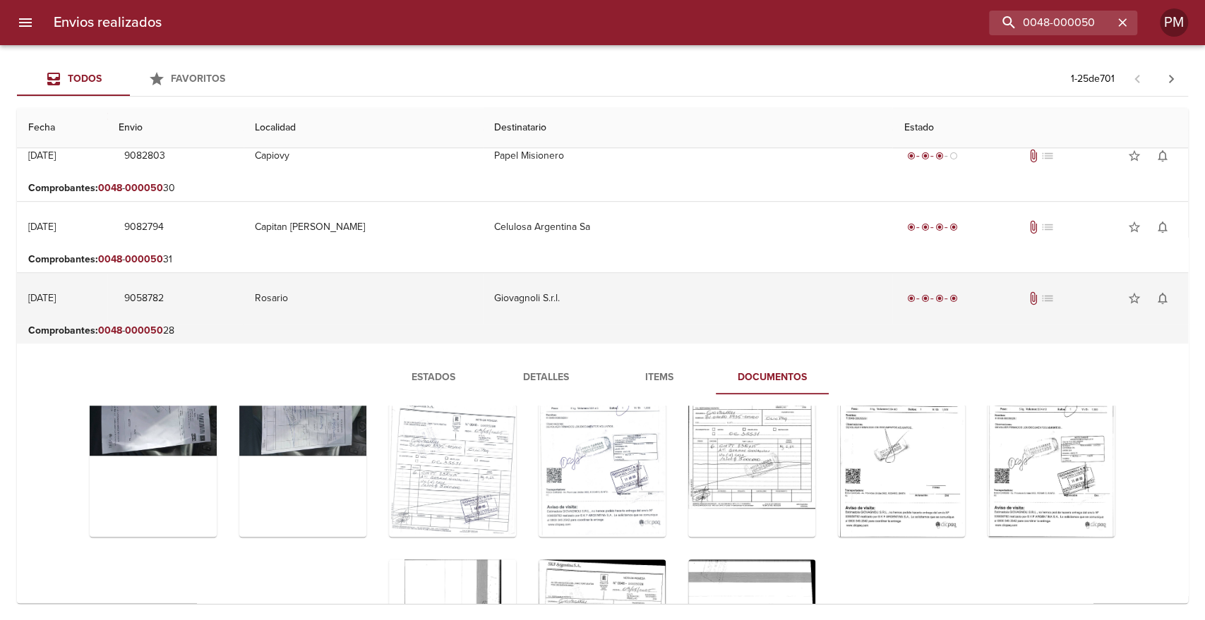
click at [605, 315] on td "Giovagnoli S.r.l." at bounding box center [687, 298] width 409 height 51
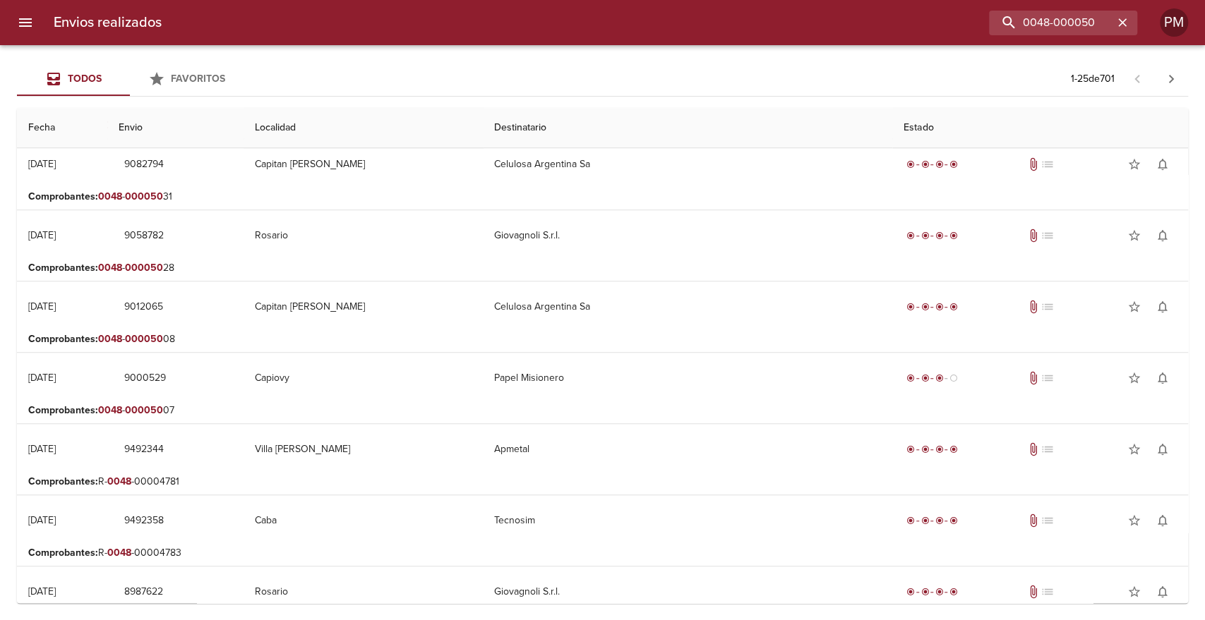
scroll to position [683, 0]
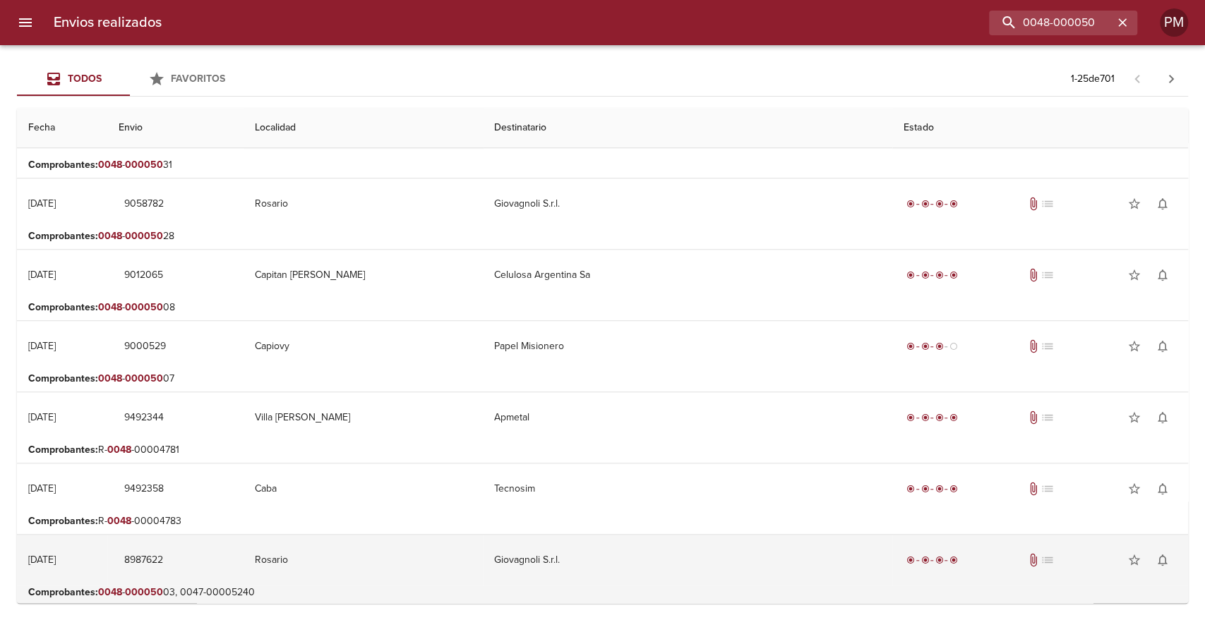
click at [561, 551] on td "Giovagnoli S.r.l." at bounding box center [687, 560] width 409 height 51
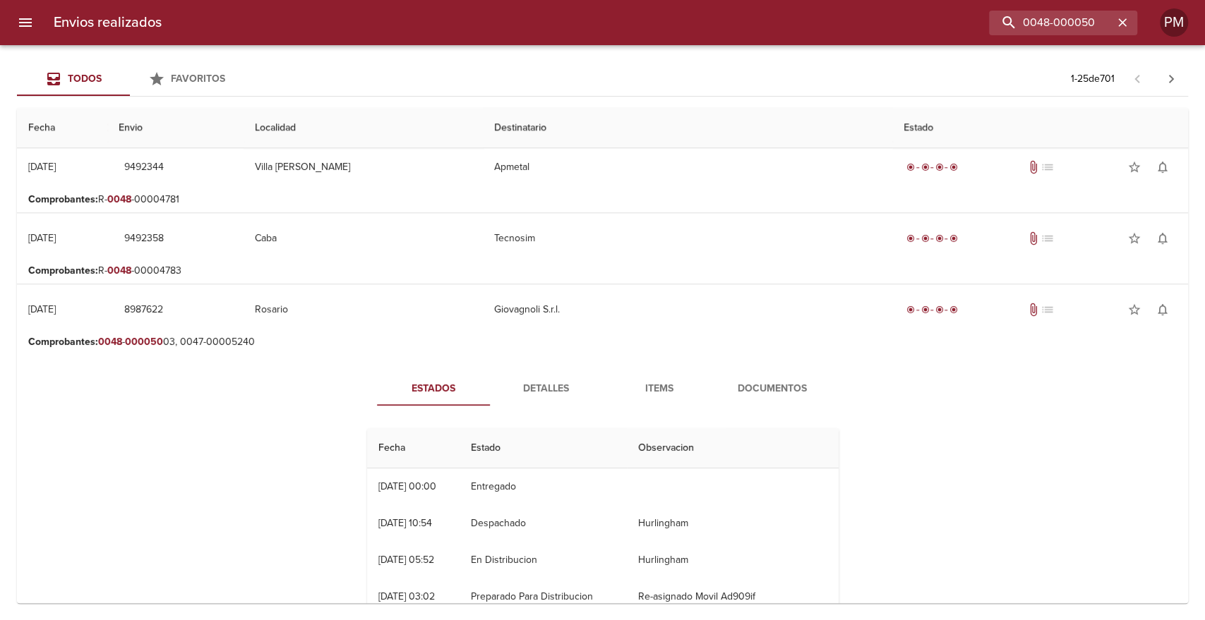
scroll to position [965, 0]
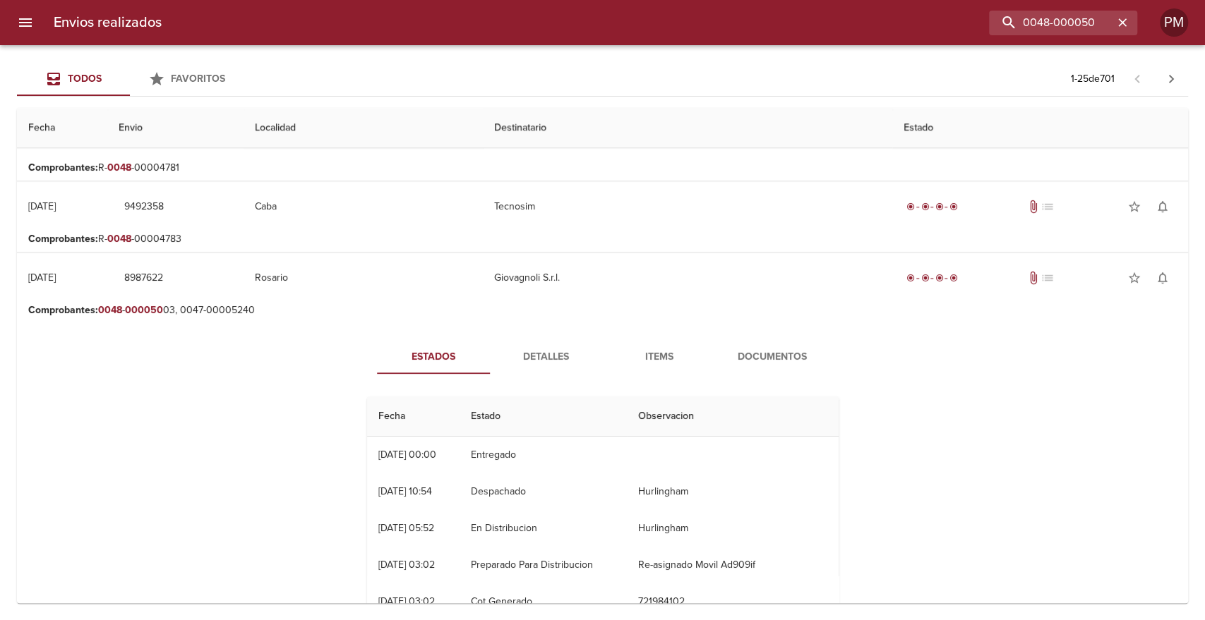
click at [547, 364] on button "Detalles" at bounding box center [546, 357] width 113 height 34
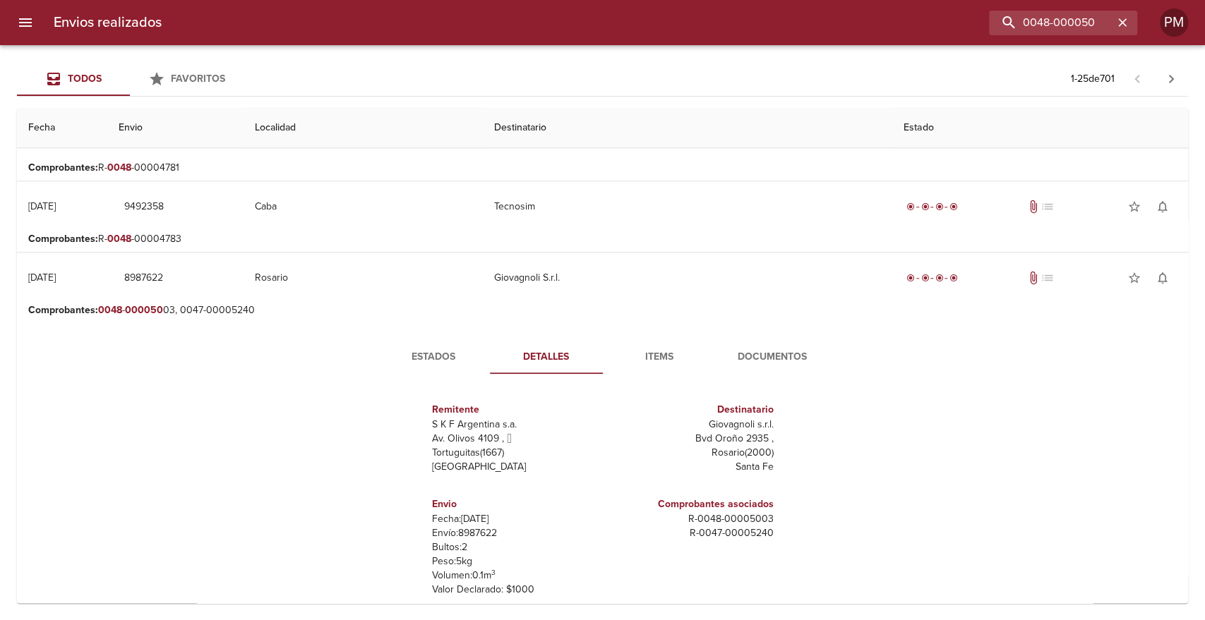
click at [780, 362] on span "Documentos" at bounding box center [772, 358] width 96 height 18
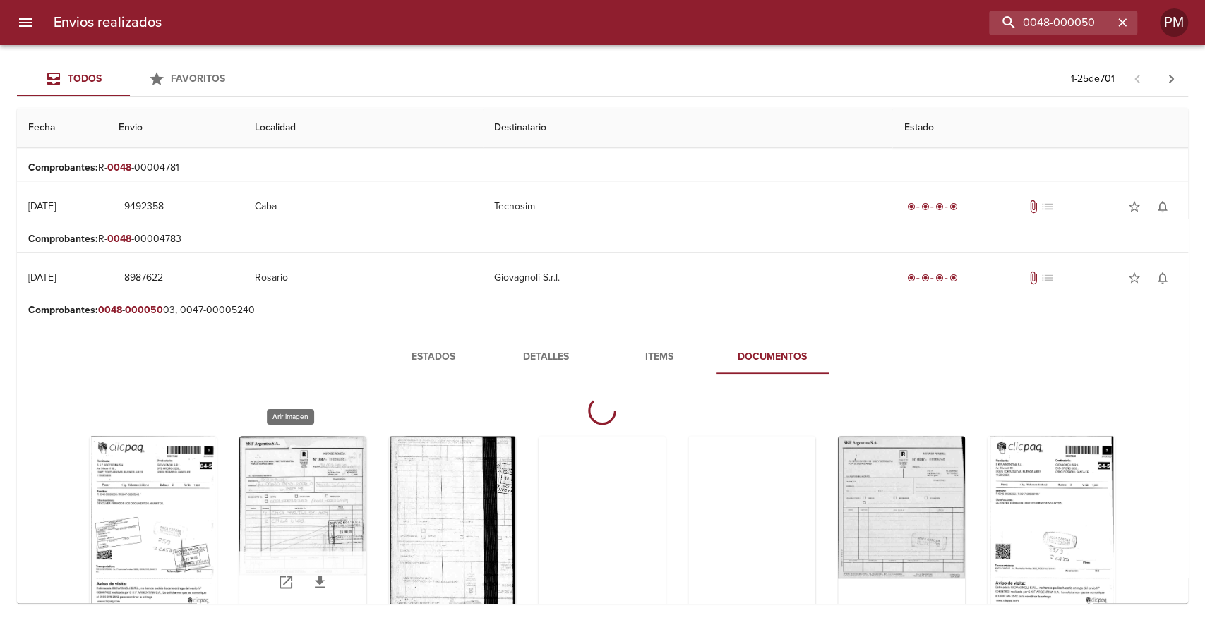
click at [296, 512] on div "Tabla de envíos del cliente" at bounding box center [302, 524] width 127 height 176
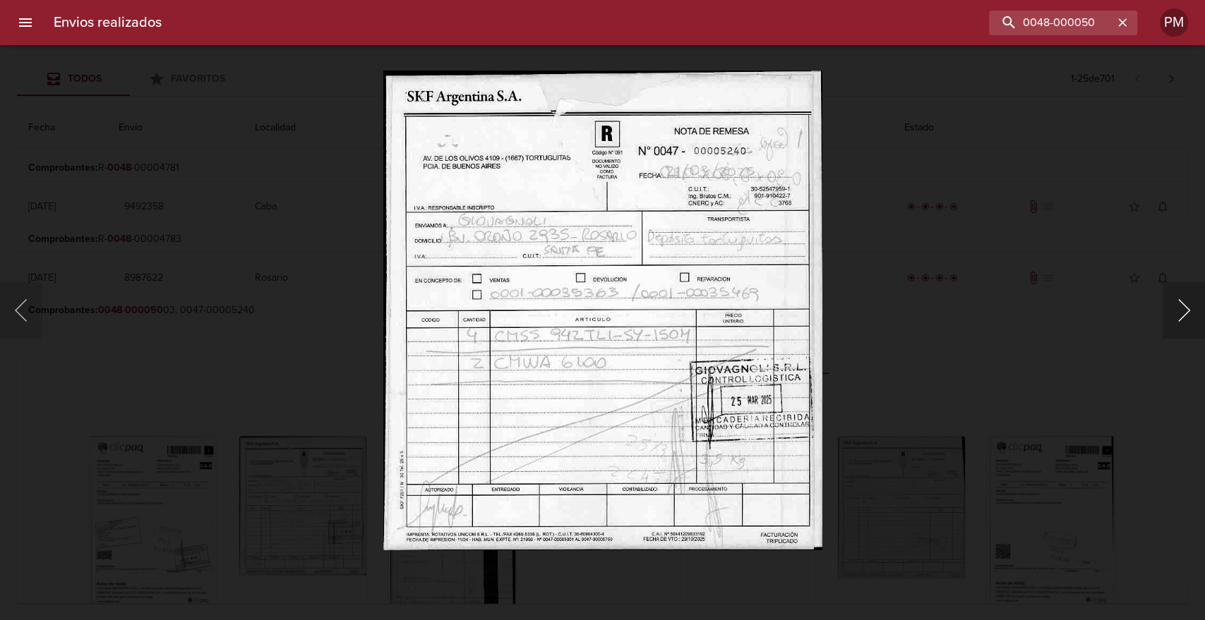
click at [1186, 315] on button "Siguiente" at bounding box center [1184, 310] width 42 height 56
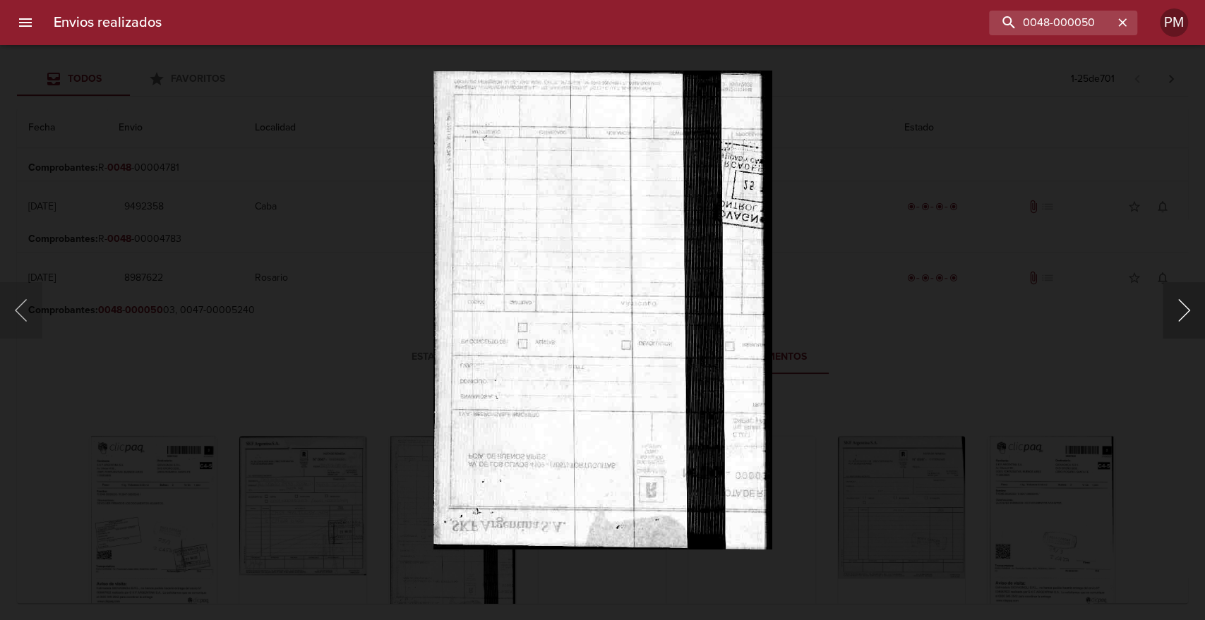
click at [1186, 315] on button "Siguiente" at bounding box center [1184, 310] width 42 height 56
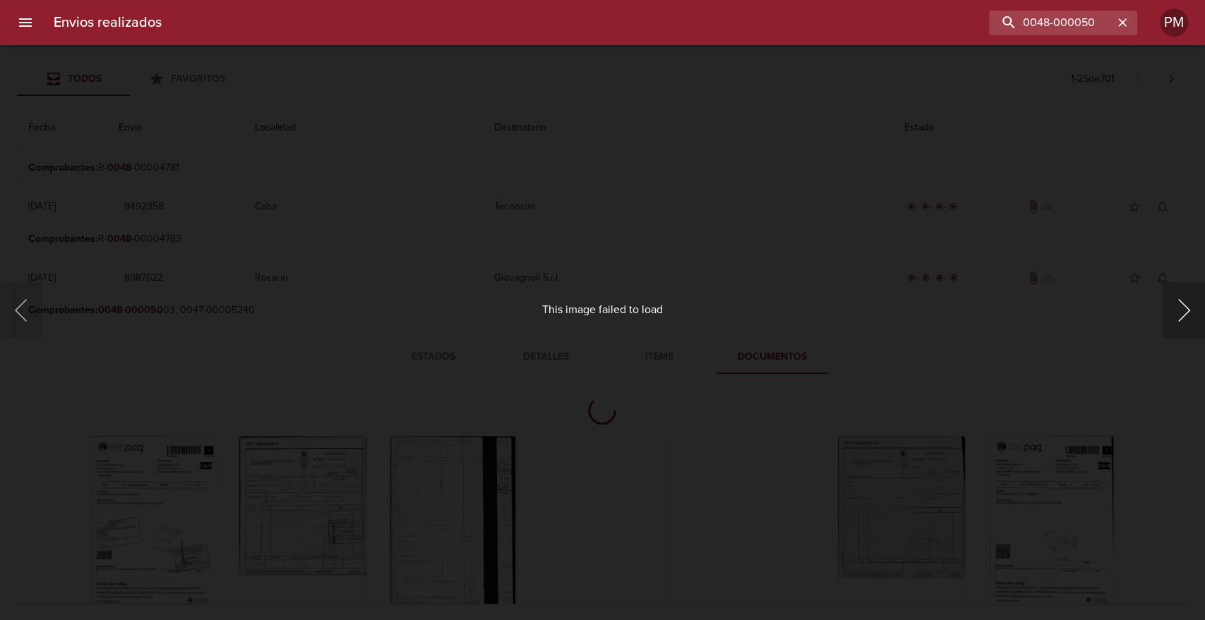
click at [1186, 315] on button "Siguiente" at bounding box center [1184, 310] width 42 height 56
click at [1185, 315] on button "Siguiente" at bounding box center [1184, 310] width 42 height 56
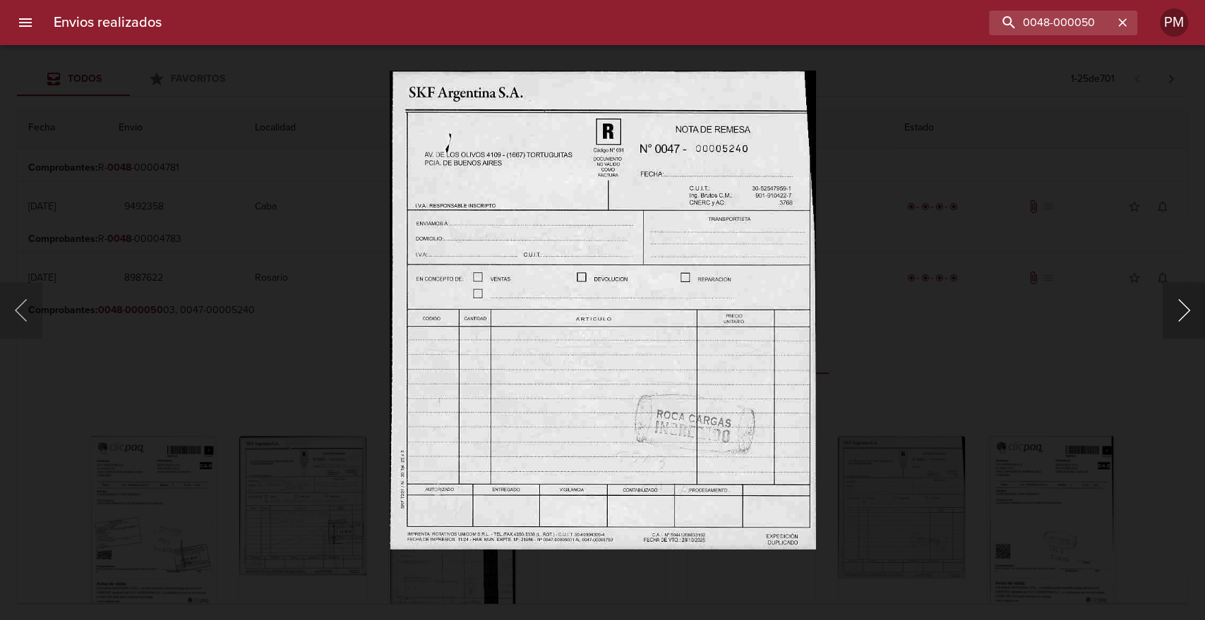
click at [1185, 315] on button "Siguiente" at bounding box center [1184, 310] width 42 height 56
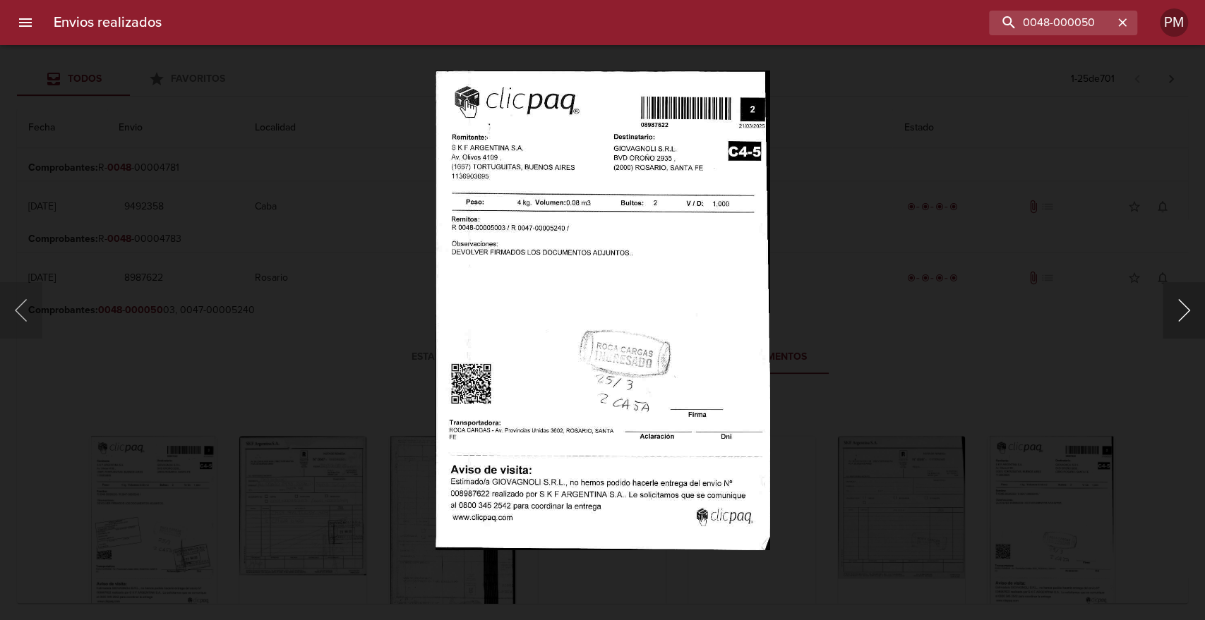
click at [1185, 315] on button "Siguiente" at bounding box center [1184, 310] width 42 height 56
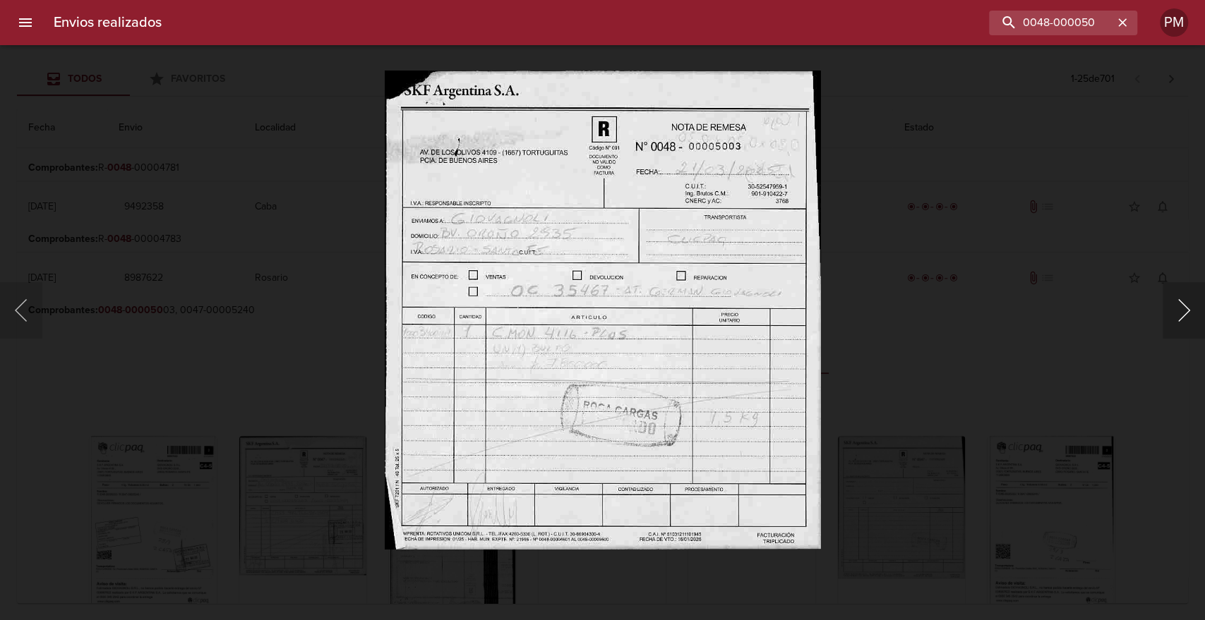
click at [1185, 315] on button "Siguiente" at bounding box center [1184, 310] width 42 height 56
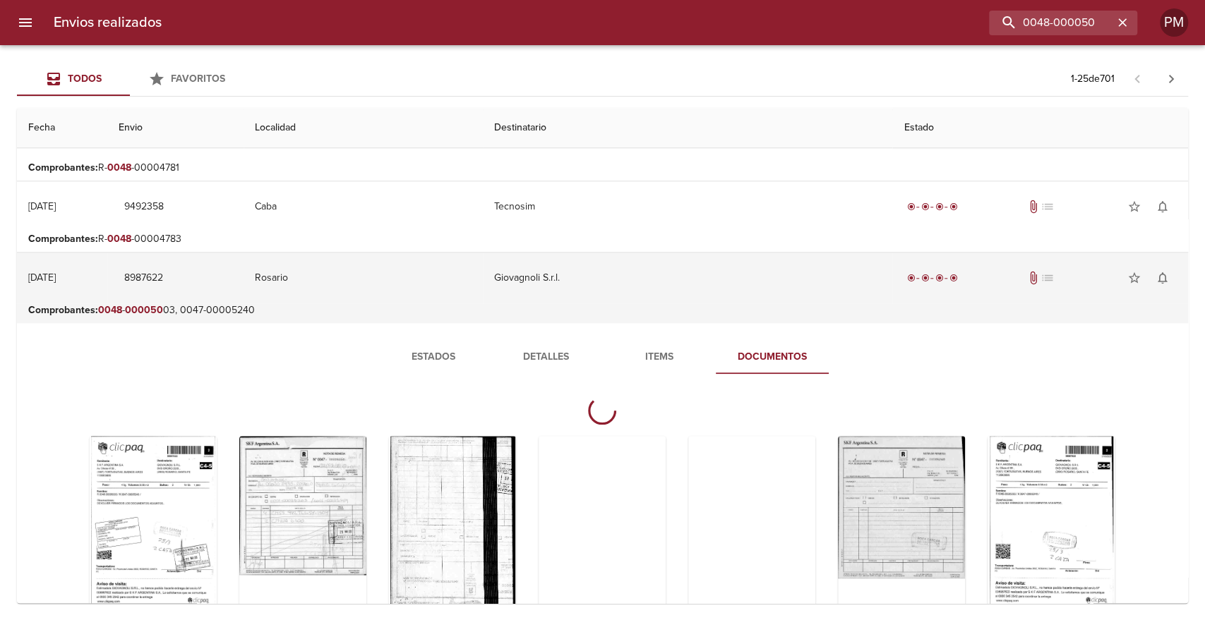
click at [751, 275] on td "Giovagnoli S.r.l." at bounding box center [687, 278] width 409 height 51
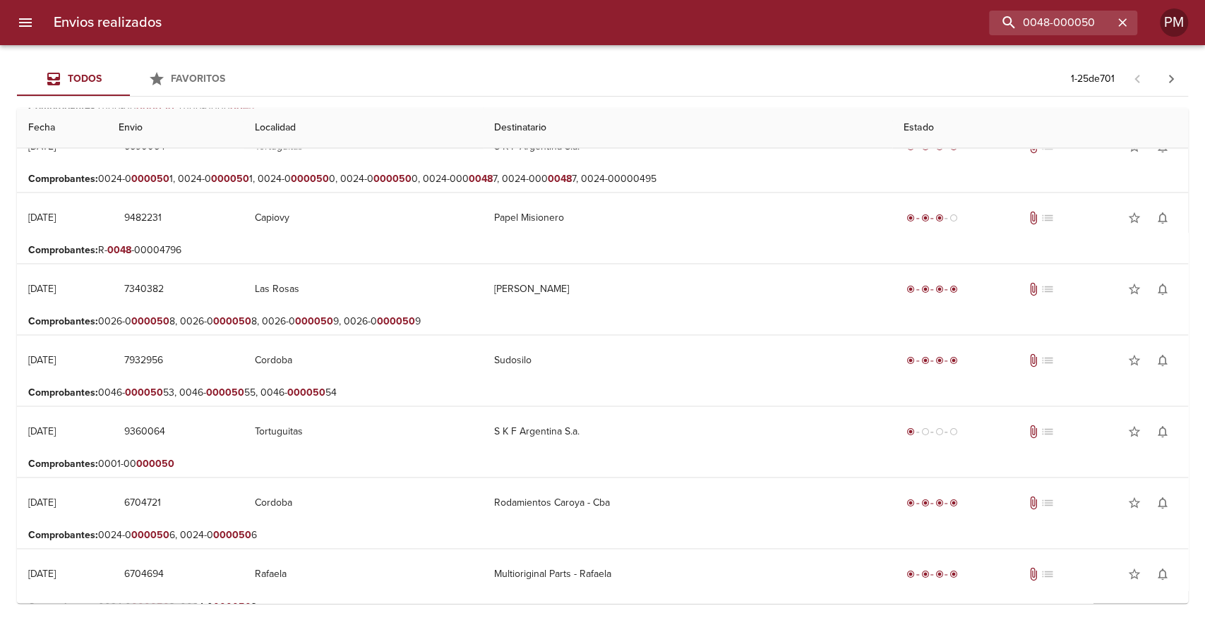
scroll to position [1325, 0]
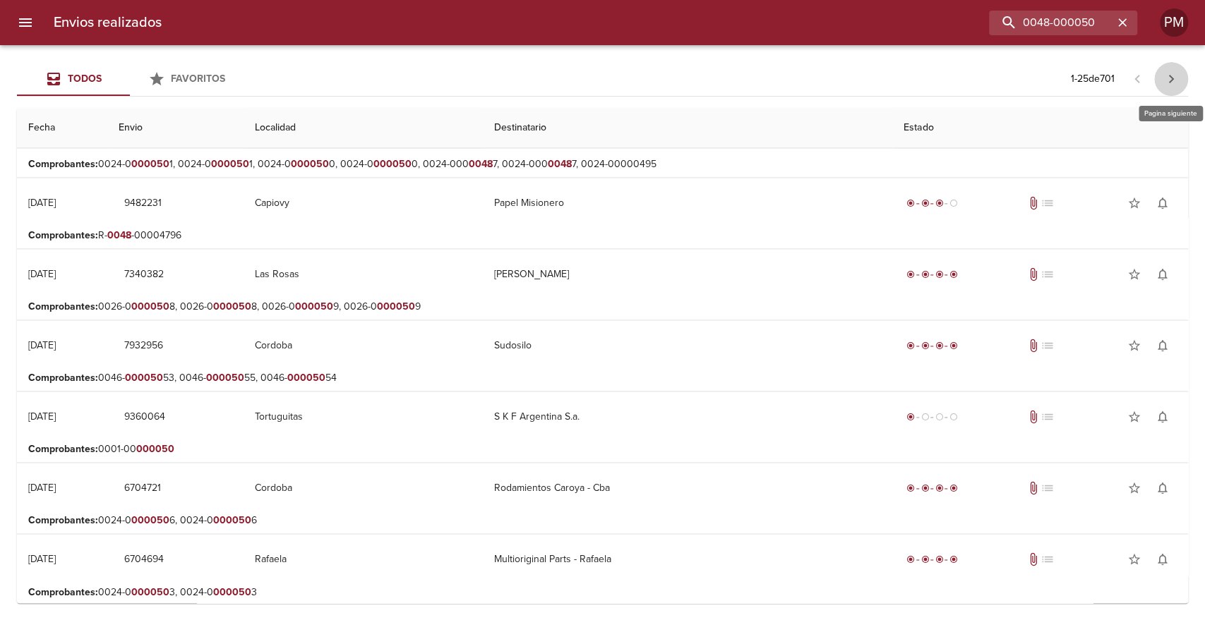
click at [1175, 89] on button "button" at bounding box center [1171, 79] width 34 height 34
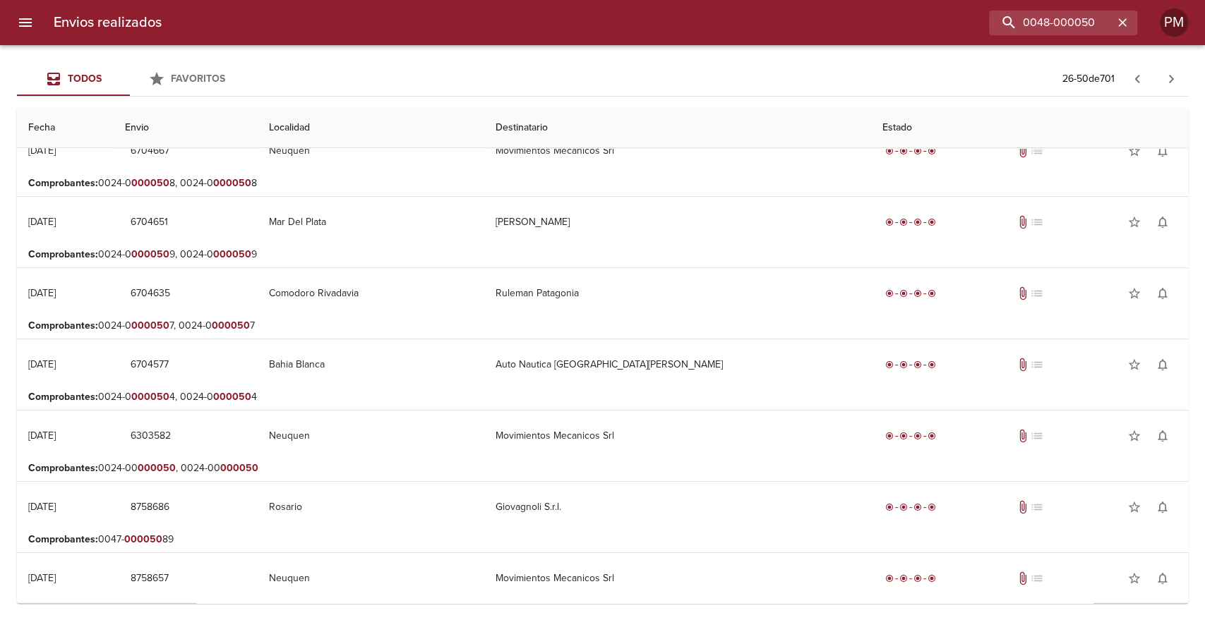
scroll to position [125, 0]
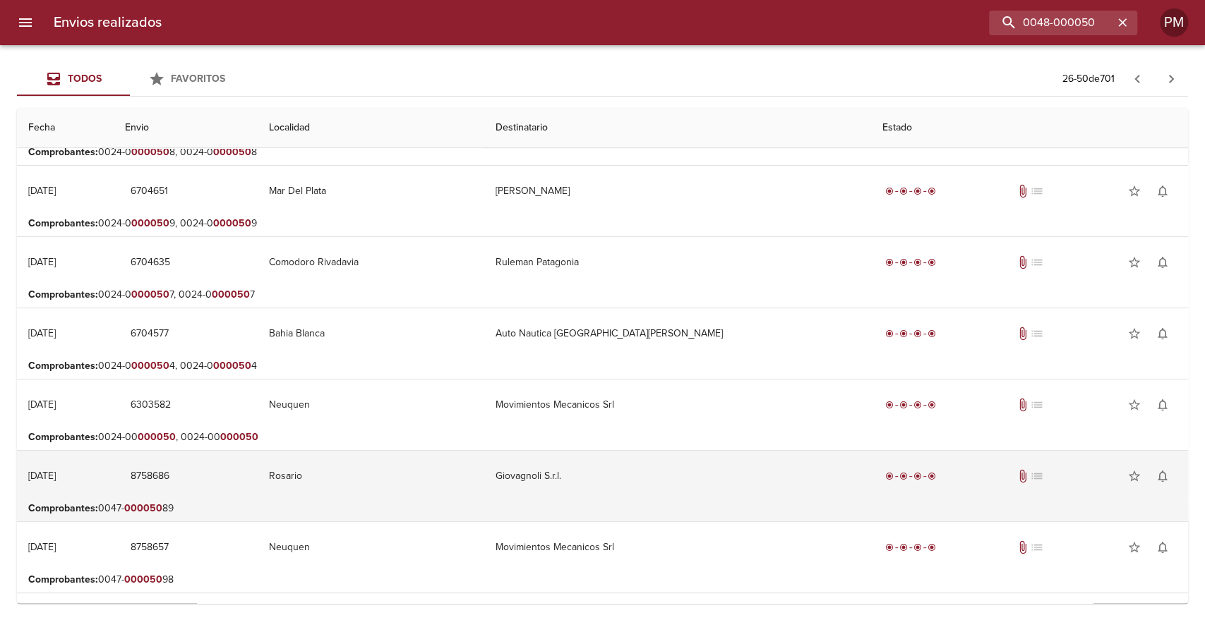
click at [474, 468] on td "Rosario" at bounding box center [371, 476] width 227 height 51
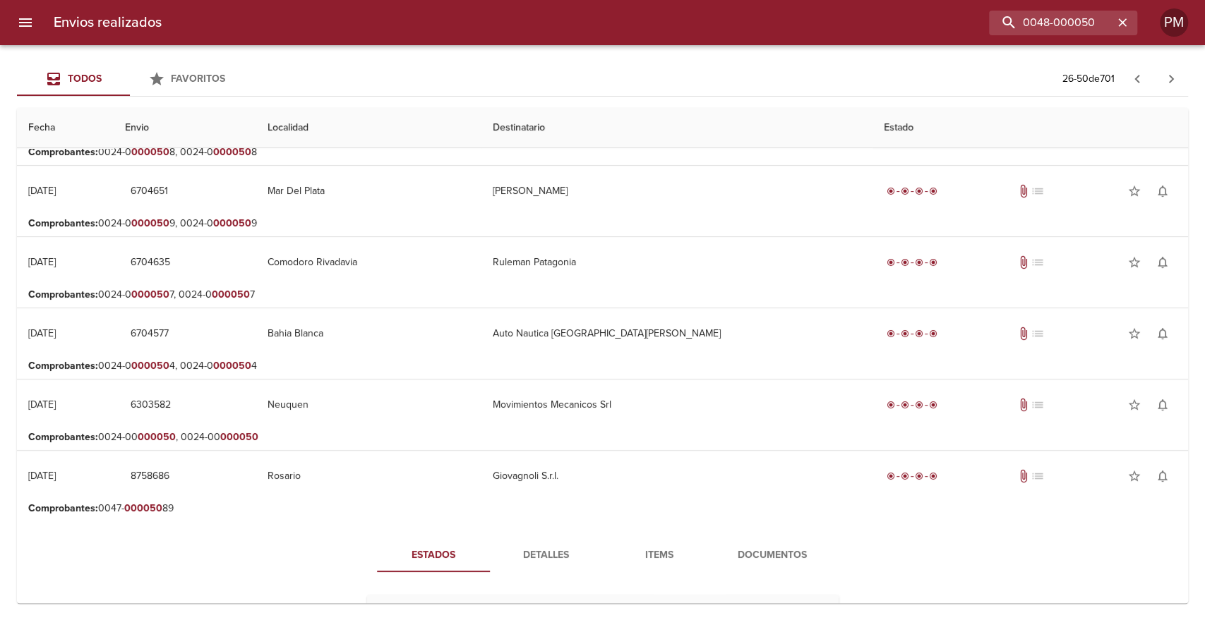
click at [754, 554] on span "Documentos" at bounding box center [772, 556] width 96 height 18
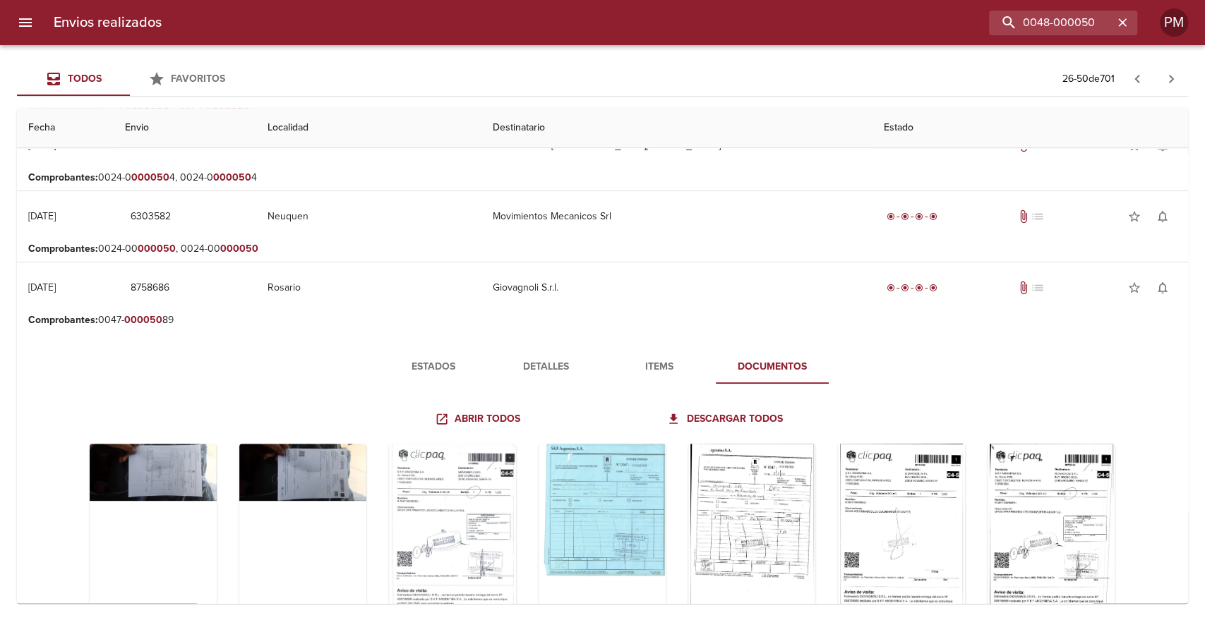
scroll to position [344, 0]
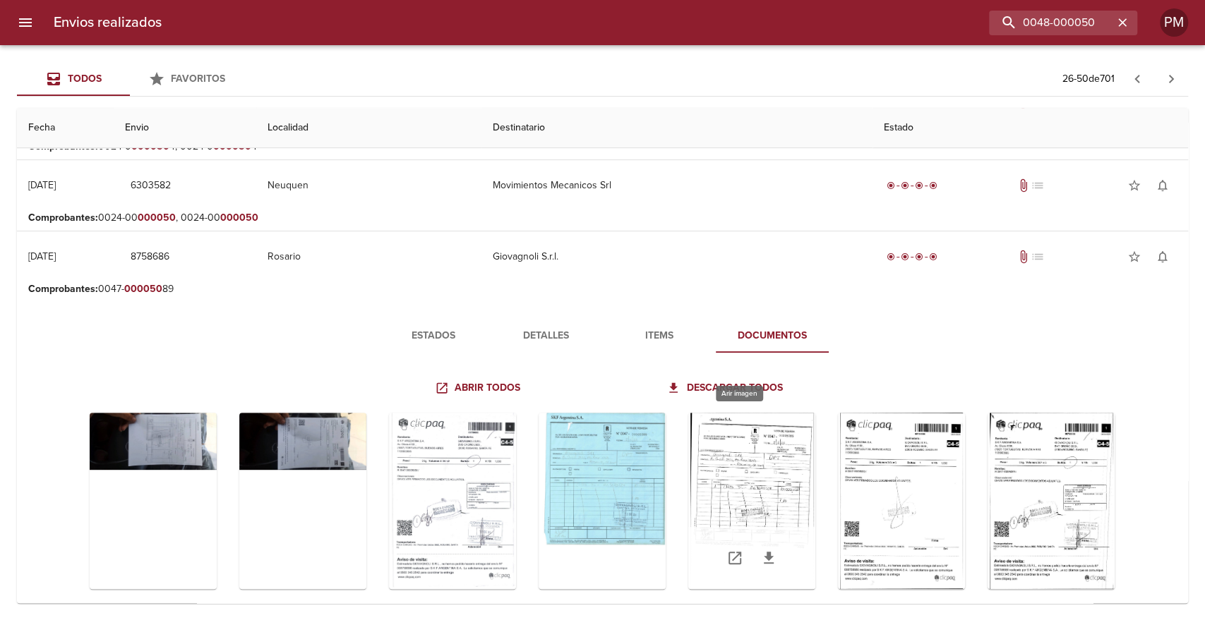
click at [717, 496] on div "Tabla de envíos del cliente" at bounding box center [751, 501] width 127 height 176
click at [622, 534] on div "Tabla de envíos del cliente" at bounding box center [602, 558] width 127 height 62
click at [620, 510] on div "Tabla de envíos del cliente" at bounding box center [602, 501] width 127 height 176
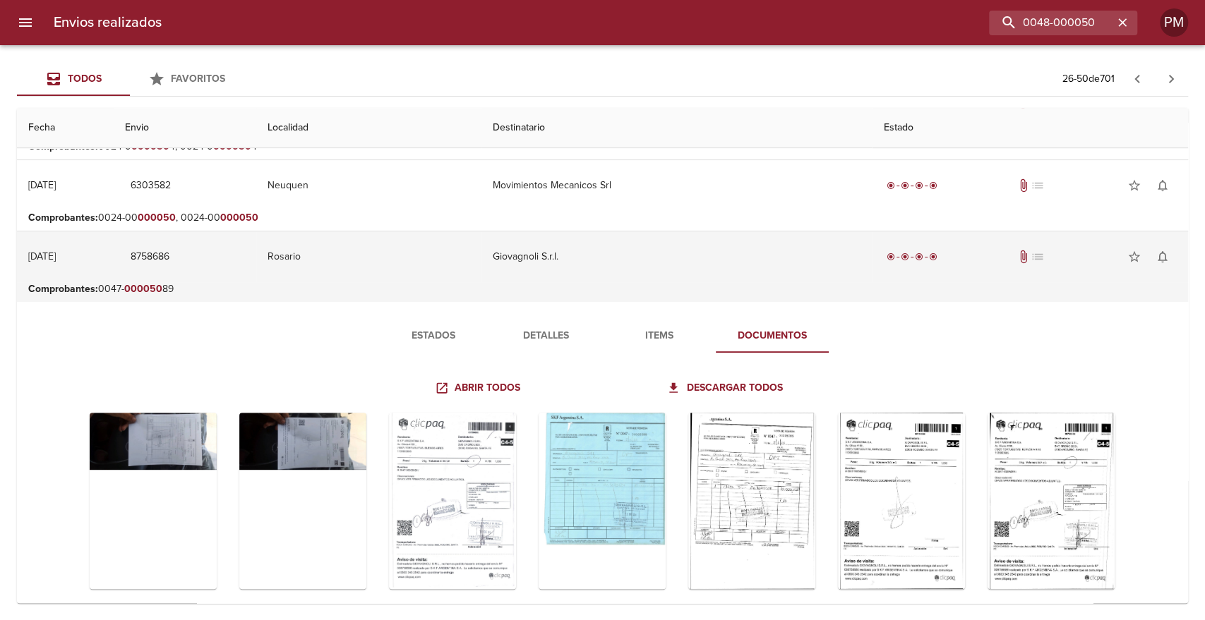
click at [623, 263] on td "Giovagnoli S.r.l." at bounding box center [676, 257] width 391 height 51
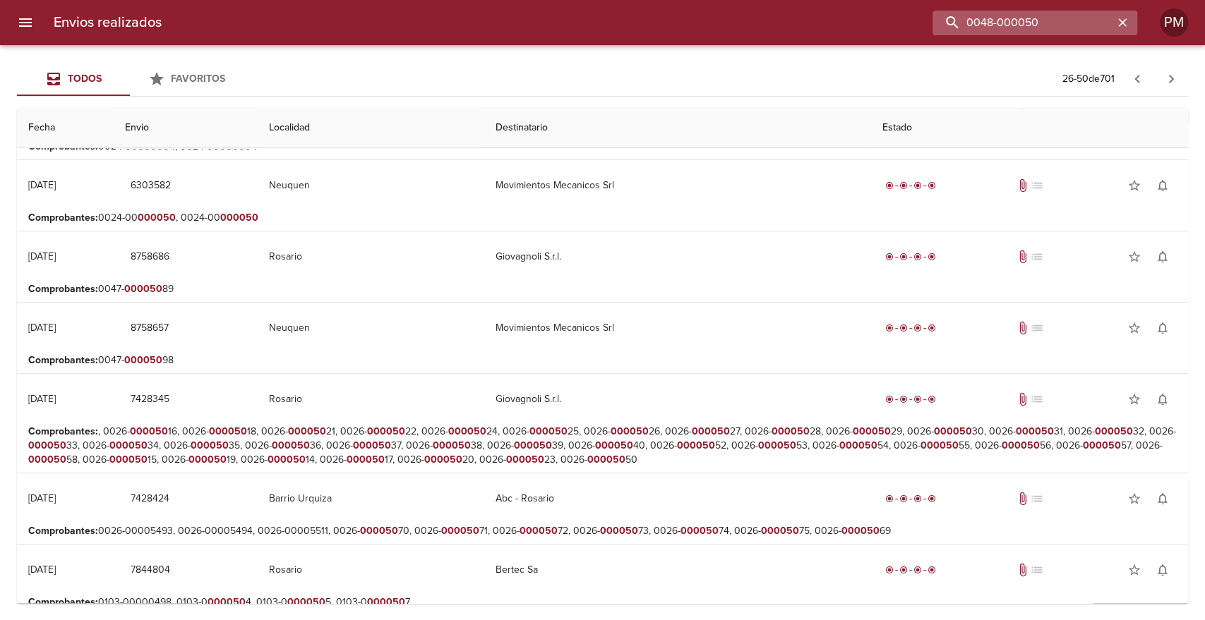
click at [1096, 21] on input "0048-000050" at bounding box center [1022, 23] width 181 height 25
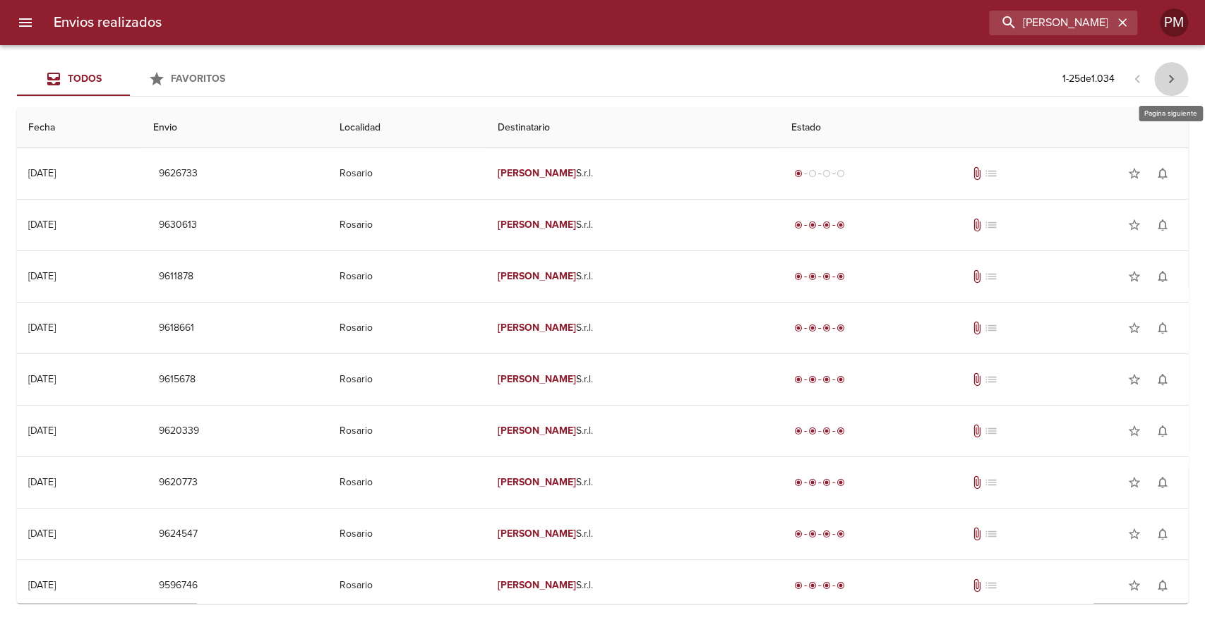
click at [1175, 78] on icon "button" at bounding box center [1171, 79] width 17 height 17
click at [1172, 78] on icon "button" at bounding box center [1171, 79] width 5 height 8
click at [1171, 78] on icon "button" at bounding box center [1171, 79] width 5 height 8
click at [1170, 77] on icon "button" at bounding box center [1171, 79] width 5 height 8
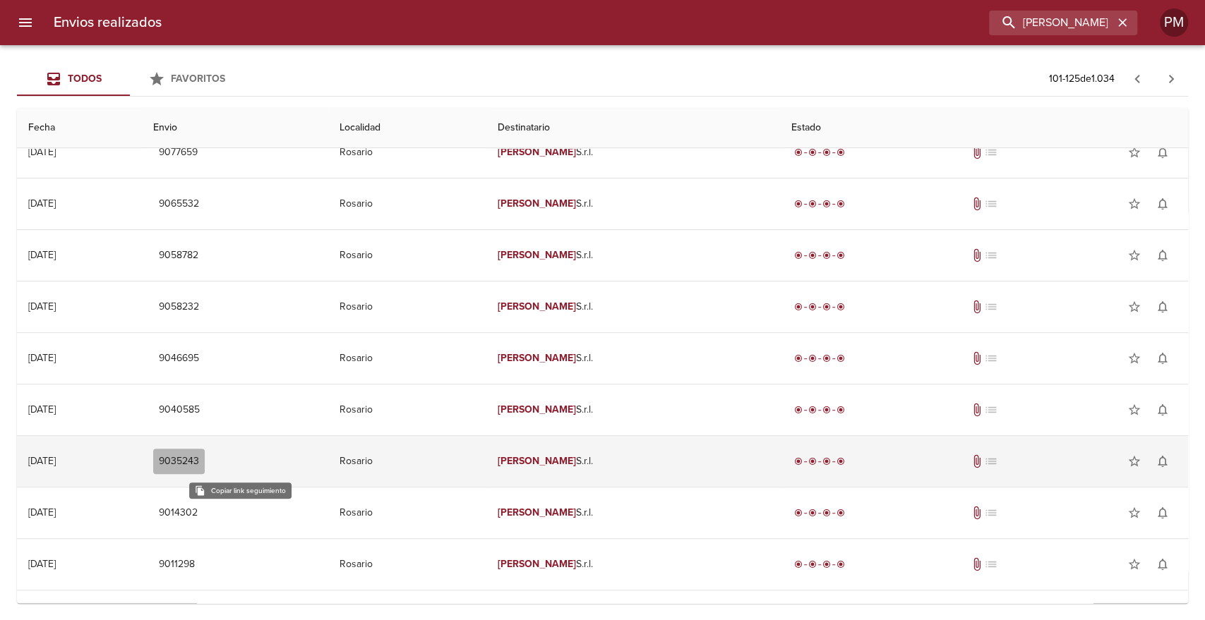
click at [199, 460] on span "9035243" at bounding box center [179, 462] width 40 height 18
click at [611, 462] on td "Giovagnoli S.r.l." at bounding box center [633, 461] width 294 height 51
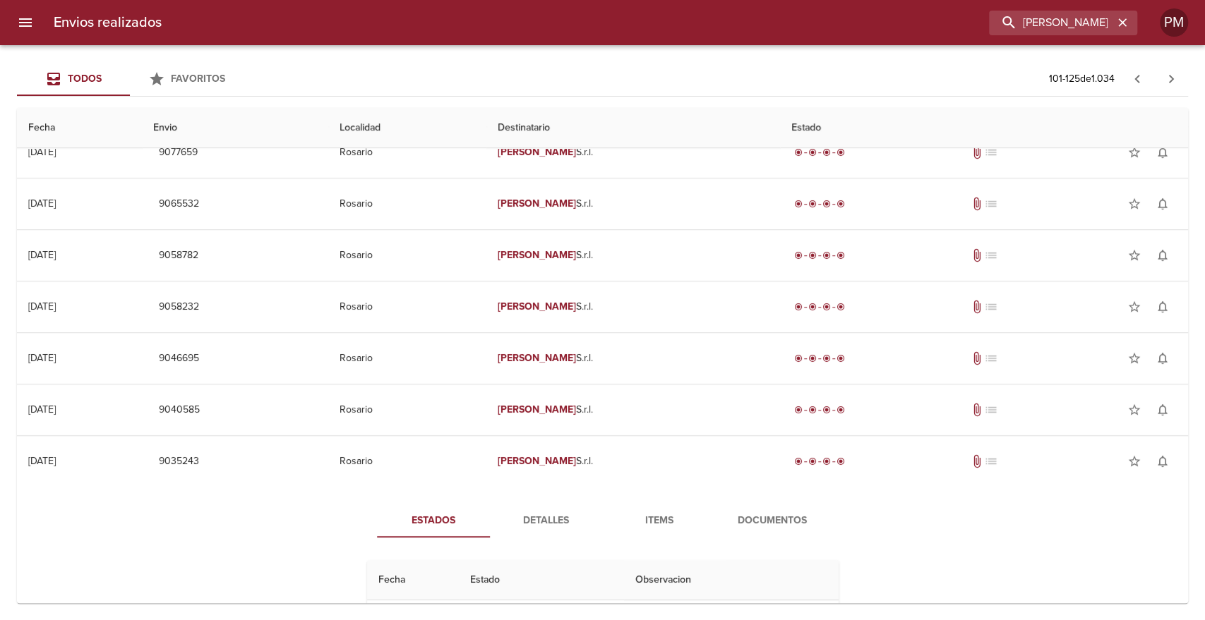
click at [541, 512] on span "Detalles" at bounding box center [546, 521] width 96 height 18
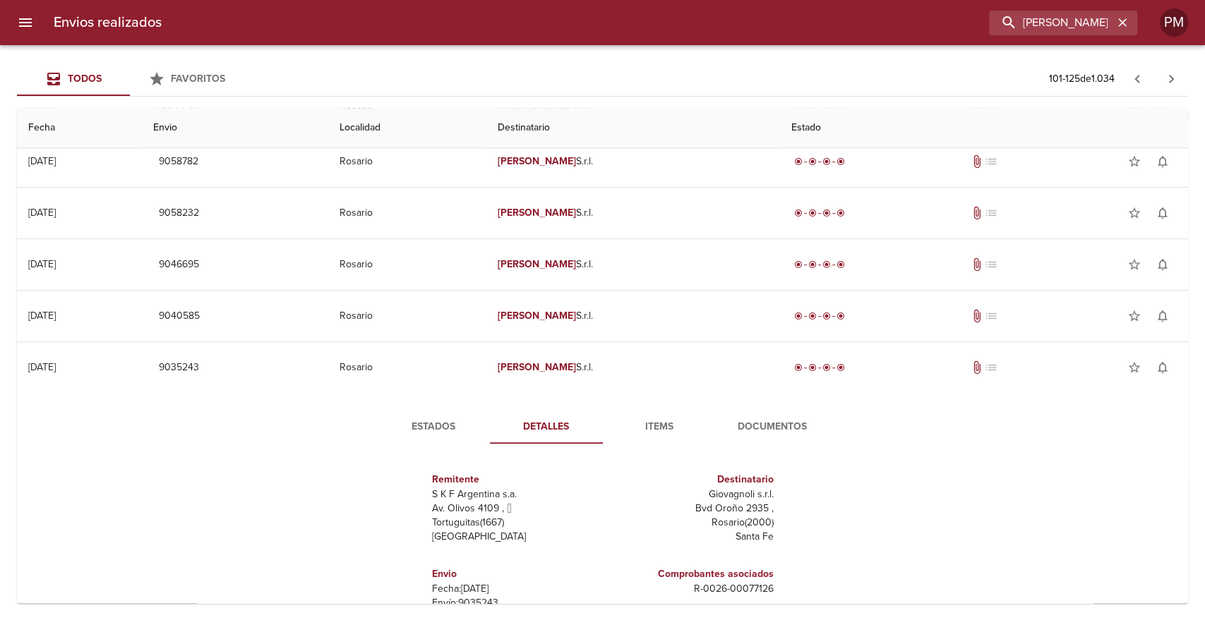
scroll to position [559, 0]
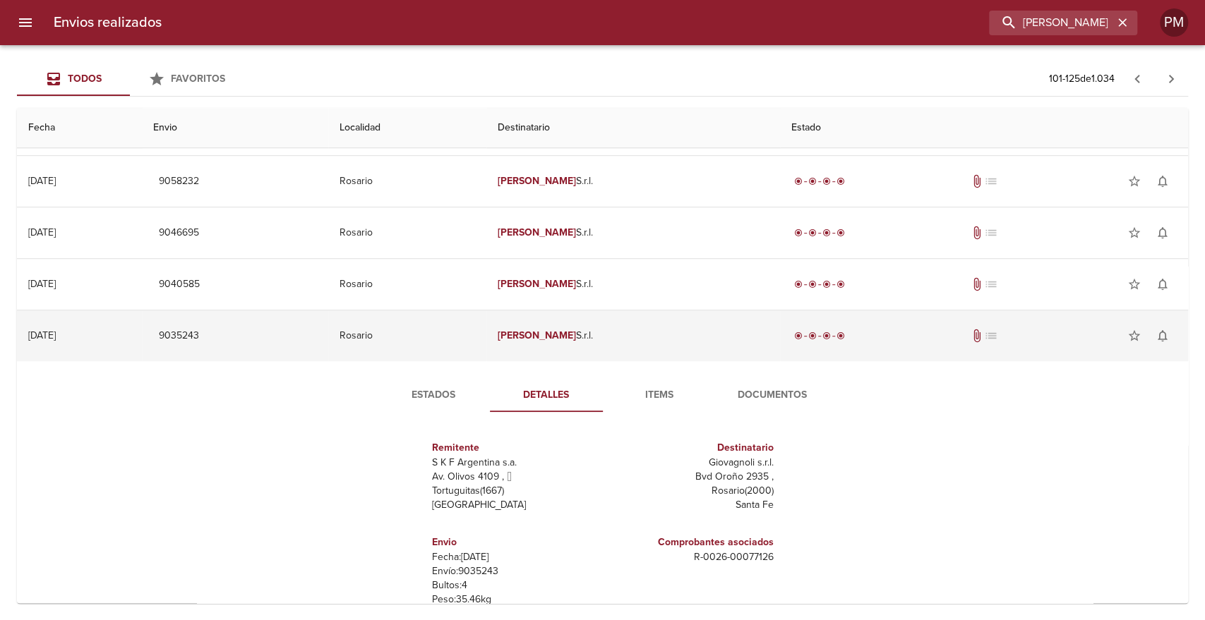
click at [486, 324] on td "Rosario" at bounding box center [407, 336] width 158 height 51
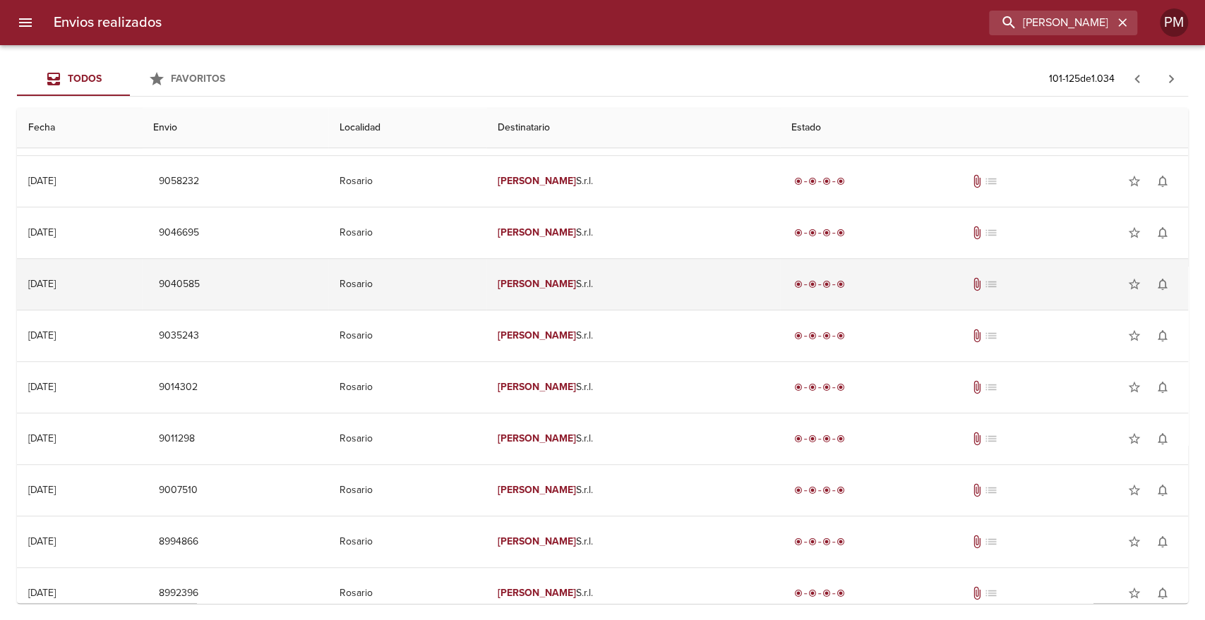
click at [486, 298] on td "Rosario" at bounding box center [407, 284] width 158 height 51
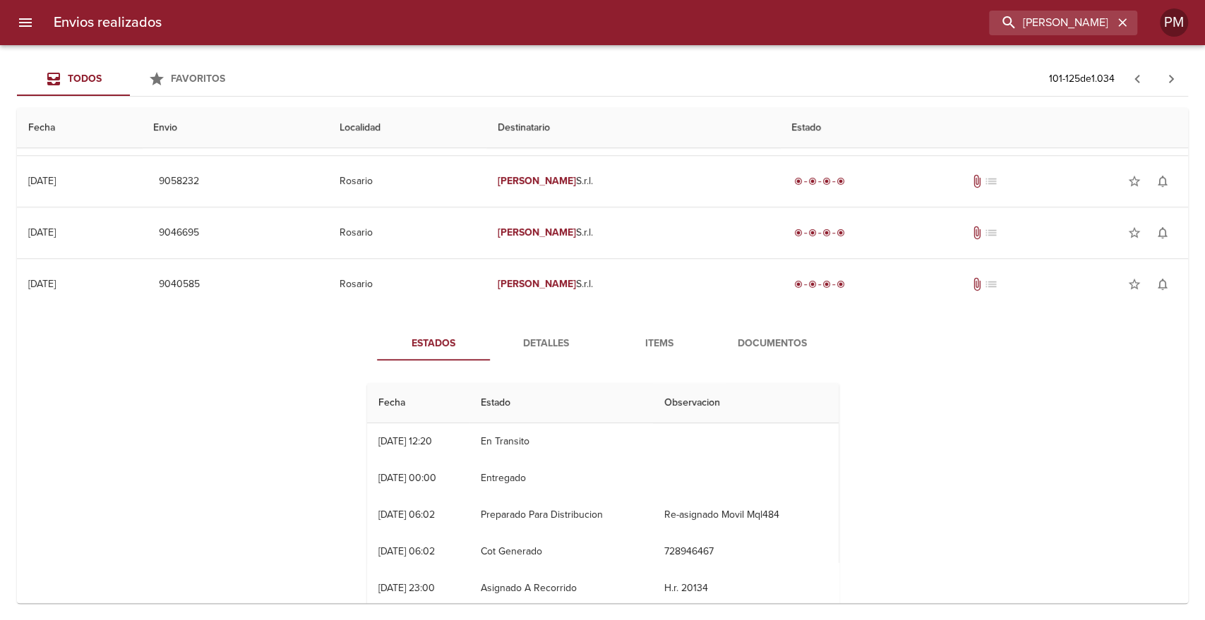
click at [522, 337] on span "Detalles" at bounding box center [546, 344] width 96 height 18
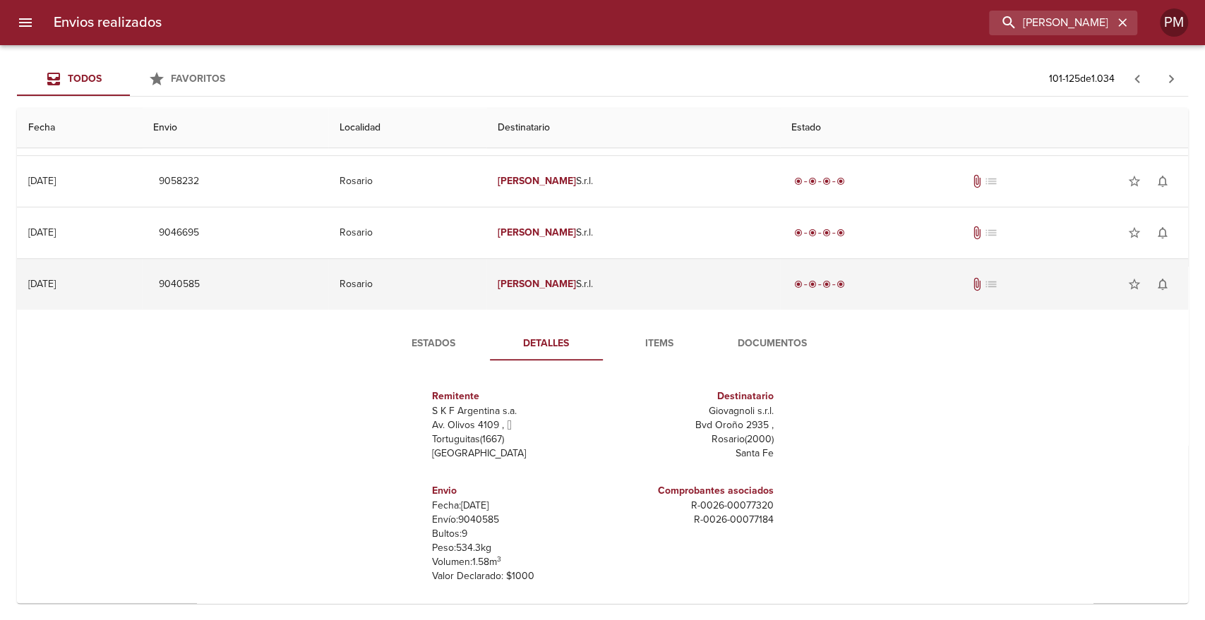
click at [486, 296] on td "Rosario" at bounding box center [407, 284] width 158 height 51
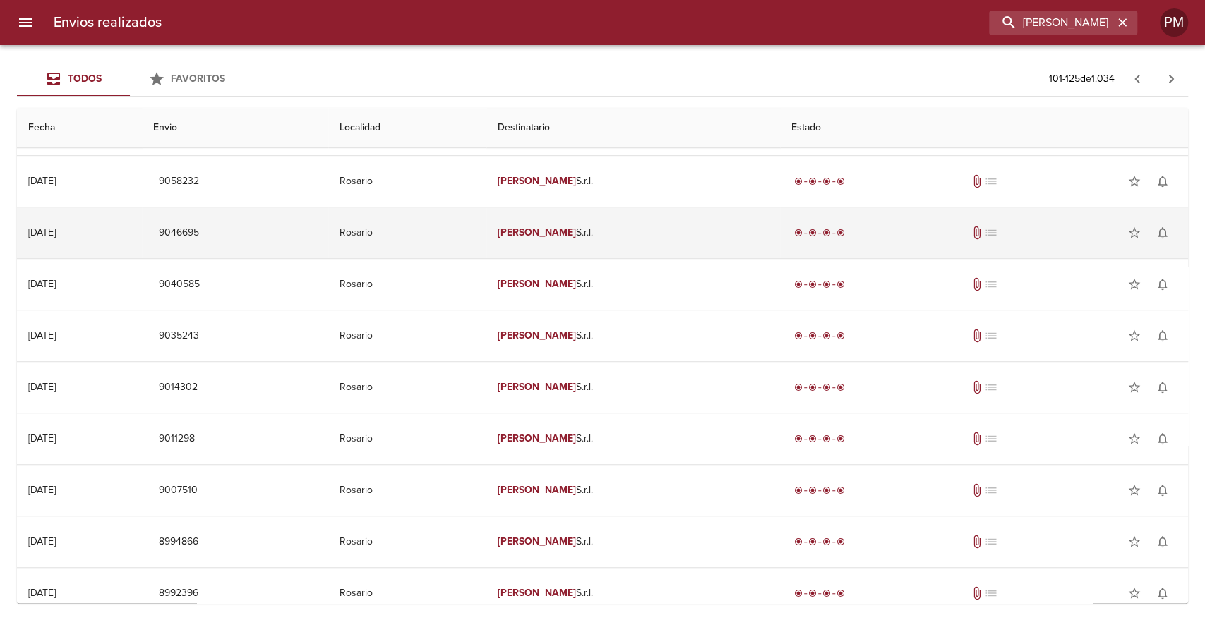
click at [486, 244] on td "Rosario" at bounding box center [407, 233] width 158 height 51
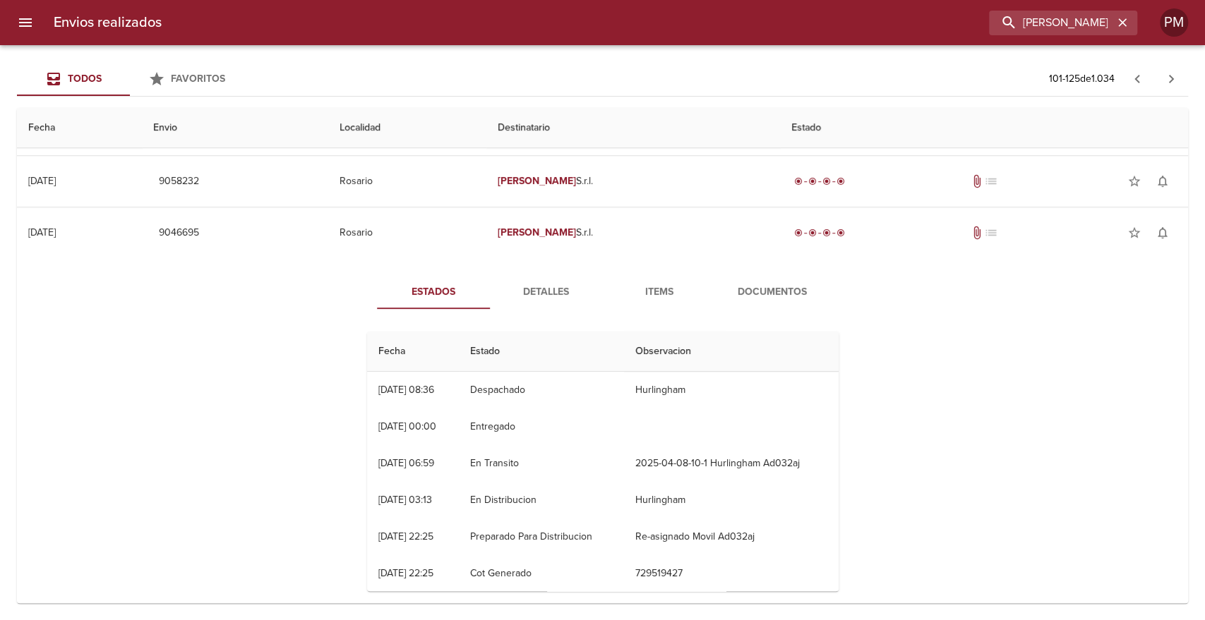
click at [522, 285] on span "Detalles" at bounding box center [546, 293] width 96 height 18
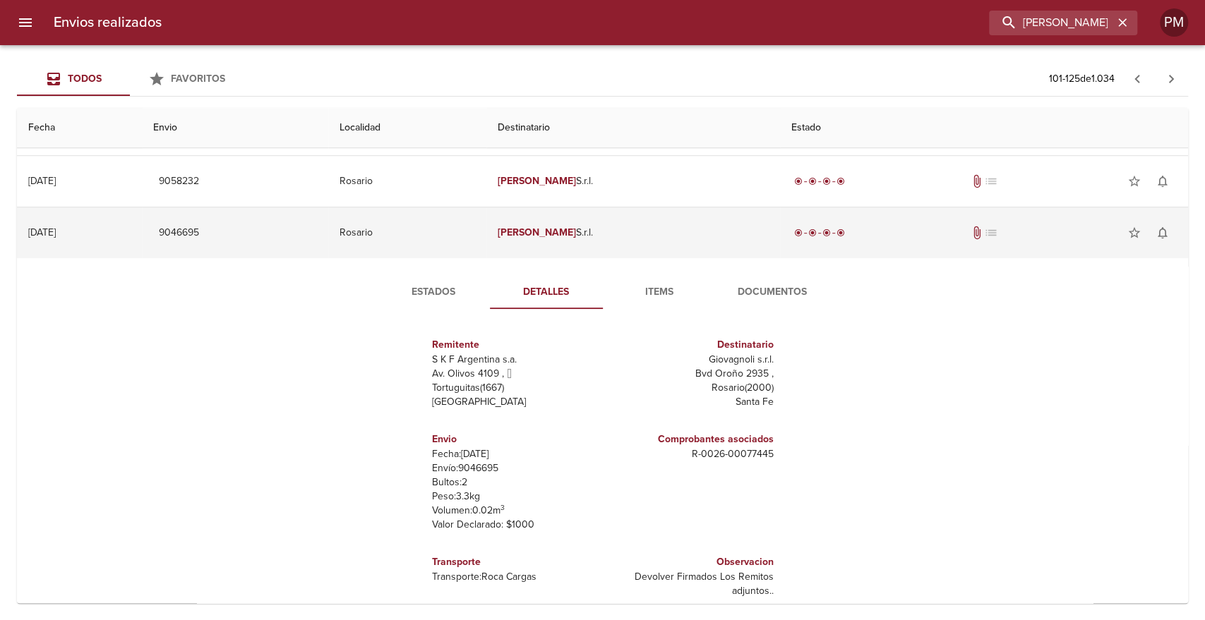
click at [486, 248] on td "Rosario" at bounding box center [407, 233] width 158 height 51
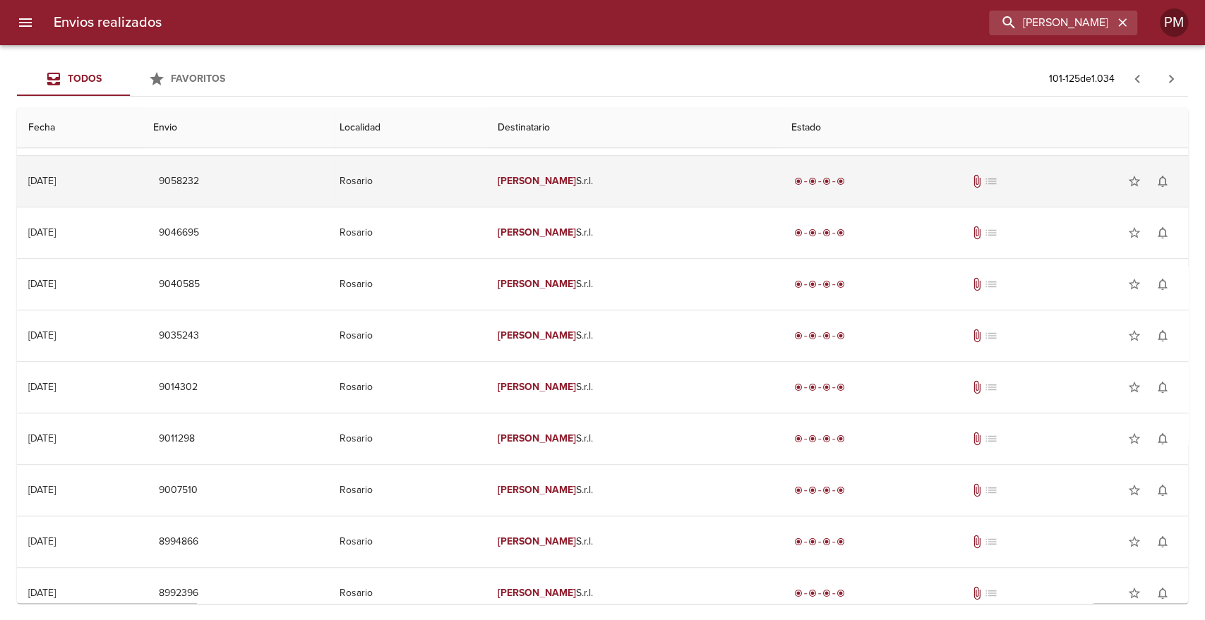
click at [486, 180] on td "Rosario" at bounding box center [407, 181] width 158 height 51
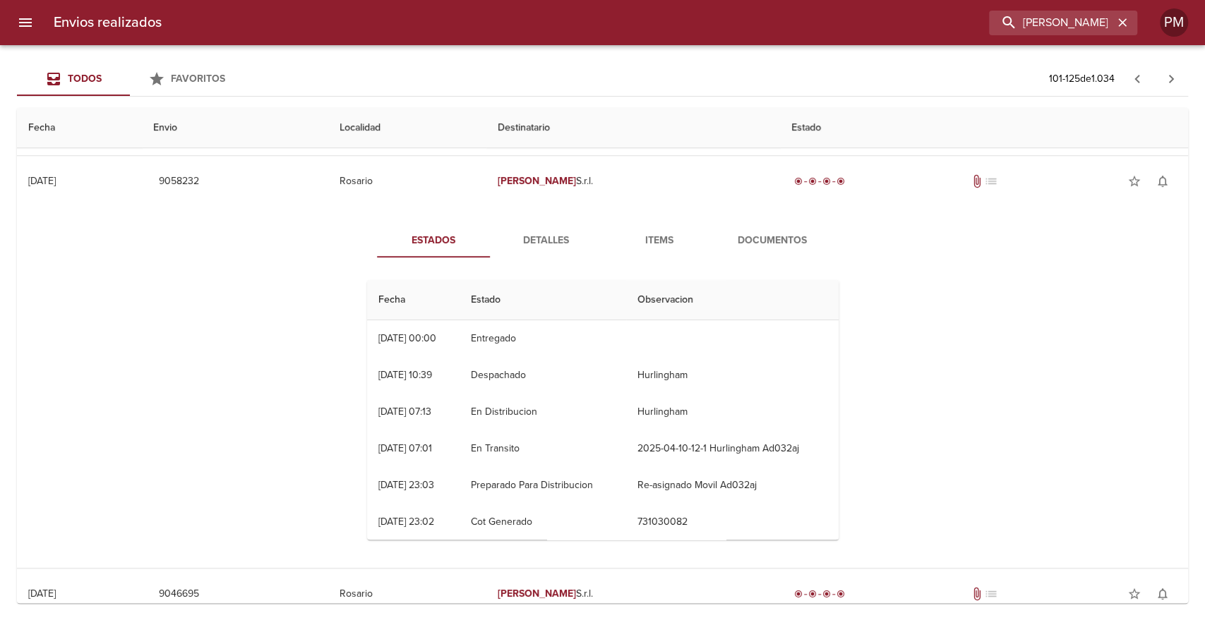
click at [532, 234] on span "Detalles" at bounding box center [546, 241] width 96 height 18
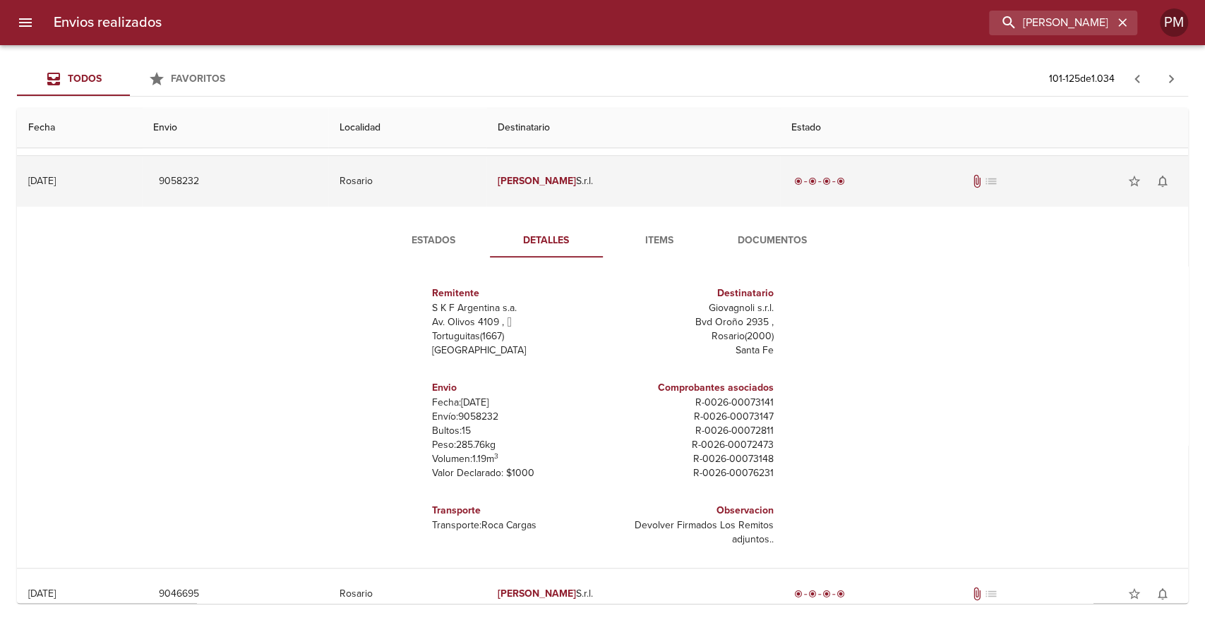
click at [554, 184] on td "Giovagnoli S.r.l." at bounding box center [633, 181] width 294 height 51
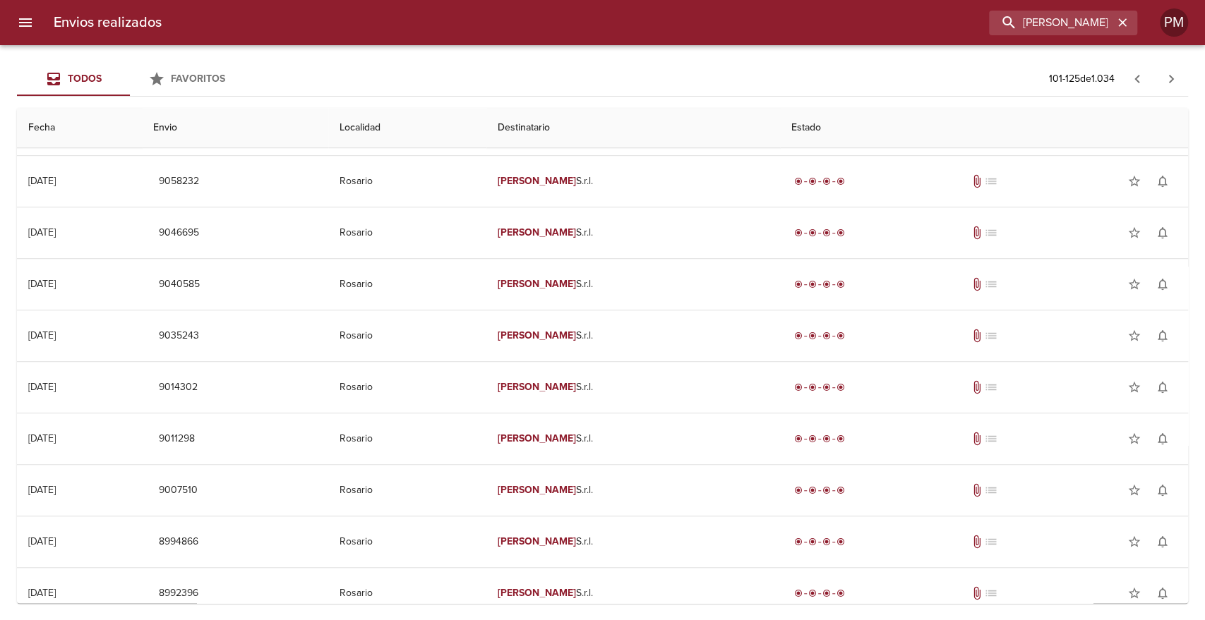
scroll to position [527, 0]
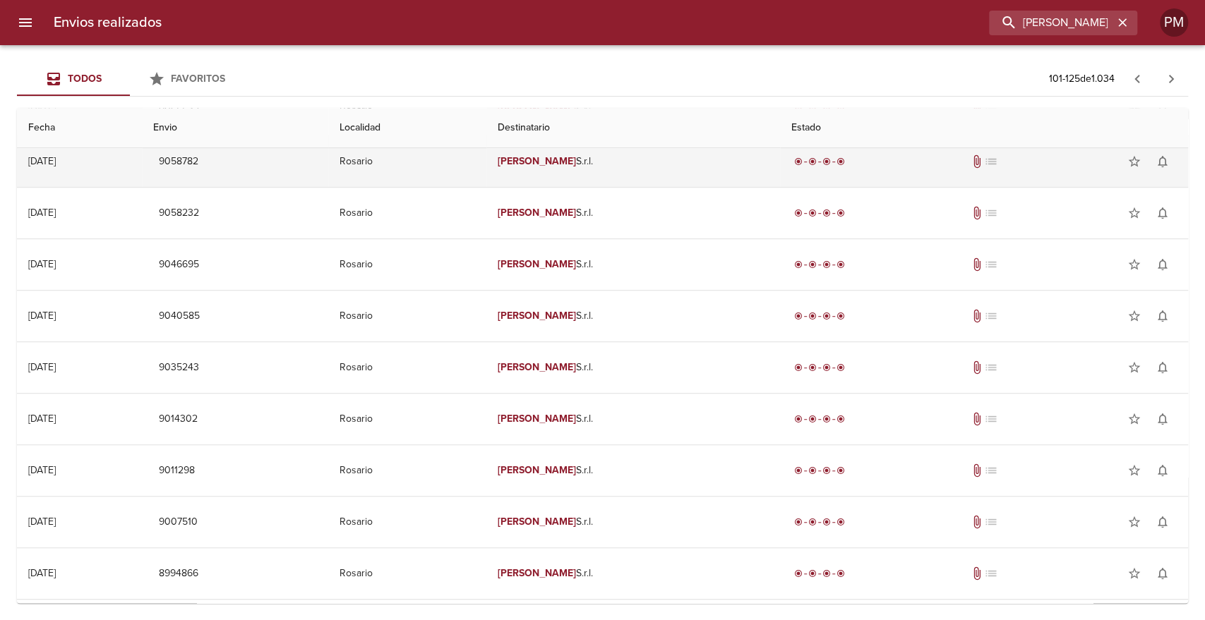
click at [486, 169] on td "Rosario" at bounding box center [407, 161] width 158 height 51
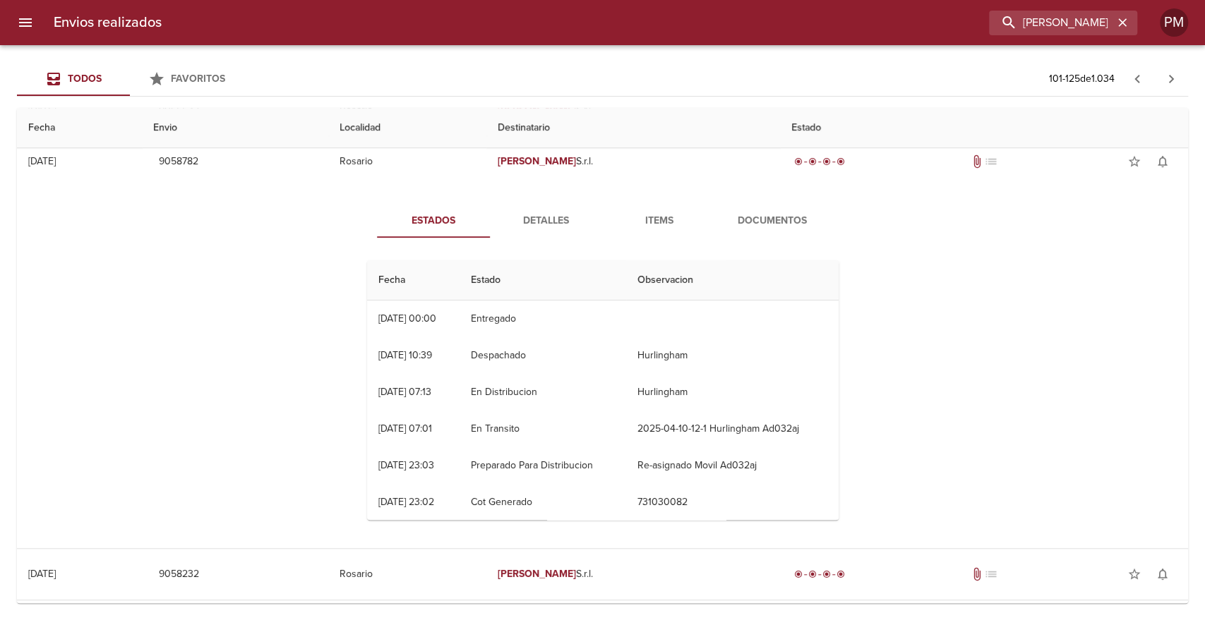
click at [535, 215] on span "Detalles" at bounding box center [546, 221] width 96 height 18
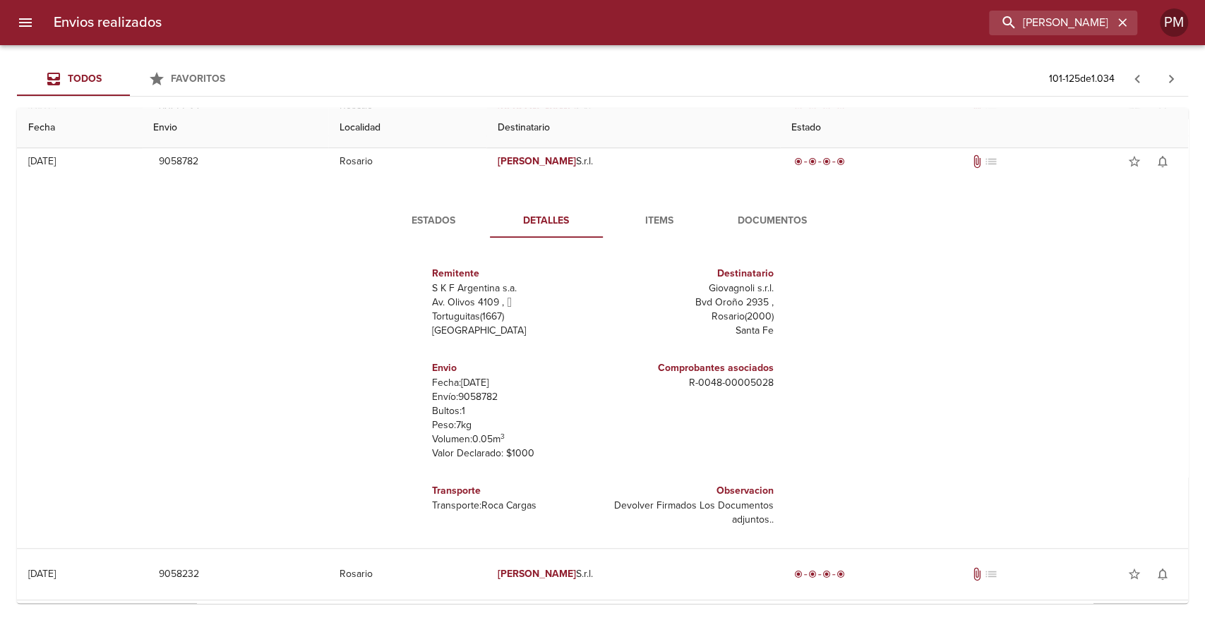
click at [760, 220] on span "Documentos" at bounding box center [772, 221] width 96 height 18
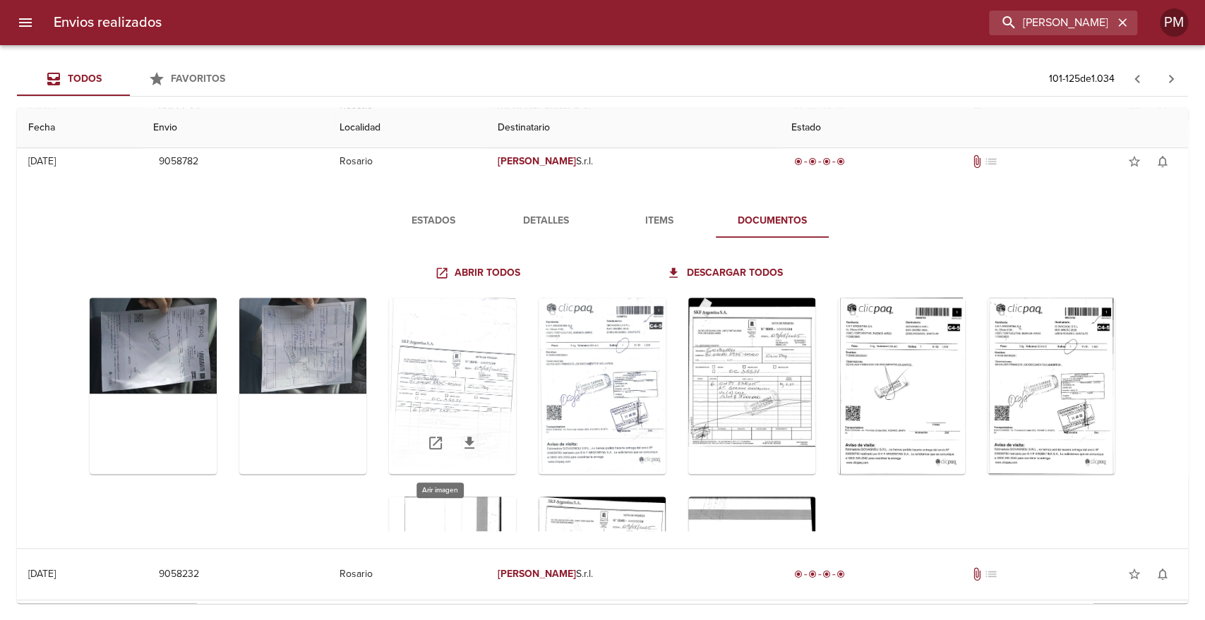
click at [473, 380] on div "Tabla de envíos del cliente" at bounding box center [452, 386] width 127 height 176
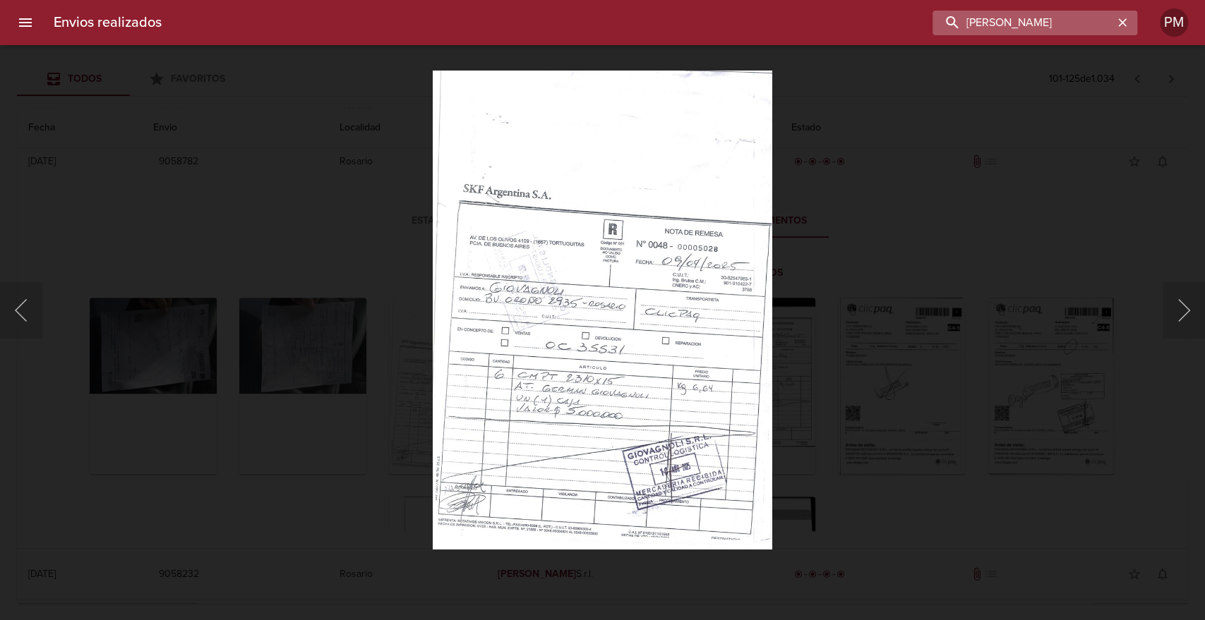
click at [1074, 18] on input "GIOVAGNOLI" at bounding box center [1022, 23] width 181 height 25
type input "76231"
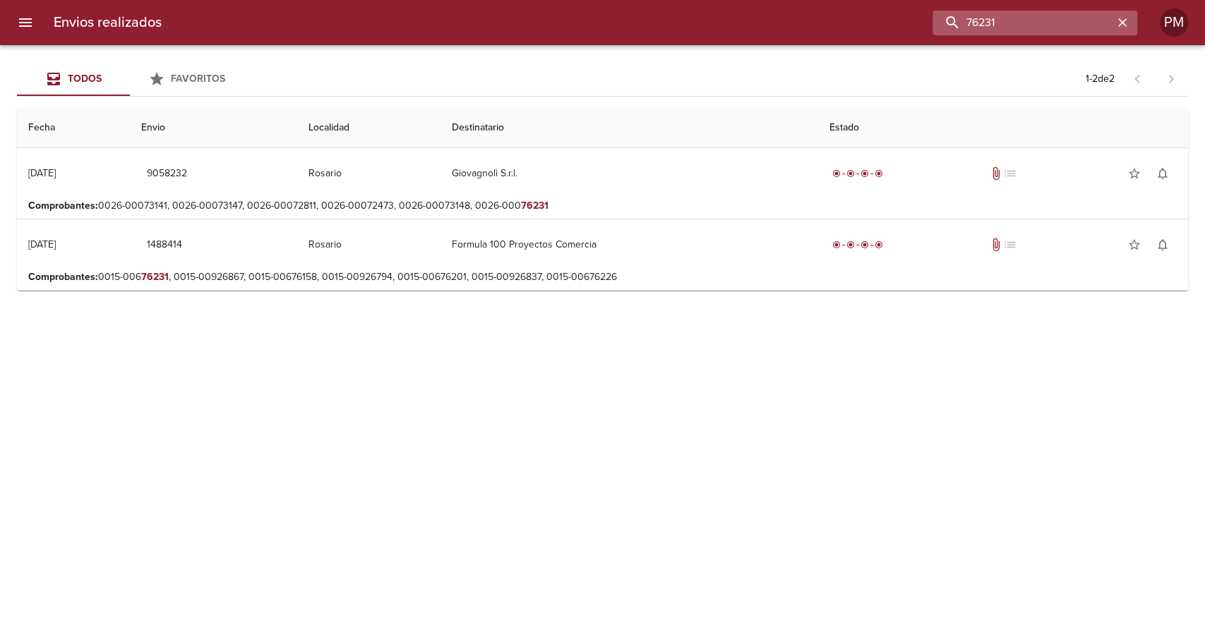
scroll to position [0, 0]
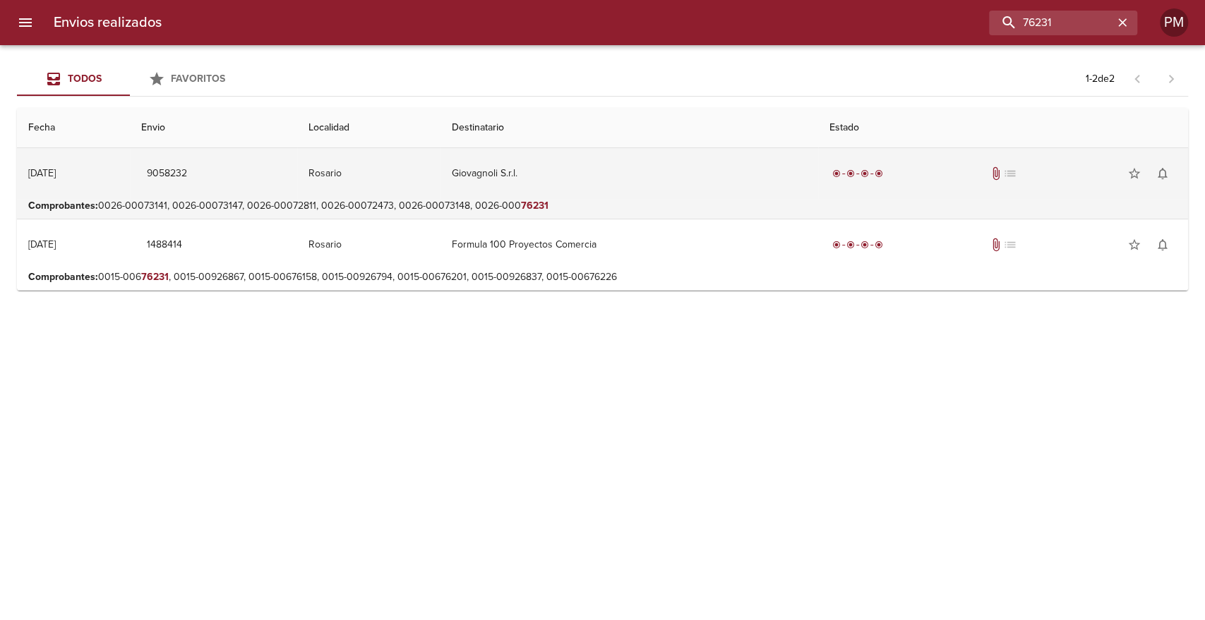
click at [440, 169] on td "Rosario" at bounding box center [368, 173] width 143 height 51
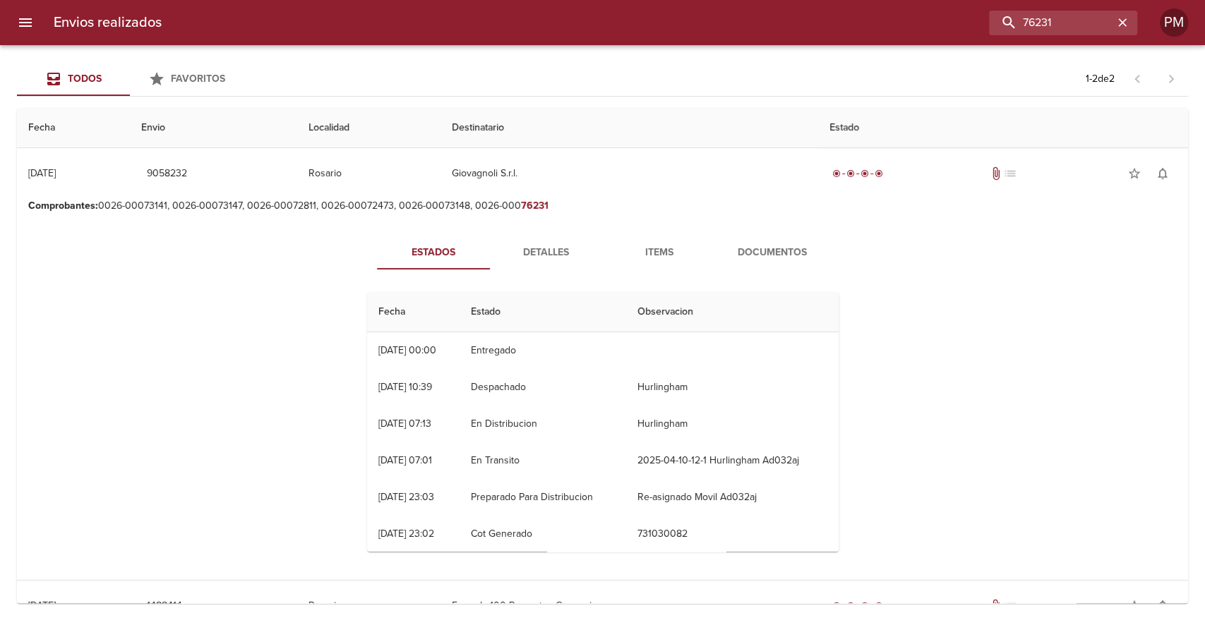
click at [548, 248] on span "Detalles" at bounding box center [546, 253] width 96 height 18
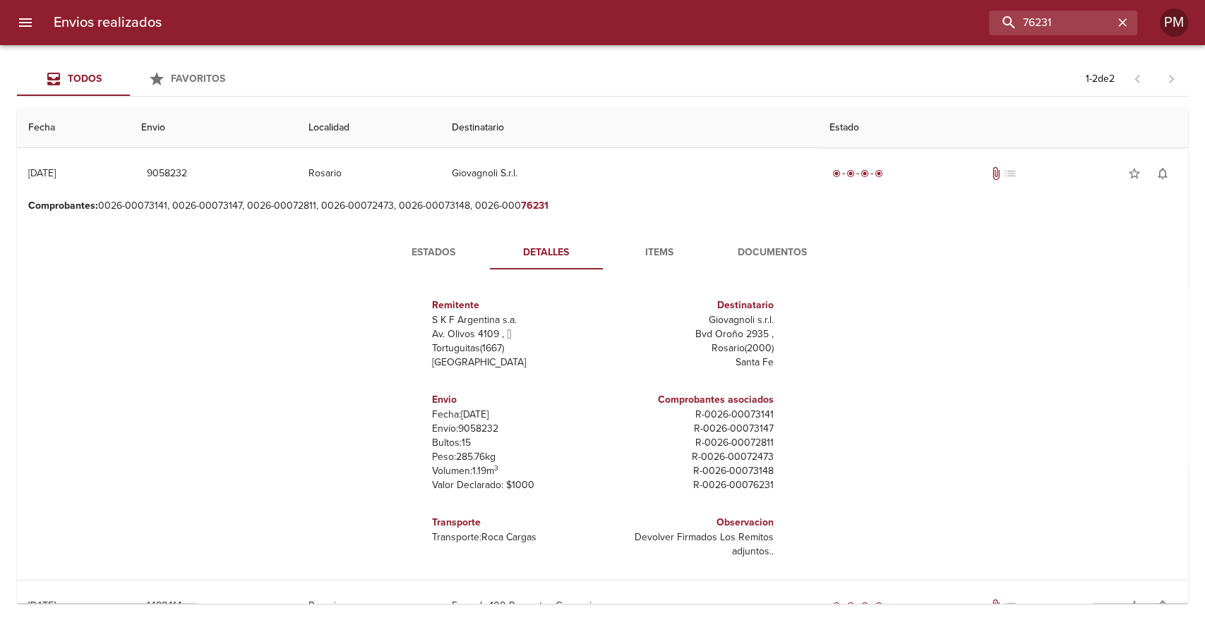
click at [779, 250] on span "Documentos" at bounding box center [772, 253] width 96 height 18
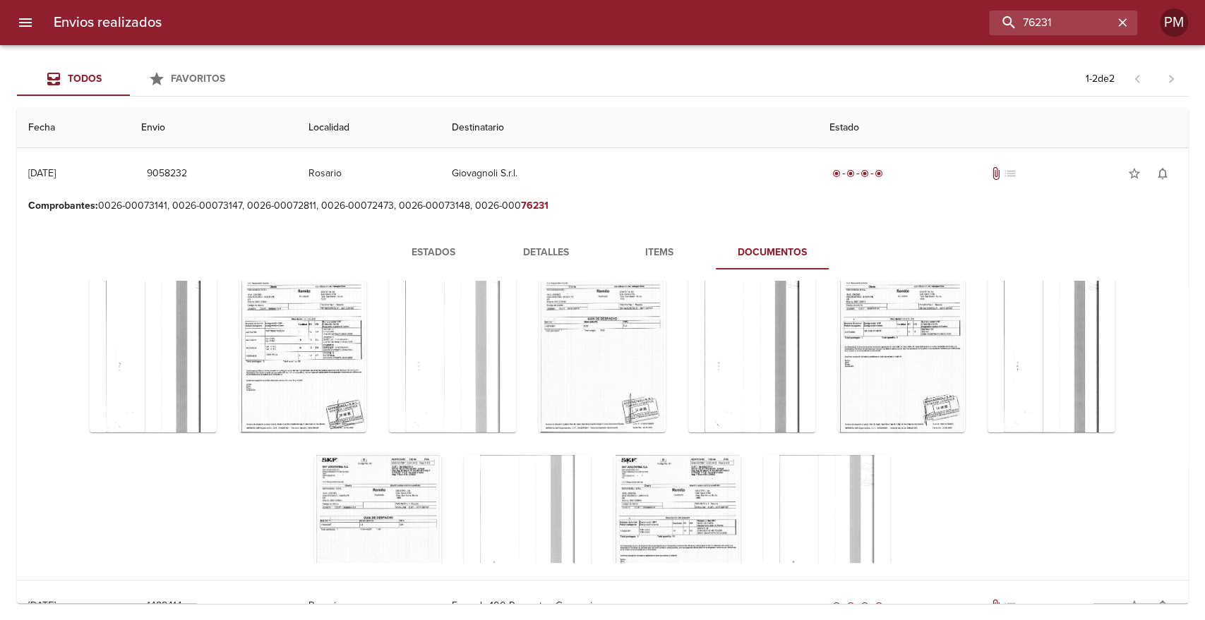
scroll to position [1745, 0]
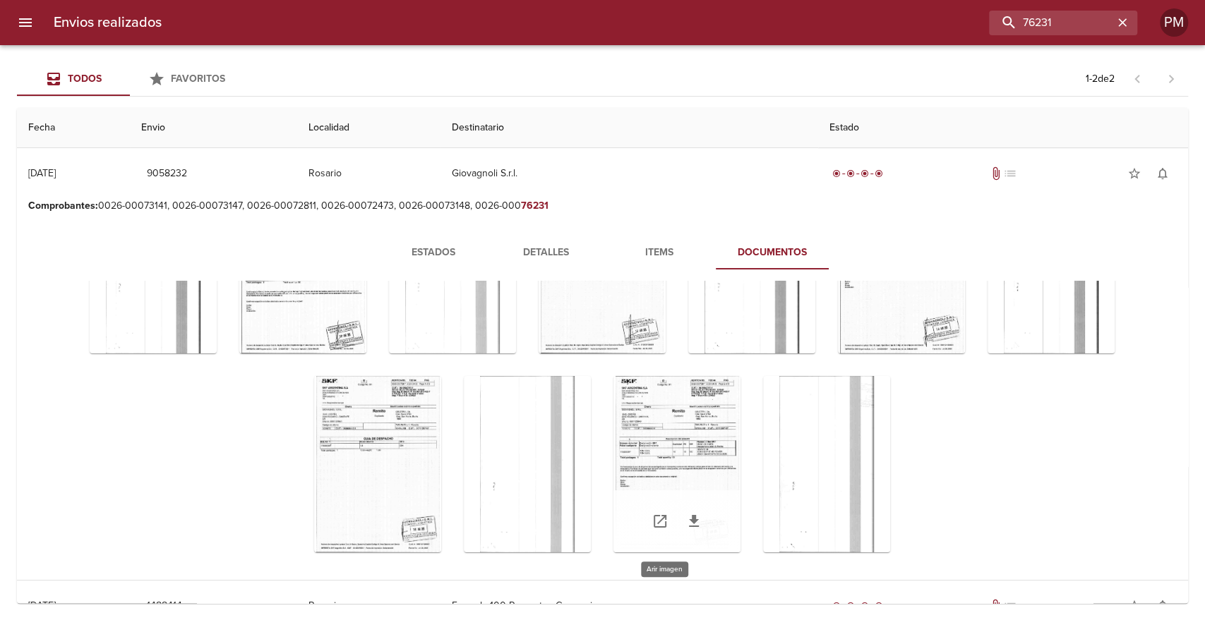
click at [652, 457] on div "Tabla de envíos del cliente" at bounding box center [676, 464] width 127 height 176
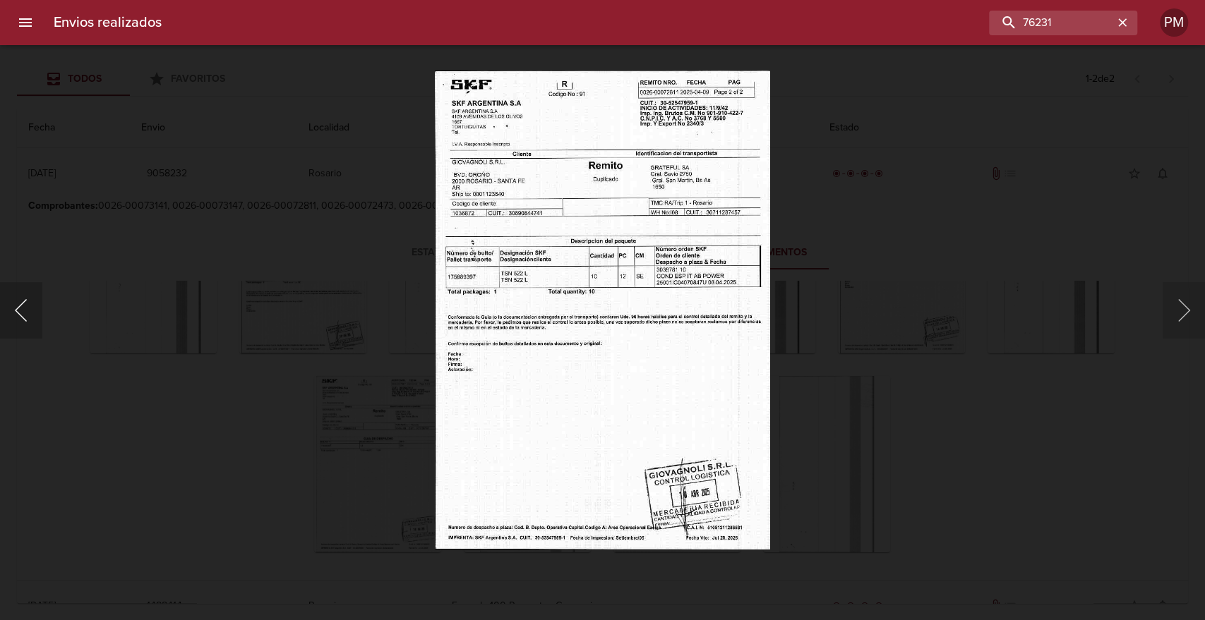
click at [20, 311] on button "Anterior" at bounding box center [21, 310] width 42 height 56
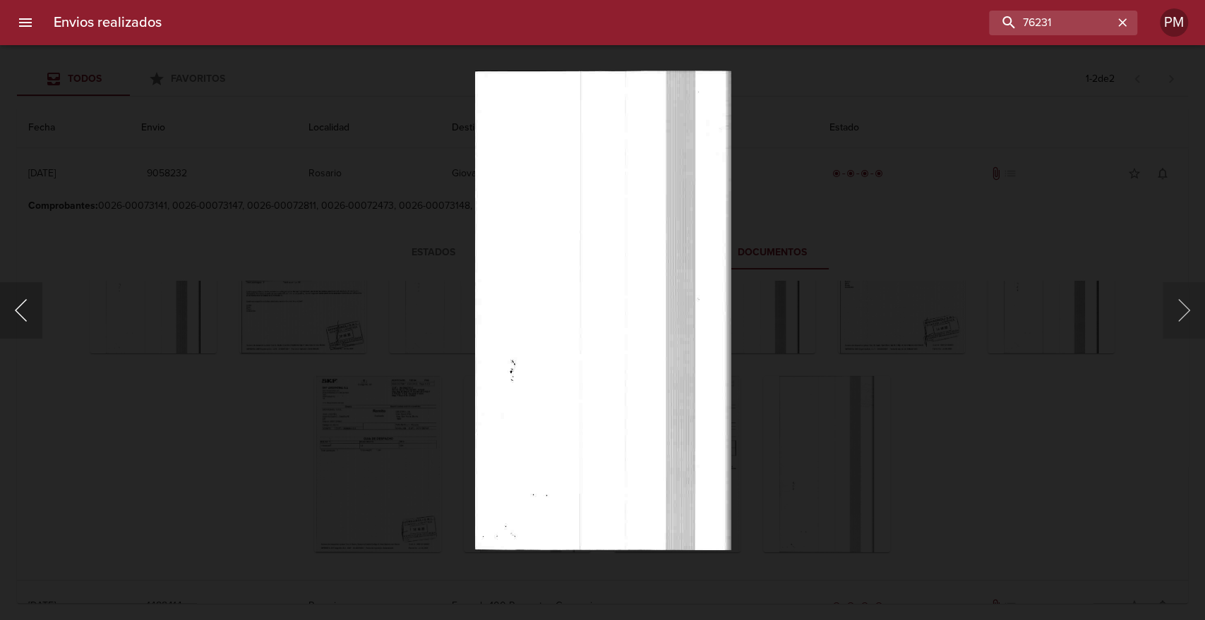
click at [20, 311] on button "Anterior" at bounding box center [21, 310] width 42 height 56
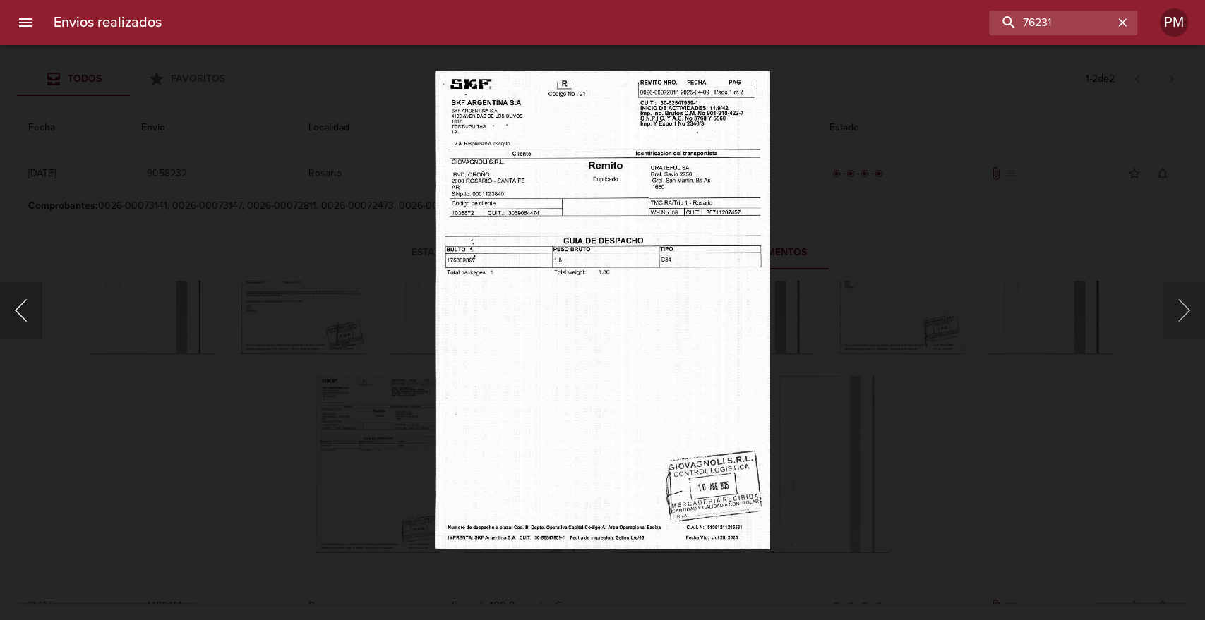
click at [20, 311] on button "Anterior" at bounding box center [21, 310] width 42 height 56
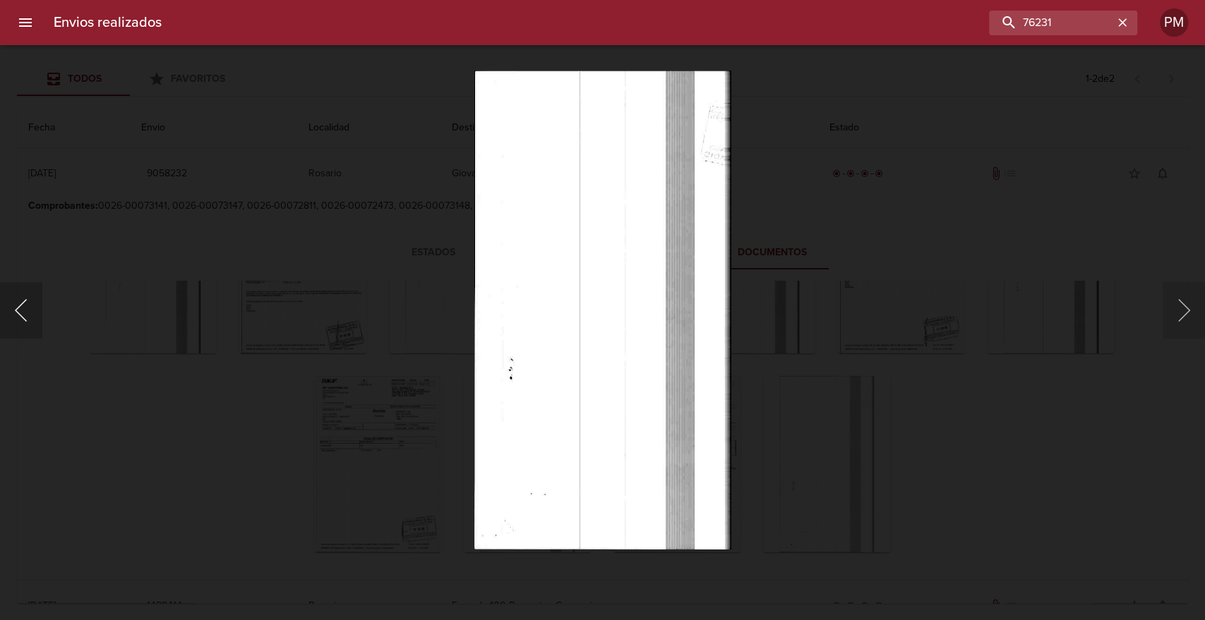
click at [20, 311] on button "Anterior" at bounding box center [21, 310] width 42 height 56
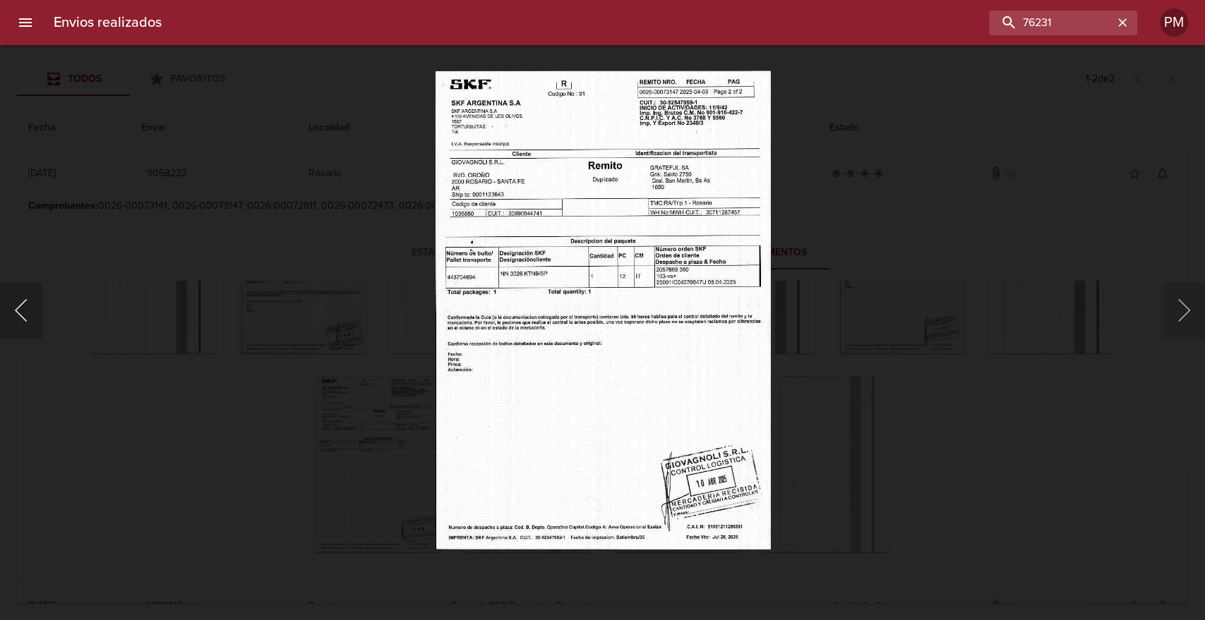
click at [20, 311] on button "Anterior" at bounding box center [21, 310] width 42 height 56
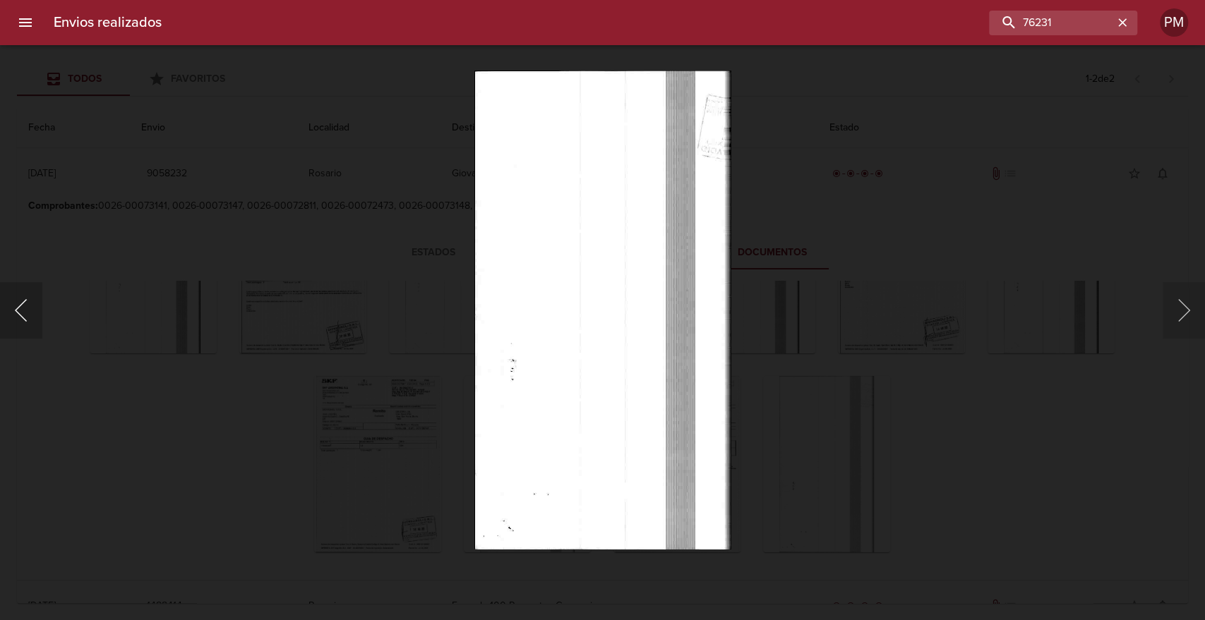
click at [20, 311] on button "Anterior" at bounding box center [21, 310] width 42 height 56
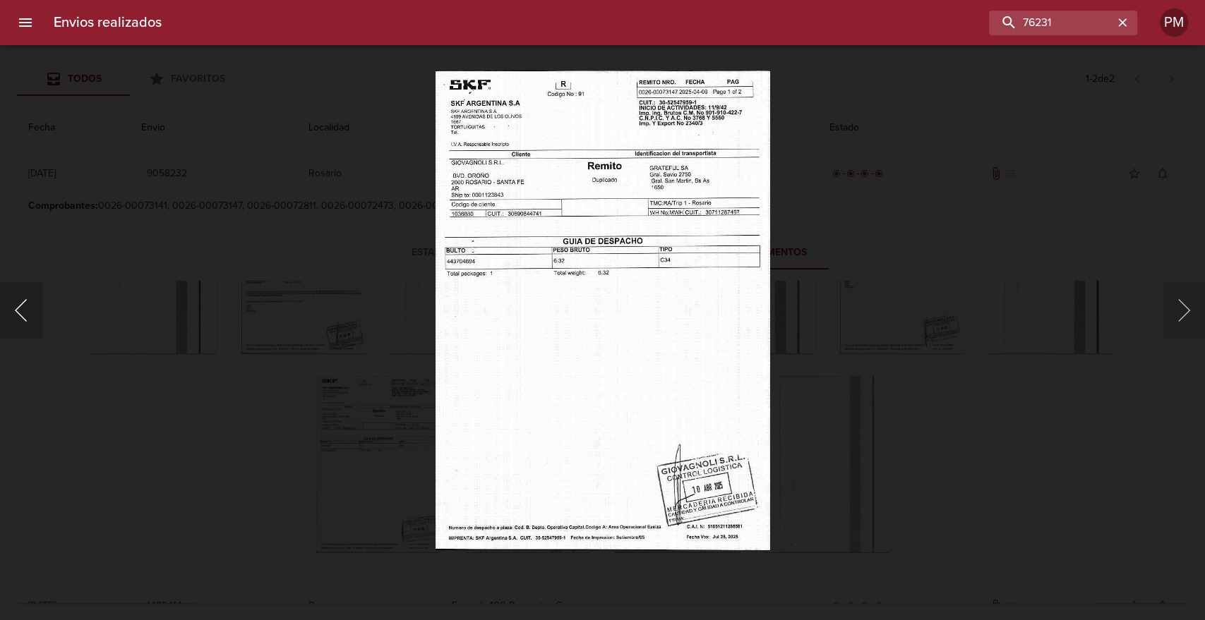
click at [20, 311] on button "Anterior" at bounding box center [21, 310] width 42 height 56
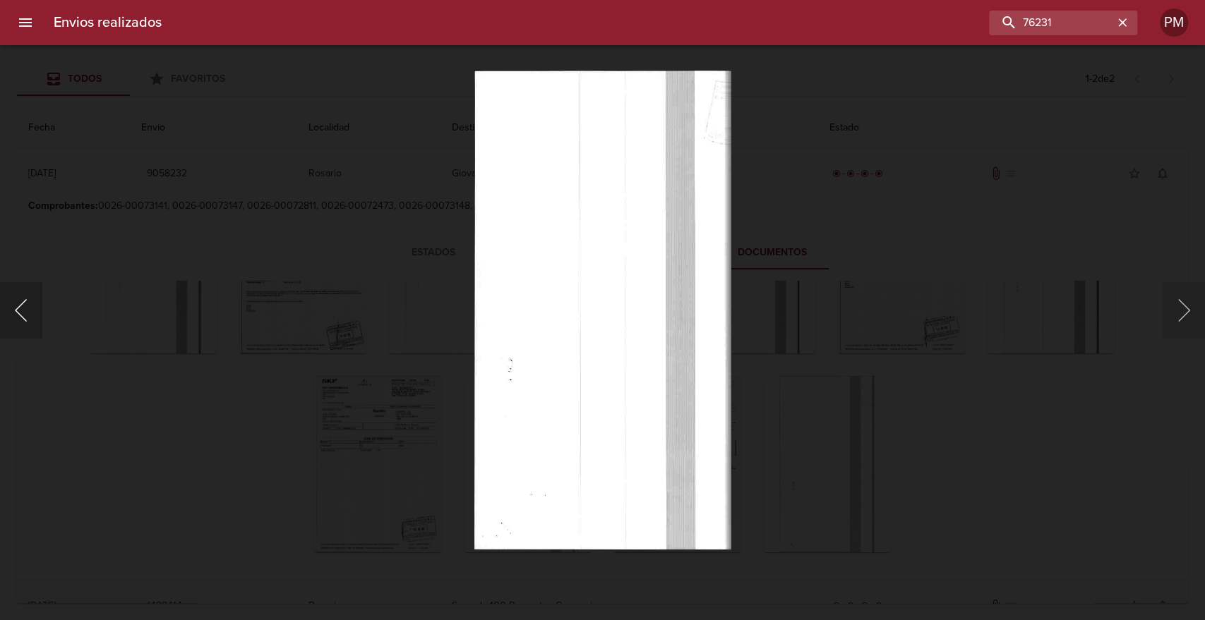
click at [20, 311] on button "Anterior" at bounding box center [21, 310] width 42 height 56
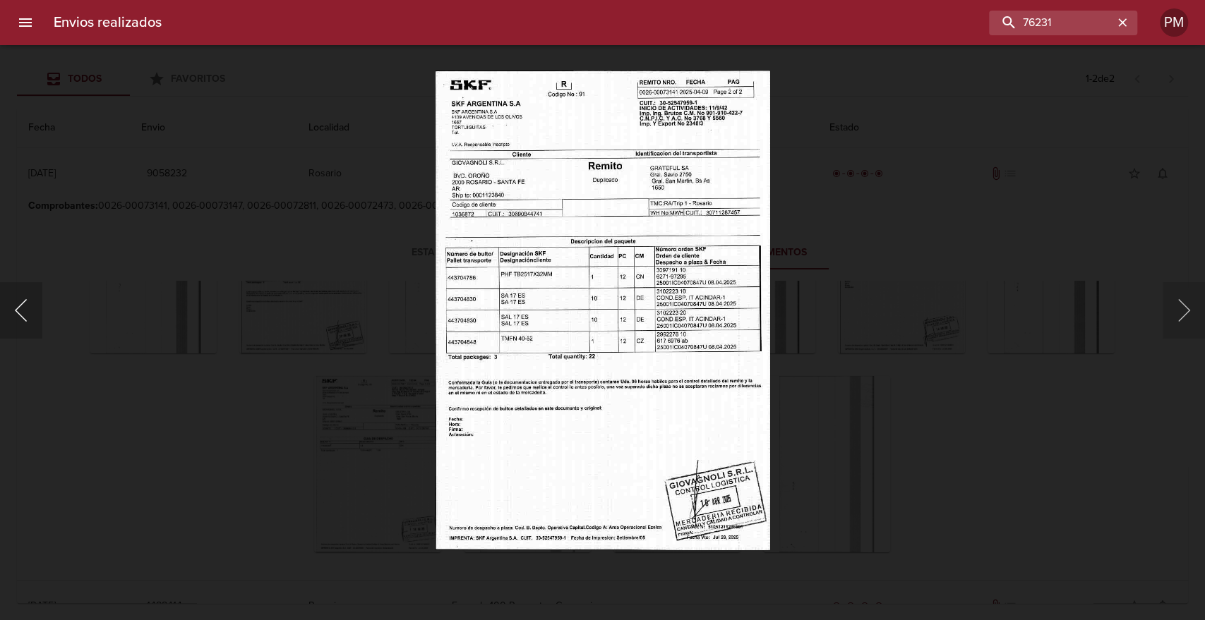
click at [20, 311] on button "Anterior" at bounding box center [21, 310] width 42 height 56
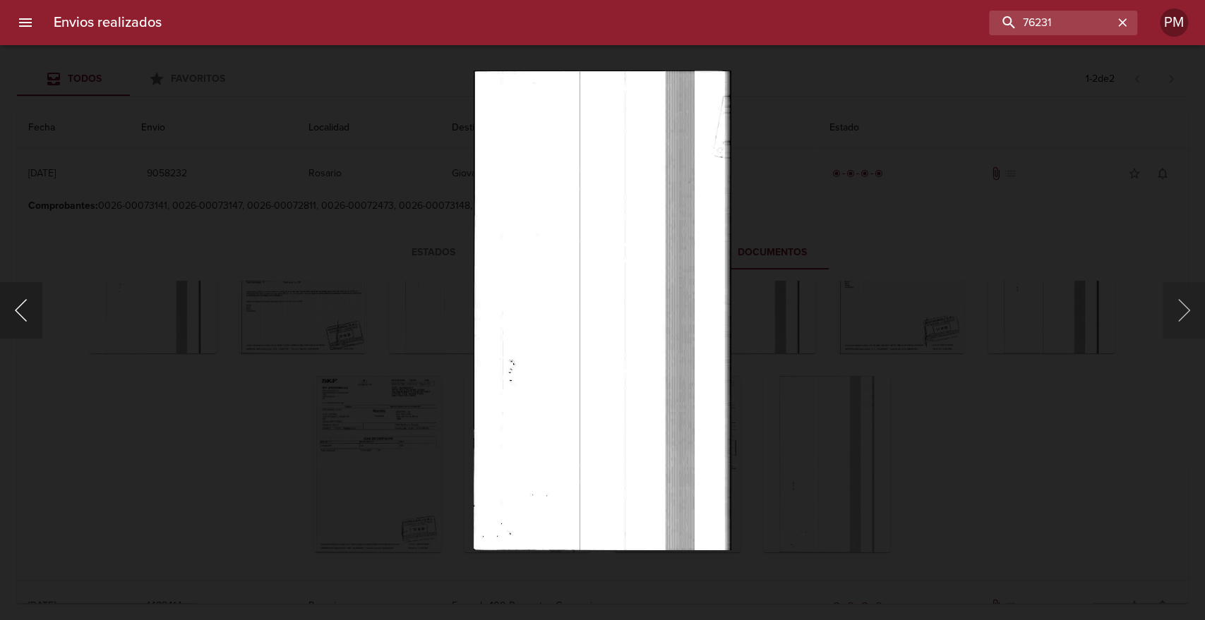
click at [20, 311] on button "Anterior" at bounding box center [21, 310] width 42 height 56
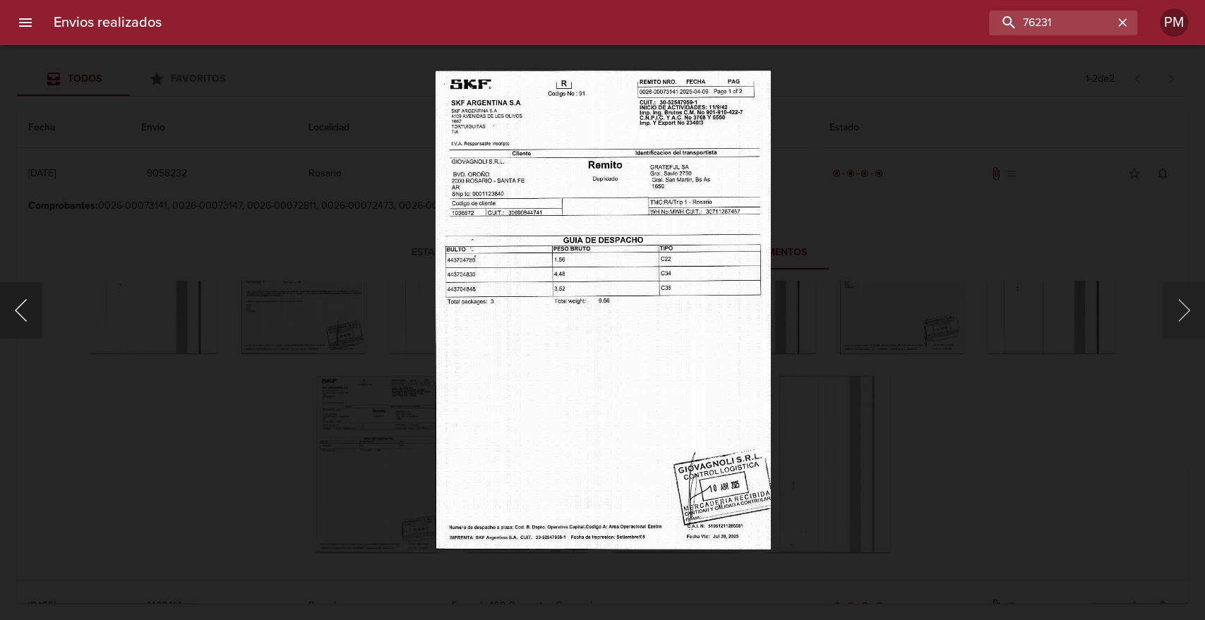
click at [20, 311] on button "Anterior" at bounding box center [21, 310] width 42 height 56
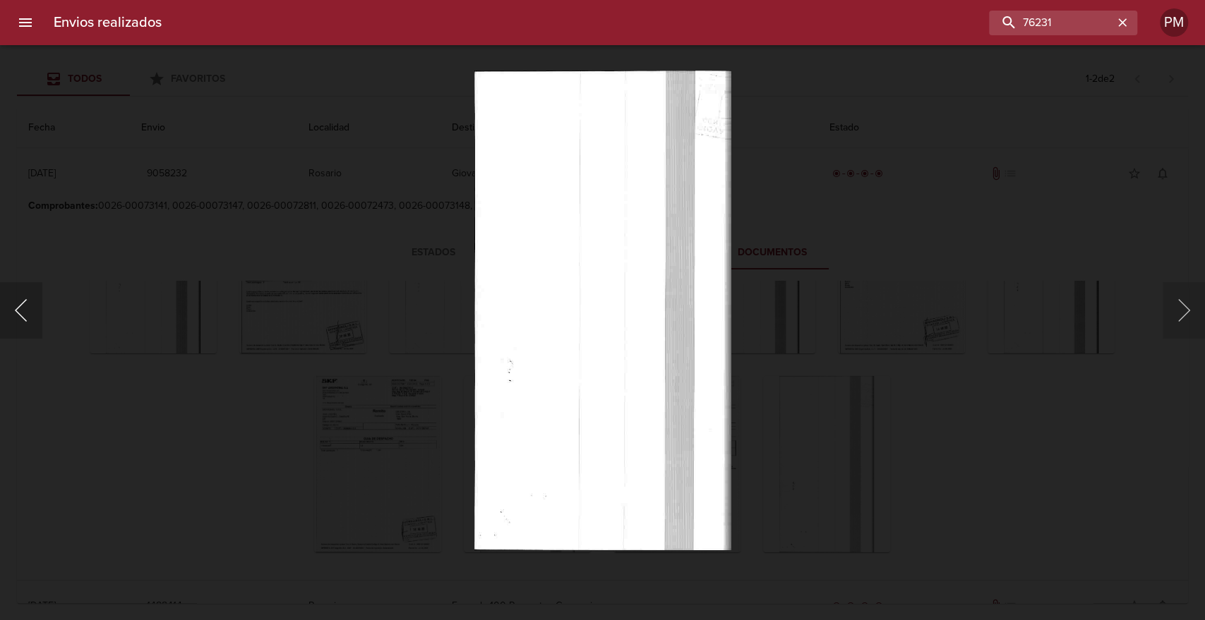
click at [20, 311] on button "Anterior" at bounding box center [21, 310] width 42 height 56
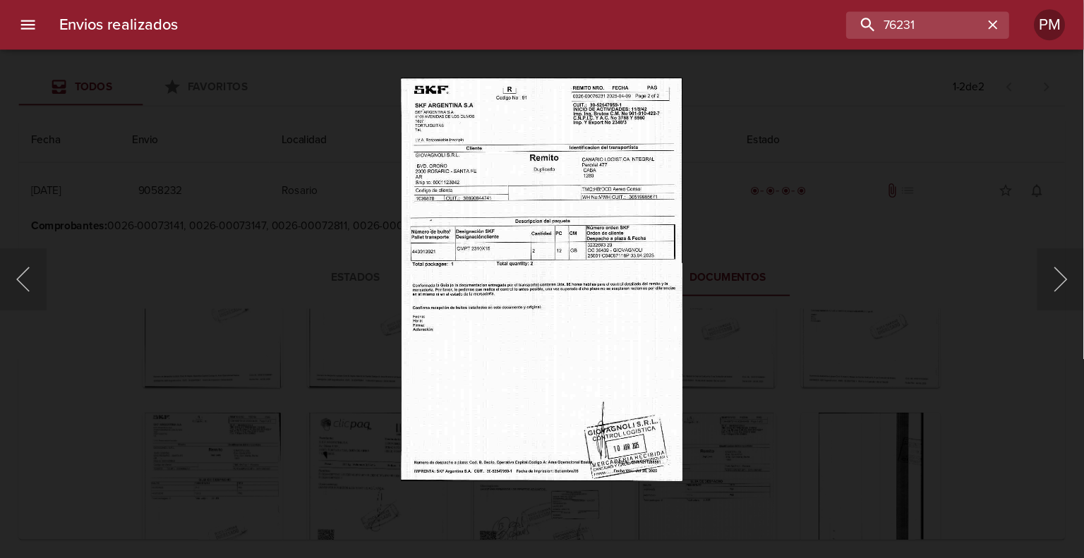
scroll to position [1547, 0]
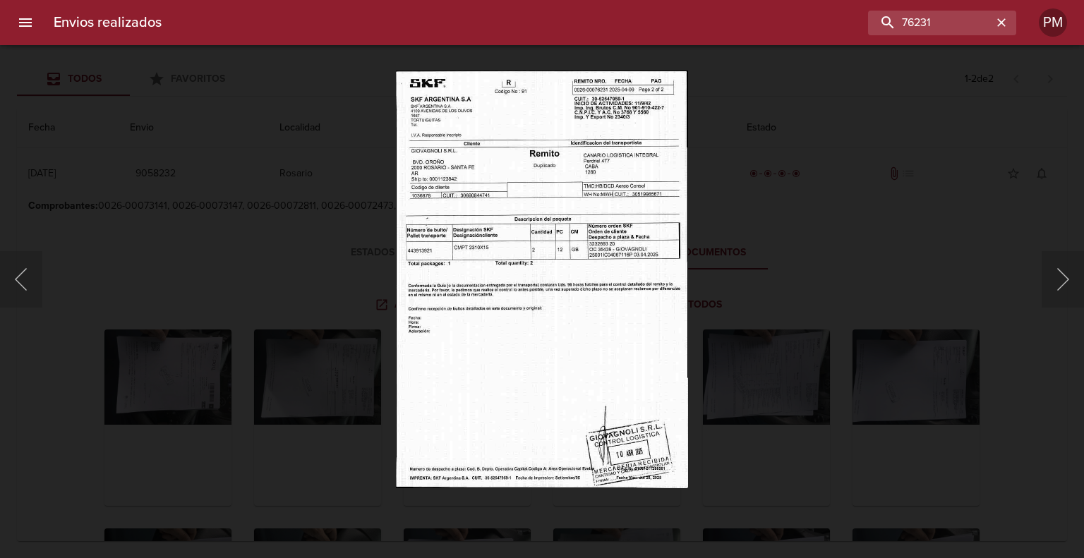
scroll to position [1547, 0]
